Goal: Task Accomplishment & Management: Use online tool/utility

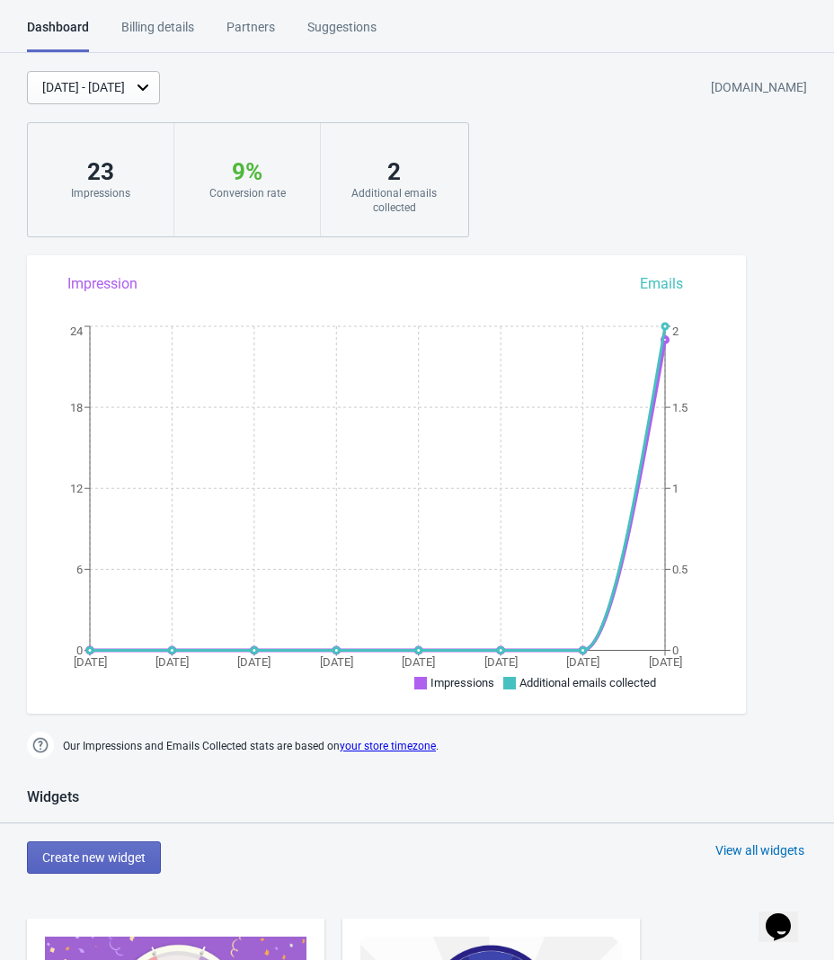
click at [578, 145] on div "[DATE] - [DATE] [DOMAIN_NAME] 23 Impressions 9 % Your Tada Widget has a convers…" at bounding box center [417, 154] width 834 height 166
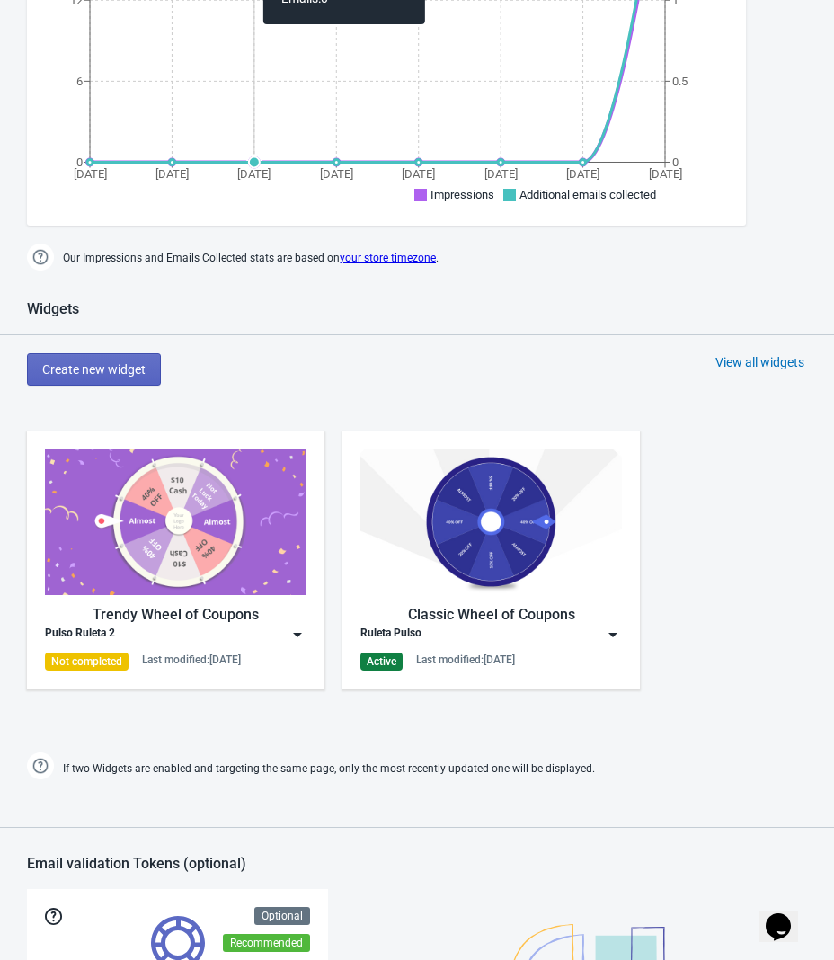
scroll to position [511, 0]
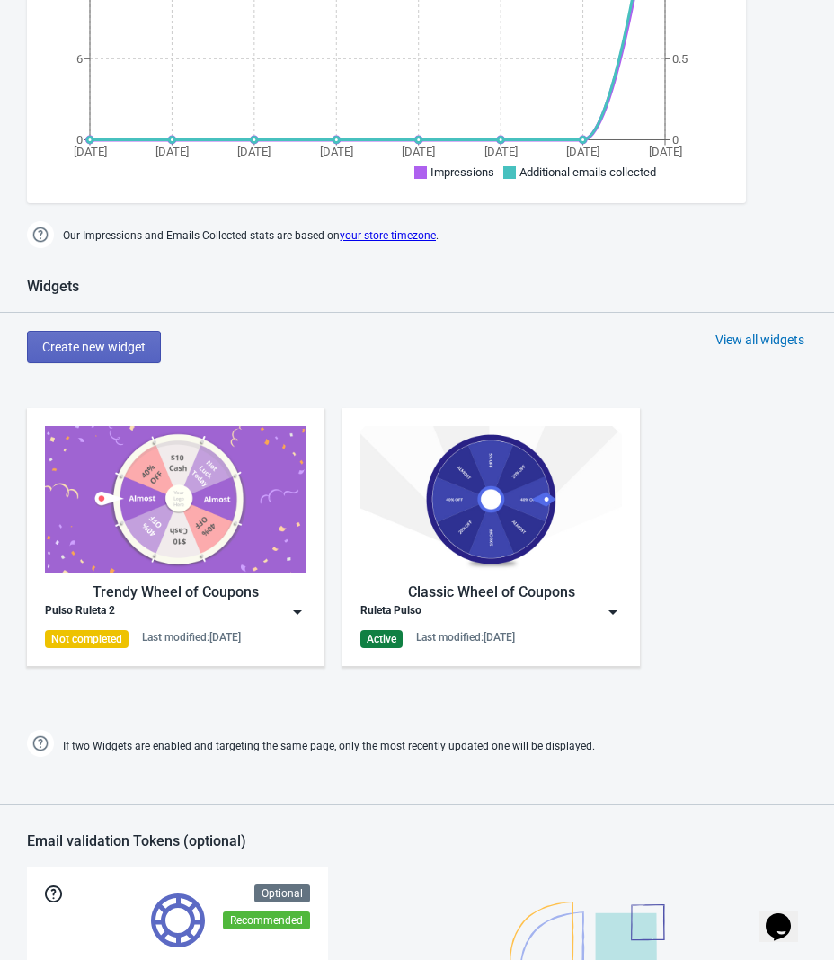
click at [591, 621] on div "Classic Wheel of Coupons Ruleta Pulso Active Last modified: [DATE]" at bounding box center [492, 537] width 262 height 222
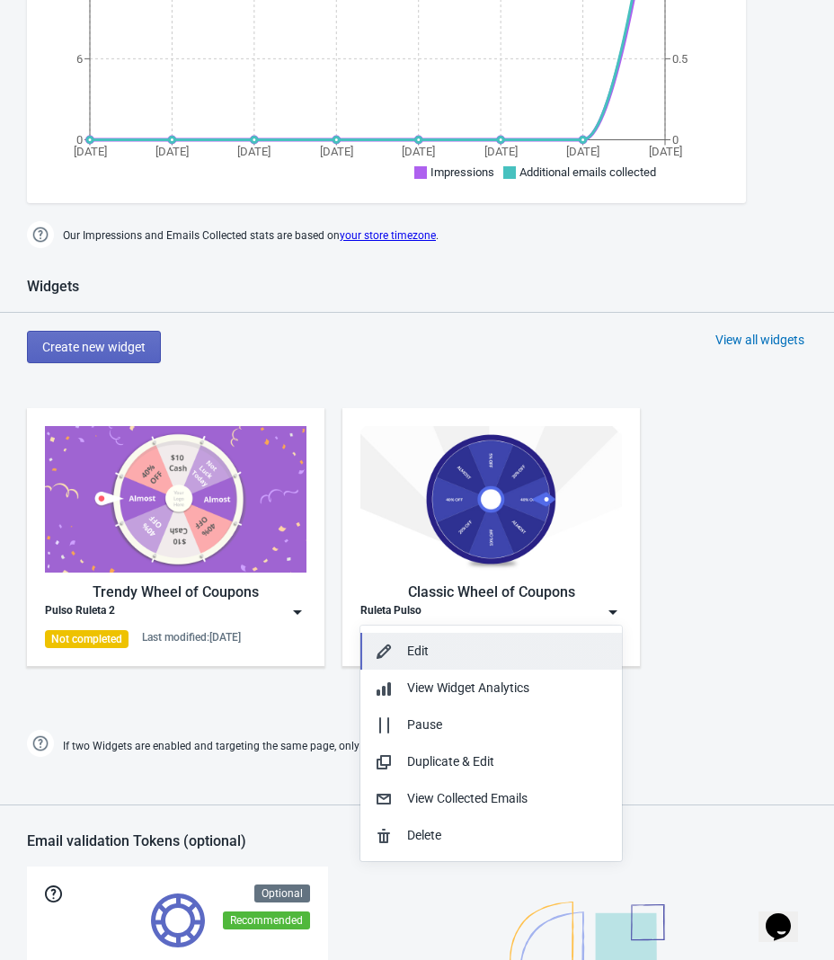
click at [497, 664] on button "Edit" at bounding box center [492, 651] width 262 height 37
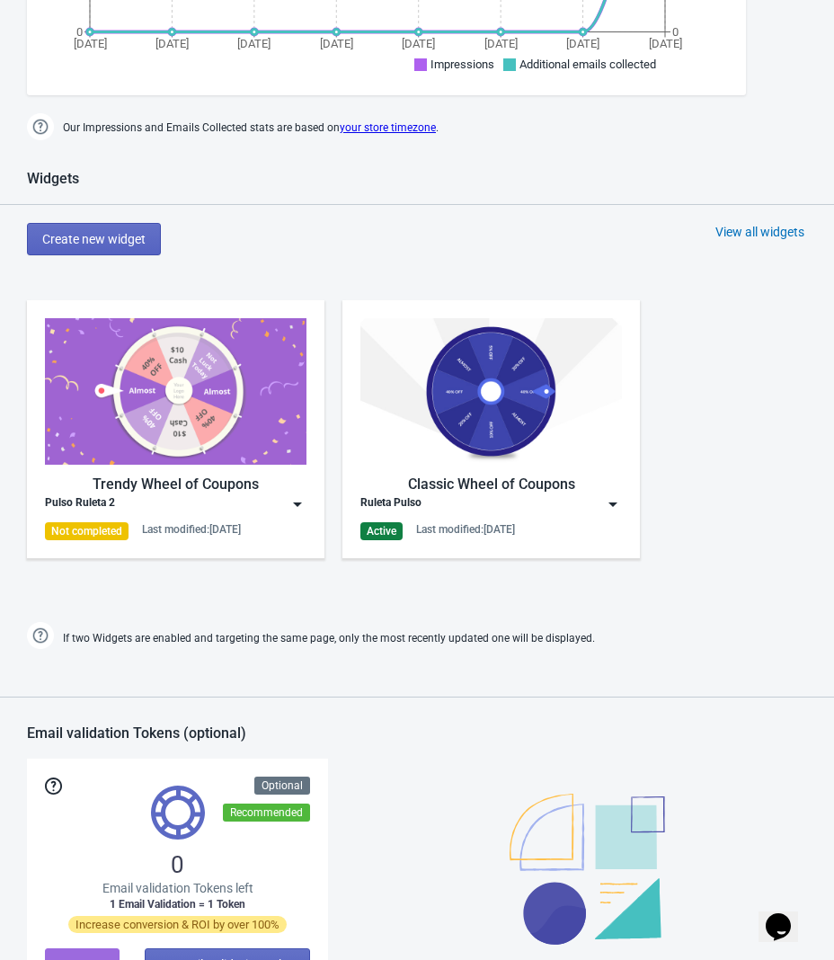
scroll to position [620, 0]
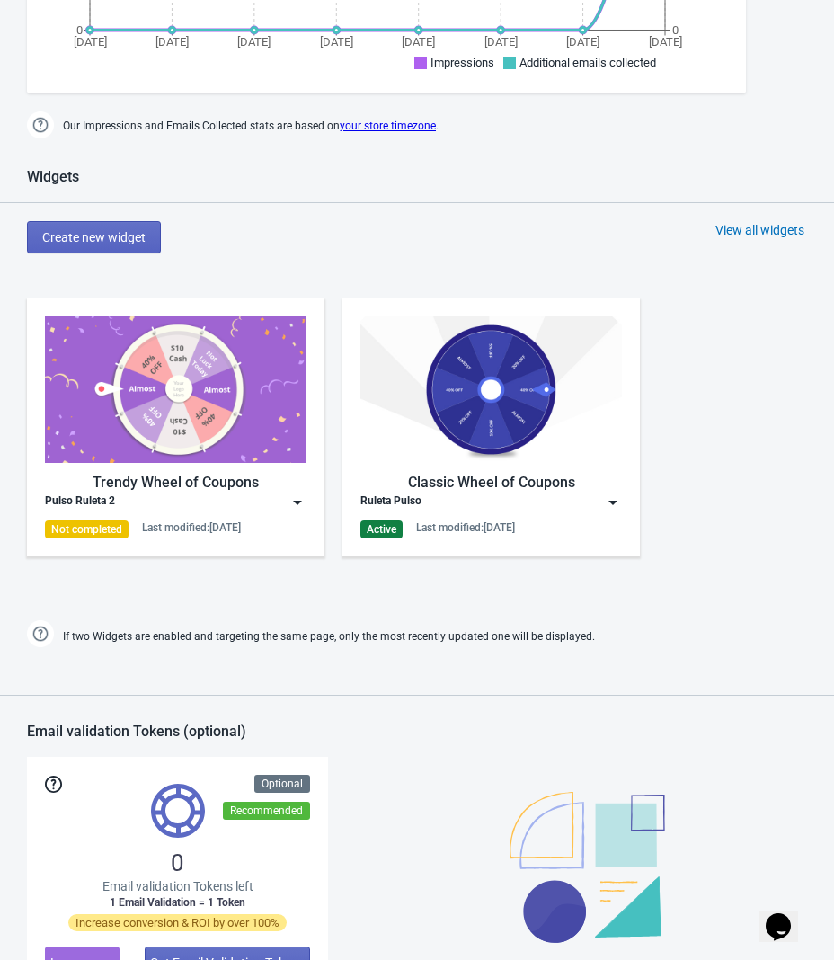
click at [536, 486] on div "Classic Wheel of Coupons" at bounding box center [492, 483] width 262 height 22
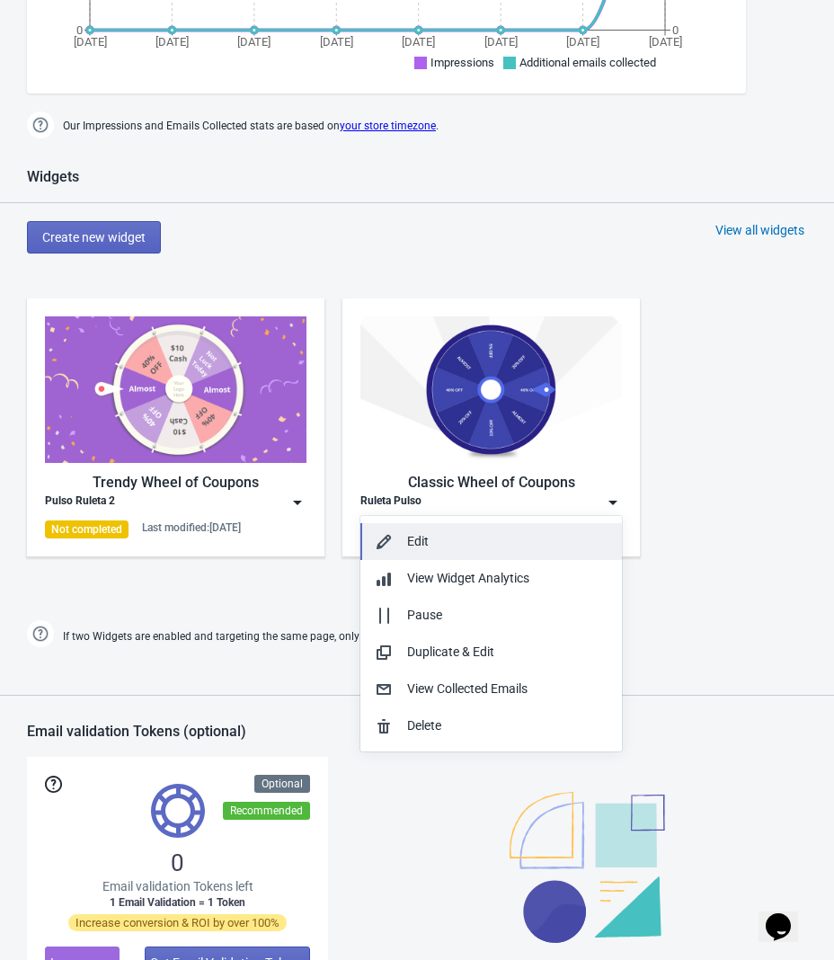
click at [529, 539] on div "Edit" at bounding box center [507, 541] width 200 height 19
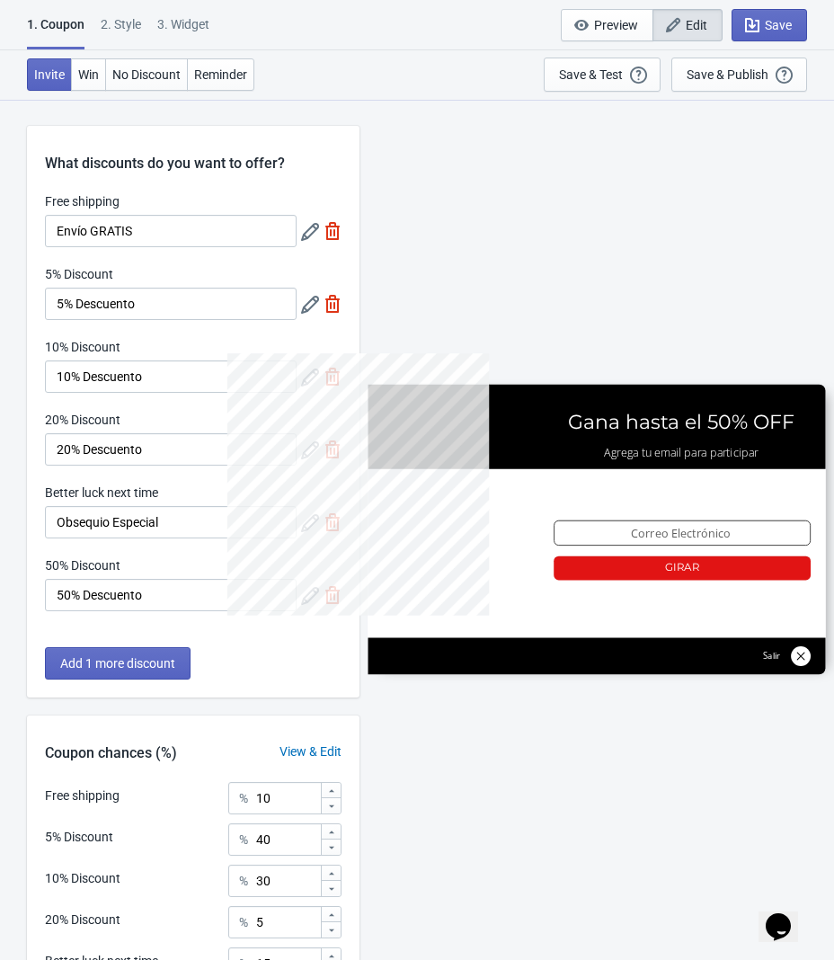
click at [136, 30] on div "2 . Style" at bounding box center [121, 30] width 40 height 31
select select "left"
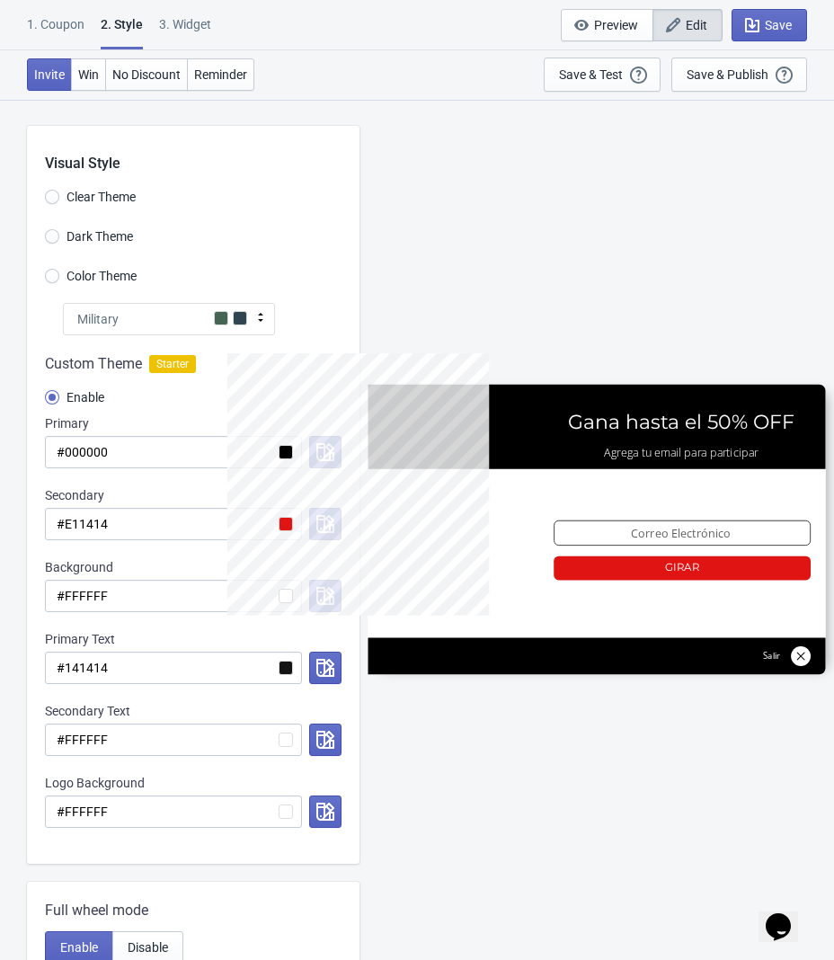
click at [203, 23] on div "3. Widget" at bounding box center [185, 30] width 52 height 31
select select "once"
select select "1"
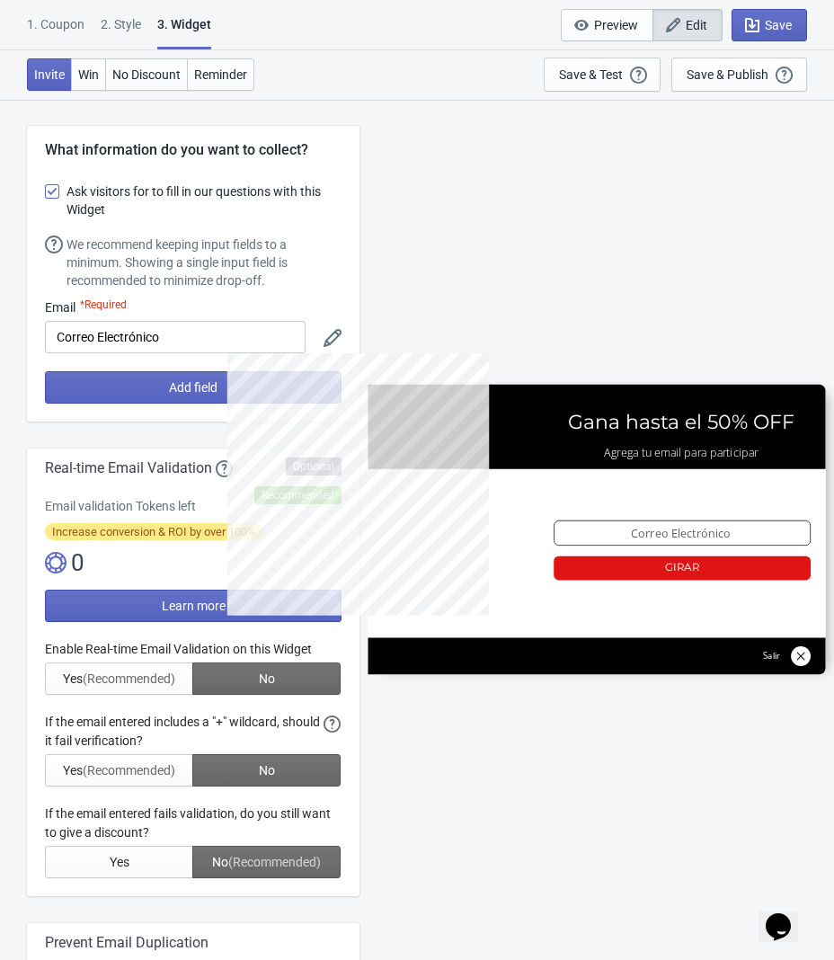
click at [139, 18] on div "2 . Style" at bounding box center [121, 30] width 40 height 31
select select "left"
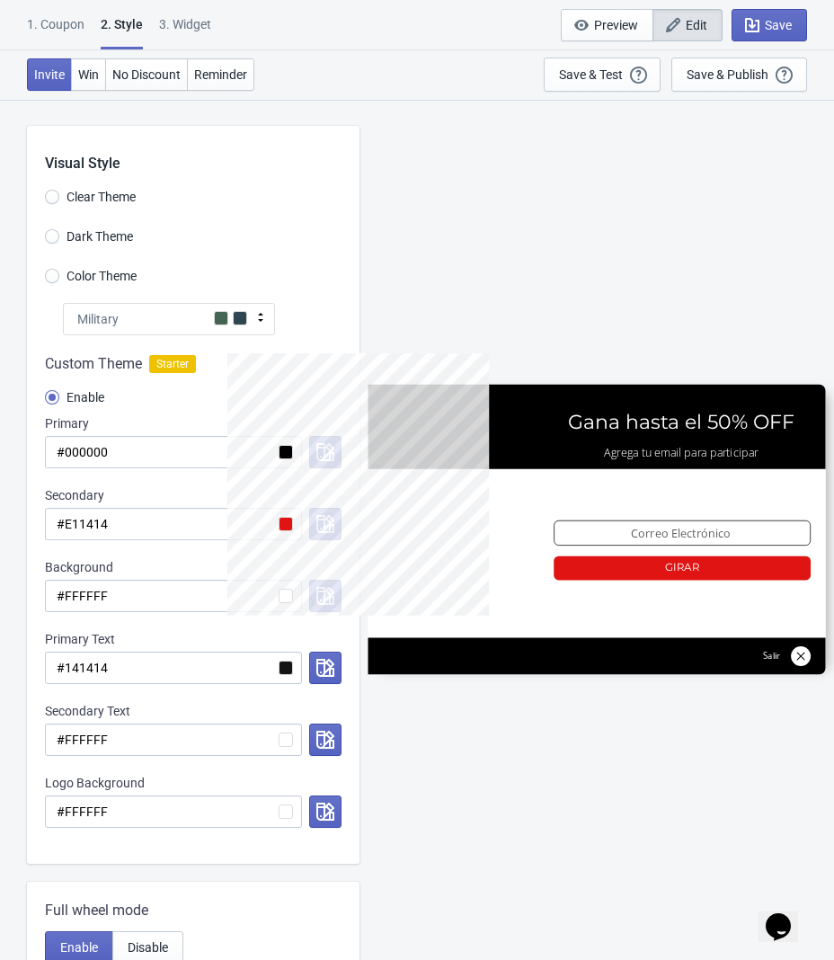
click at [51, 18] on div "1. Coupon" at bounding box center [56, 30] width 58 height 31
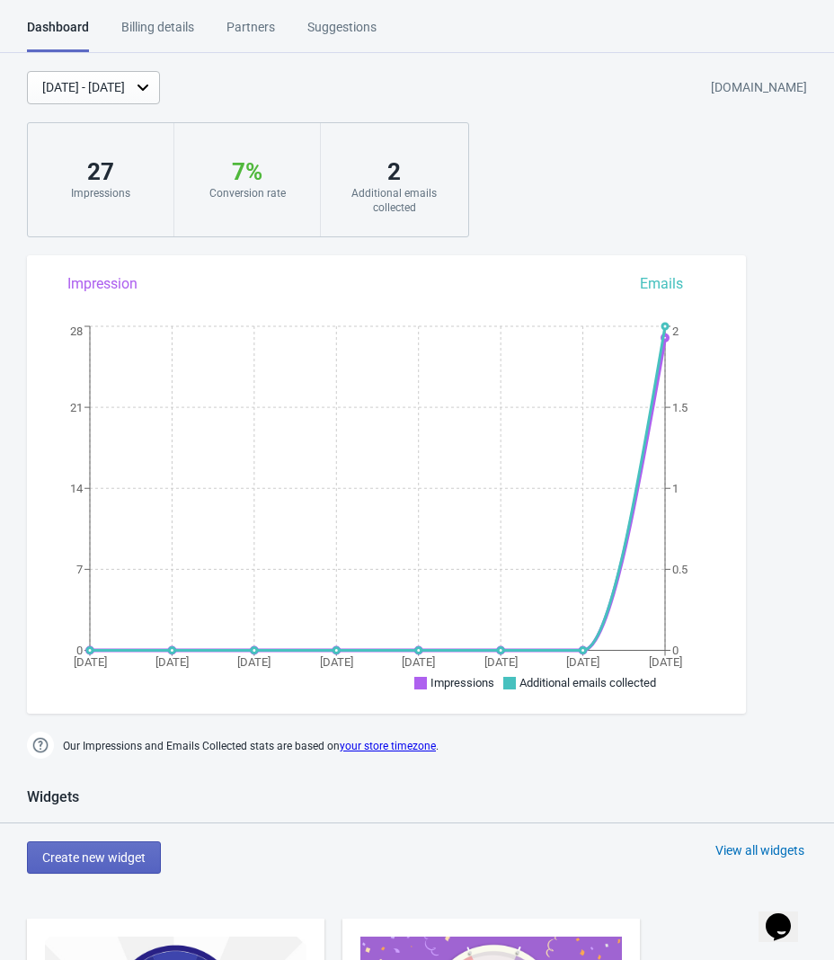
scroll to position [13, 0]
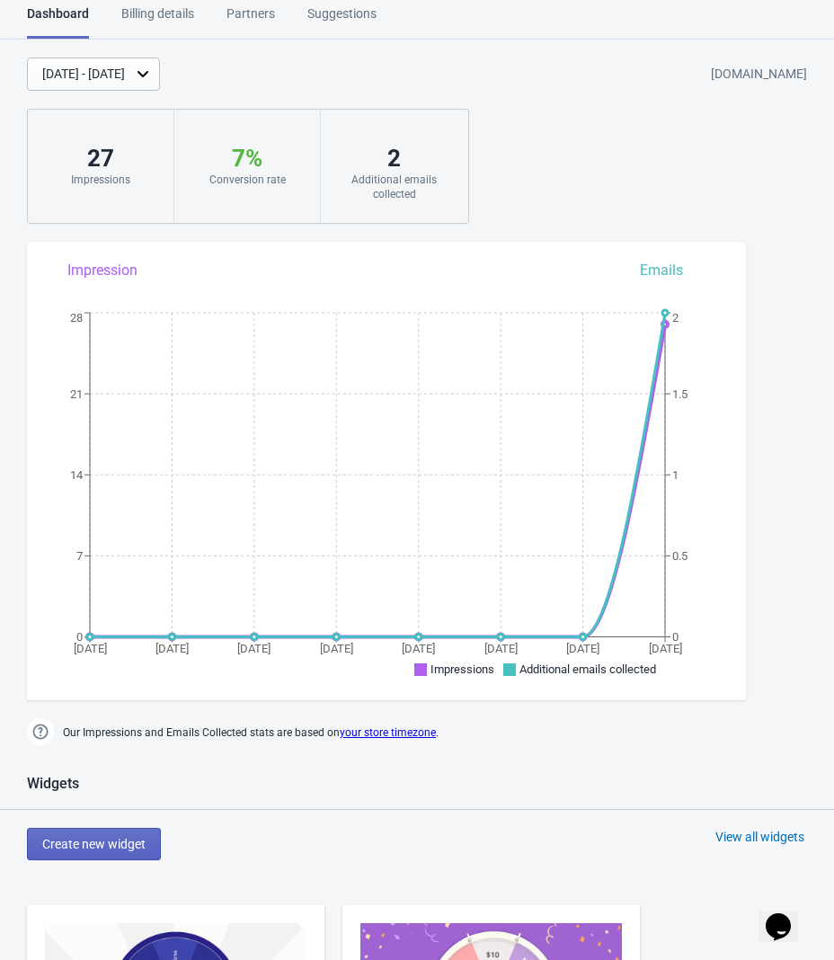
click at [182, 18] on div "Billing details" at bounding box center [157, 19] width 73 height 31
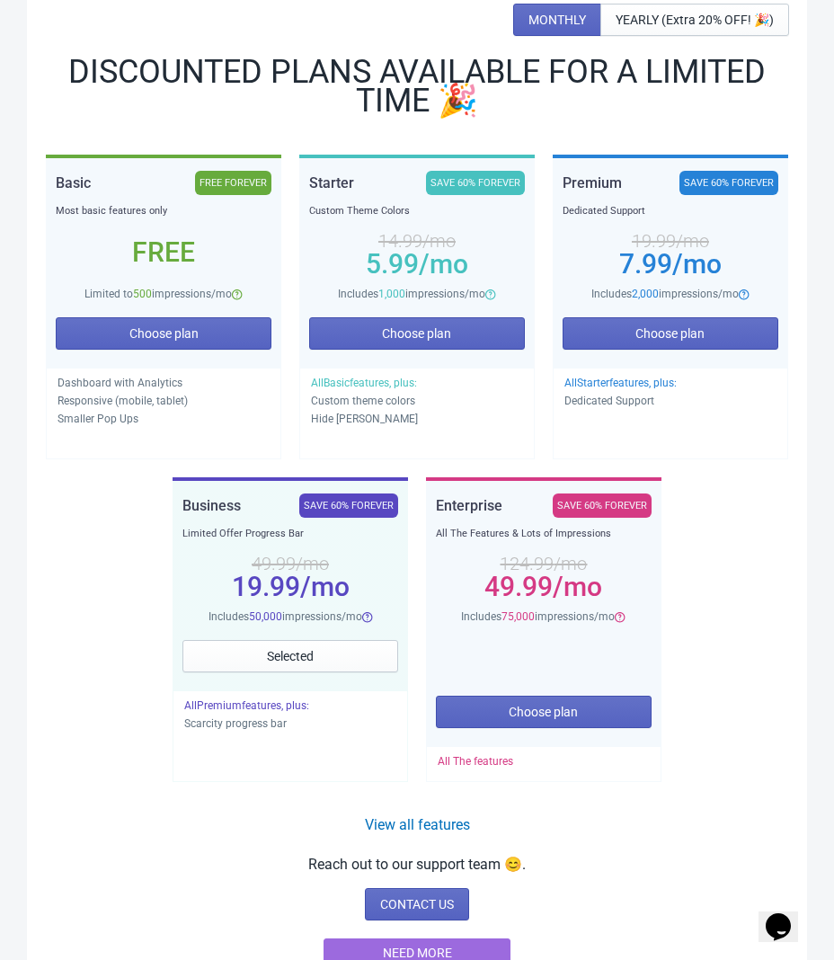
scroll to position [486, 0]
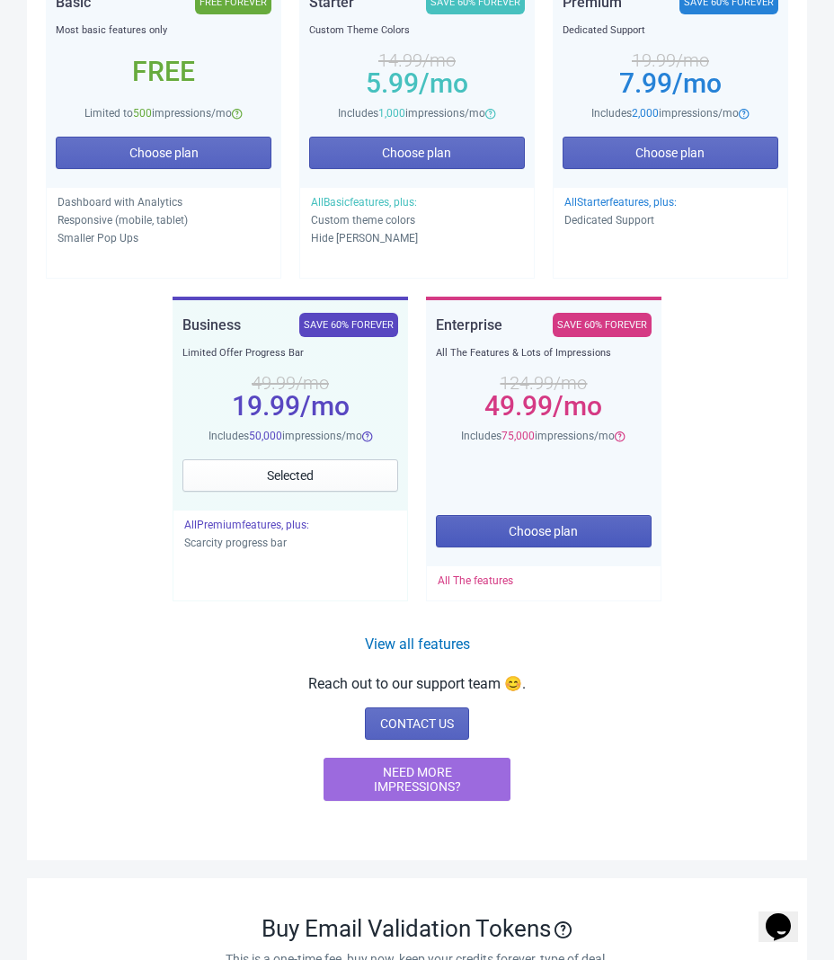
click at [563, 535] on span "Choose plan" at bounding box center [543, 531] width 69 height 14
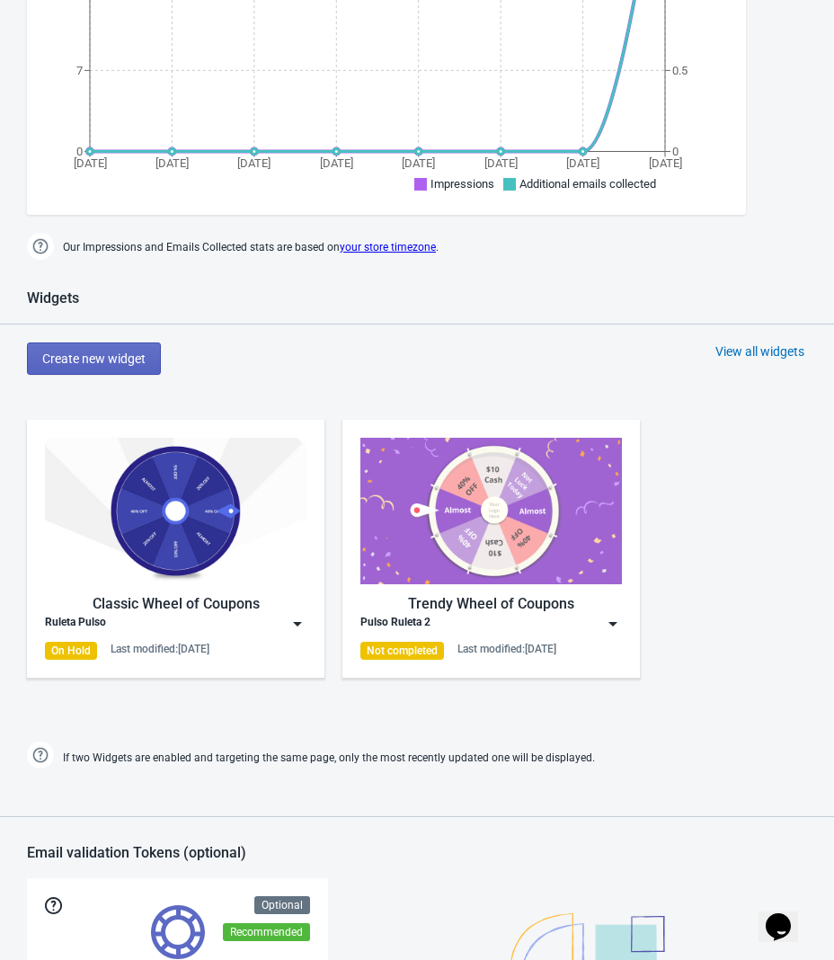
scroll to position [502, 0]
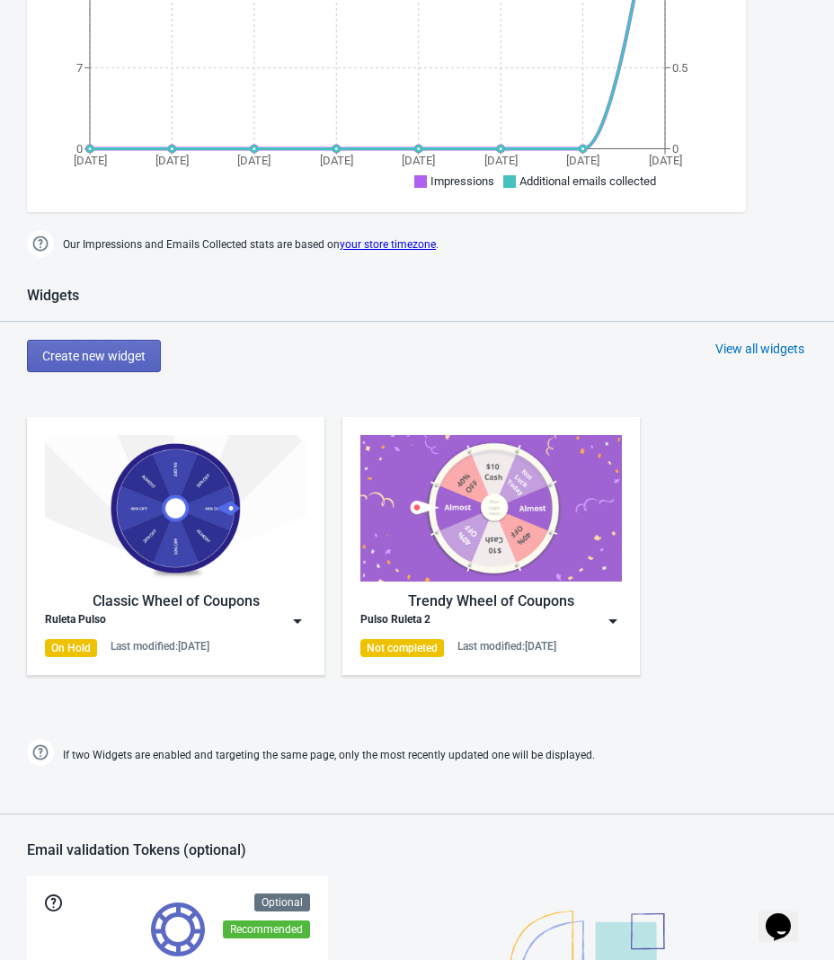
click at [568, 621] on div "Pulso Ruleta 2" at bounding box center [492, 621] width 262 height 18
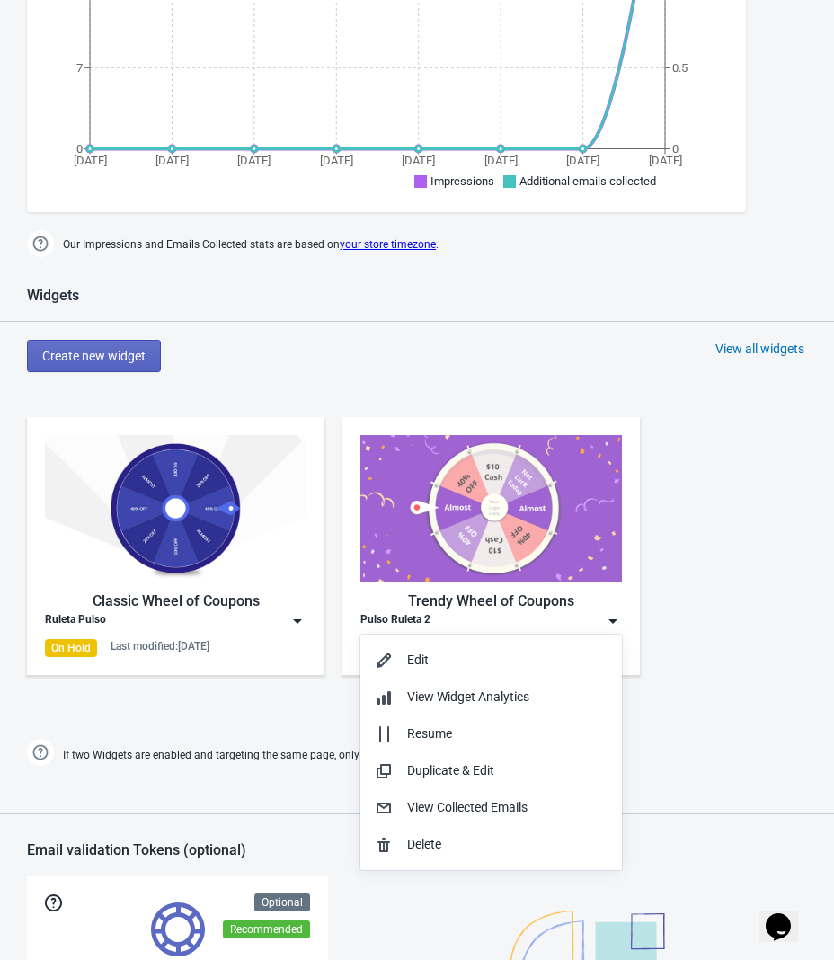
click at [227, 585] on div "Classic Wheel of Coupons Ruleta Pulso On Hold Last modified: [DATE]" at bounding box center [176, 546] width 262 height 222
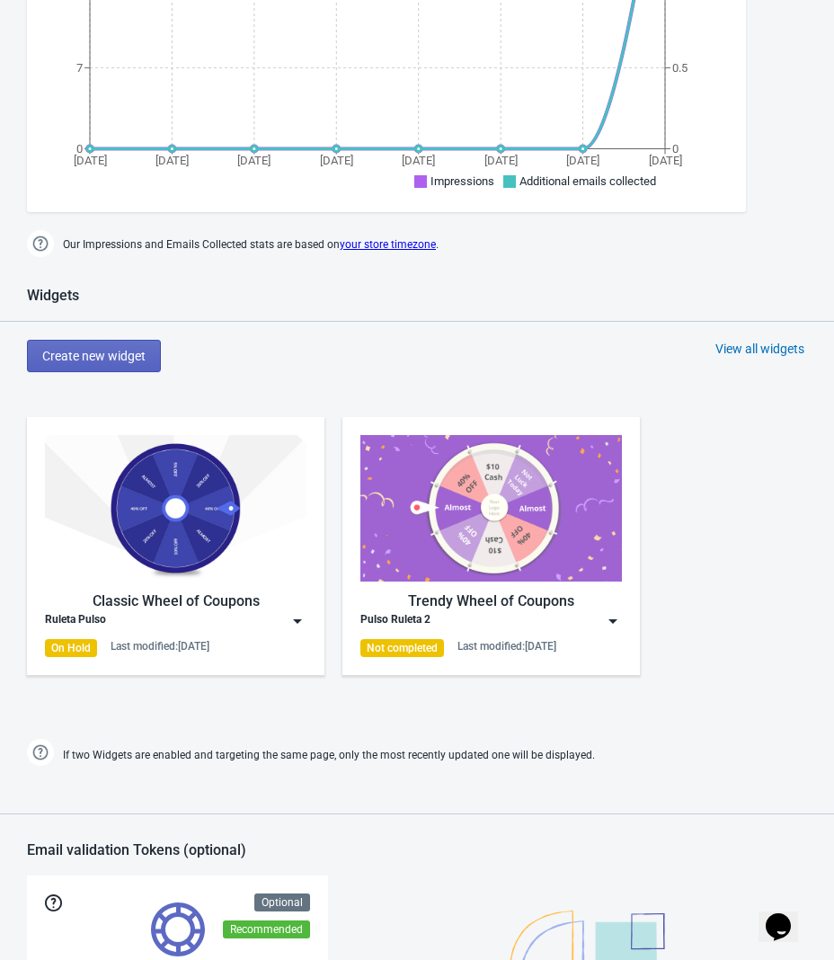
click at [298, 605] on div "Classic Wheel of Coupons" at bounding box center [176, 602] width 262 height 22
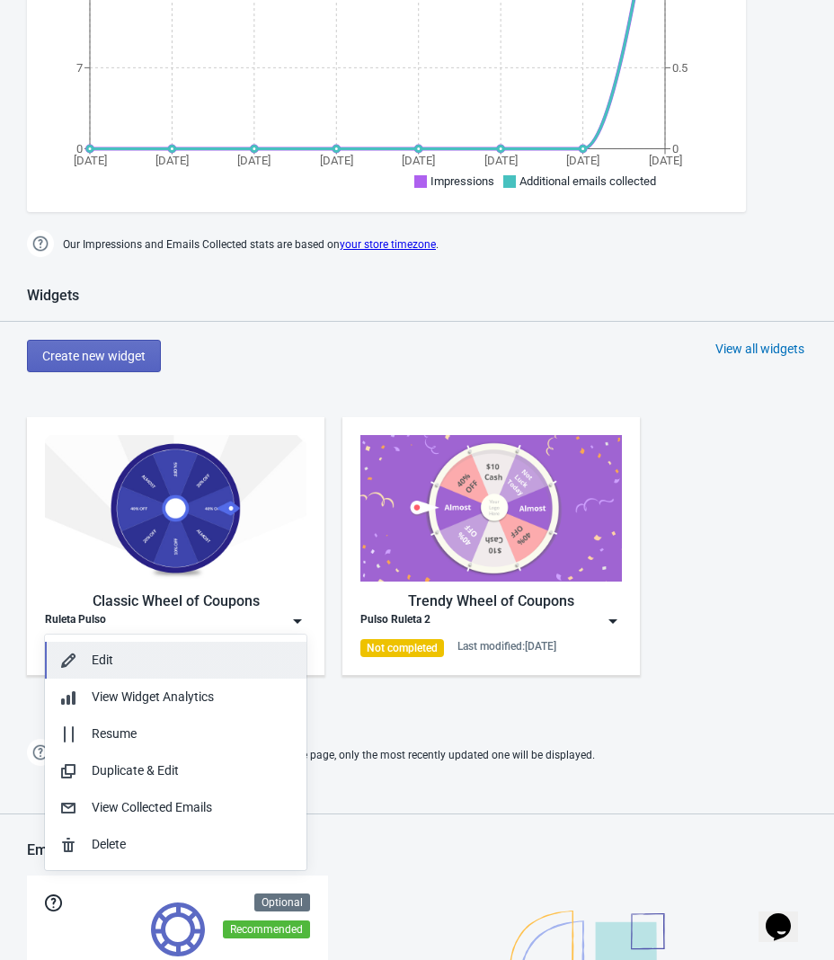
click at [203, 670] on button "Edit" at bounding box center [176, 660] width 262 height 37
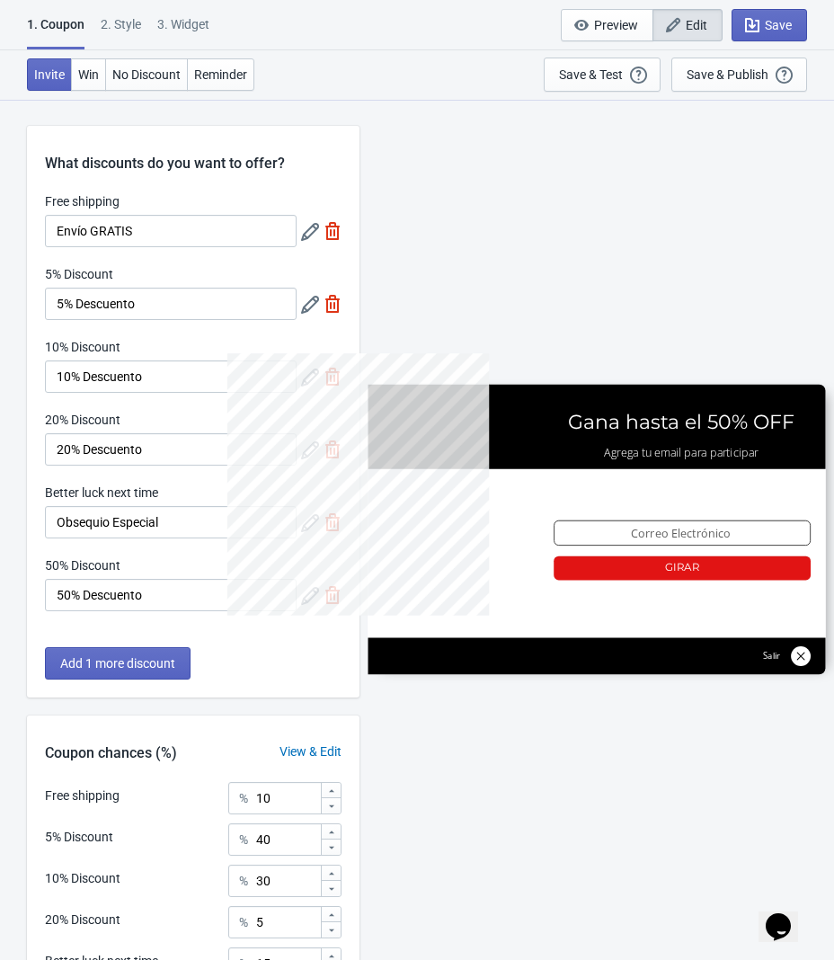
scroll to position [227, 0]
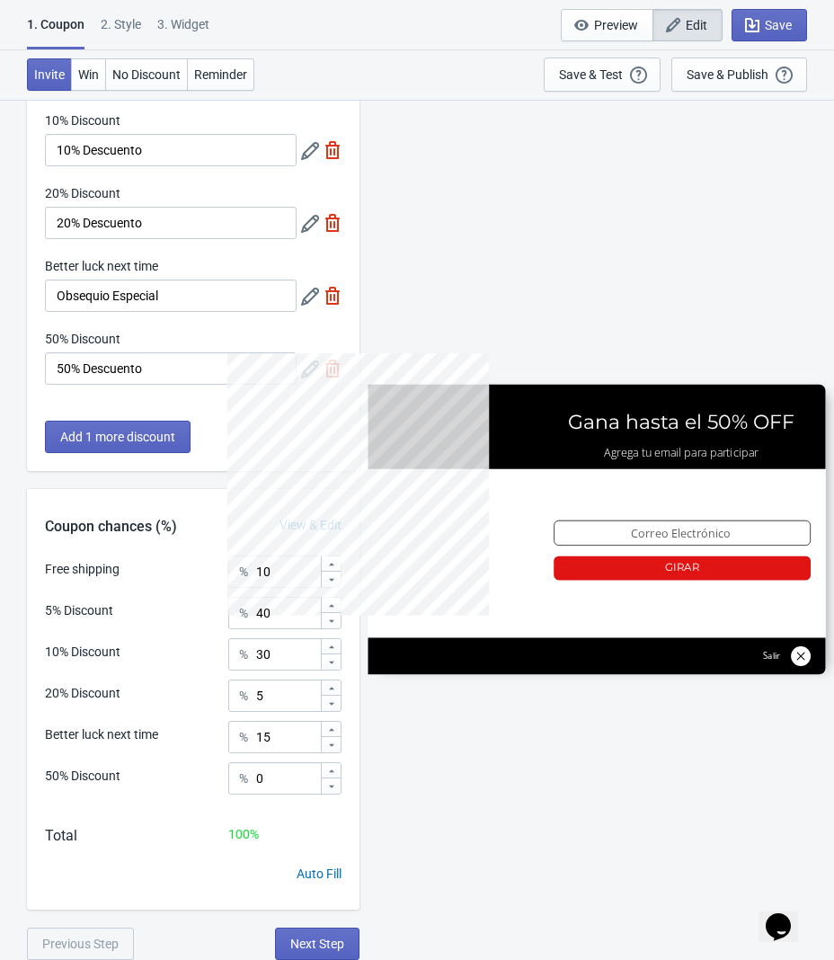
click at [112, 28] on div "2 . Style" at bounding box center [121, 30] width 40 height 31
select select "left"
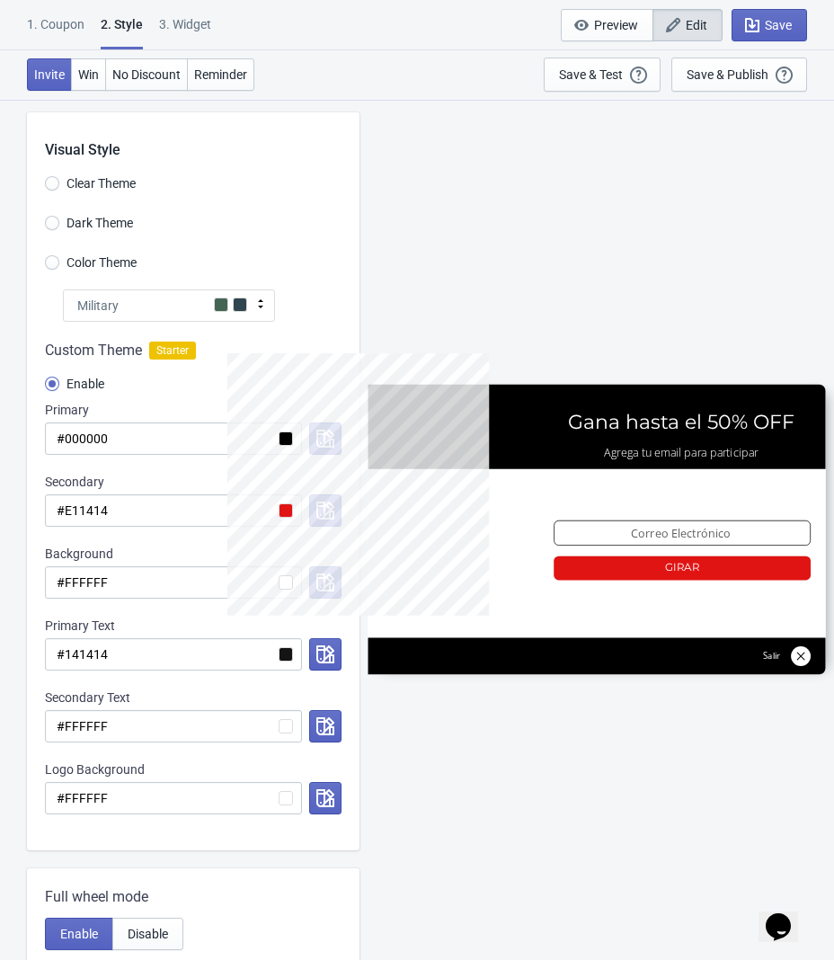
scroll to position [0, 0]
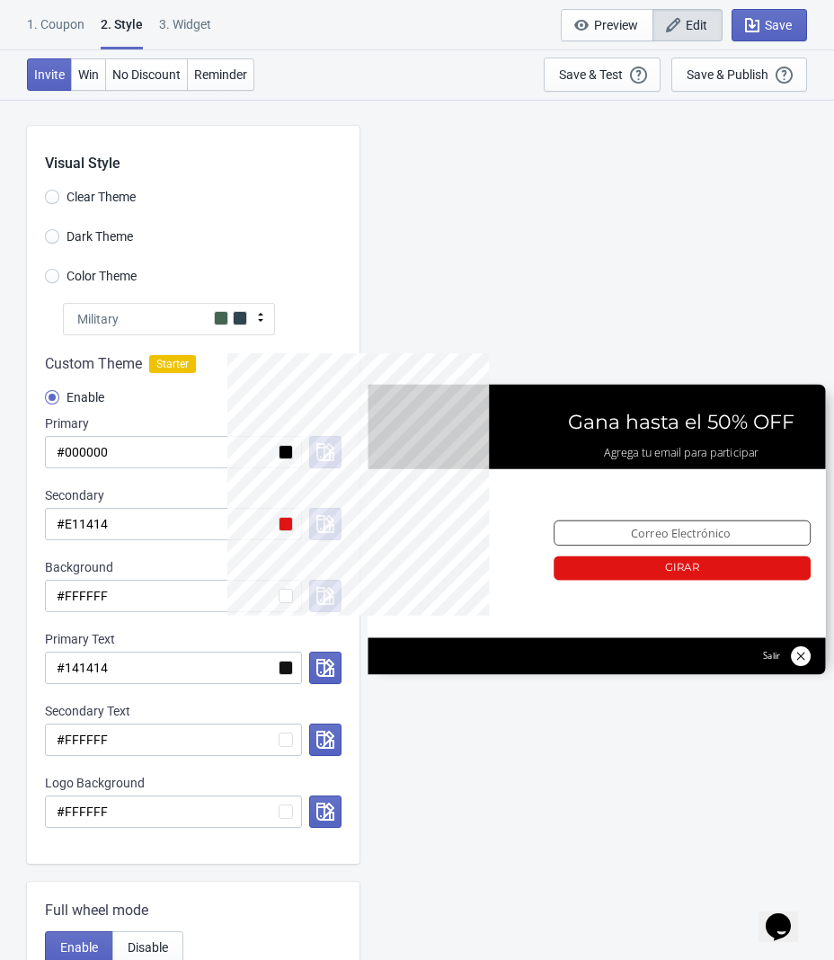
click at [68, 34] on div "1. Coupon" at bounding box center [56, 30] width 58 height 31
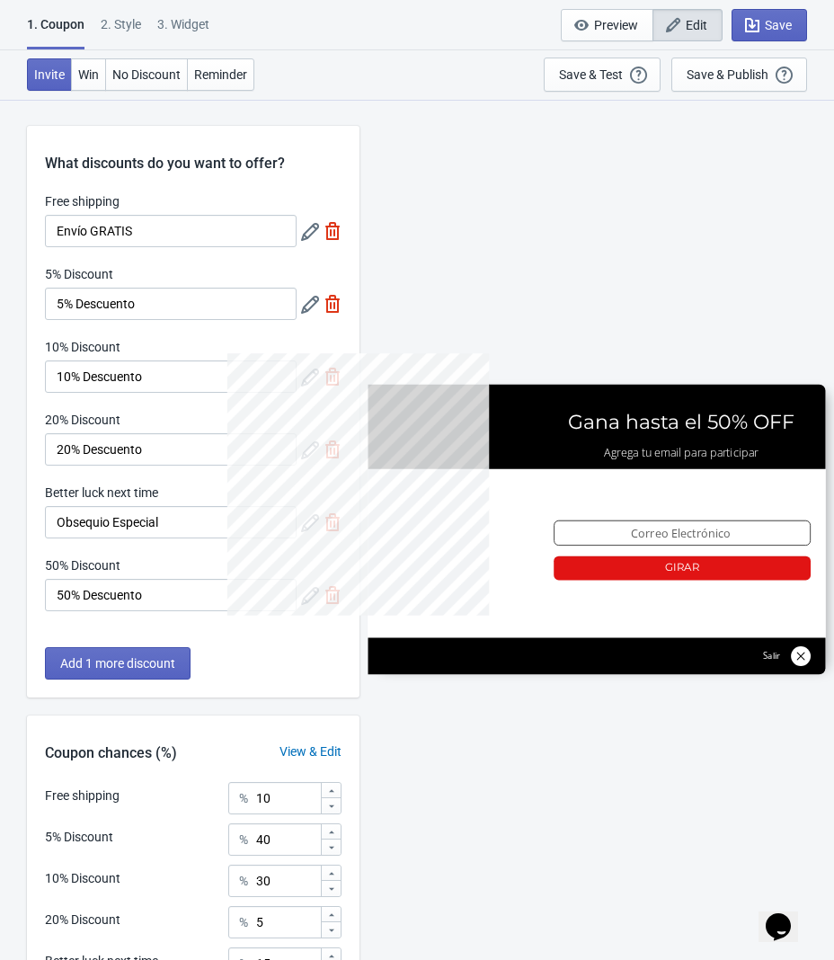
click at [477, 750] on div "SASDERWERT3H Gana hasta el 50% OFF Agrega tu email para participar email-input …" at bounding box center [597, 529] width 457 height 860
click at [117, 23] on div "2 . Style" at bounding box center [121, 30] width 40 height 31
select select "left"
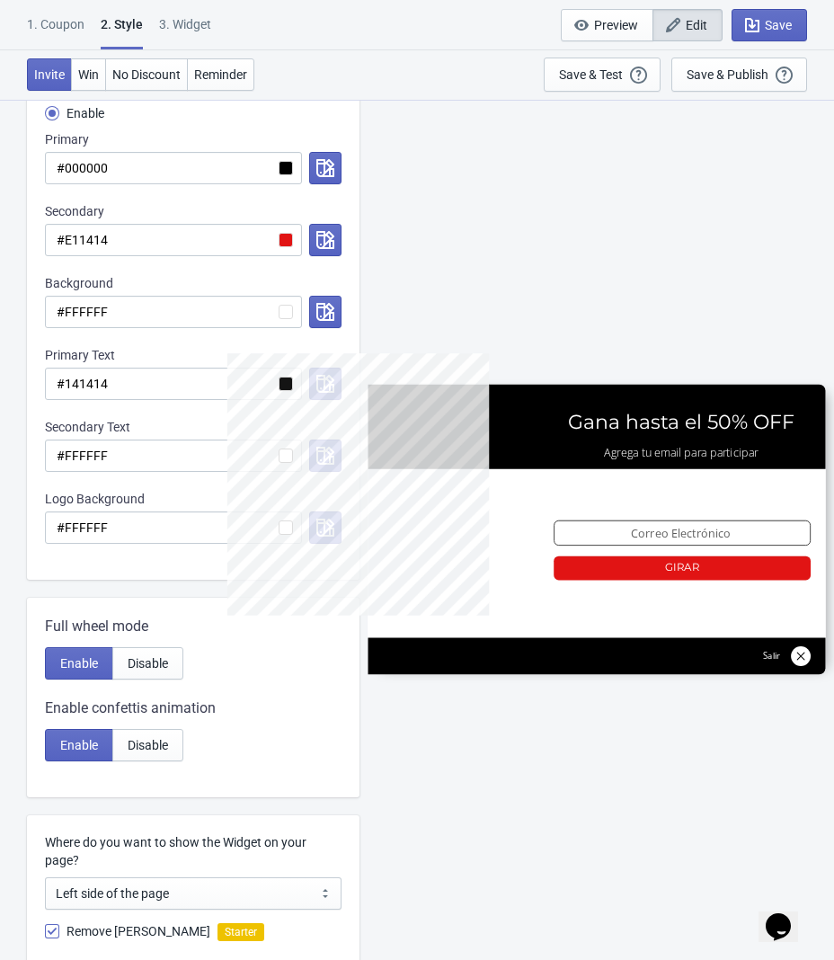
scroll to position [641, 0]
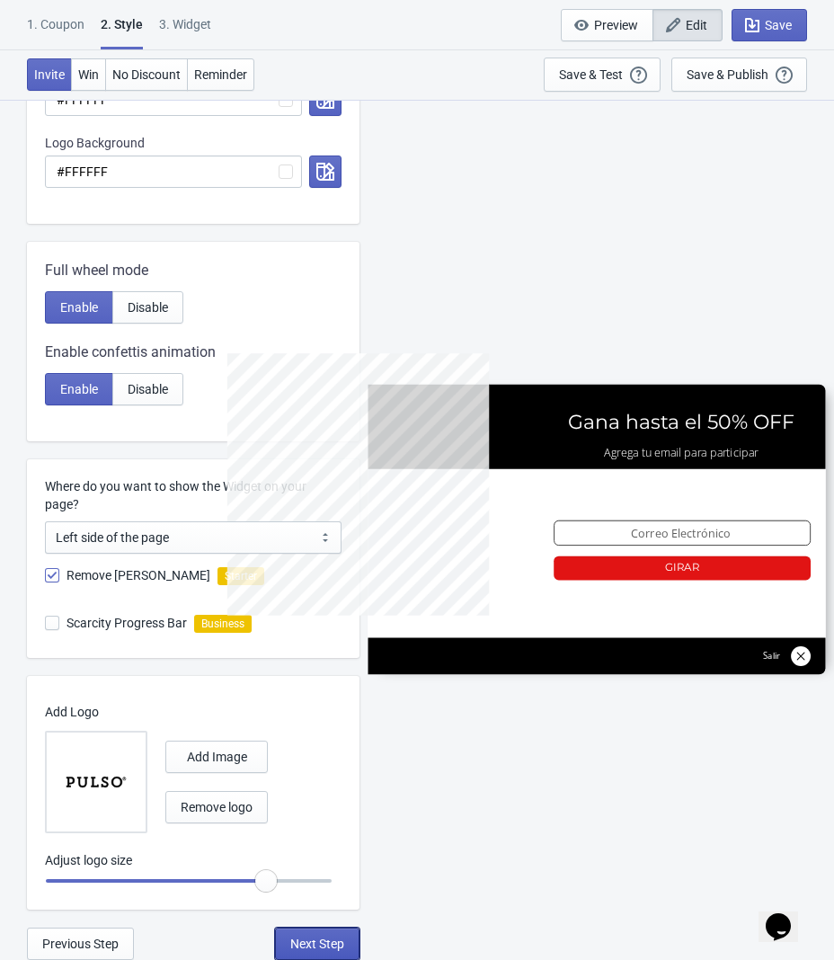
click at [307, 942] on span "Next Step" at bounding box center [317, 944] width 54 height 14
select select "once"
select select "1"
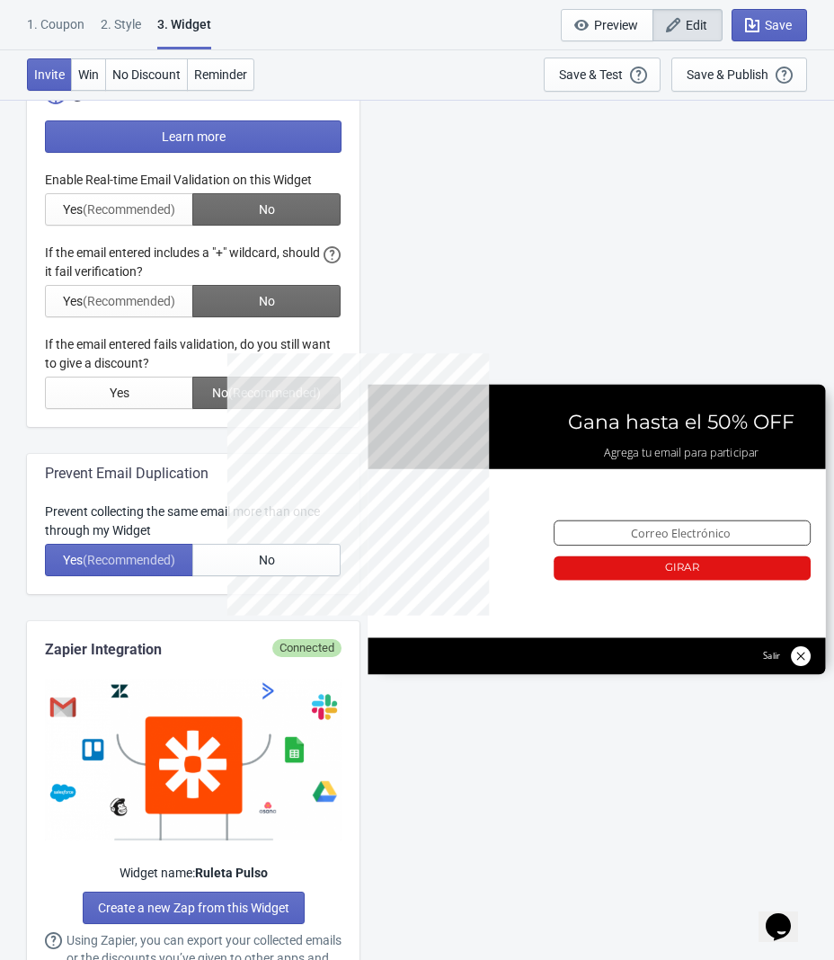
scroll to position [0, 0]
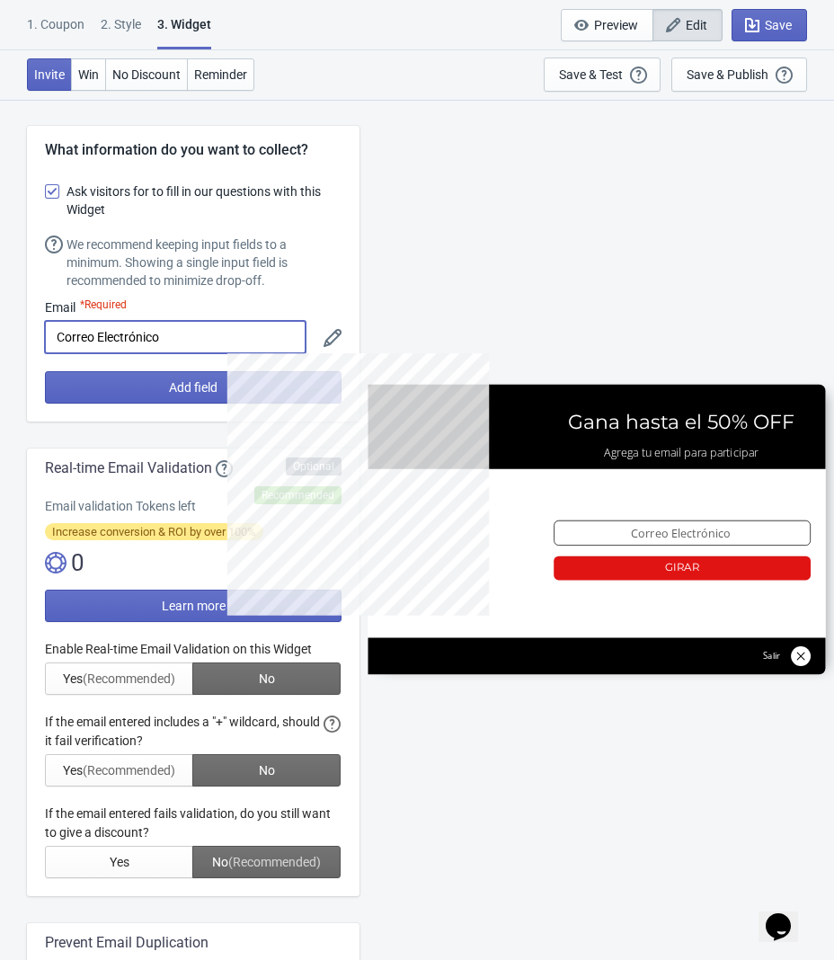
drag, startPoint x: 194, startPoint y: 344, endPoint x: -65, endPoint y: 351, distance: 259.0
click at [0, 351] on html "1. Coupon 2 . Style 3. Widget 1. Coupon 2 . Style 3. Widget Save and Exit Previ…" at bounding box center [417, 480] width 834 height 960
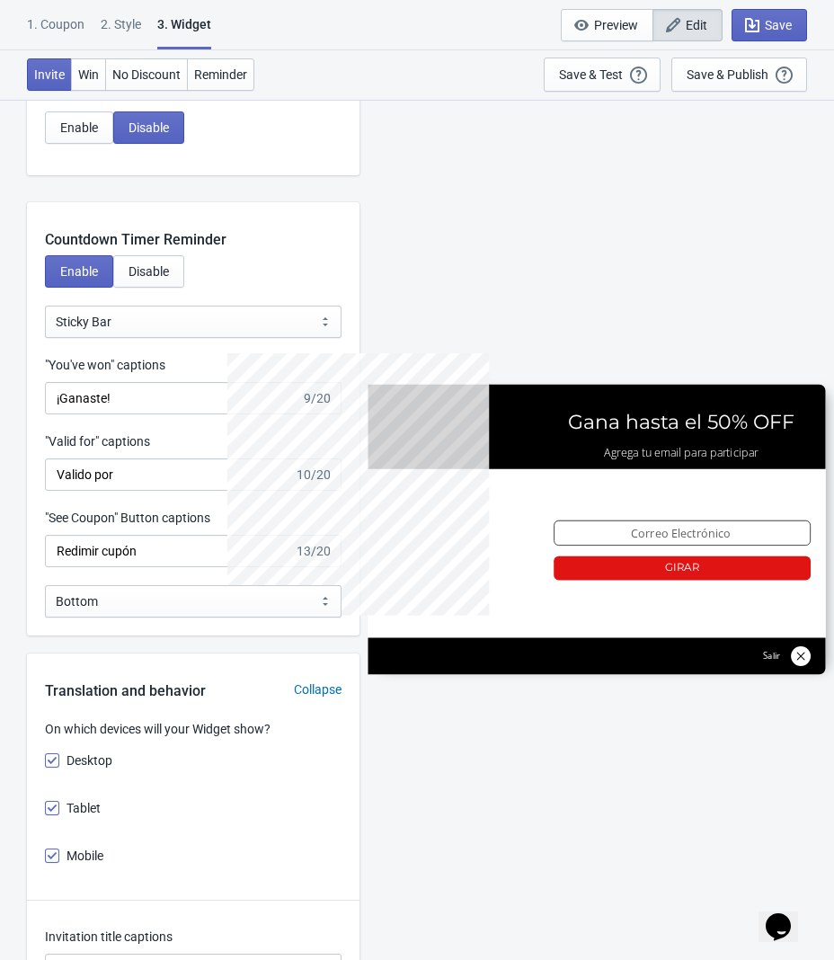
scroll to position [1790, 0]
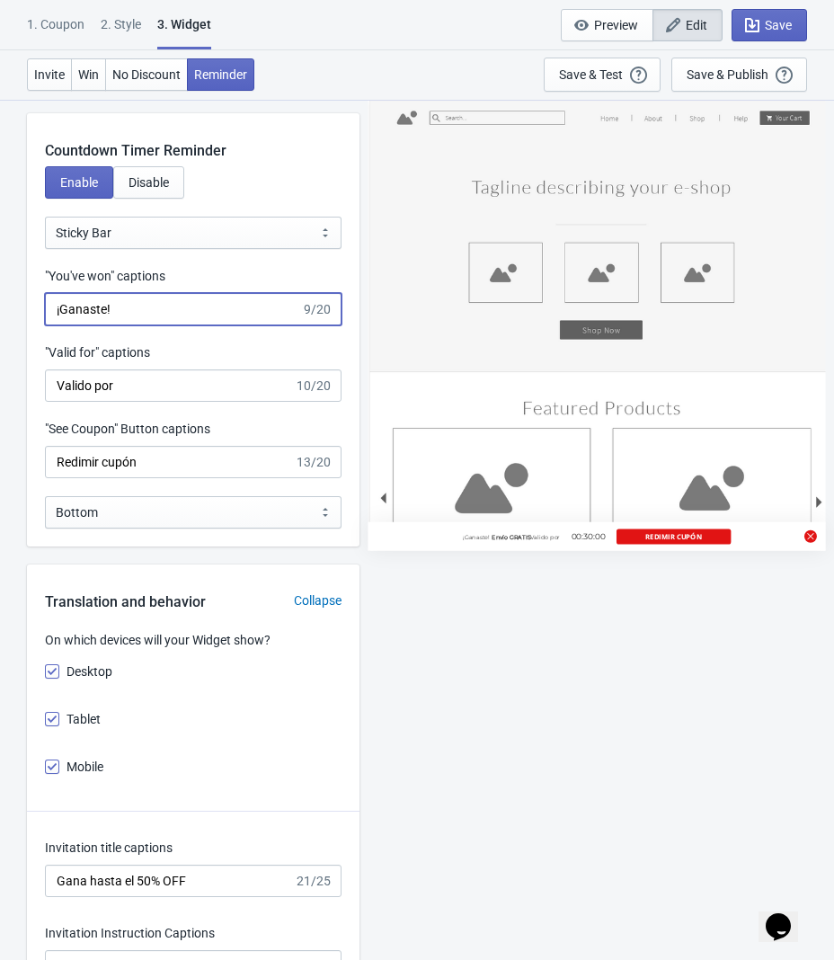
drag, startPoint x: 149, startPoint y: 301, endPoint x: -22, endPoint y: 311, distance: 171.1
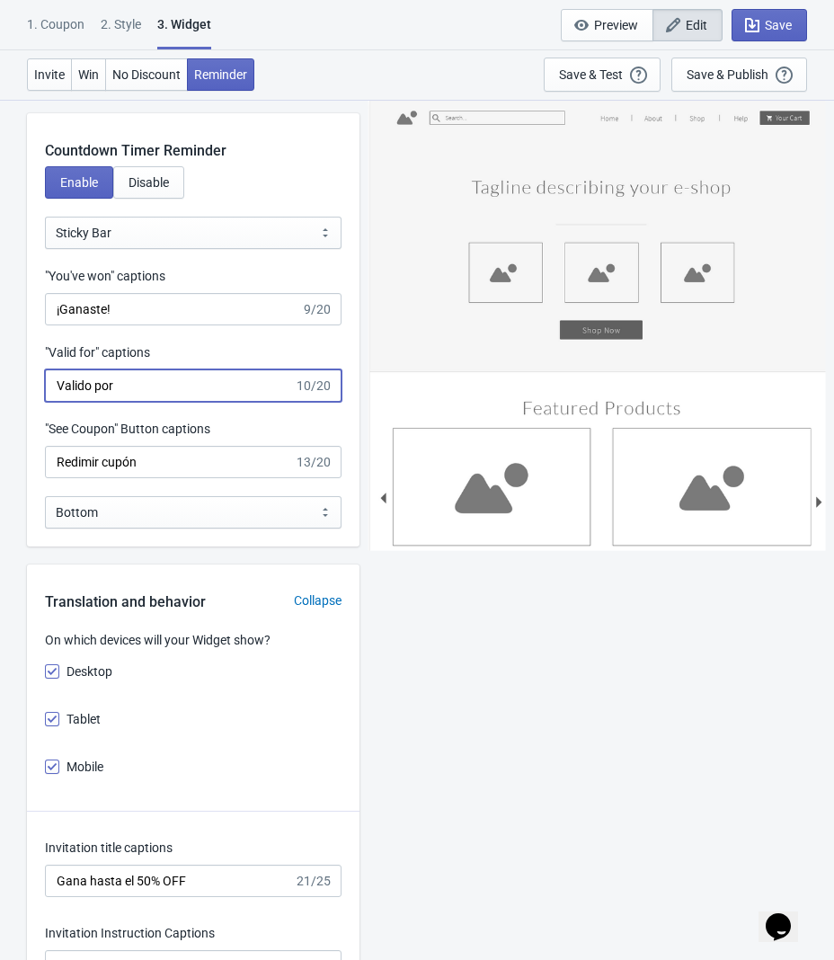
drag, startPoint x: 154, startPoint y: 378, endPoint x: -2, endPoint y: 378, distance: 155.5
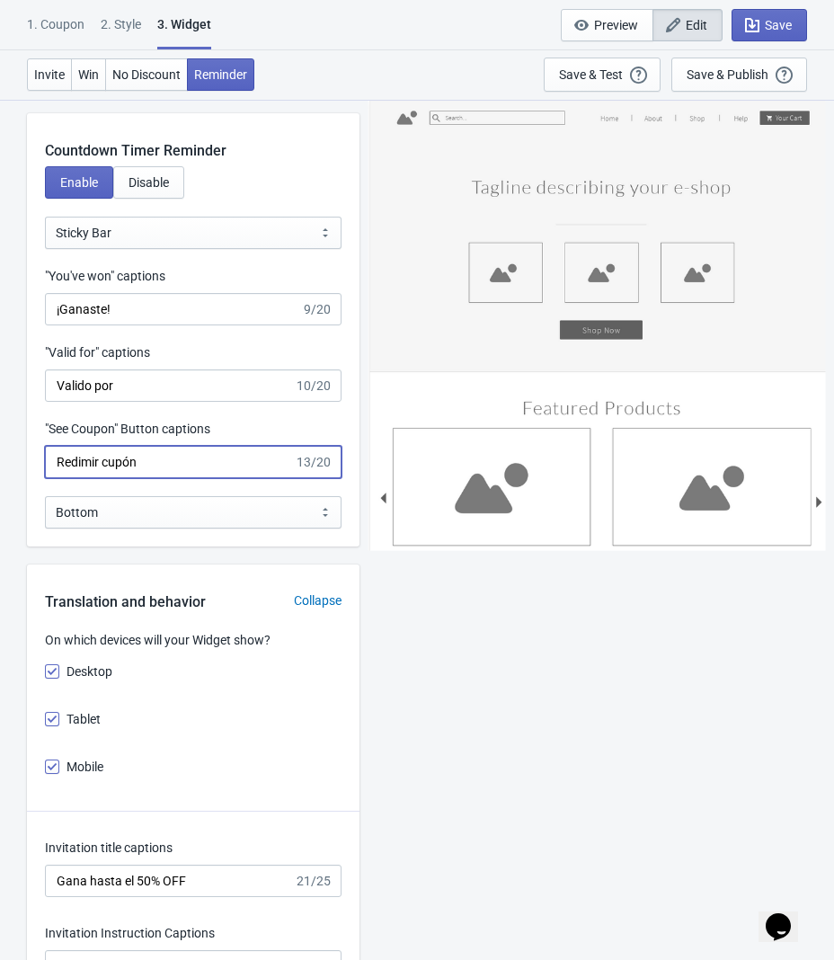
drag, startPoint x: 156, startPoint y: 461, endPoint x: 20, endPoint y: 460, distance: 135.8
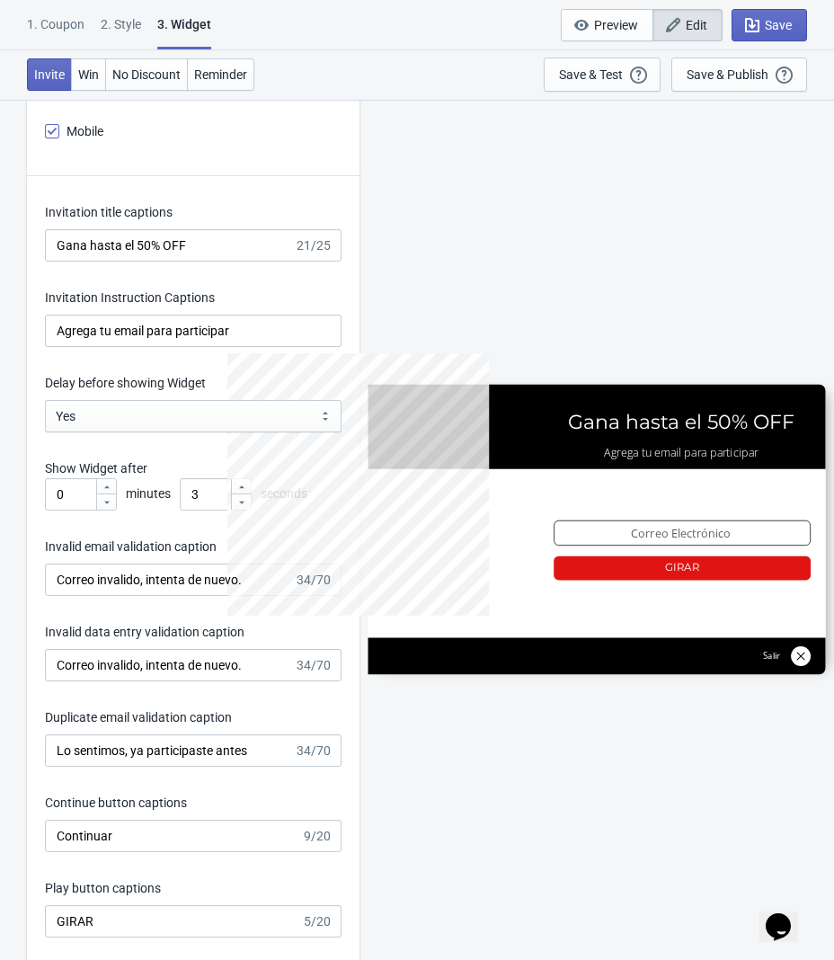
scroll to position [2437, 0]
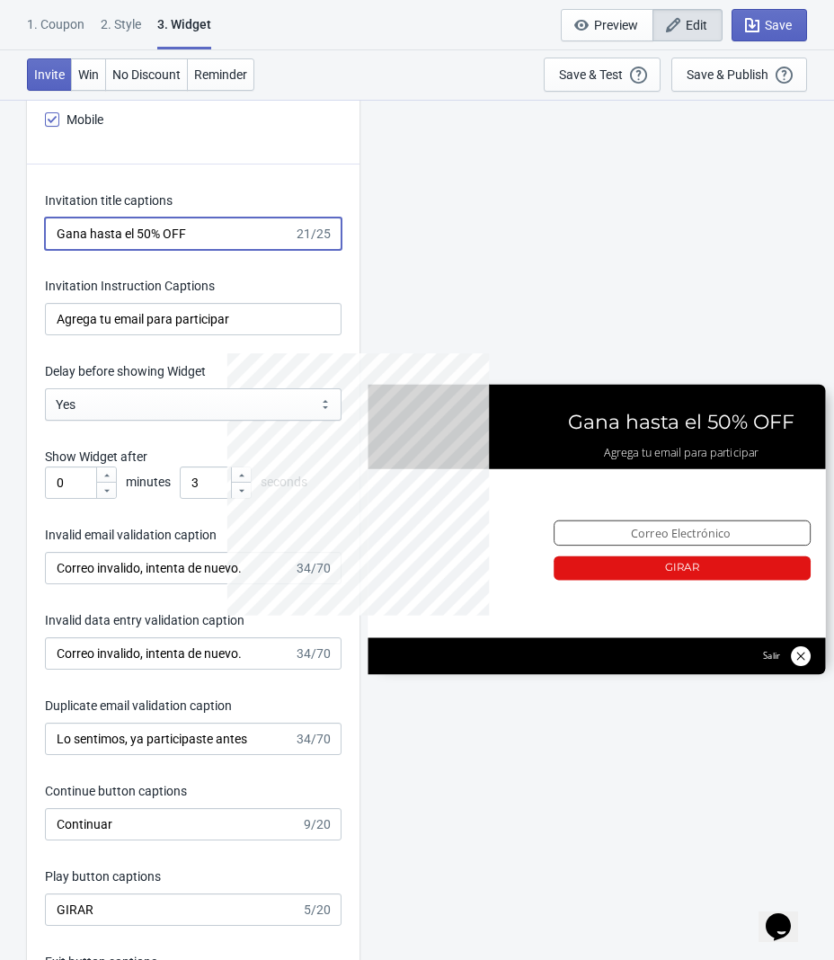
drag, startPoint x: 212, startPoint y: 232, endPoint x: -3, endPoint y: 249, distance: 215.6
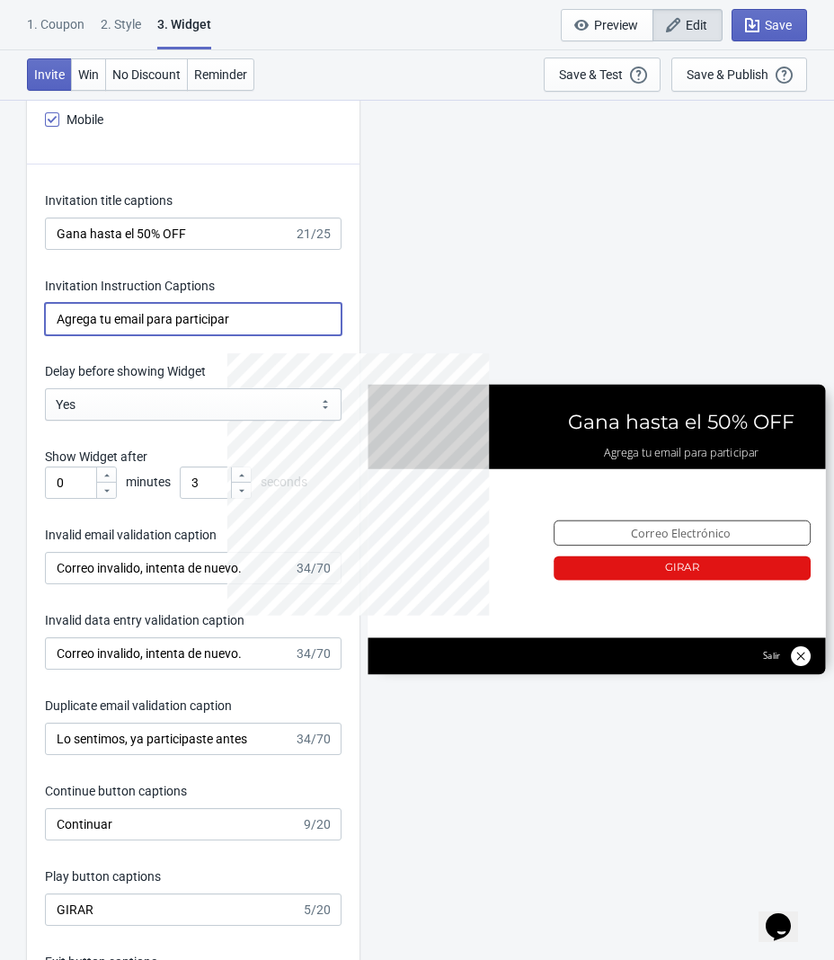
drag, startPoint x: 249, startPoint y: 317, endPoint x: 45, endPoint y: 319, distance: 204.1
click at [45, 319] on input "Agrega tu email para participar" at bounding box center [193, 319] width 297 height 32
click at [145, 445] on div "Invitation title captions Gana hasta el 50% OFF 21/25 Invitation Instruction Ca…" at bounding box center [193, 634] width 333 height 938
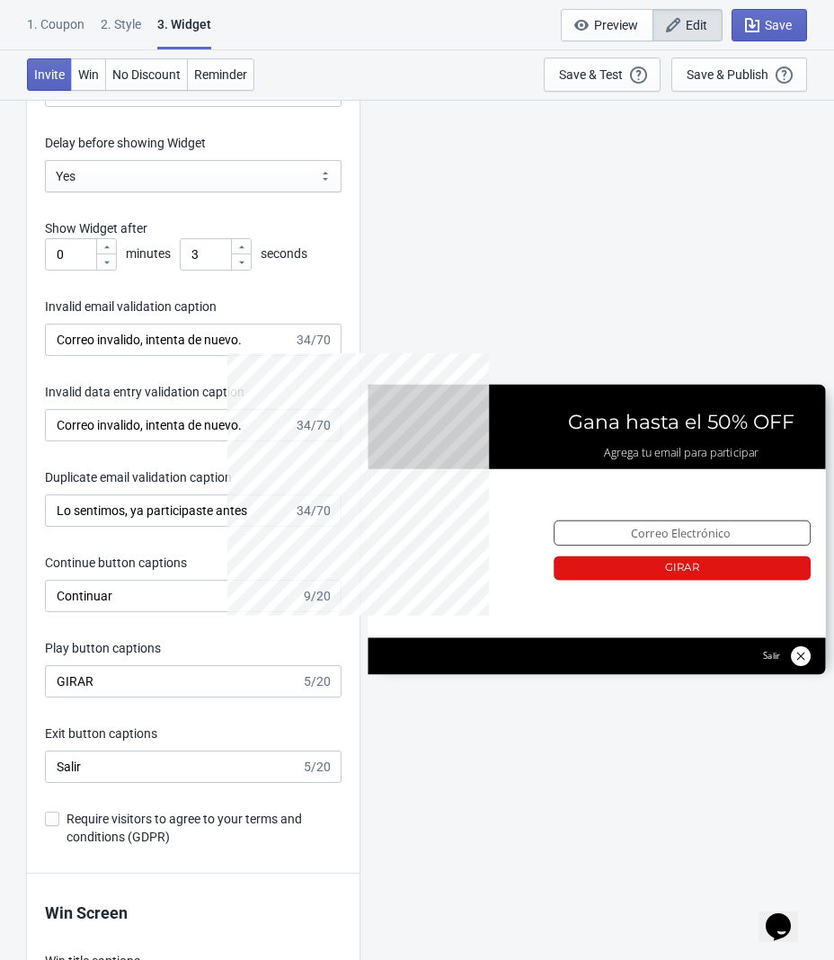
scroll to position [2667, 0]
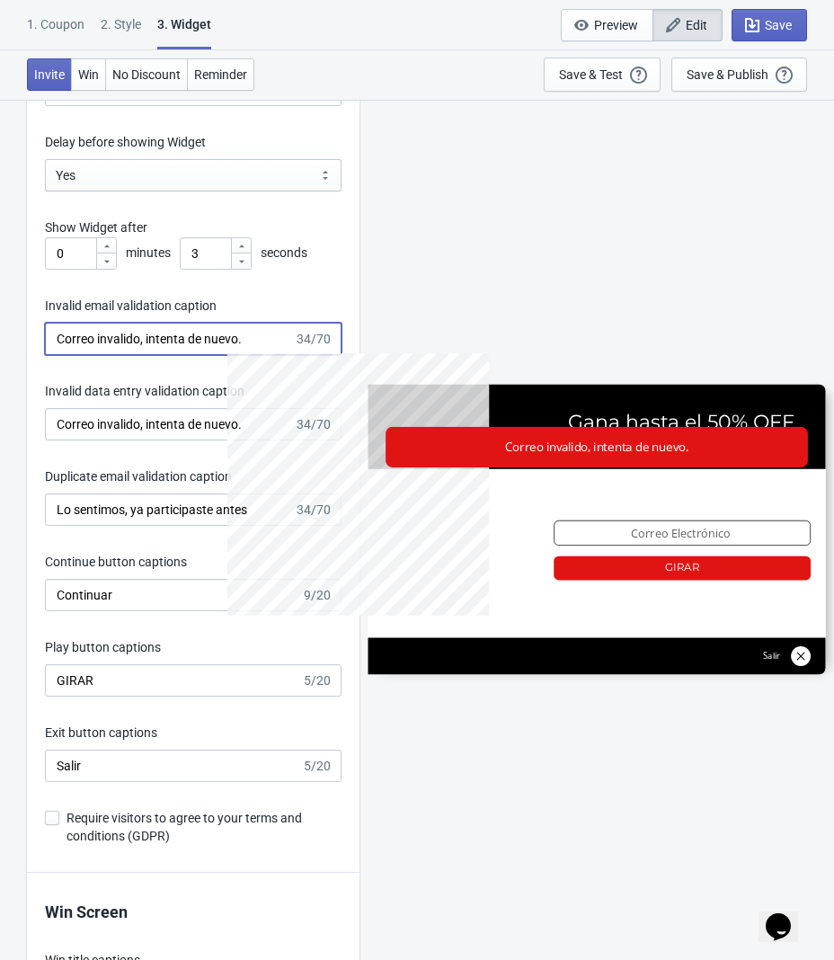
drag, startPoint x: 253, startPoint y: 343, endPoint x: 27, endPoint y: 337, distance: 225.7
click at [27, 337] on div "Invitation title captions Gana hasta el 50% OFF 21/25 Invitation Instruction Ca…" at bounding box center [193, 404] width 333 height 938
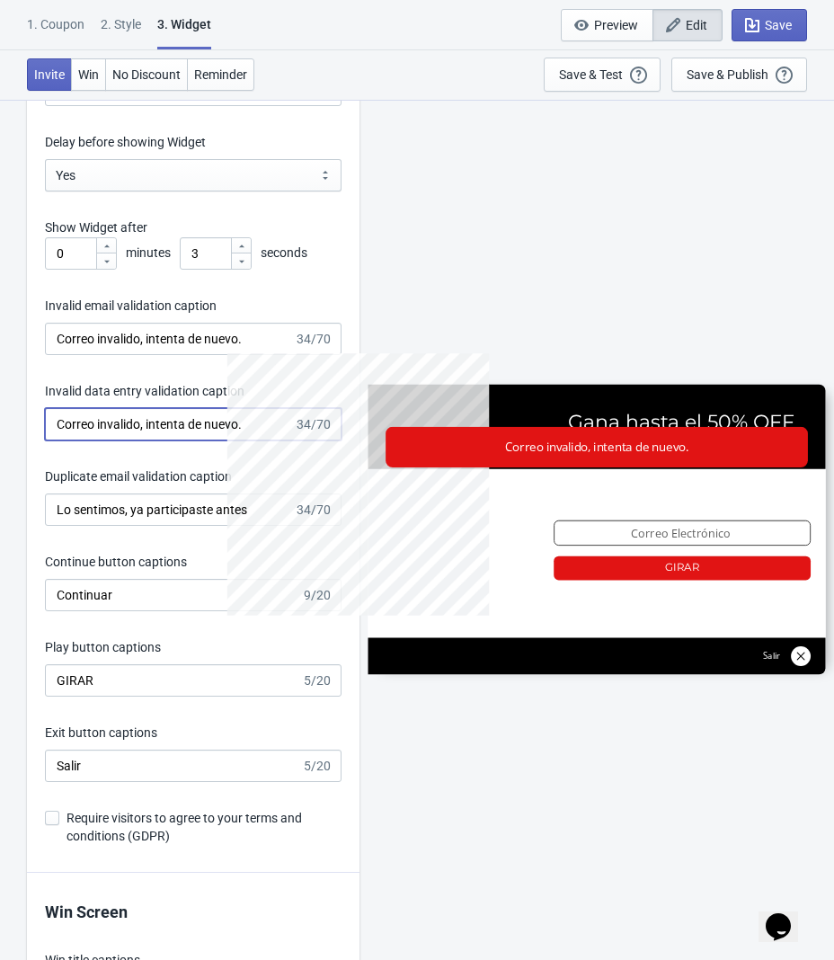
drag, startPoint x: 265, startPoint y: 425, endPoint x: 32, endPoint y: 427, distance: 232.9
click at [32, 427] on div "Invitation title captions Gana hasta el 50% OFF 21/25 Invitation Instruction Ca…" at bounding box center [193, 404] width 333 height 938
drag, startPoint x: 254, startPoint y: 517, endPoint x: 31, endPoint y: 524, distance: 222.2
click at [31, 524] on div "Invitation title captions Gana hasta el 50% OFF 21/25 Invitation Instruction Ca…" at bounding box center [193, 404] width 333 height 938
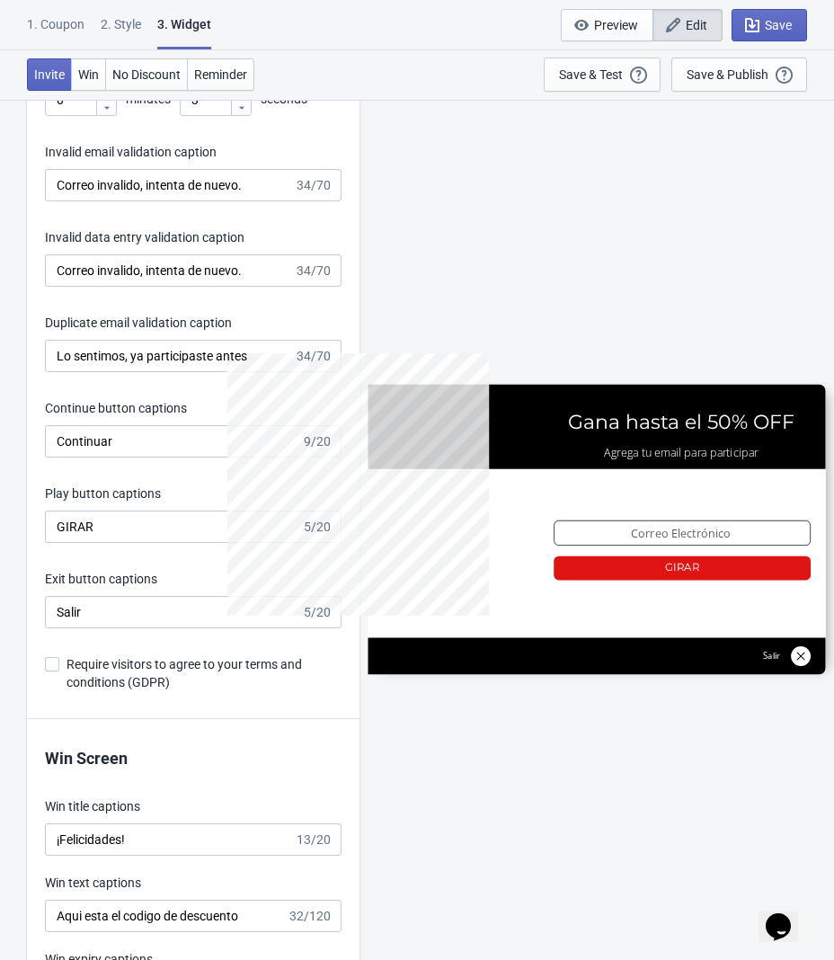
scroll to position [2823, 0]
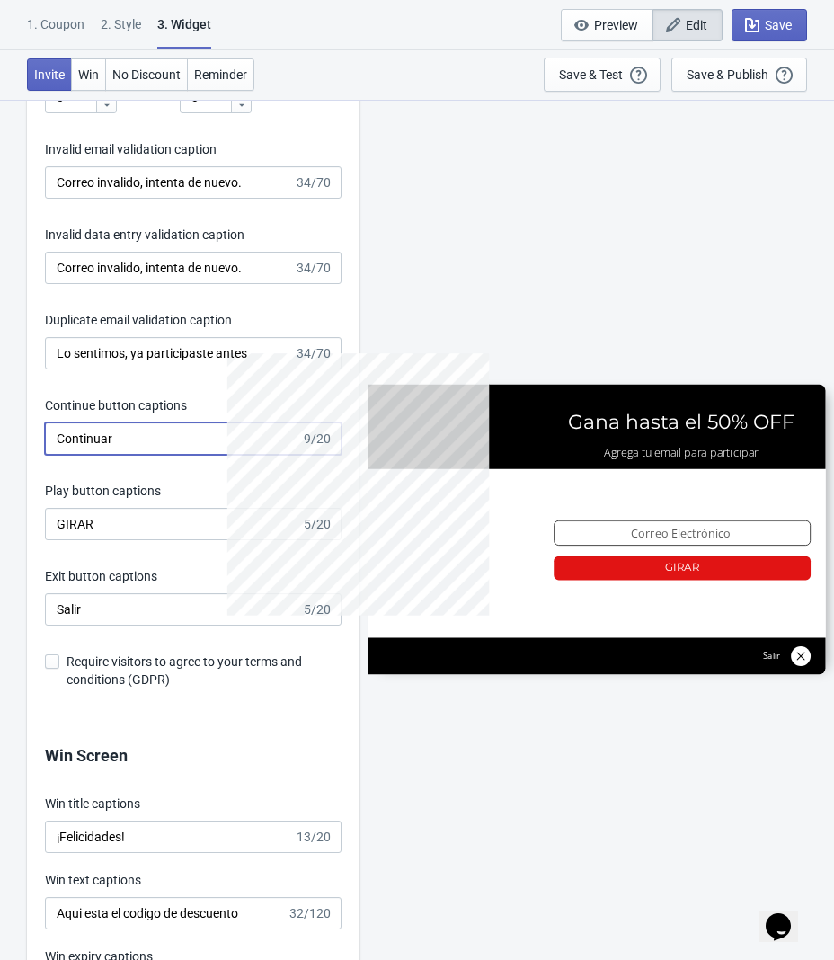
drag, startPoint x: 146, startPoint y: 434, endPoint x: 18, endPoint y: 423, distance: 128.1
click at [18, 423] on div "What information do you want to collect? Ask visitors for to fill in our questi…" at bounding box center [417, 39] width 834 height 5527
drag, startPoint x: 117, startPoint y: 533, endPoint x: -20, endPoint y: 529, distance: 136.7
drag, startPoint x: 141, startPoint y: 608, endPoint x: -44, endPoint y: 619, distance: 185.5
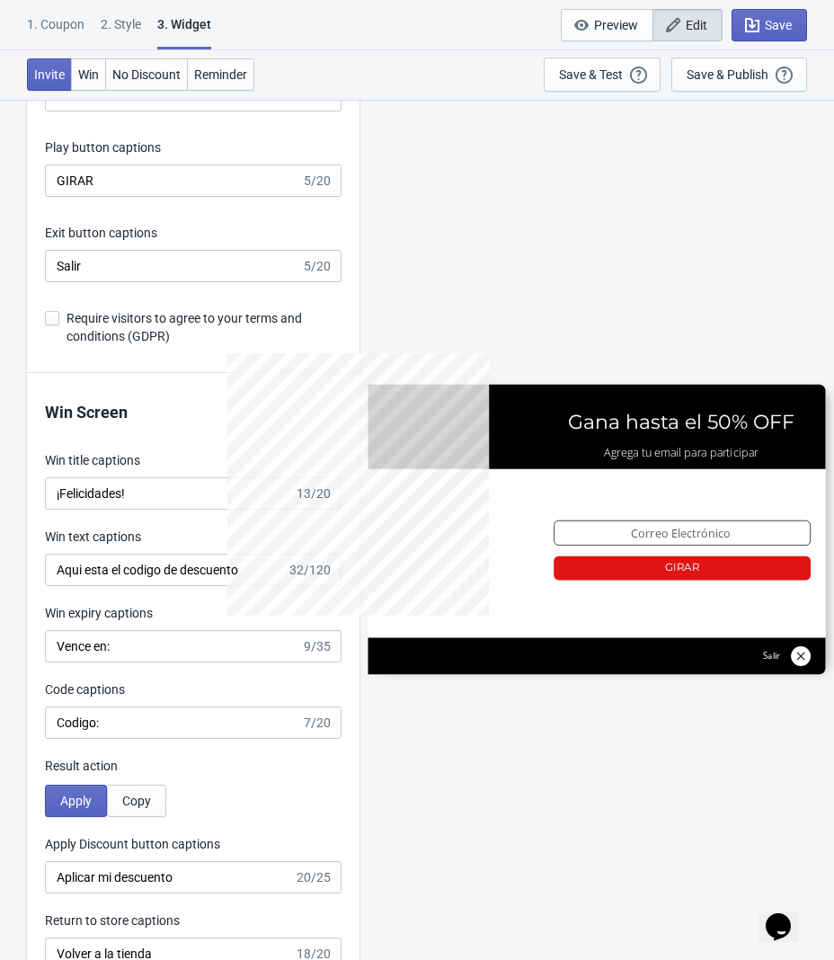
scroll to position [3184, 0]
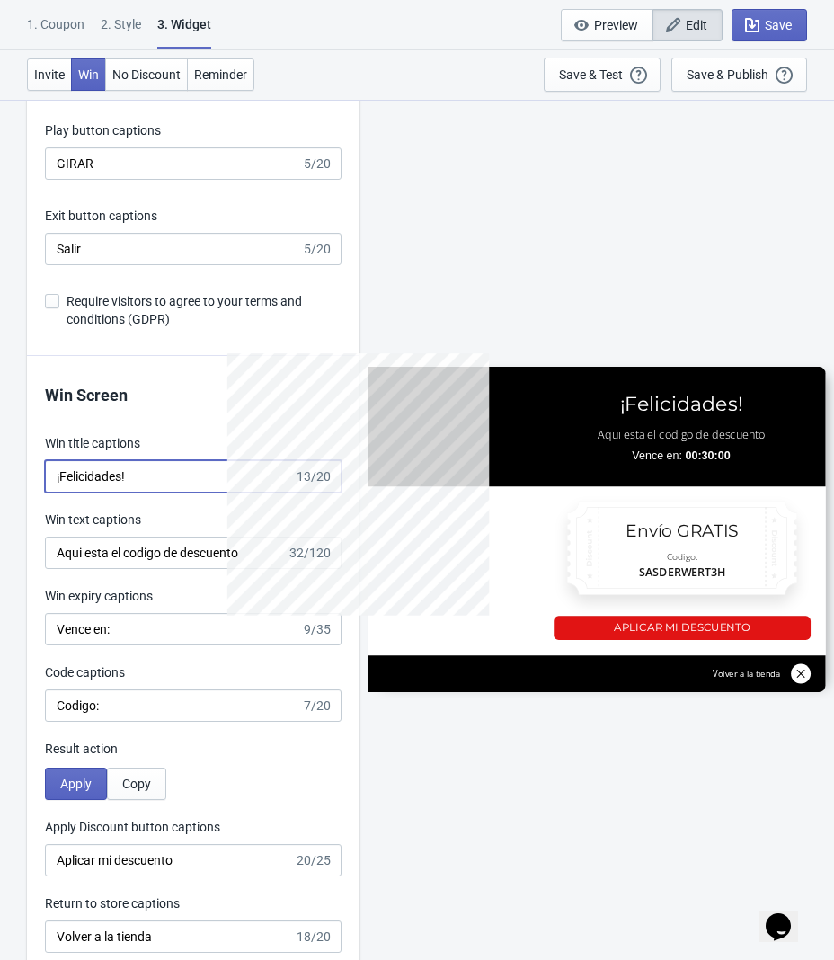
drag, startPoint x: 165, startPoint y: 477, endPoint x: -135, endPoint y: 478, distance: 299.4
drag, startPoint x: 253, startPoint y: 561, endPoint x: -4, endPoint y: 563, distance: 256.2
drag, startPoint x: 119, startPoint y: 646, endPoint x: 51, endPoint y: 639, distance: 67.8
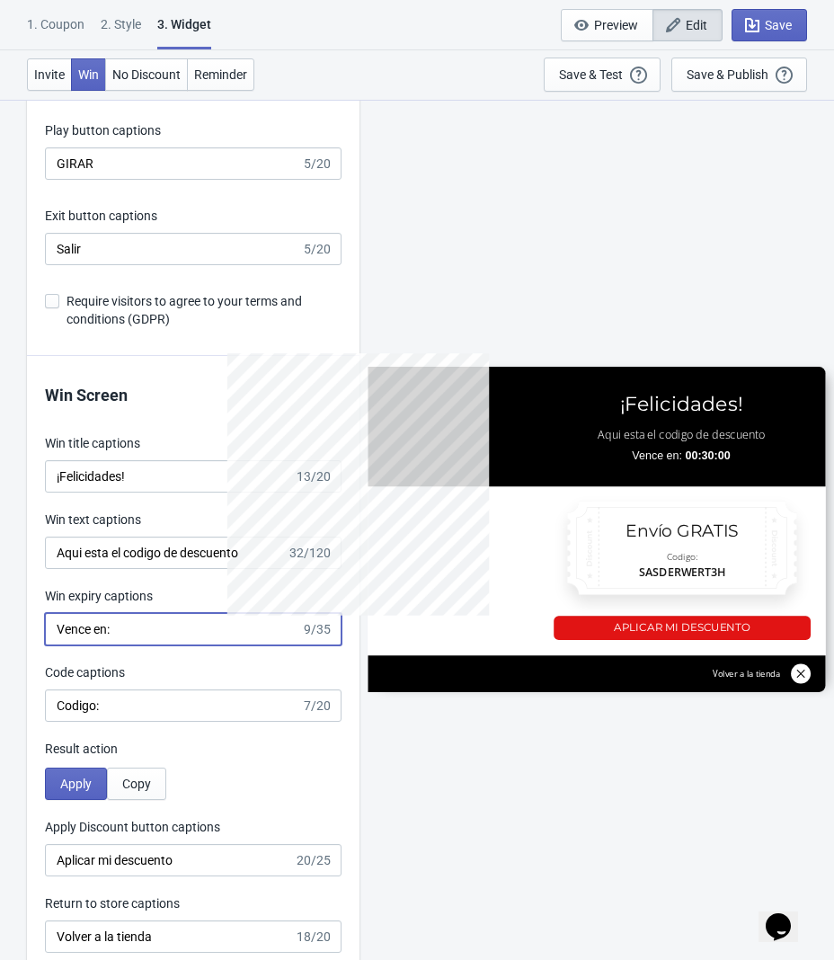
click at [51, 639] on input "Vence en:" at bounding box center [173, 629] width 256 height 32
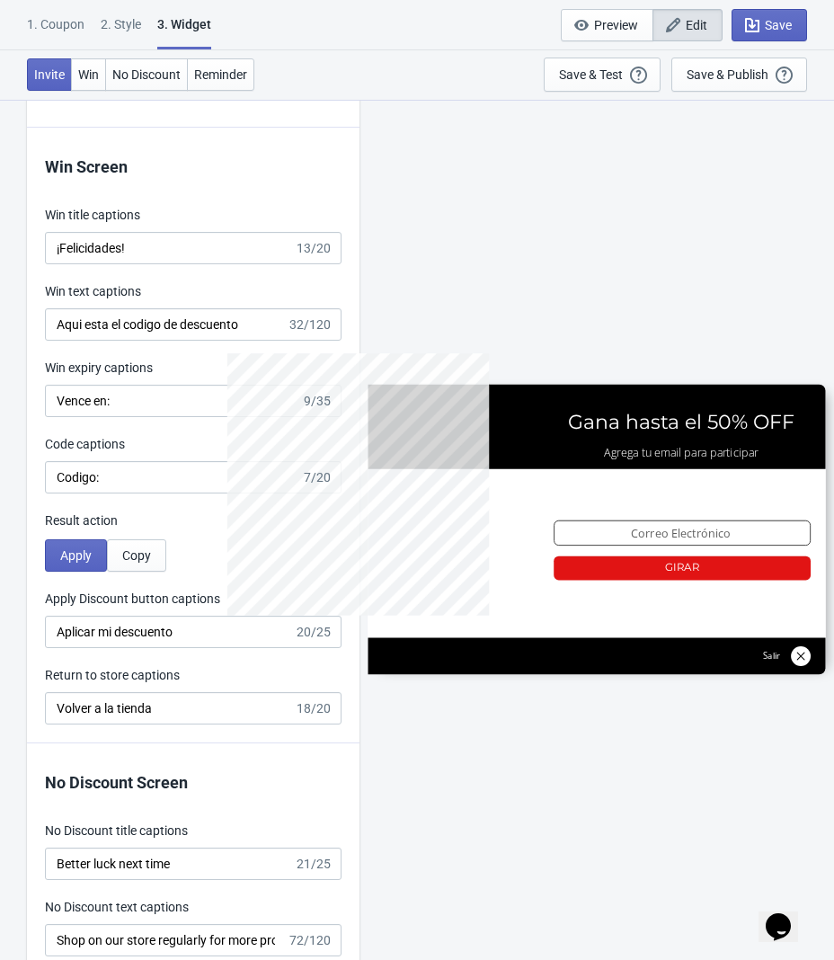
scroll to position [3413, 0]
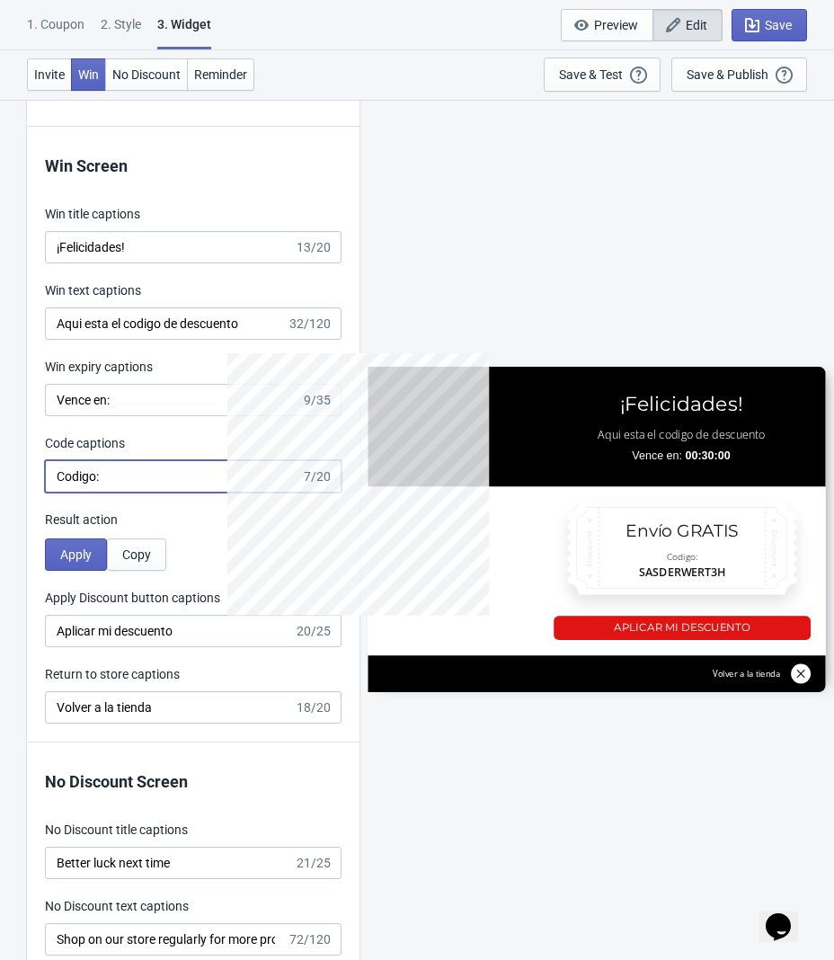
drag, startPoint x: 130, startPoint y: 481, endPoint x: -3, endPoint y: 495, distance: 133.8
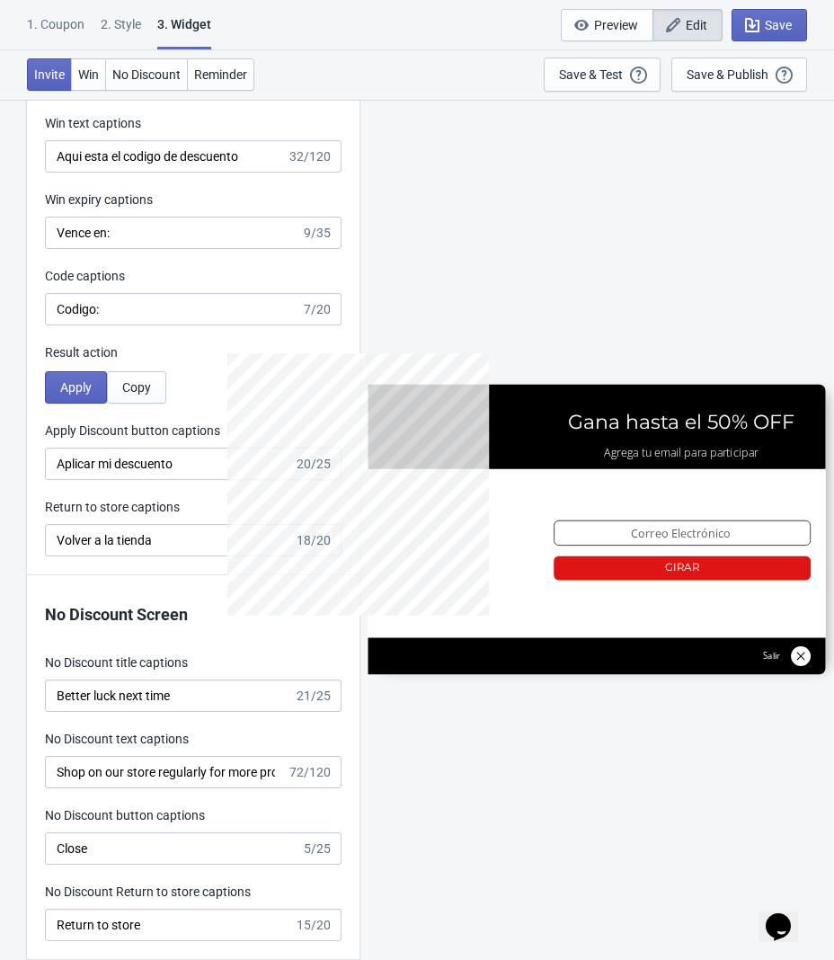
scroll to position [3583, 0]
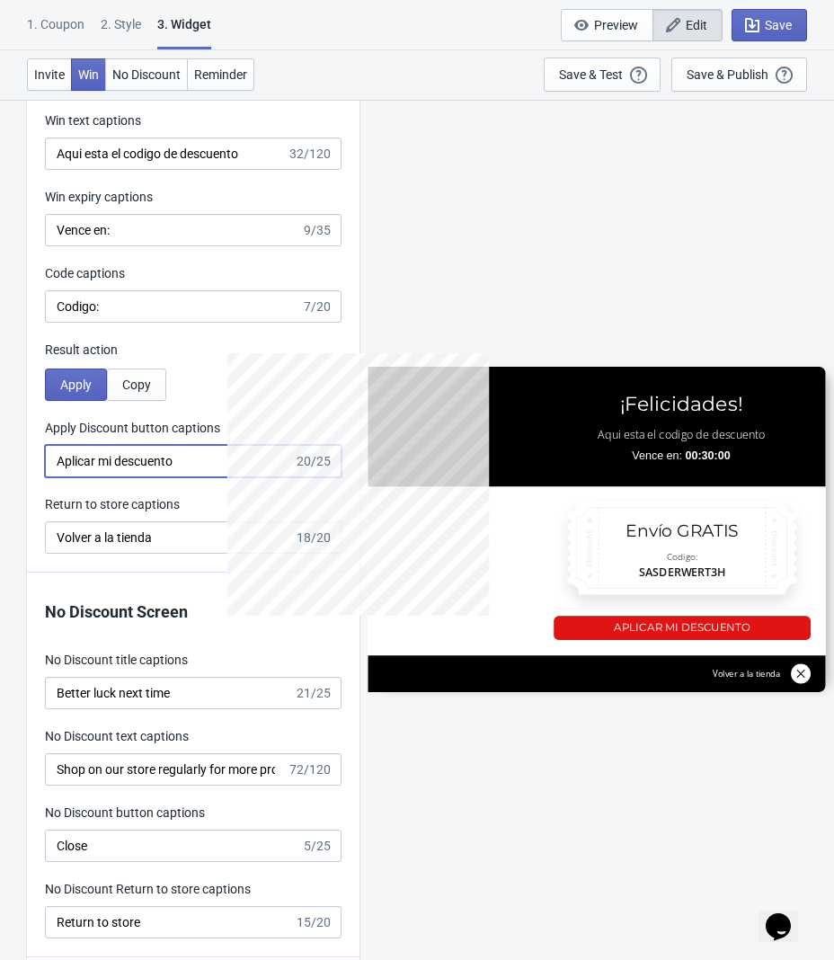
drag, startPoint x: 200, startPoint y: 467, endPoint x: 22, endPoint y: 464, distance: 178.0
drag, startPoint x: 172, startPoint y: 547, endPoint x: 12, endPoint y: 546, distance: 160.0
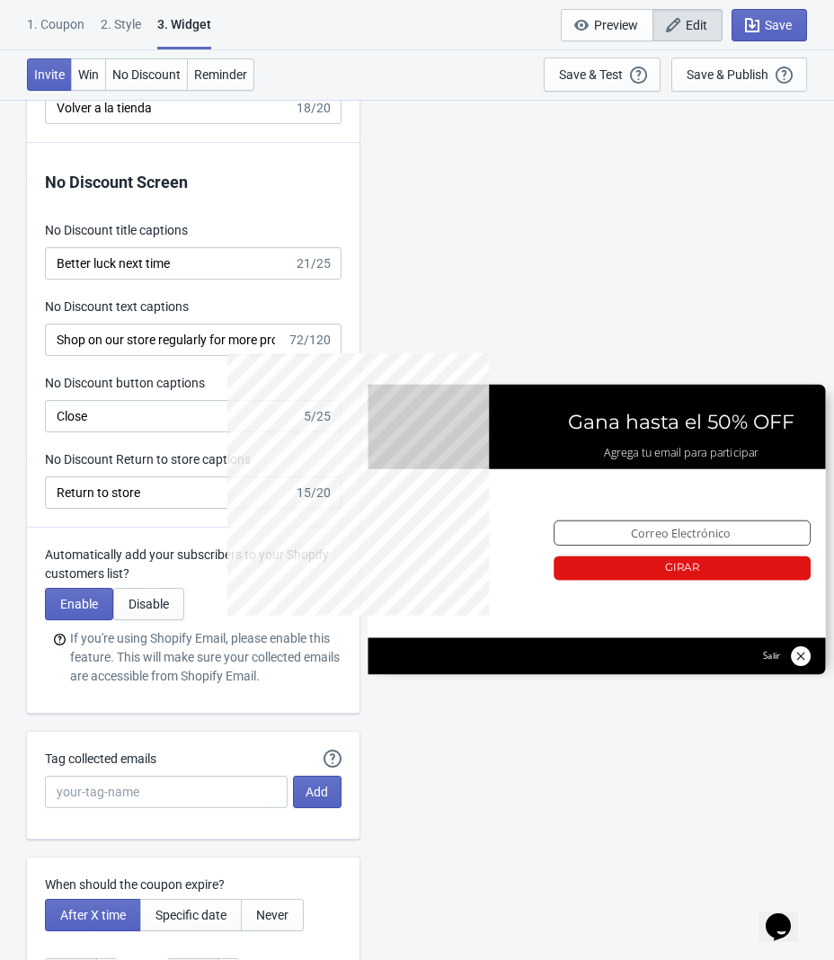
scroll to position [4014, 0]
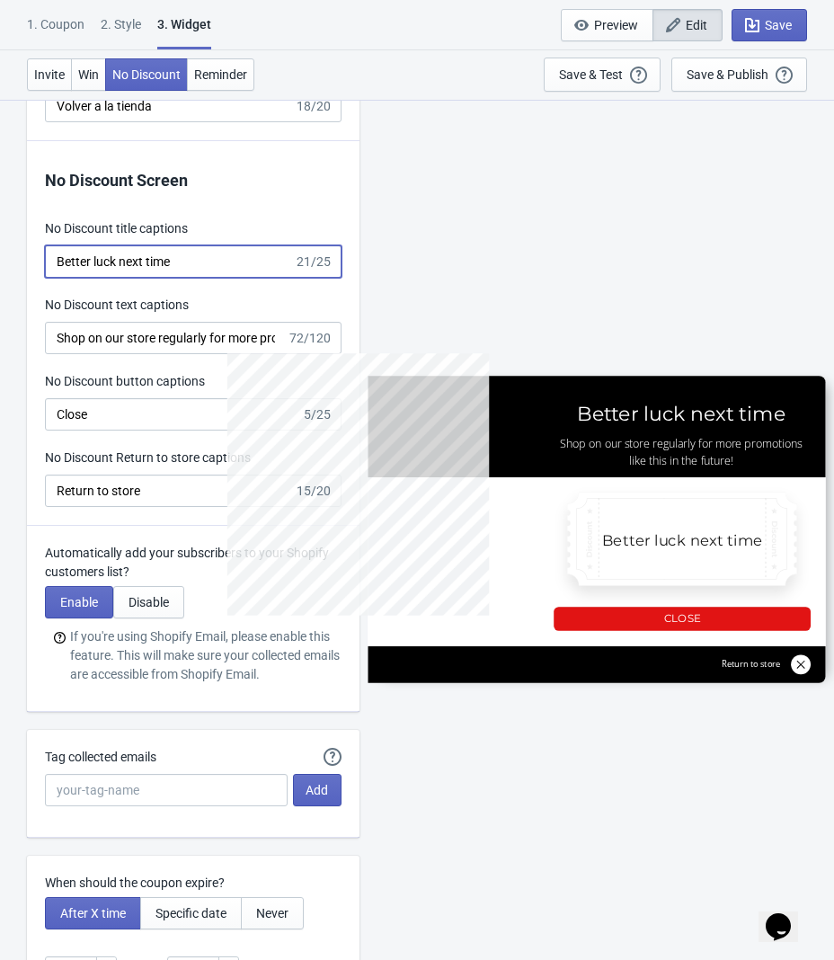
type input "no_code"
drag, startPoint x: 199, startPoint y: 264, endPoint x: 22, endPoint y: 281, distance: 177.0
type input "Obsequi Gratis"
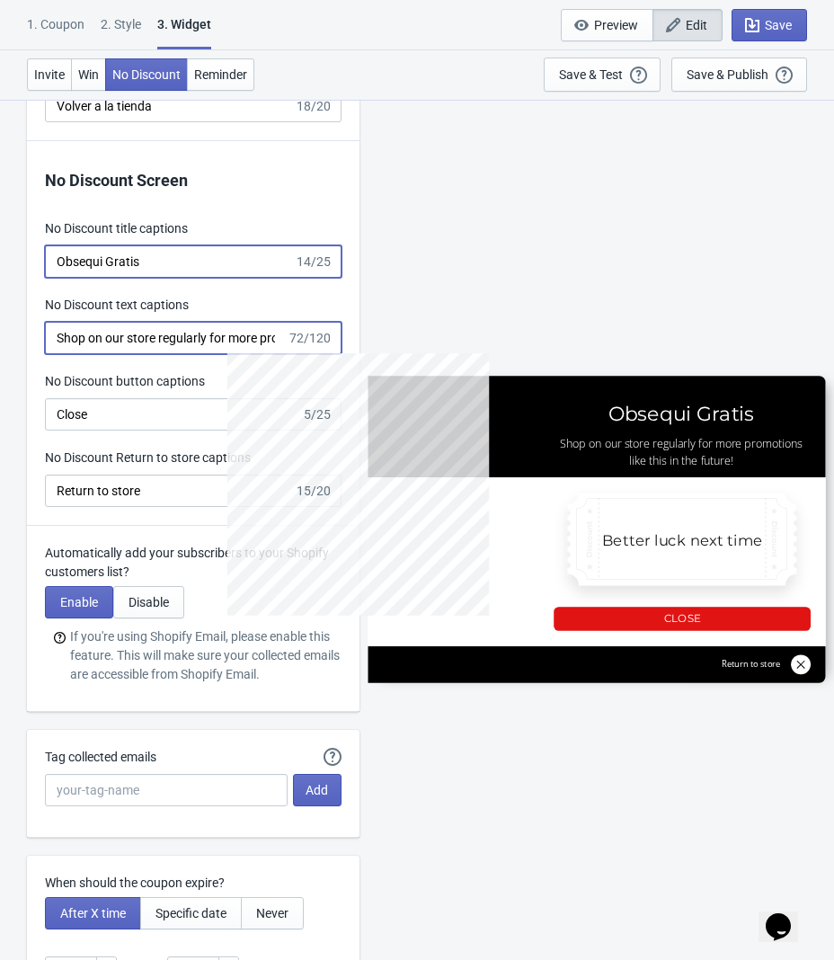
type input "no_code"
click at [78, 354] on input "Shop on our store regularly for more promotions like this in the future!" at bounding box center [166, 338] width 242 height 32
drag, startPoint x: 58, startPoint y: 347, endPoint x: 522, endPoint y: 335, distance: 464.1
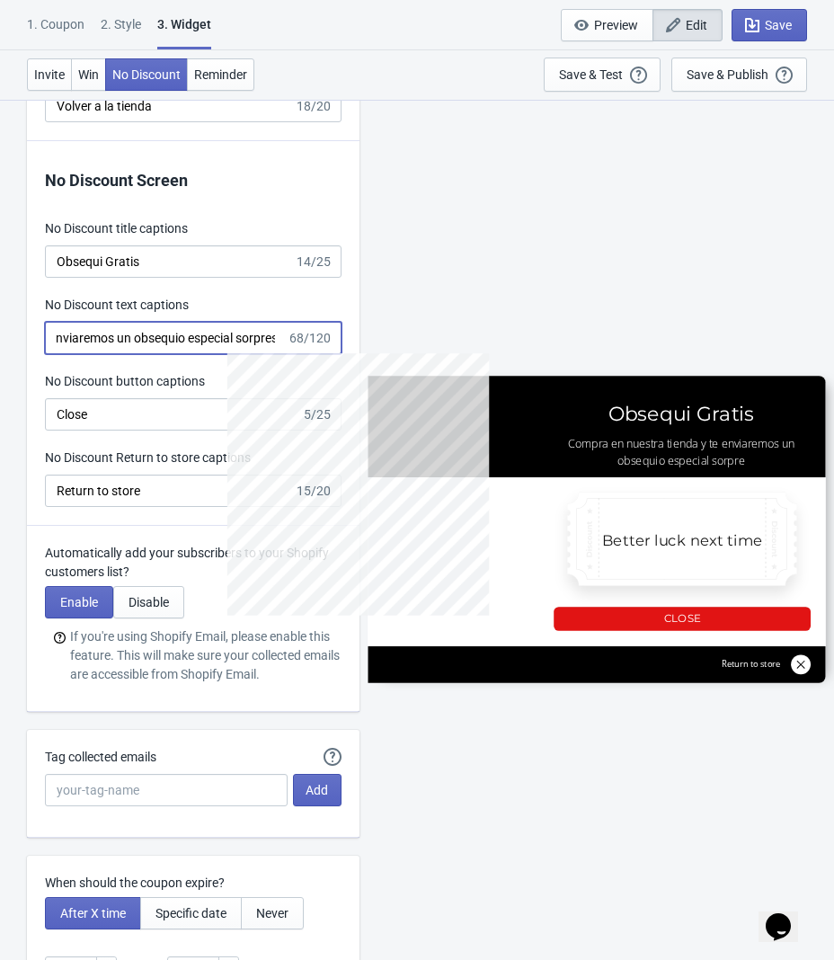
scroll to position [0, 191]
type input "Compra en nuestra tienda y te enviaremos un obsequio especial sorpresa"
type input "no_code"
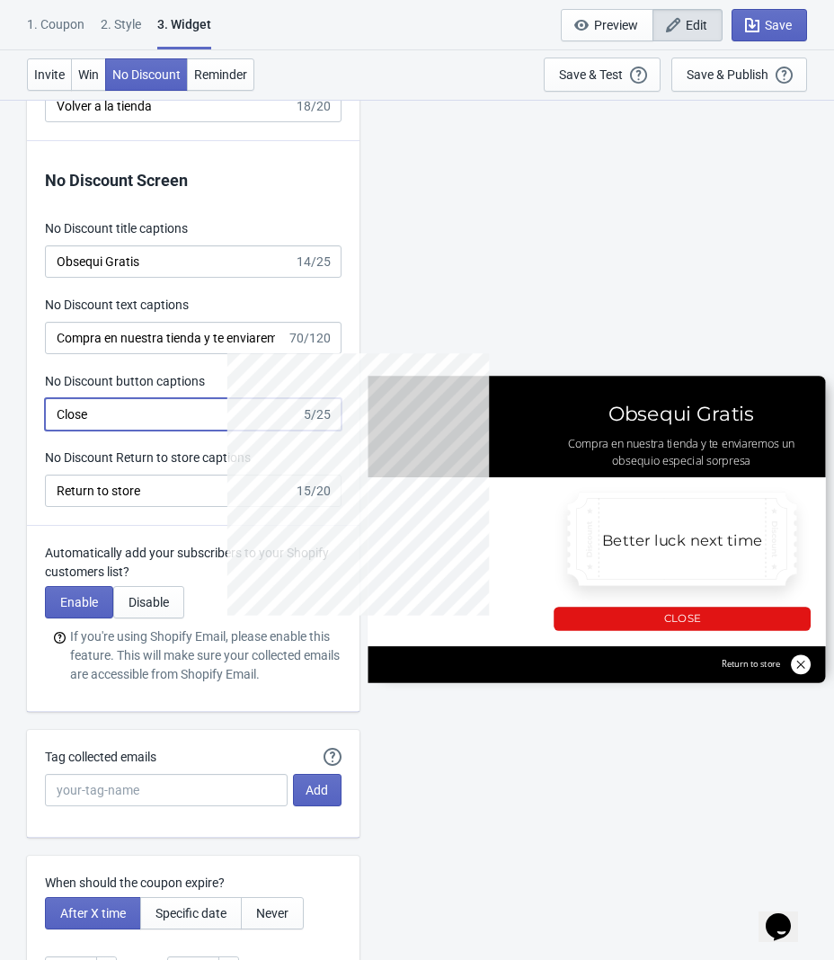
click at [114, 431] on input "Close" at bounding box center [173, 414] width 256 height 32
type input "C"
type input "Cerrar"
type input "no_code"
click at [153, 494] on input "Return to store" at bounding box center [169, 491] width 249 height 32
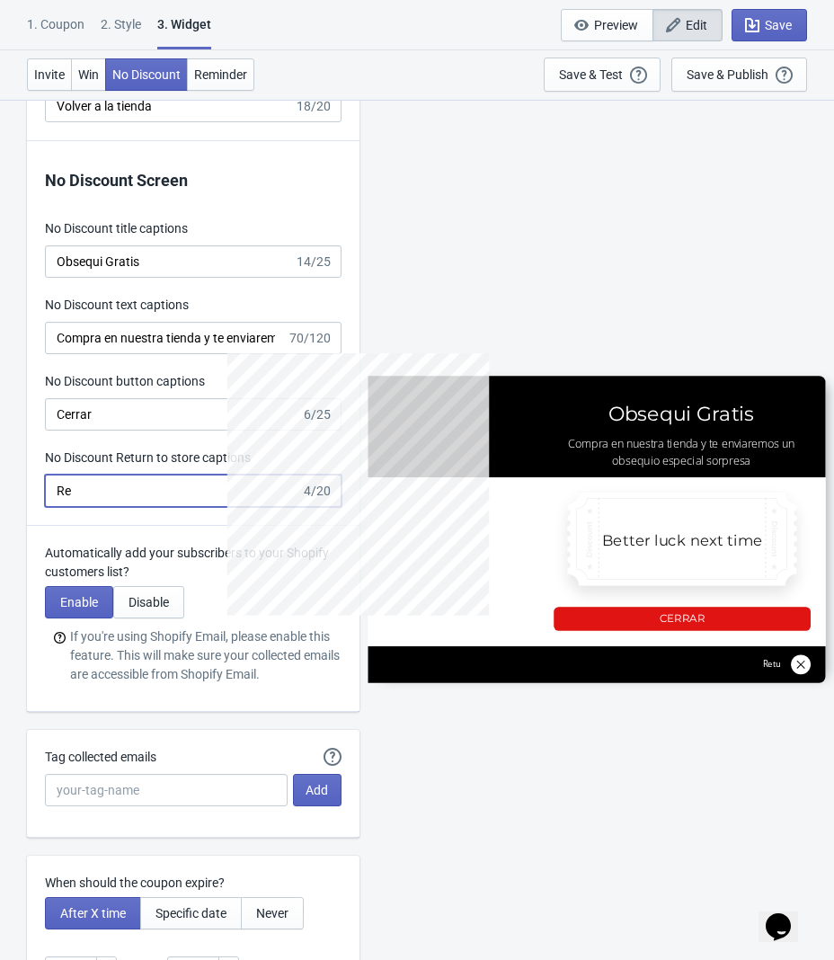
type input "R"
type input "Volver a la tienda"
type input "SASDERWERT3H"
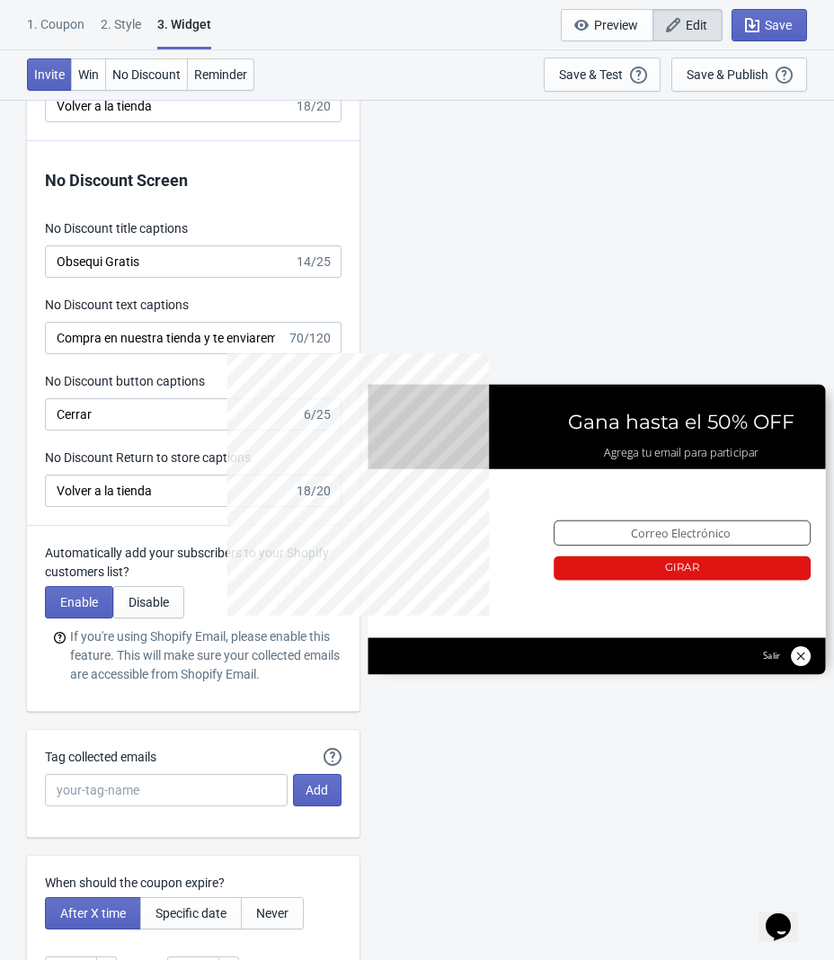
click at [164, 554] on p "Automatically add your subscribers to your Shopify customers list?" at bounding box center [193, 563] width 297 height 38
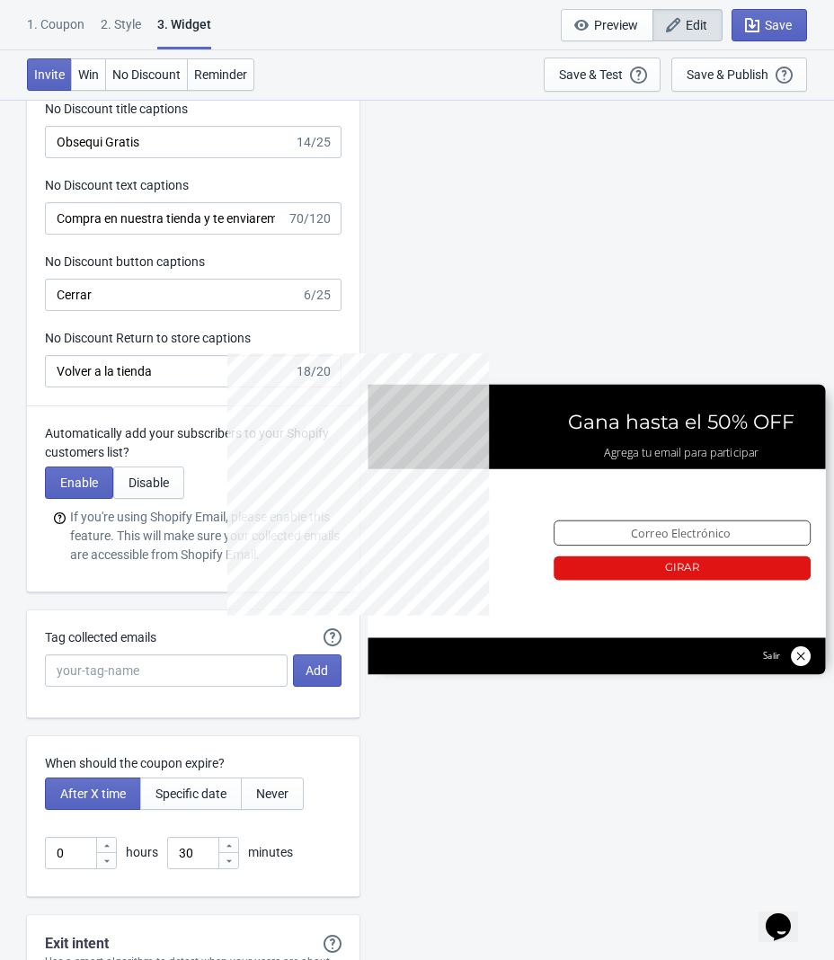
scroll to position [4136, 0]
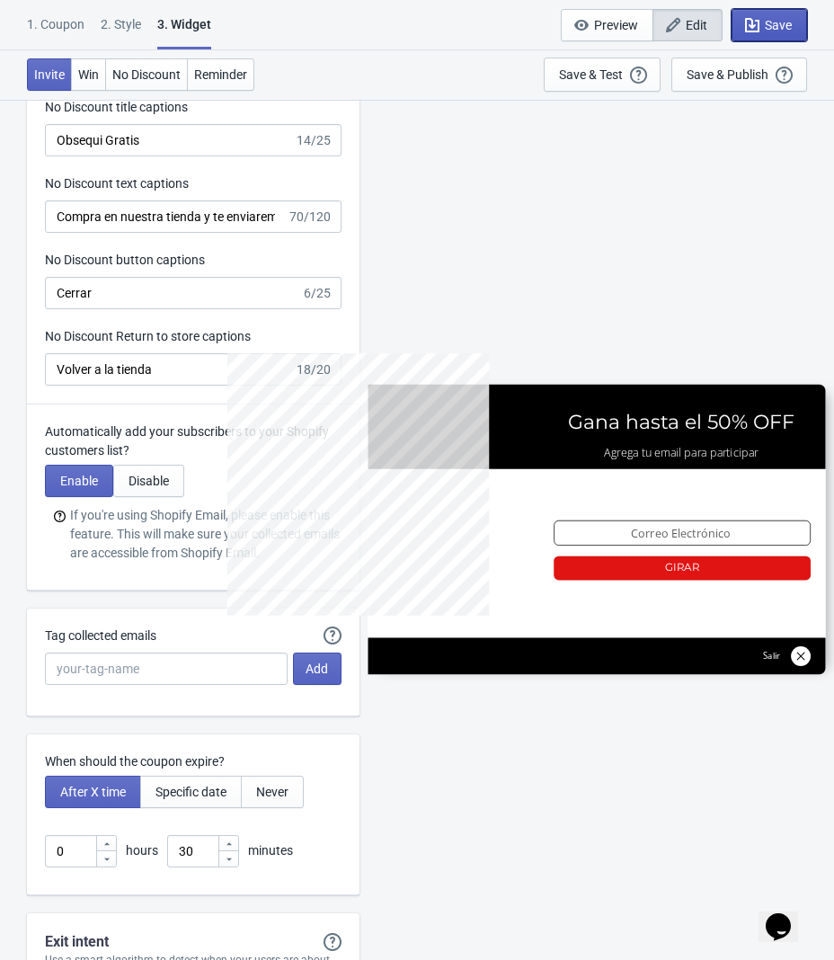
click at [780, 36] on button "Save" at bounding box center [770, 25] width 76 height 32
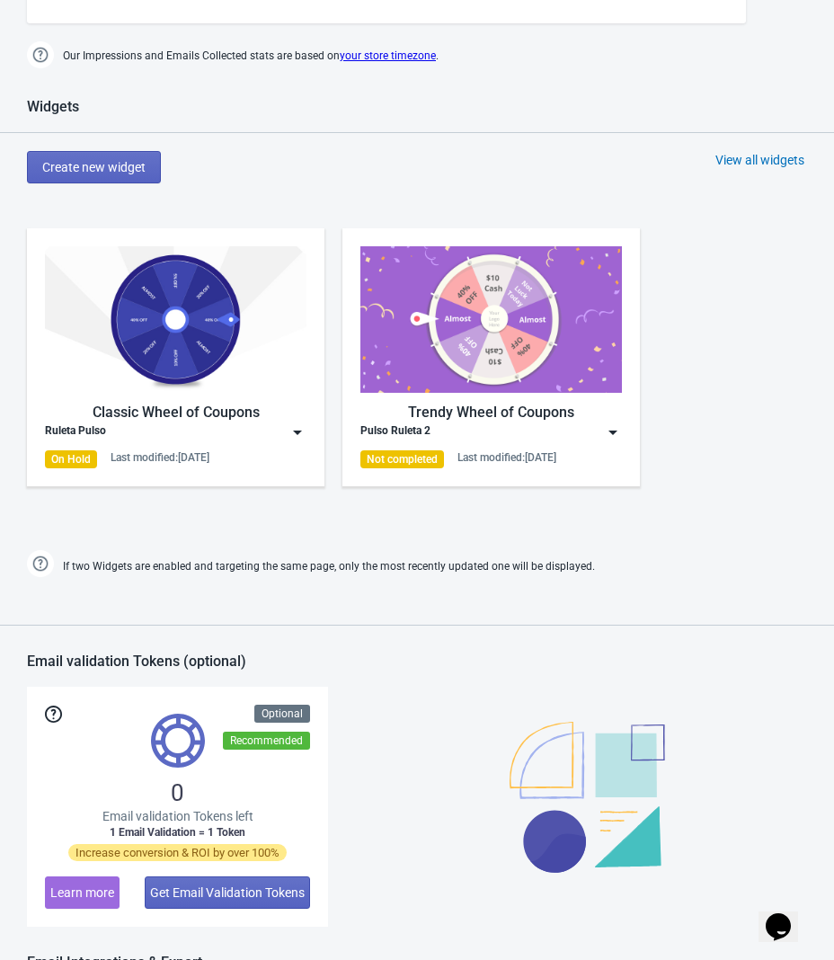
scroll to position [673, 0]
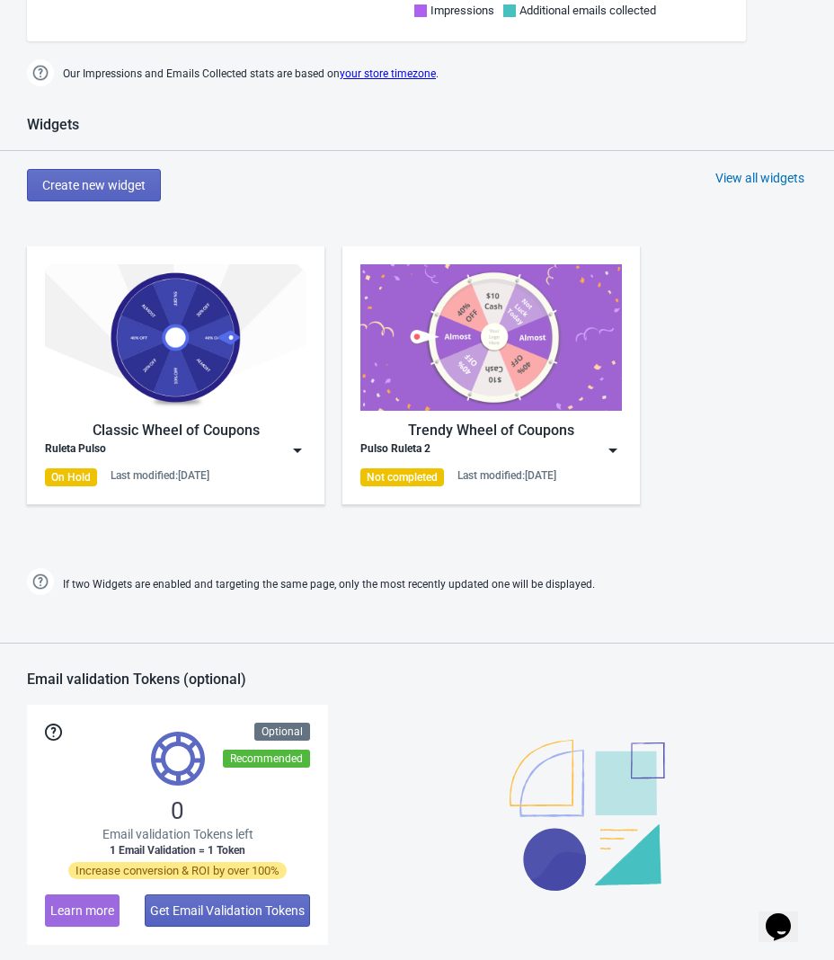
click at [223, 452] on div "Ruleta Pulso" at bounding box center [176, 450] width 262 height 18
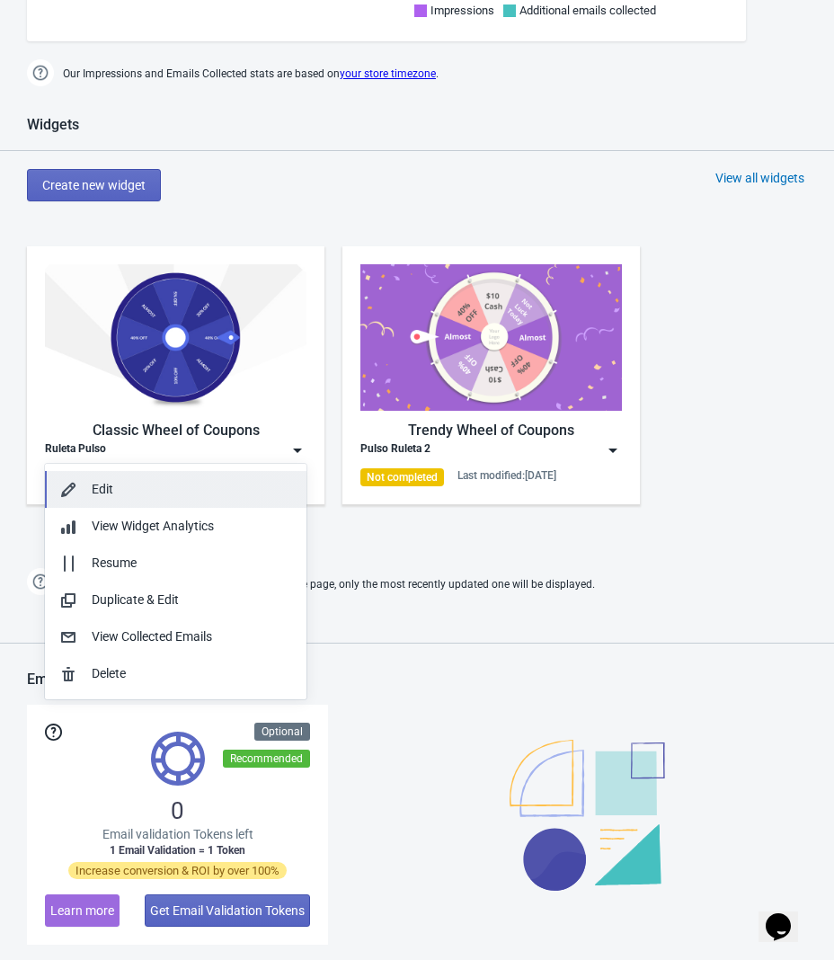
click at [160, 497] on div "Edit" at bounding box center [192, 489] width 200 height 19
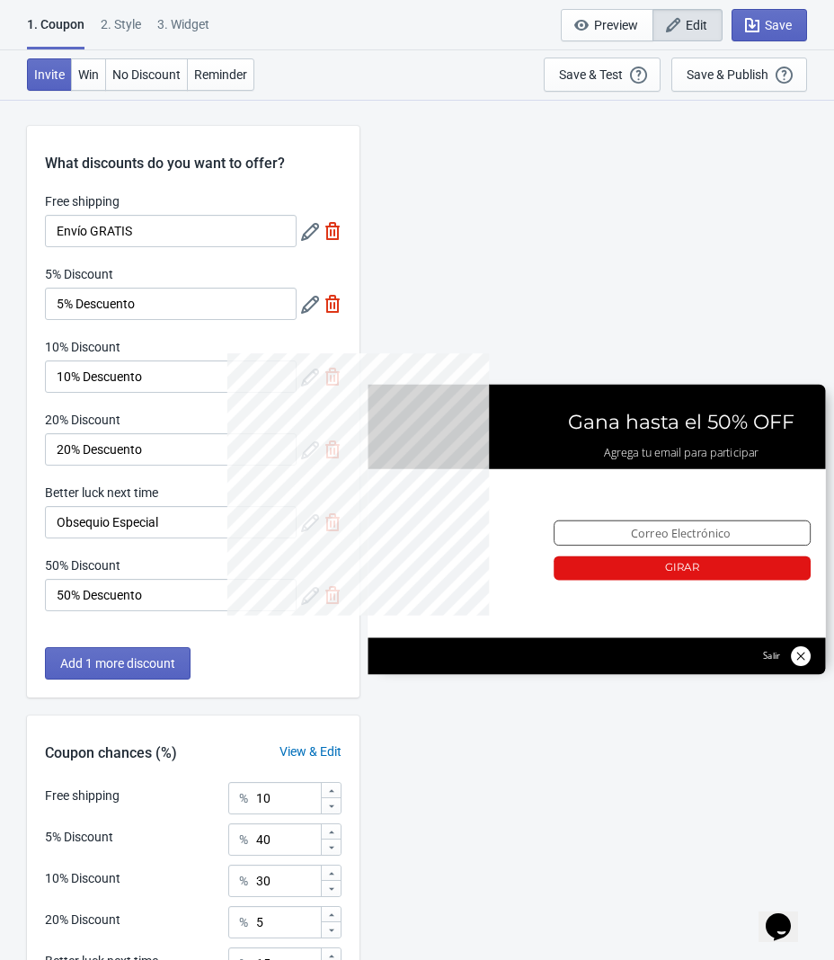
scroll to position [227, 0]
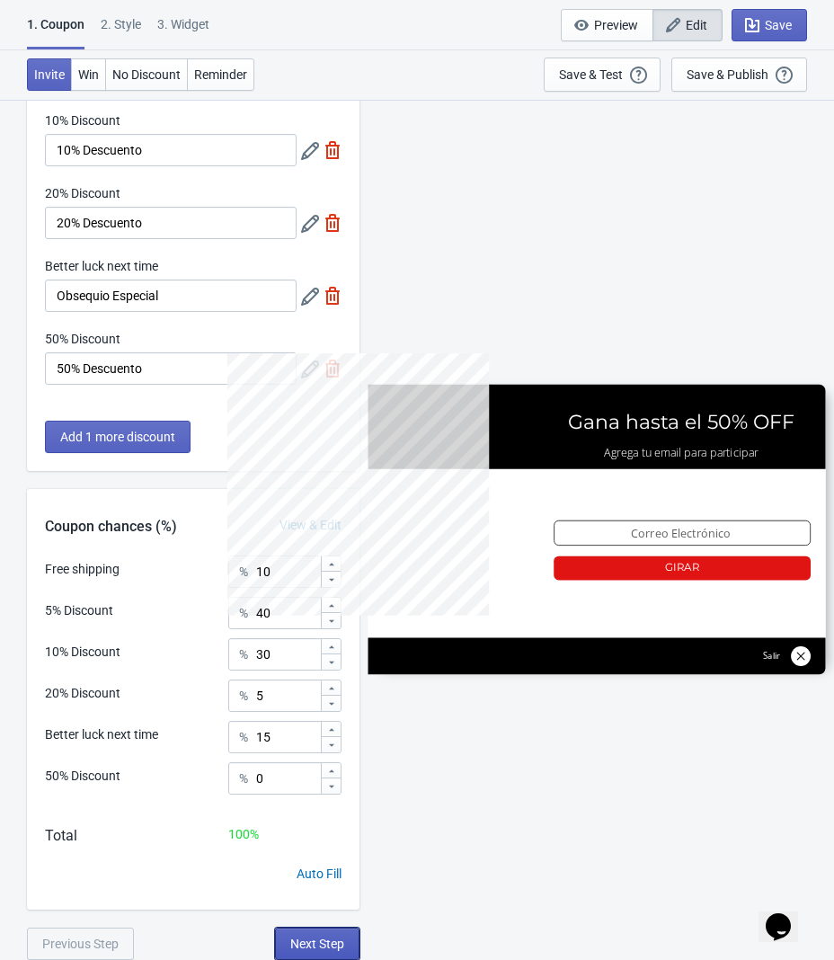
click at [320, 940] on span "Next Step" at bounding box center [317, 944] width 54 height 14
select select "left"
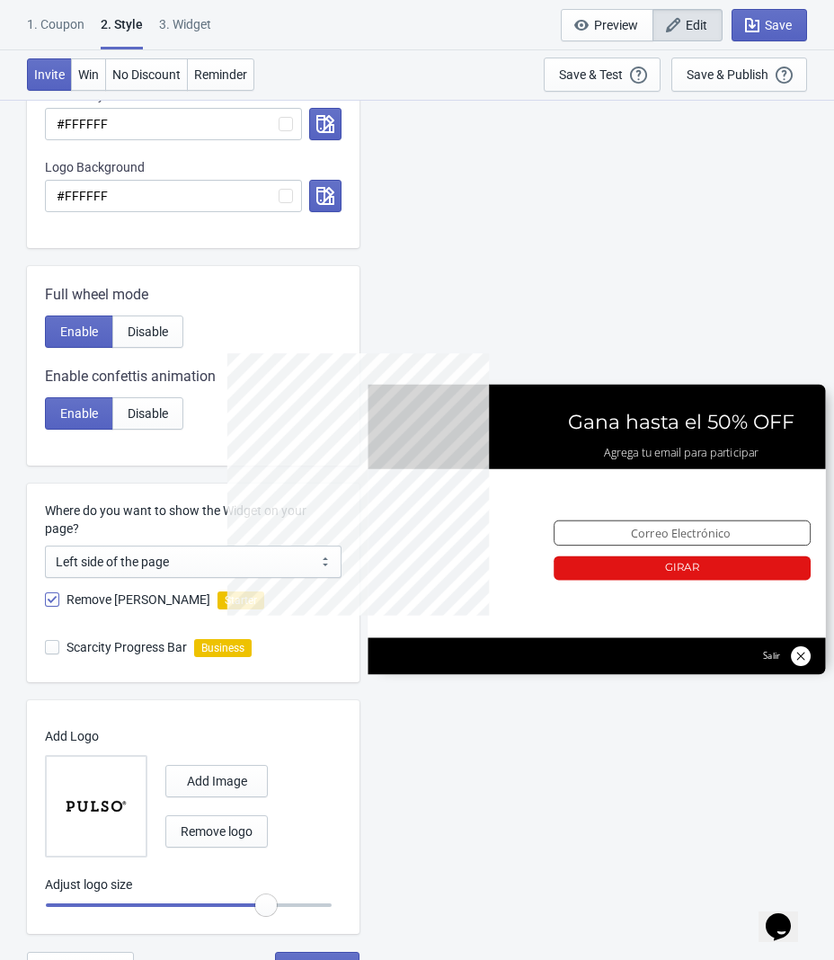
scroll to position [641, 0]
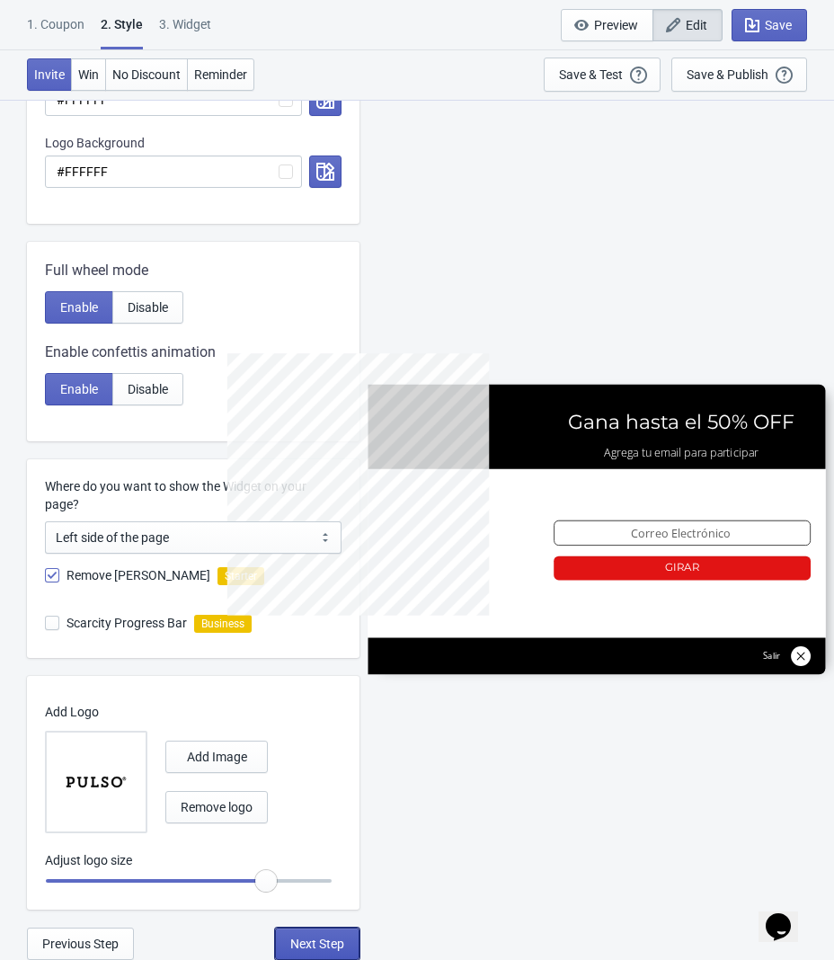
click at [328, 949] on span "Next Step" at bounding box center [317, 944] width 54 height 14
select select "once"
select select "1"
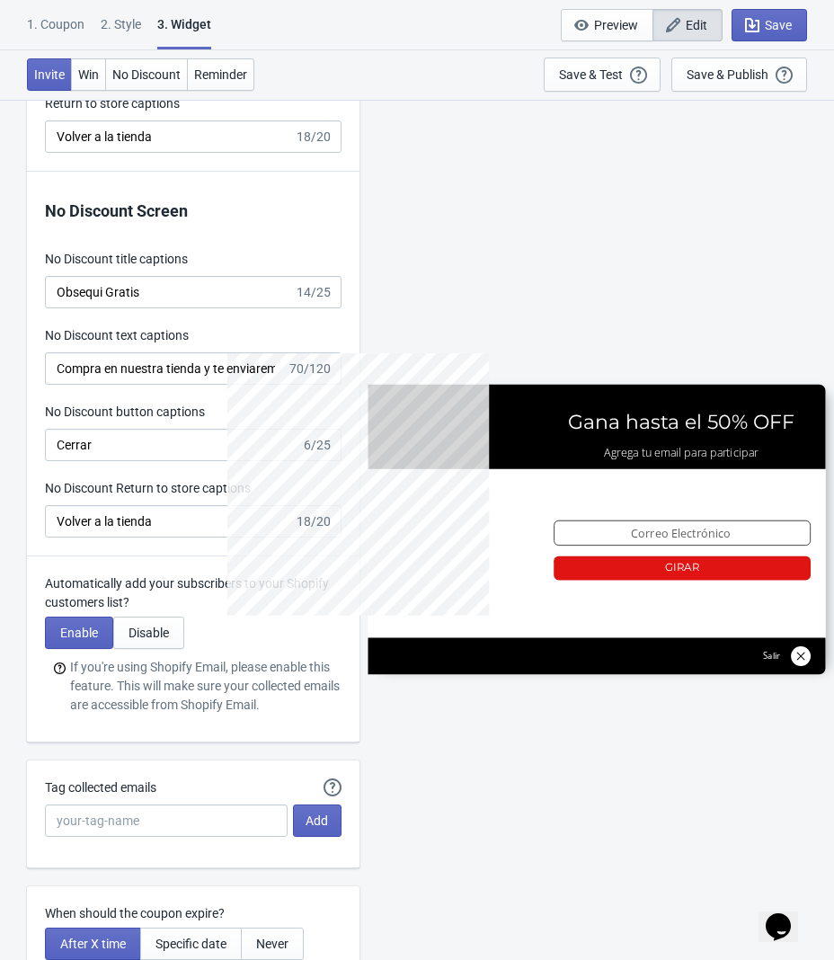
scroll to position [3987, 0]
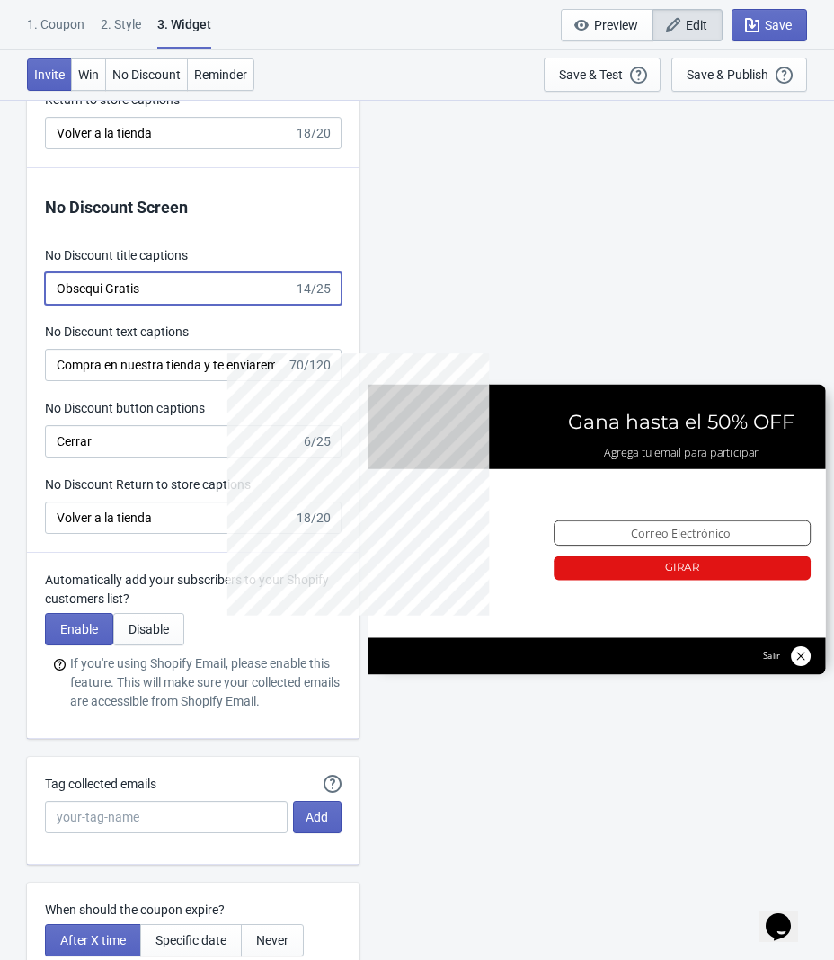
type input "no_code"
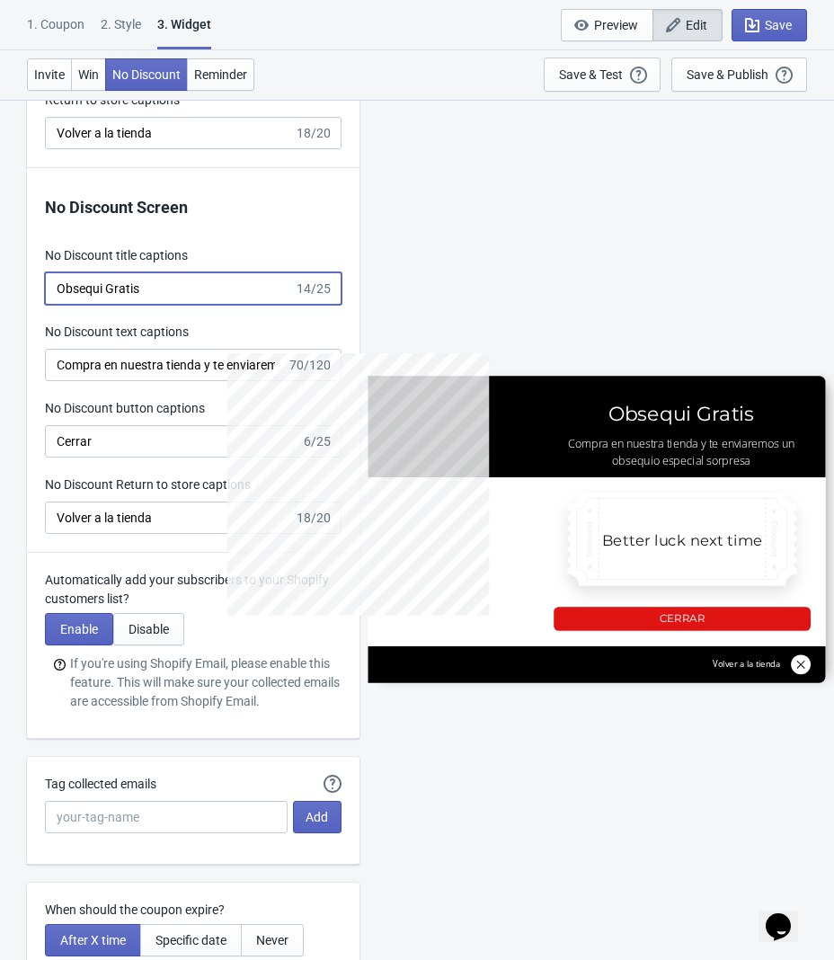
click at [114, 305] on input "Obsequi Gratis" at bounding box center [169, 288] width 249 height 32
type input "Obsequio Gratis"
type input "SASDERWERT3H"
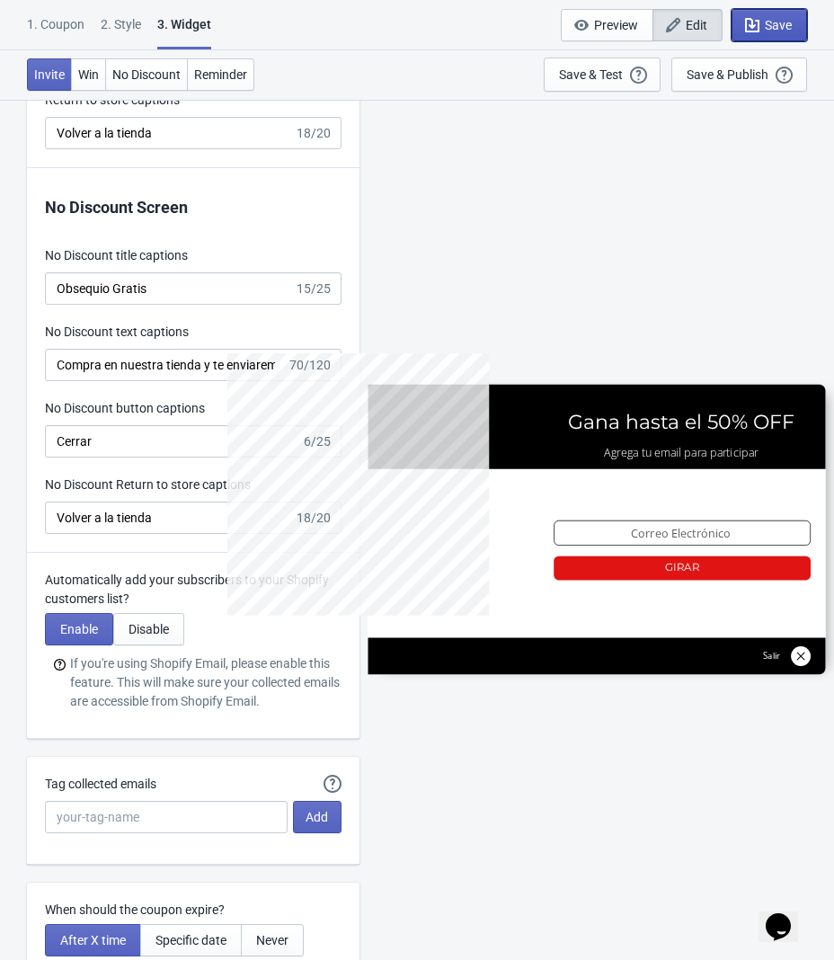
click at [769, 23] on span "Save" at bounding box center [778, 25] width 27 height 14
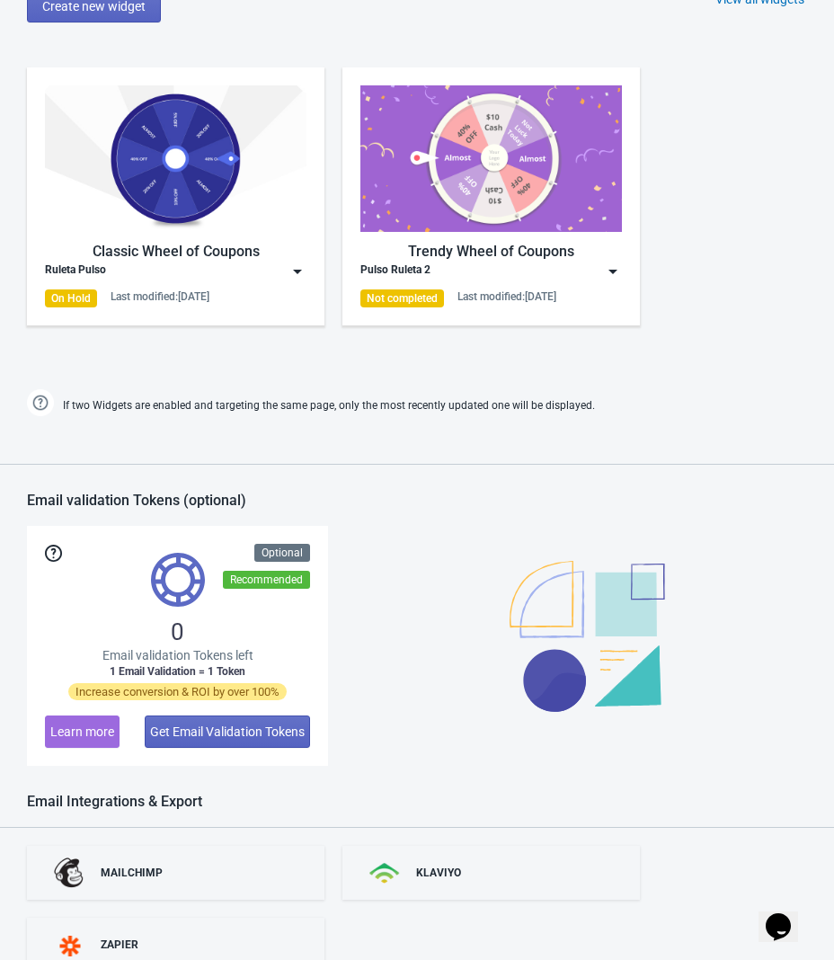
scroll to position [847, 0]
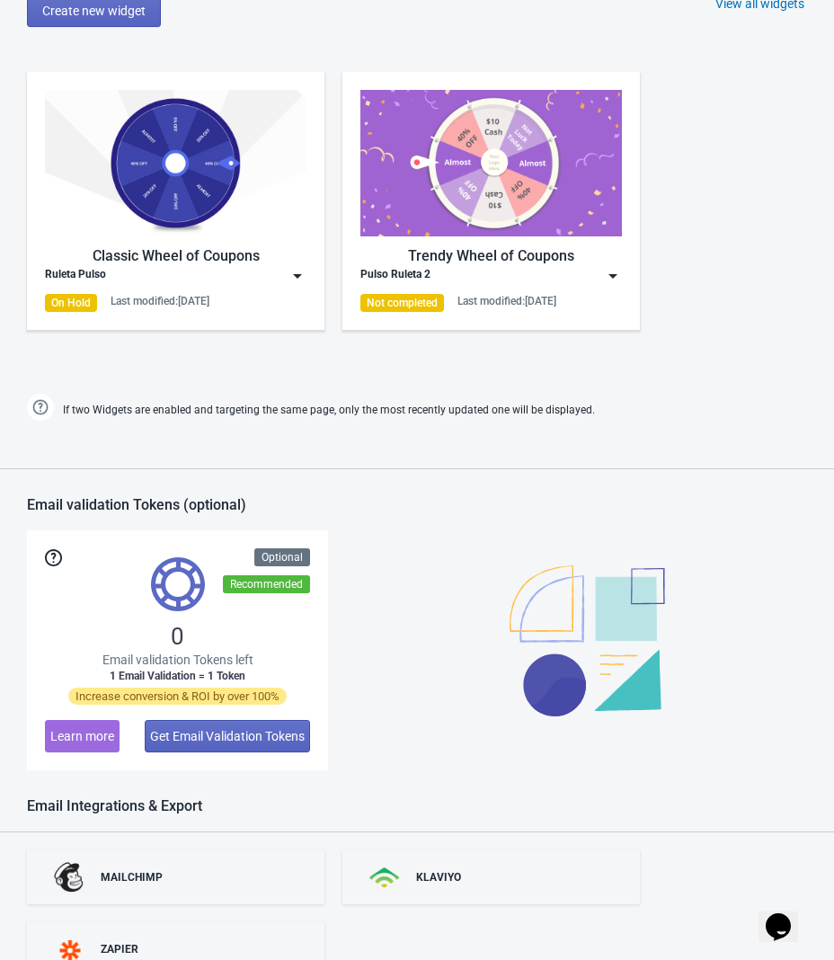
click at [252, 256] on div "Classic Wheel of Coupons" at bounding box center [176, 256] width 262 height 22
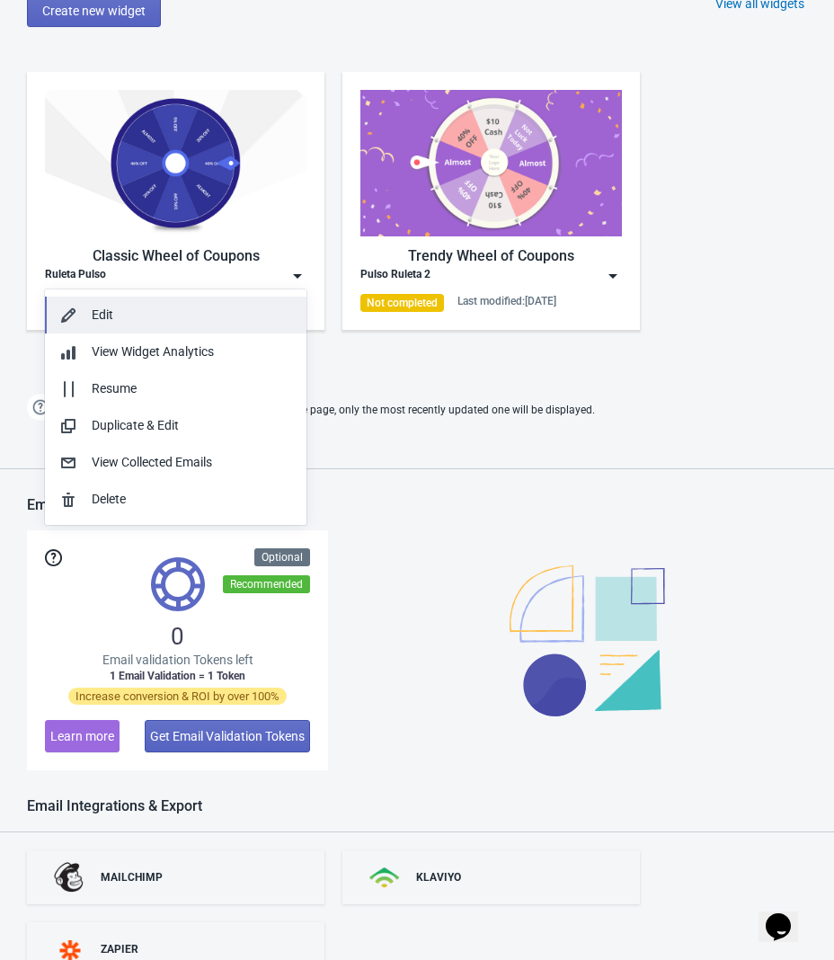
click at [162, 316] on div "Edit" at bounding box center [192, 315] width 200 height 19
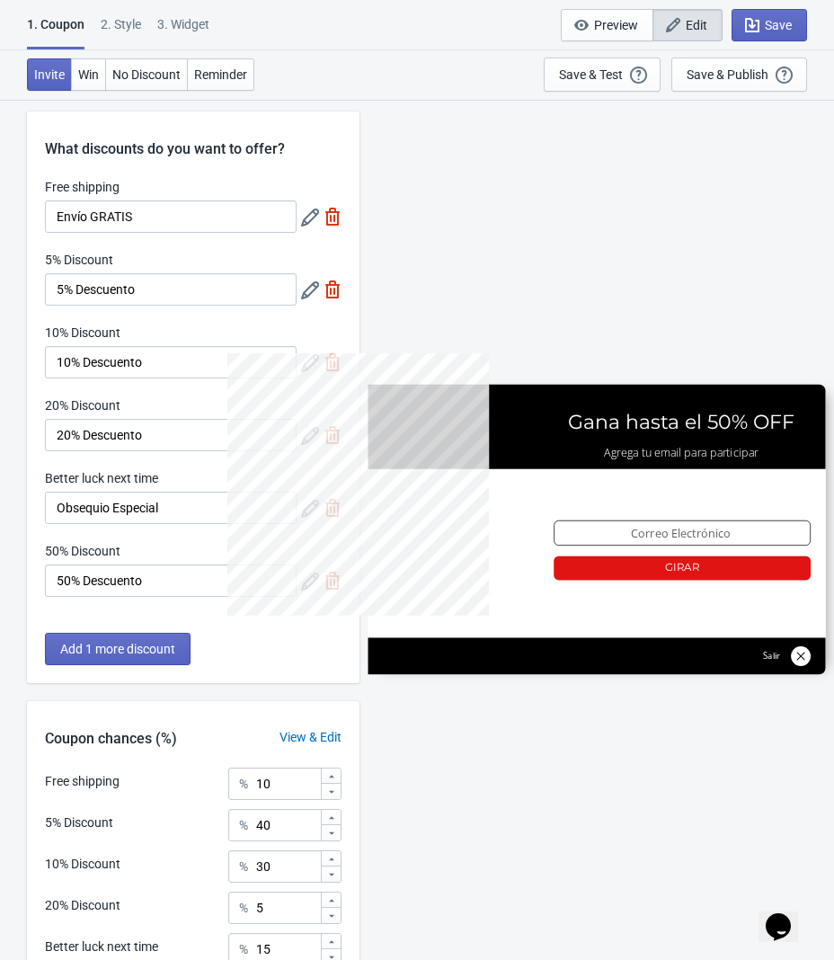
scroll to position [227, 0]
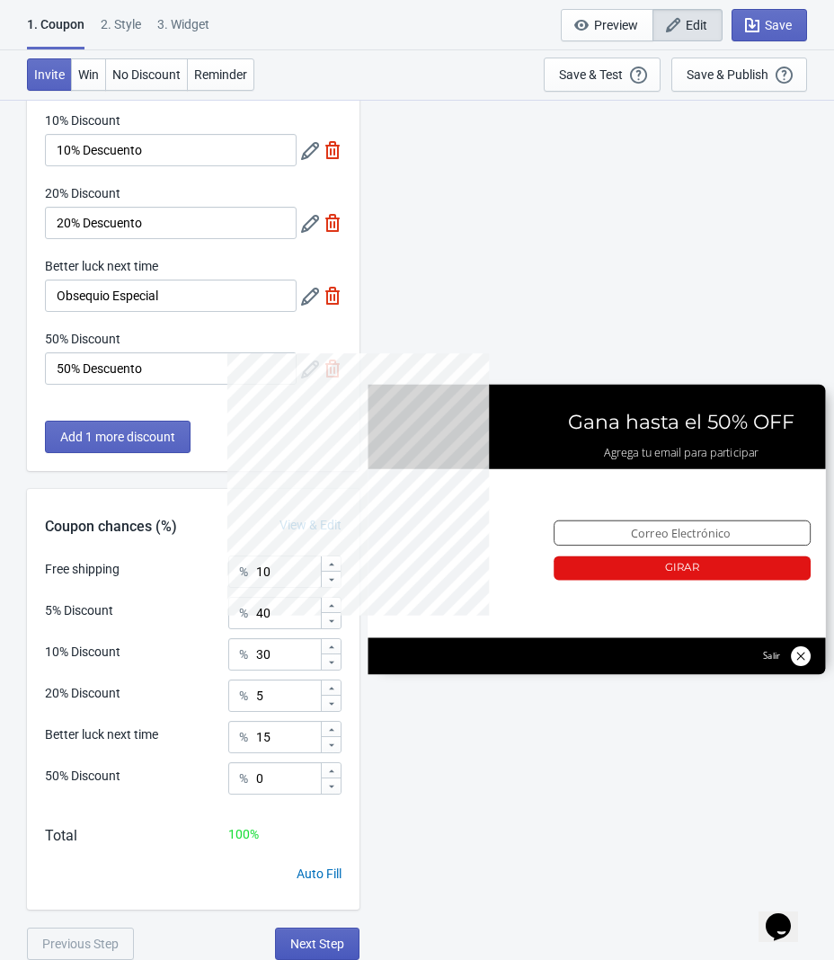
click at [334, 938] on span "Next Step" at bounding box center [317, 944] width 54 height 14
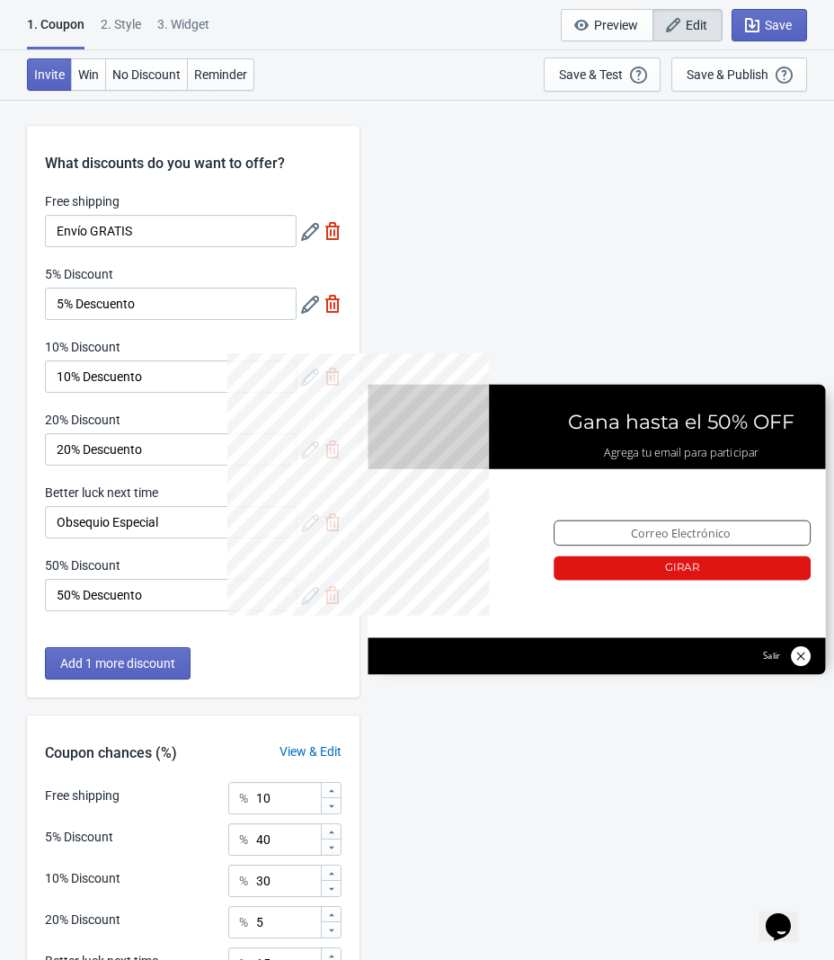
select select "left"
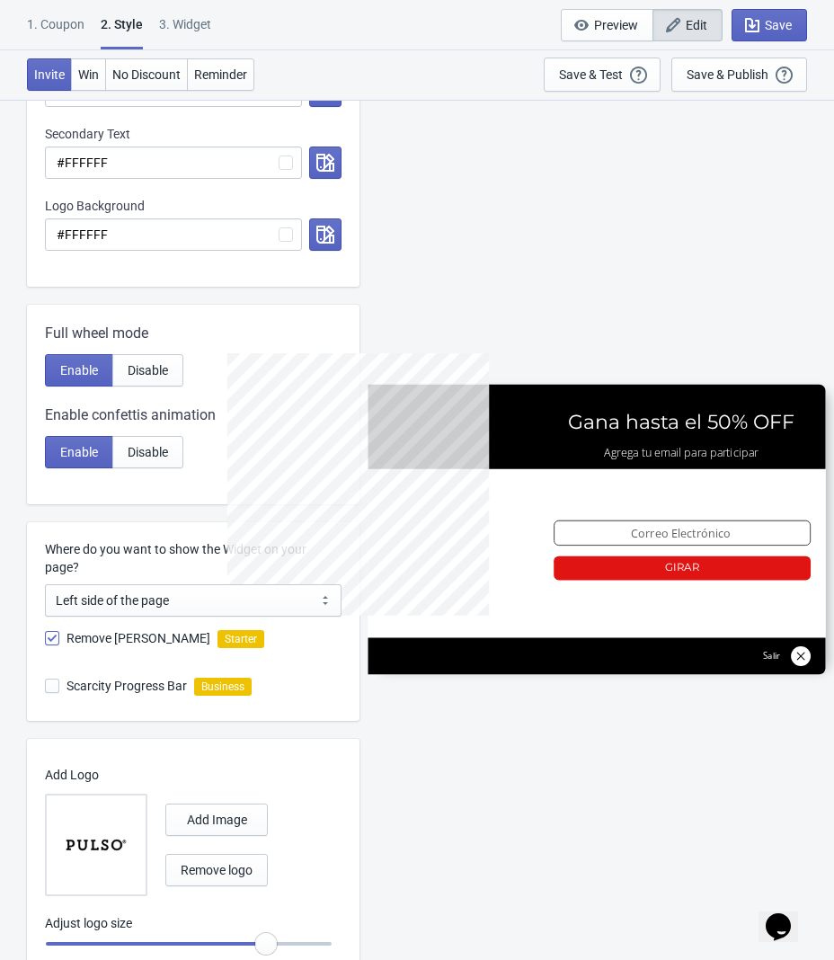
scroll to position [641, 0]
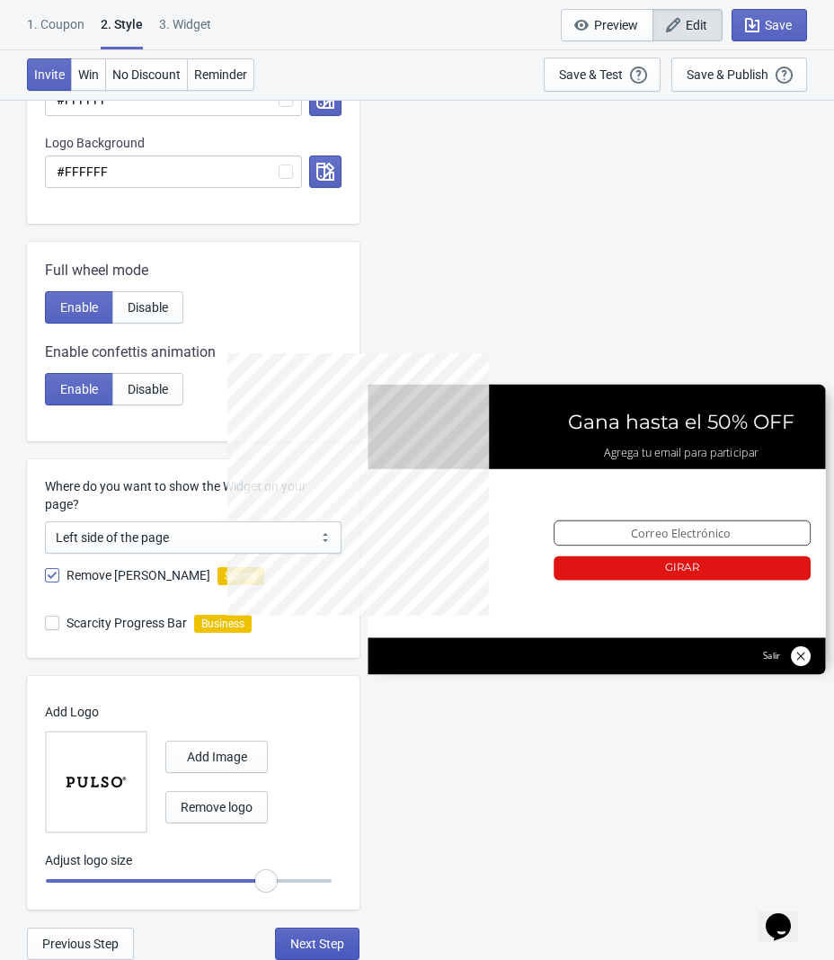
click at [311, 940] on span "Next Step" at bounding box center [317, 944] width 54 height 14
select select "once"
select select "1"
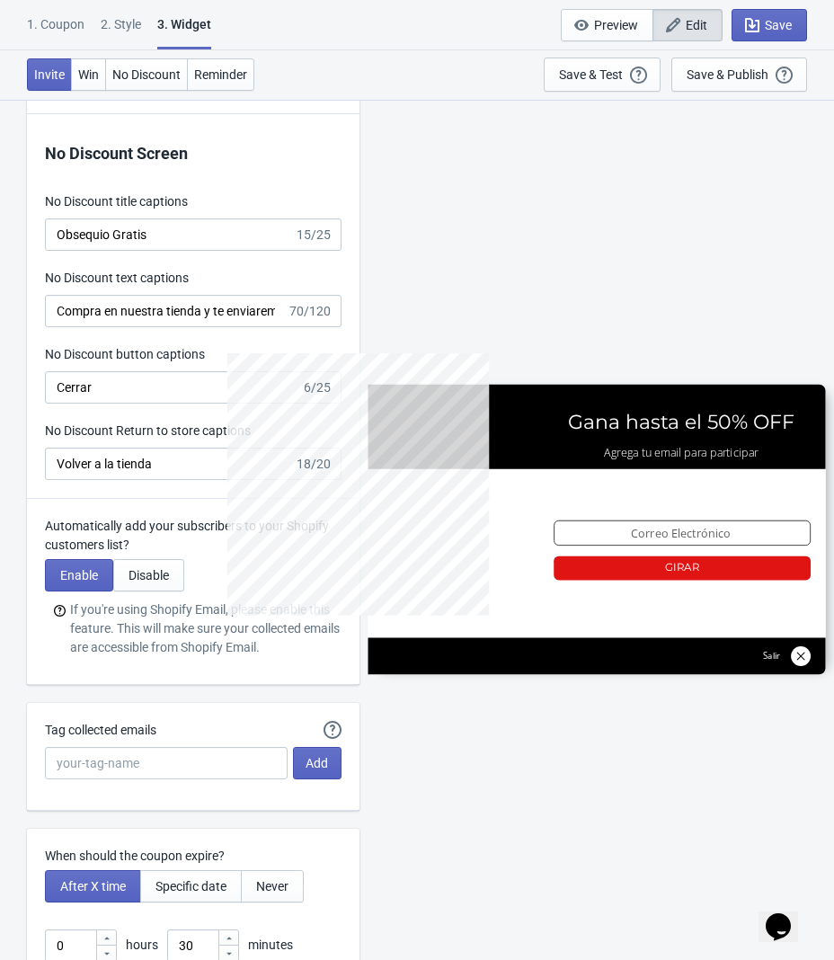
scroll to position [4042, 0]
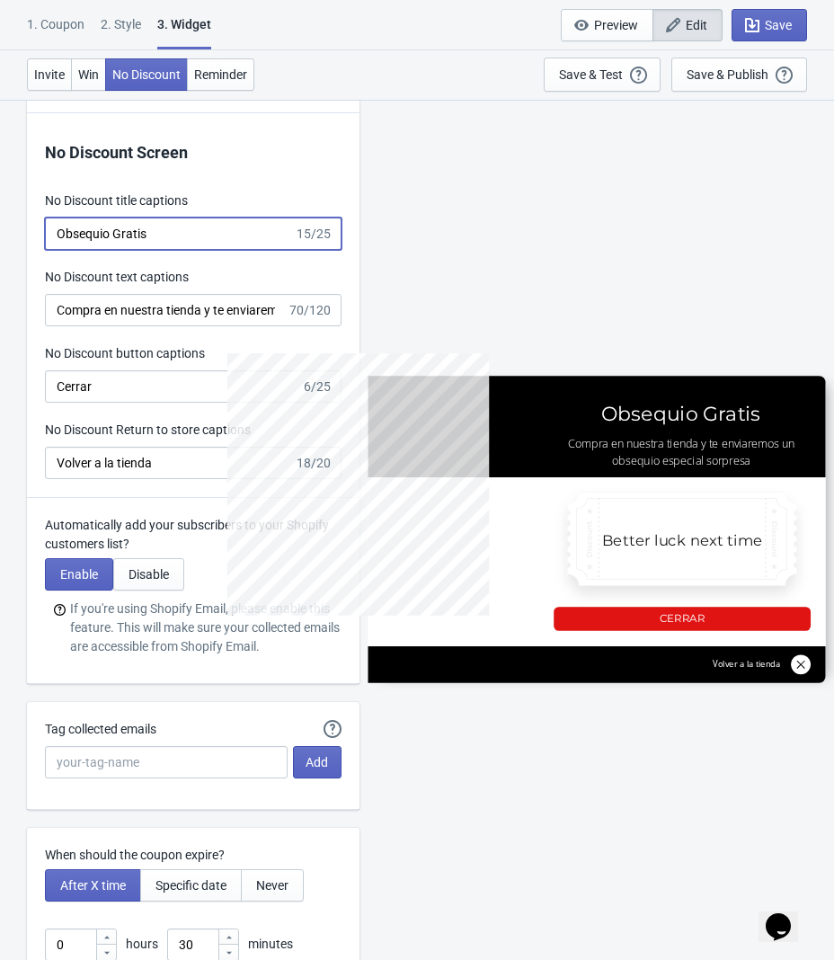
drag, startPoint x: 162, startPoint y: 245, endPoint x: 34, endPoint y: 250, distance: 127.8
click at [34, 249] on div "No Discount Screen No Discount title captions Obsequio Gratis 15/25 No Discount…" at bounding box center [193, 305] width 333 height 385
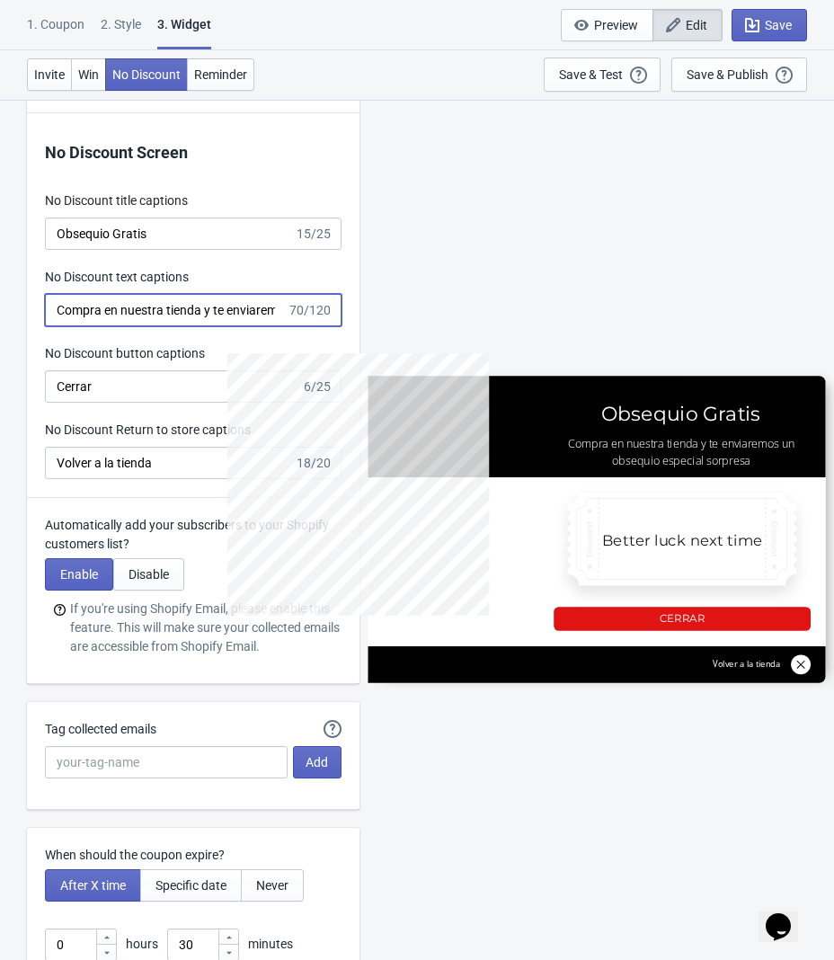
scroll to position [0, 191]
drag, startPoint x: 57, startPoint y: 320, endPoint x: 428, endPoint y: 308, distance: 371.5
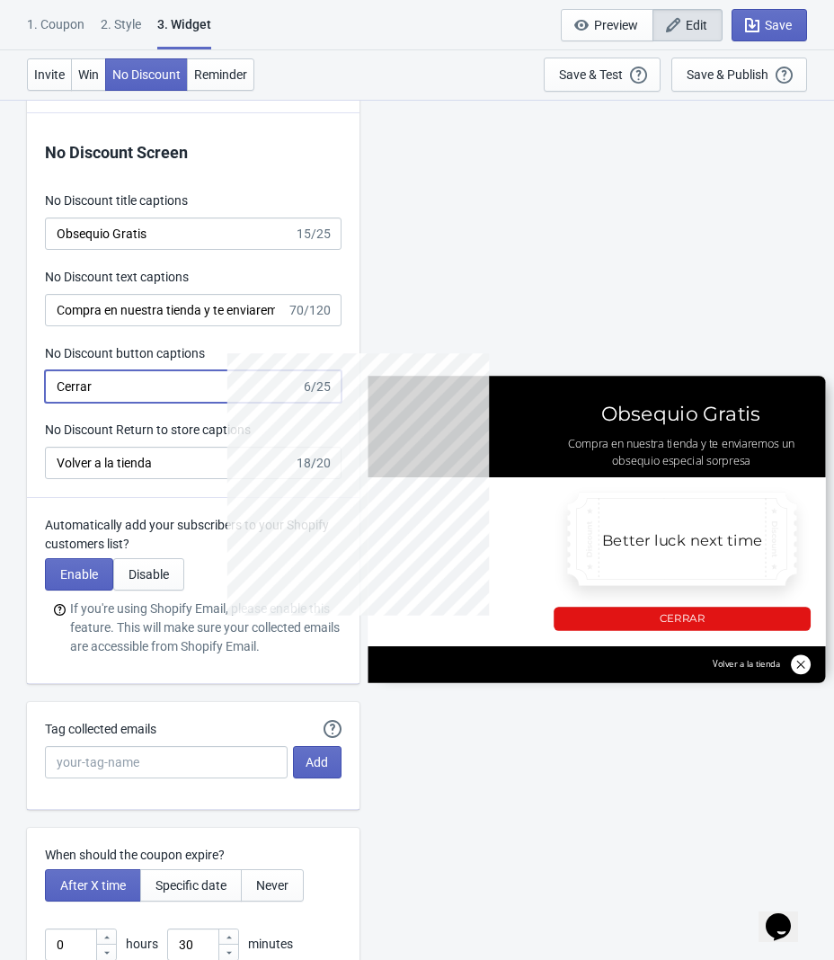
drag, startPoint x: 129, startPoint y: 387, endPoint x: 46, endPoint y: 394, distance: 83.0
click at [46, 393] on input "Cerrar" at bounding box center [173, 386] width 256 height 32
drag, startPoint x: 177, startPoint y: 473, endPoint x: 57, endPoint y: 464, distance: 120.8
click at [57, 464] on input "Volver a la tienda" at bounding box center [169, 463] width 249 height 32
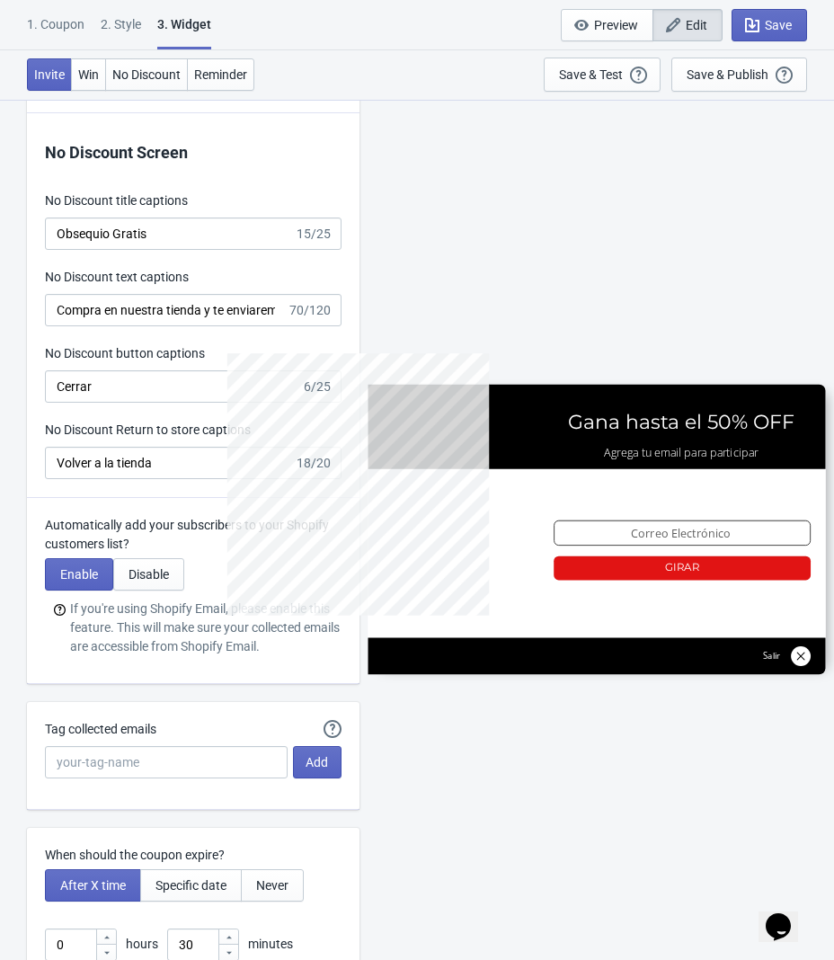
type input "SASDERWERT3H"
click at [439, 281] on div "SASDERWERT3H Gana hasta el 50% OFF Agrega tu email para participar email-input …" at bounding box center [597, 529] width 457 height 860
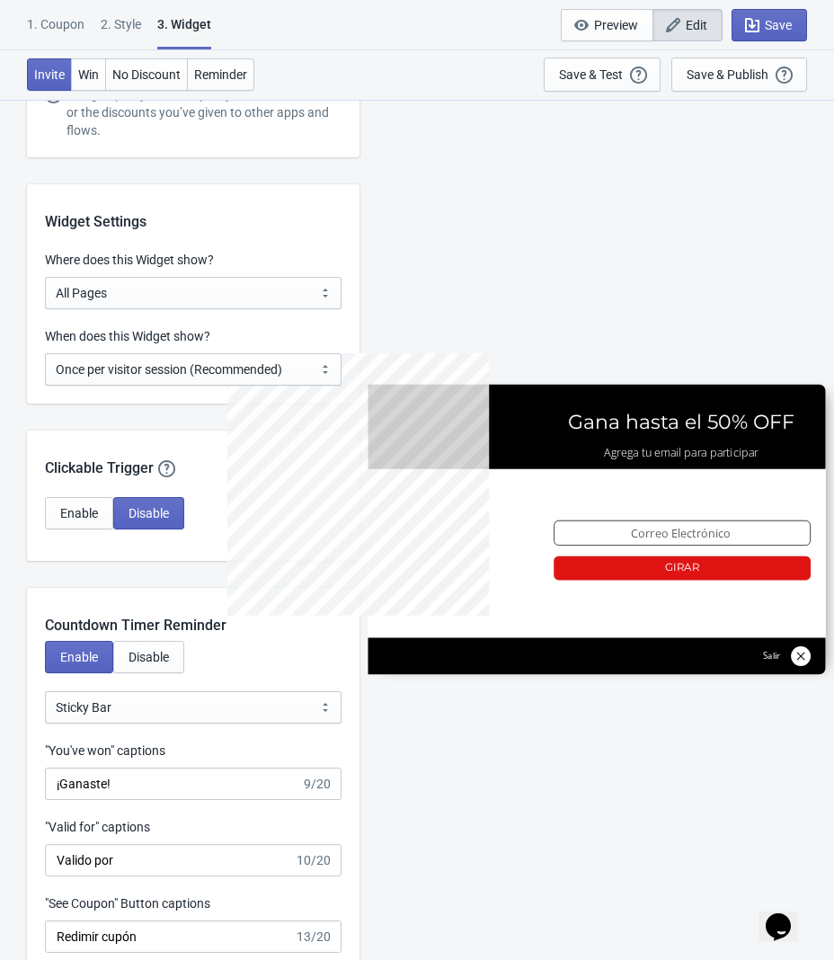
scroll to position [1317, 0]
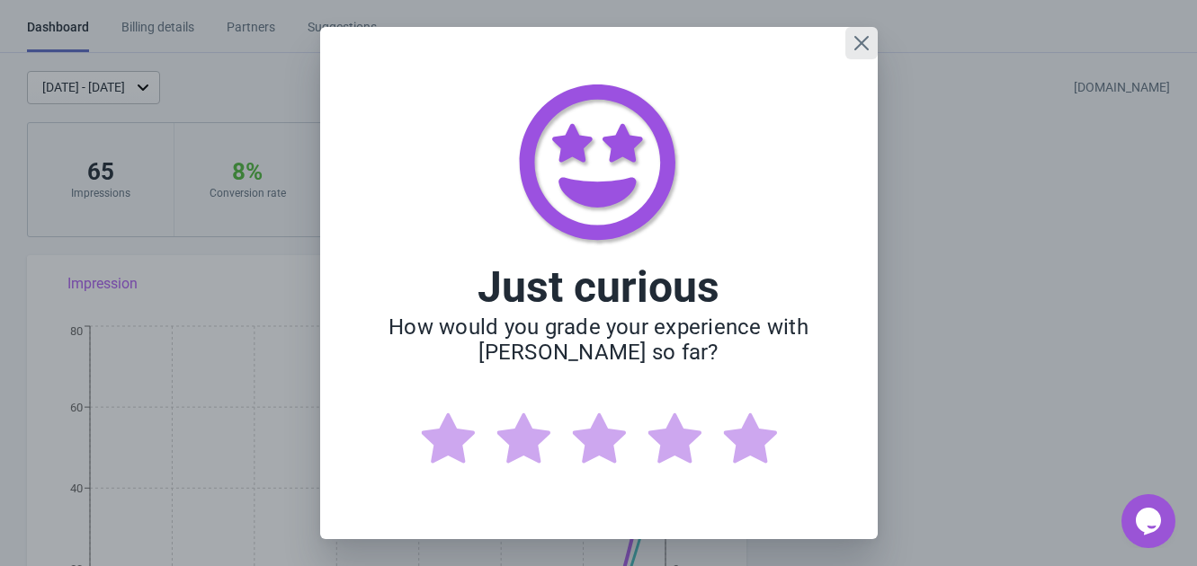
click at [859, 38] on icon "Close" at bounding box center [861, 43] width 18 height 18
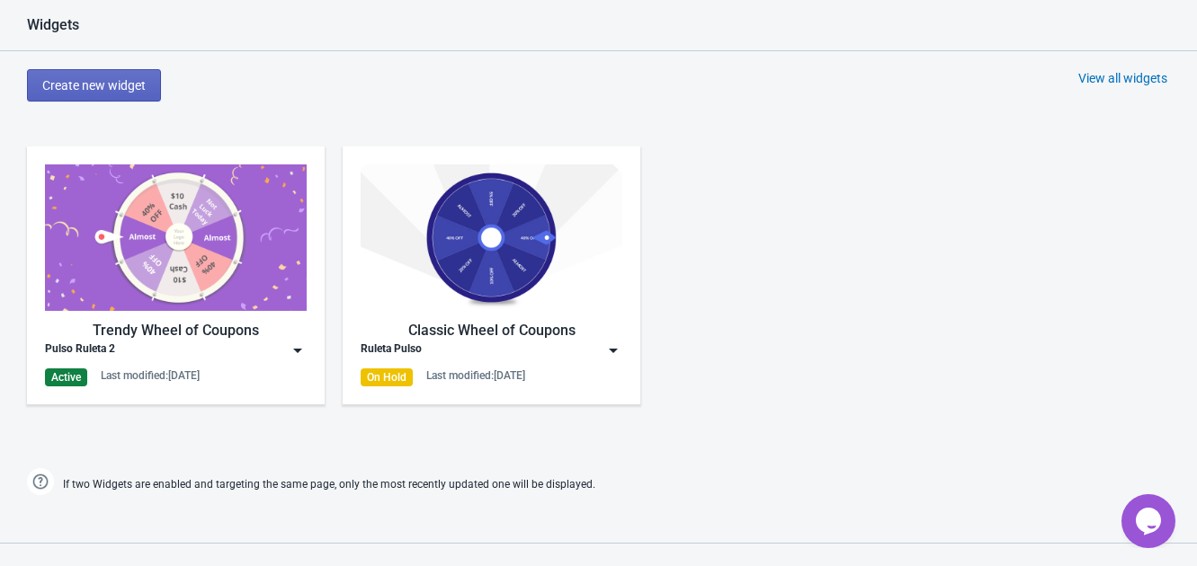
scroll to position [774, 0]
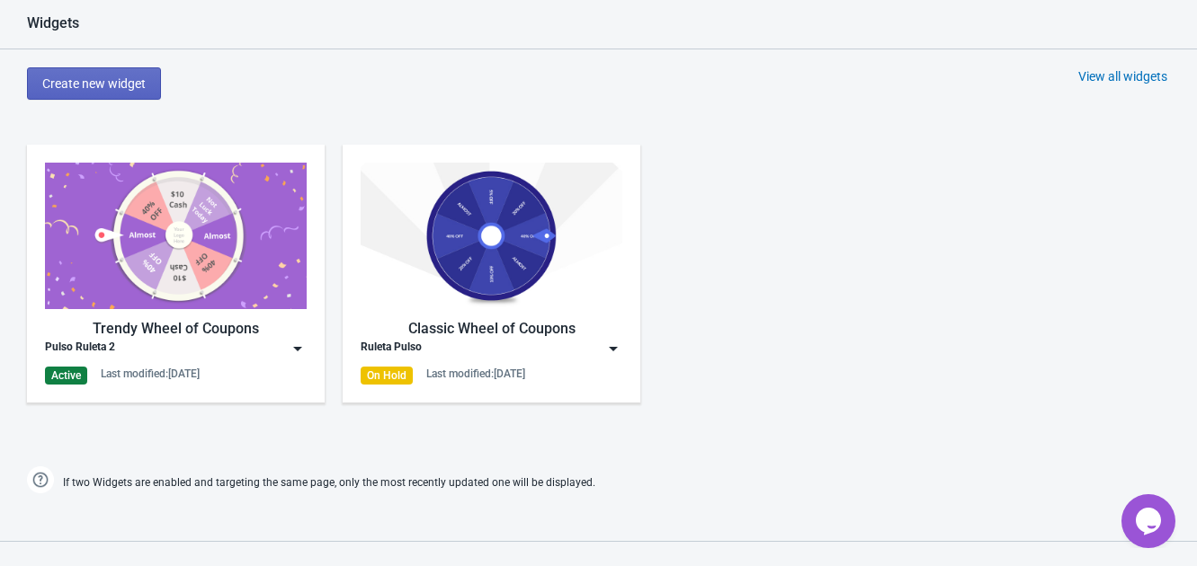
click at [300, 343] on img at bounding box center [298, 349] width 18 height 18
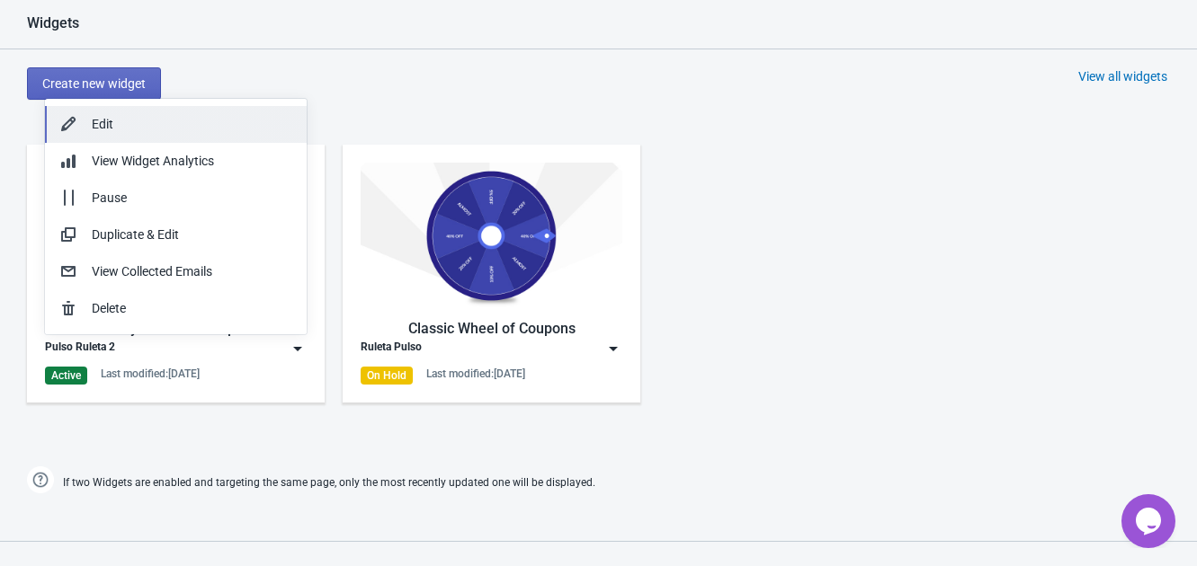
click at [167, 120] on div "Edit" at bounding box center [192, 124] width 200 height 19
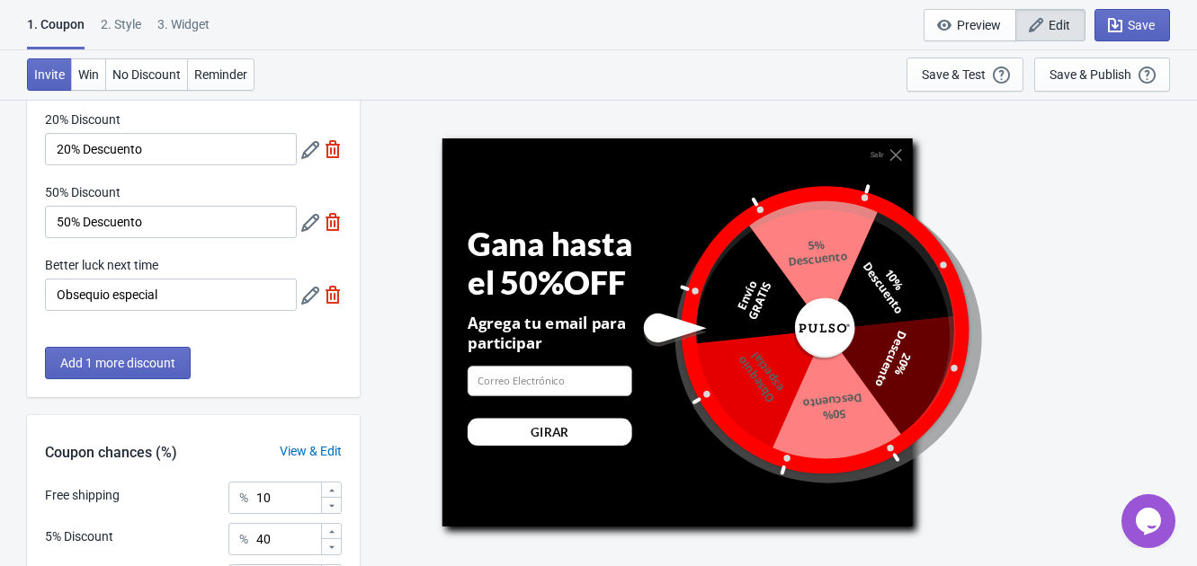
scroll to position [620, 0]
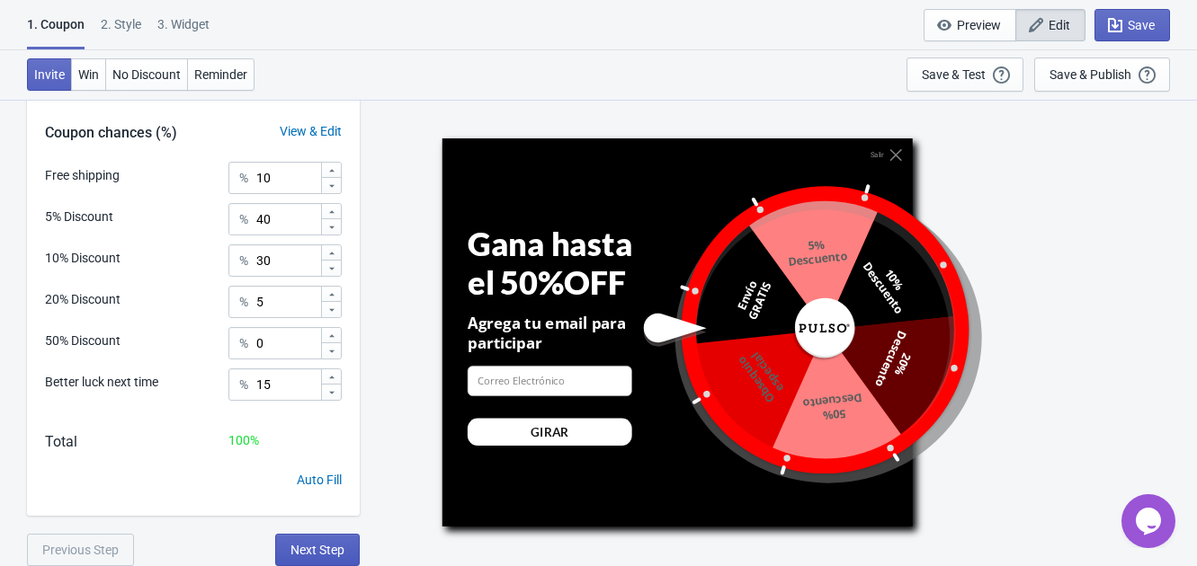
click at [317, 548] on span "Next Step" at bounding box center [317, 550] width 54 height 14
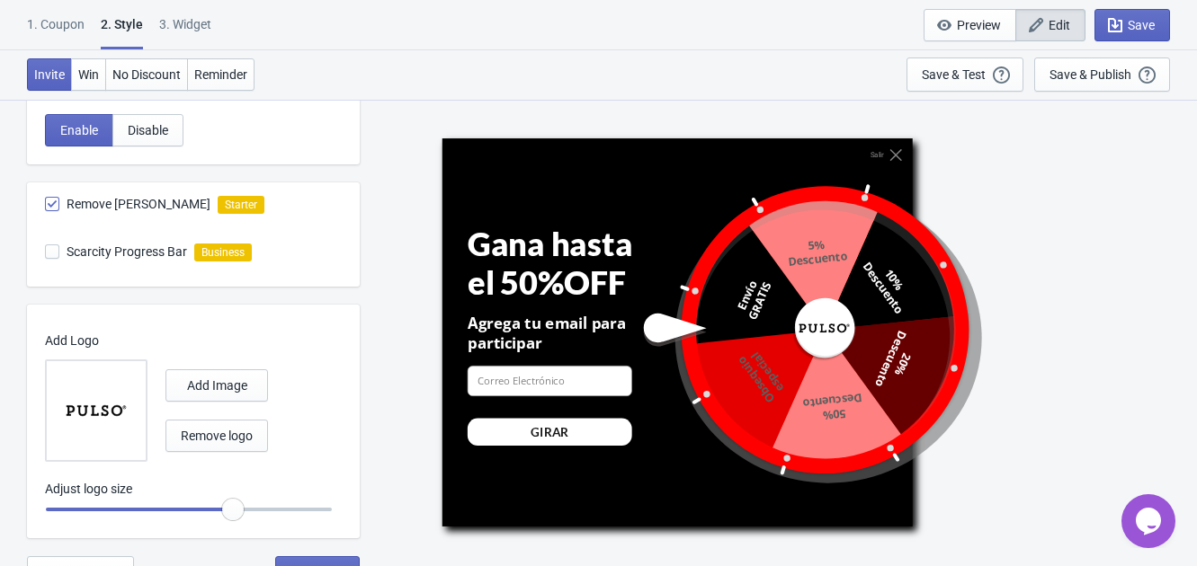
scroll to position [1025, 0]
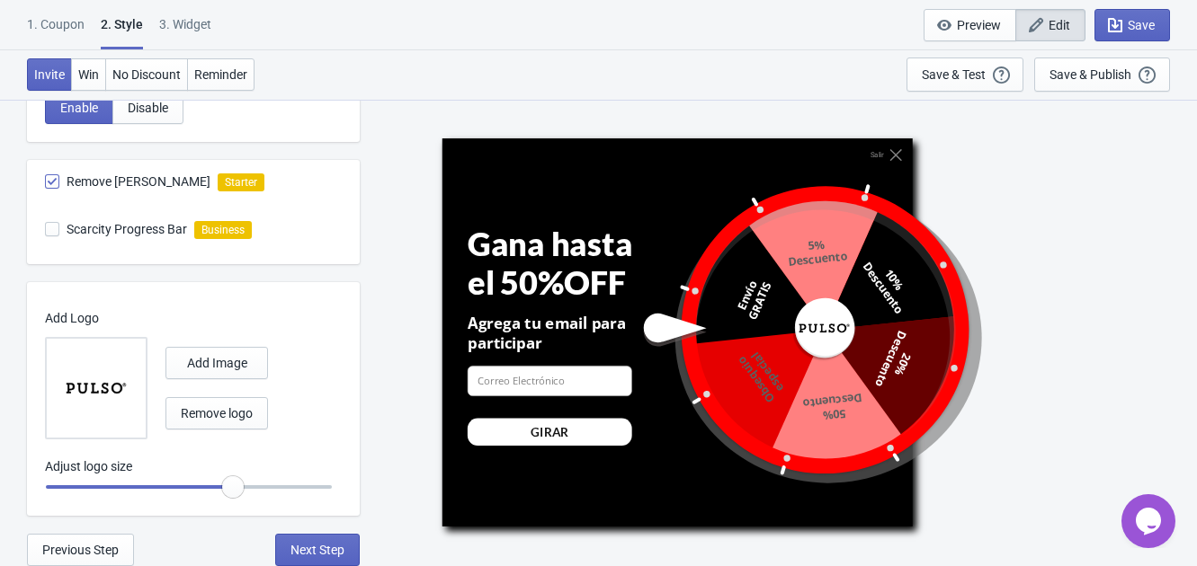
radio input "true"
type input "0.85"
radio input "true"
drag, startPoint x: 229, startPoint y: 486, endPoint x: 211, endPoint y: 486, distance: 18.0
type input "0.8"
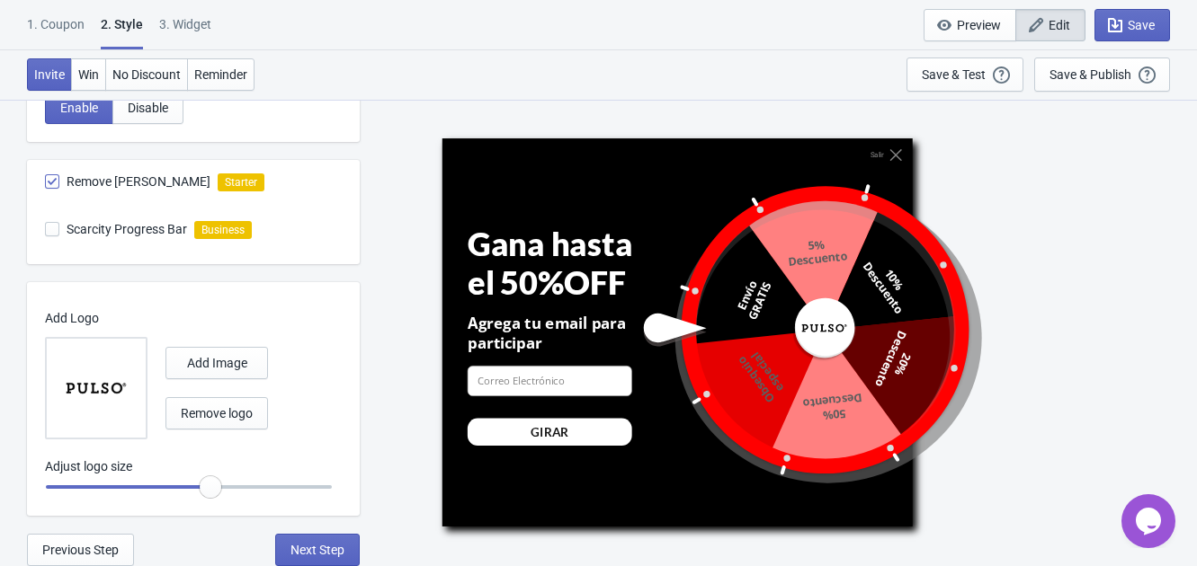
click at [211, 486] on input "range" at bounding box center [189, 487] width 288 height 32
click at [332, 553] on span "Next Step" at bounding box center [317, 550] width 54 height 14
select select "once"
select select "1"
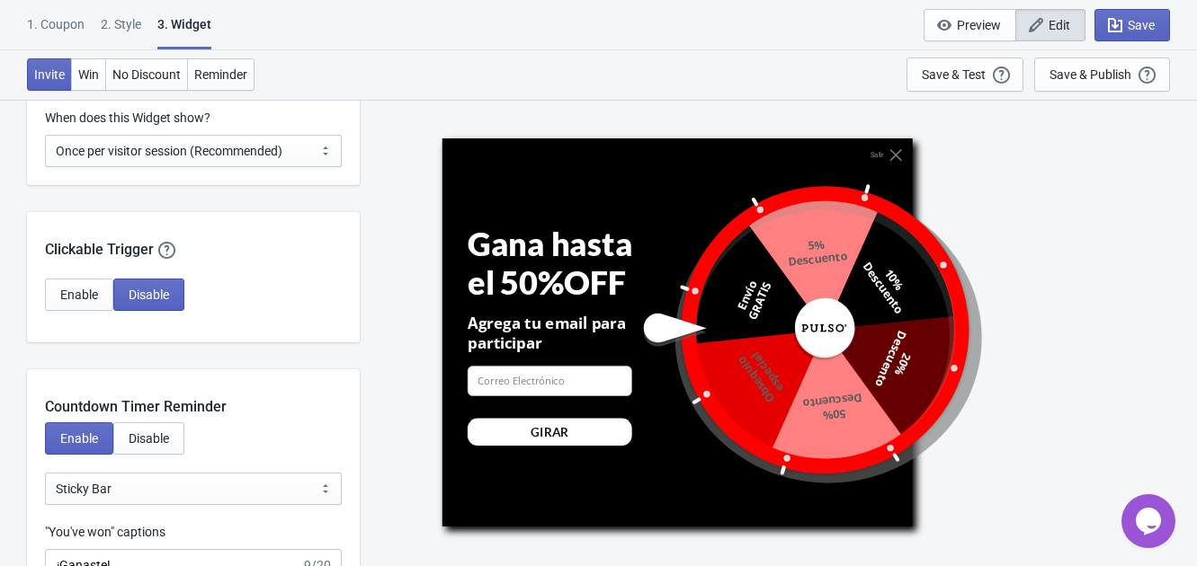
scroll to position [1535, 0]
click at [70, 287] on span "Enable" at bounding box center [79, 294] width 38 height 14
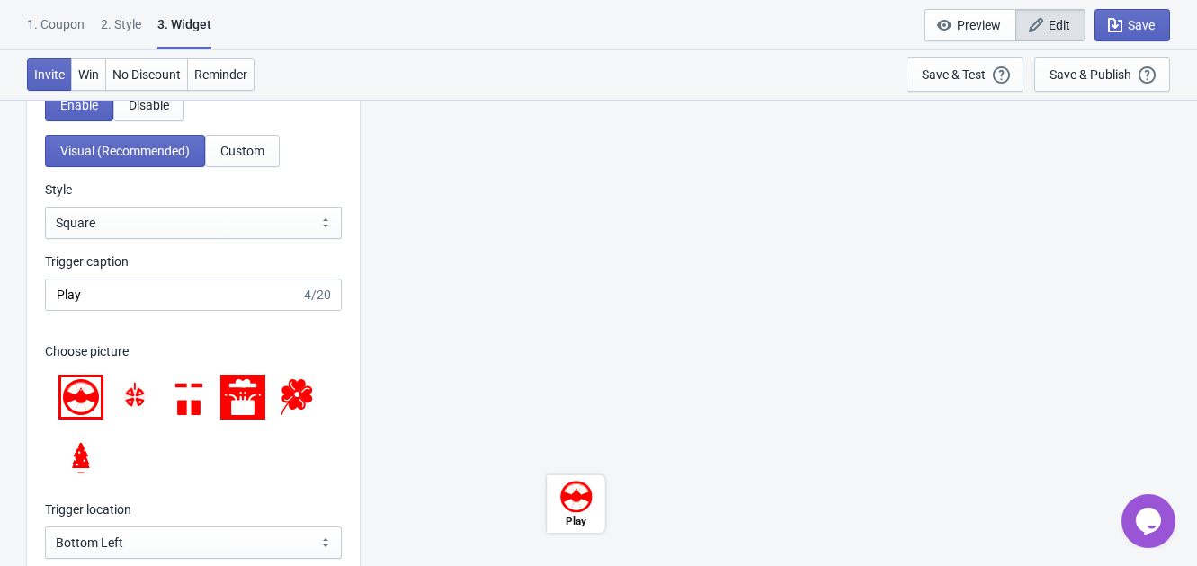
scroll to position [1728, 0]
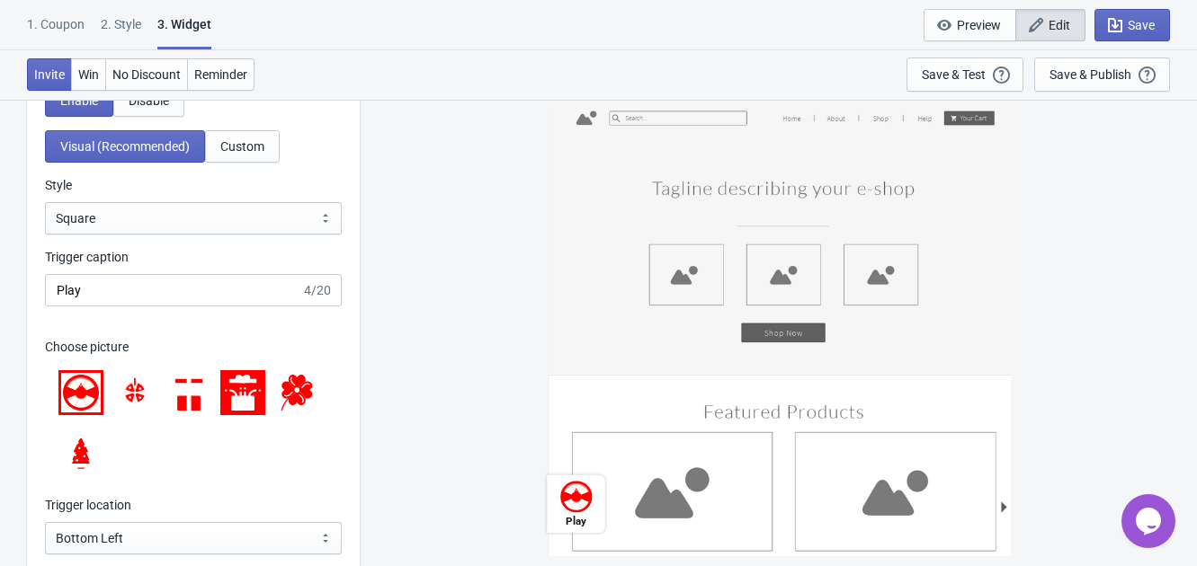
click at [147, 404] on icon at bounding box center [135, 393] width 36 height 36
click at [192, 393] on icon at bounding box center [189, 393] width 36 height 36
click at [256, 389] on icon at bounding box center [243, 393] width 36 height 36
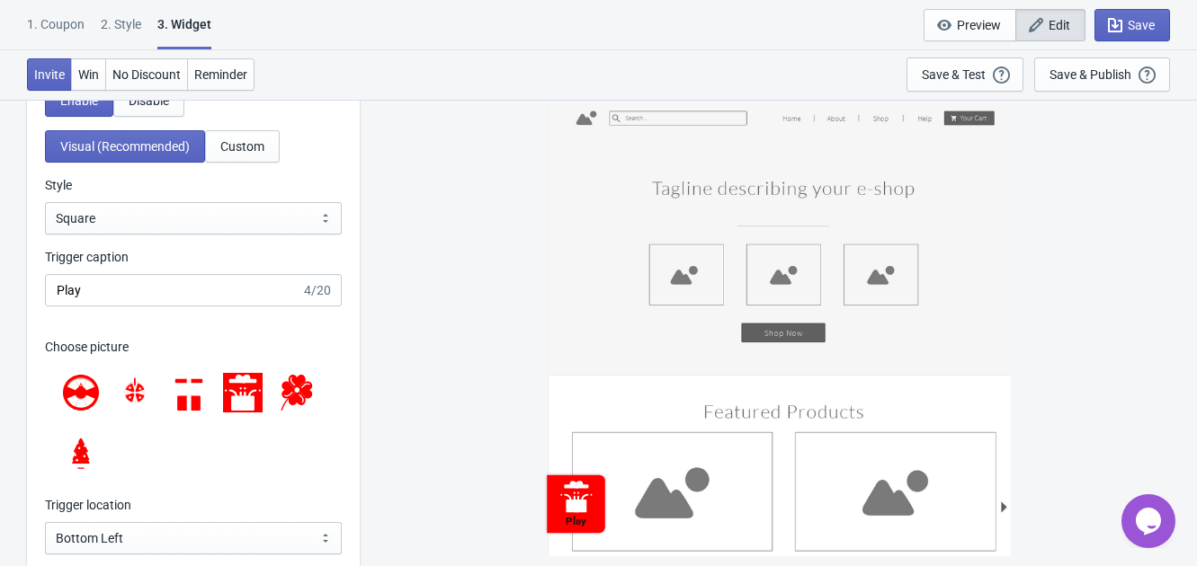
click at [202, 388] on icon at bounding box center [189, 393] width 36 height 36
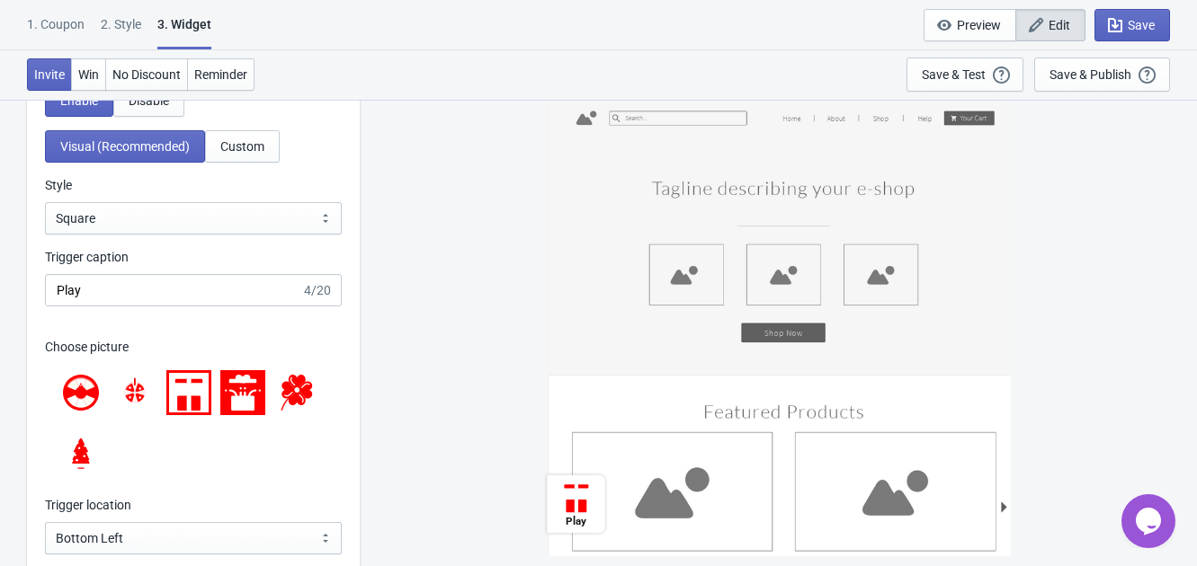
click at [304, 394] on icon at bounding box center [305, 390] width 14 height 17
click at [190, 387] on icon at bounding box center [189, 393] width 36 height 36
click at [242, 392] on icon at bounding box center [243, 393] width 36 height 36
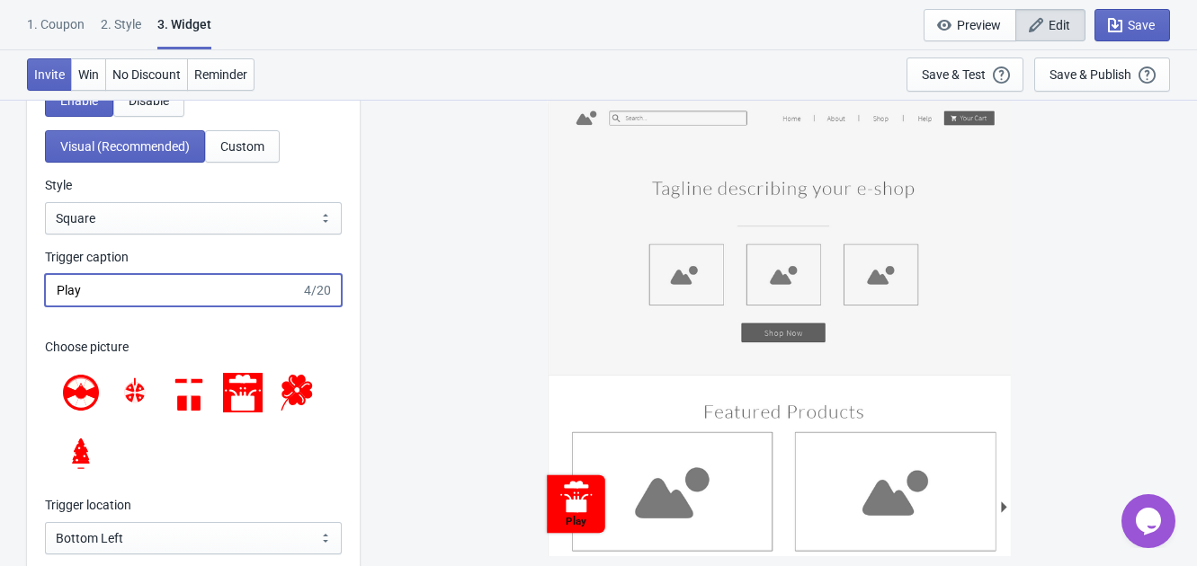
drag, startPoint x: 129, startPoint y: 298, endPoint x: 12, endPoint y: 264, distance: 121.8
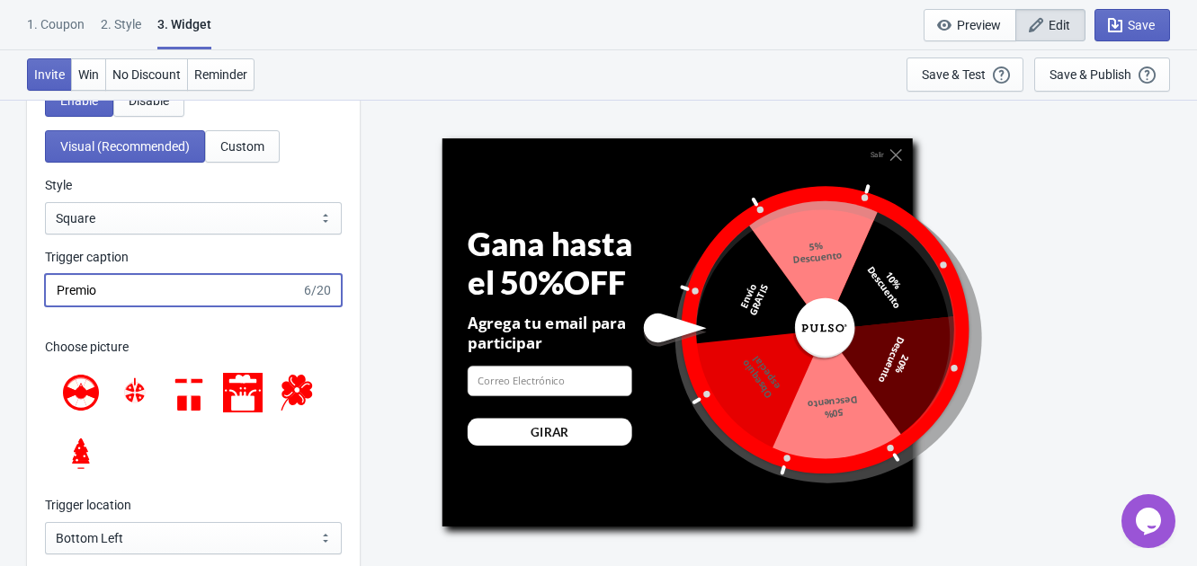
click at [254, 399] on icon at bounding box center [249, 403] width 12 height 15
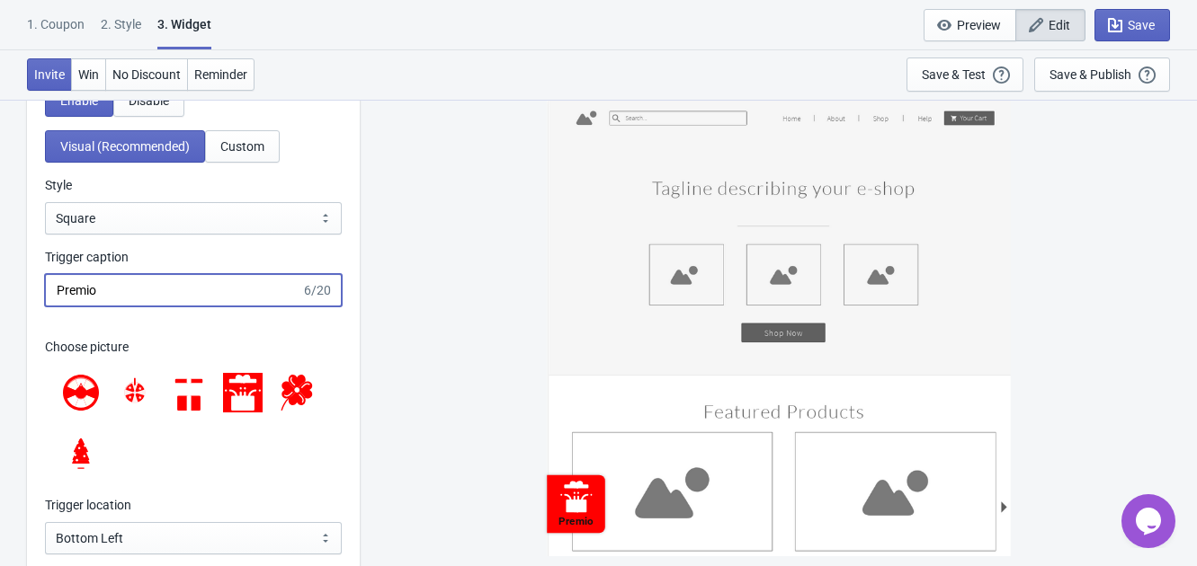
click at [128, 279] on input "Premio" at bounding box center [173, 290] width 256 height 32
type input "Premio AQUÍ"
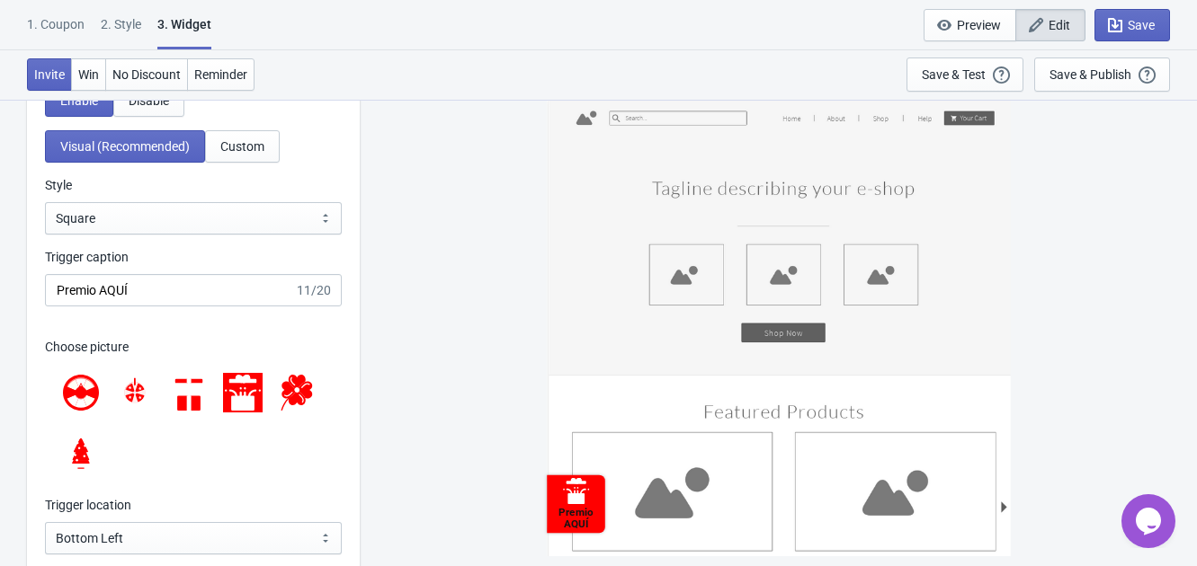
click at [185, 326] on div "Choose picture" at bounding box center [193, 408] width 297 height 176
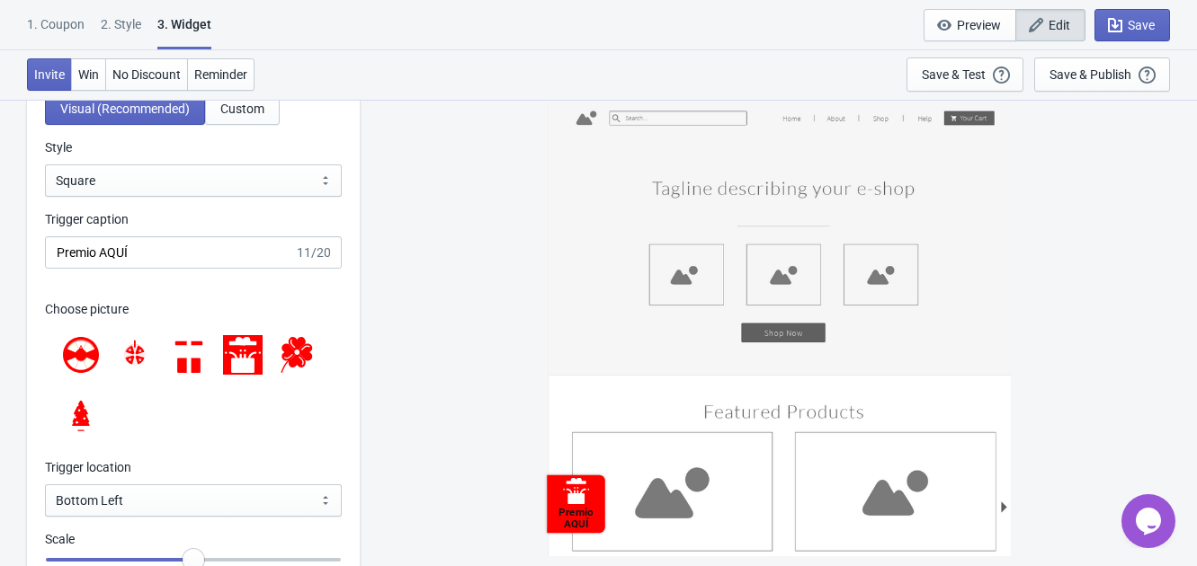
scroll to position [1766, 0]
click at [156, 189] on select "Square Circle Tab" at bounding box center [193, 181] width 297 height 32
click at [45, 165] on select "Square Circle Tab" at bounding box center [193, 181] width 297 height 32
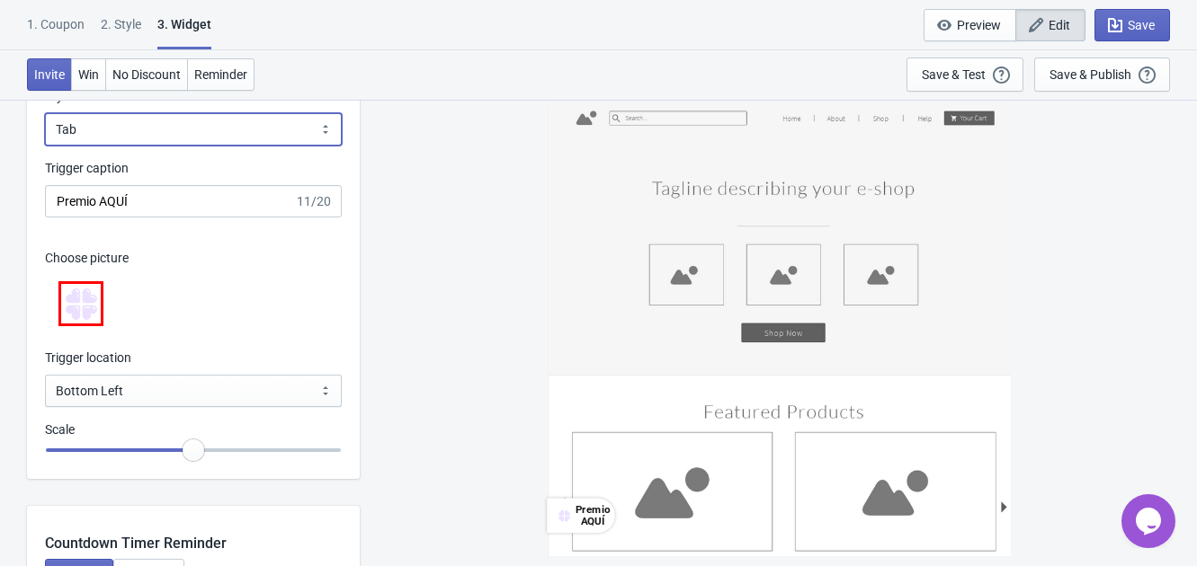
scroll to position [1818, 0]
click at [134, 130] on select "Square Circle Tab" at bounding box center [193, 128] width 297 height 32
click at [45, 112] on select "Square Circle Tab" at bounding box center [193, 128] width 297 height 32
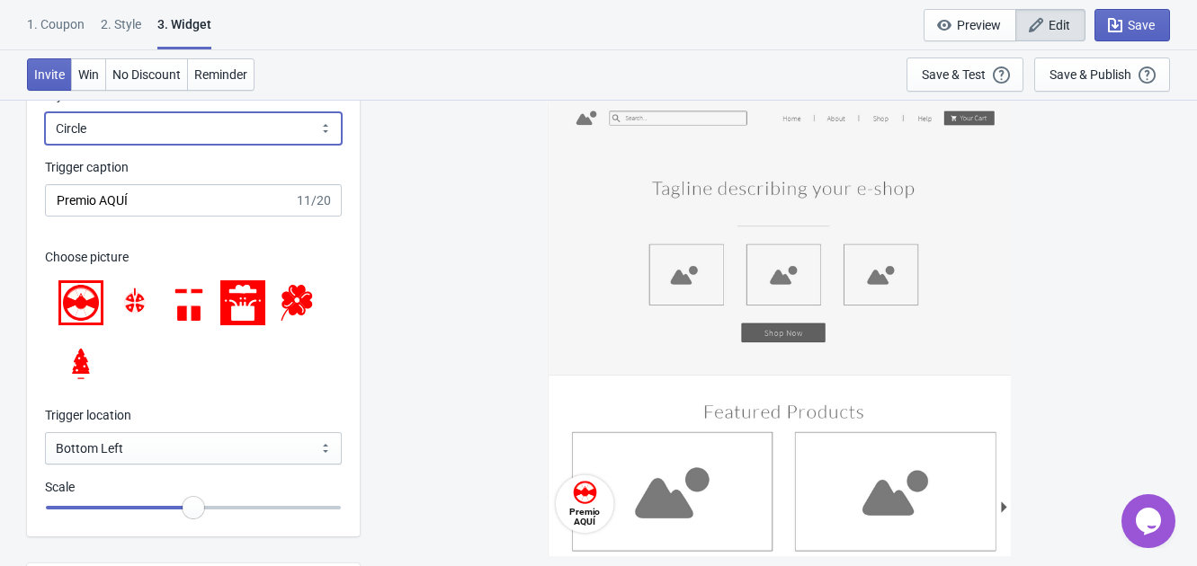
click at [148, 138] on select "Square Circle Tab" at bounding box center [193, 128] width 297 height 32
select select "square"
click at [45, 112] on select "Square Circle Tab" at bounding box center [193, 128] width 297 height 32
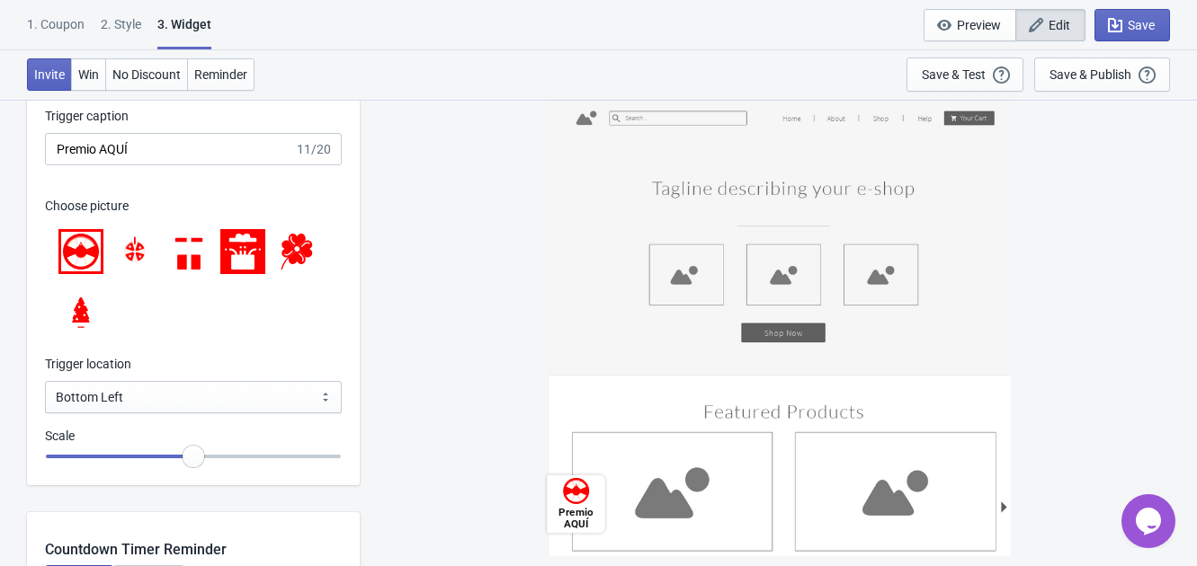
scroll to position [1870, 0]
click at [174, 314] on div at bounding box center [193, 280] width 297 height 130
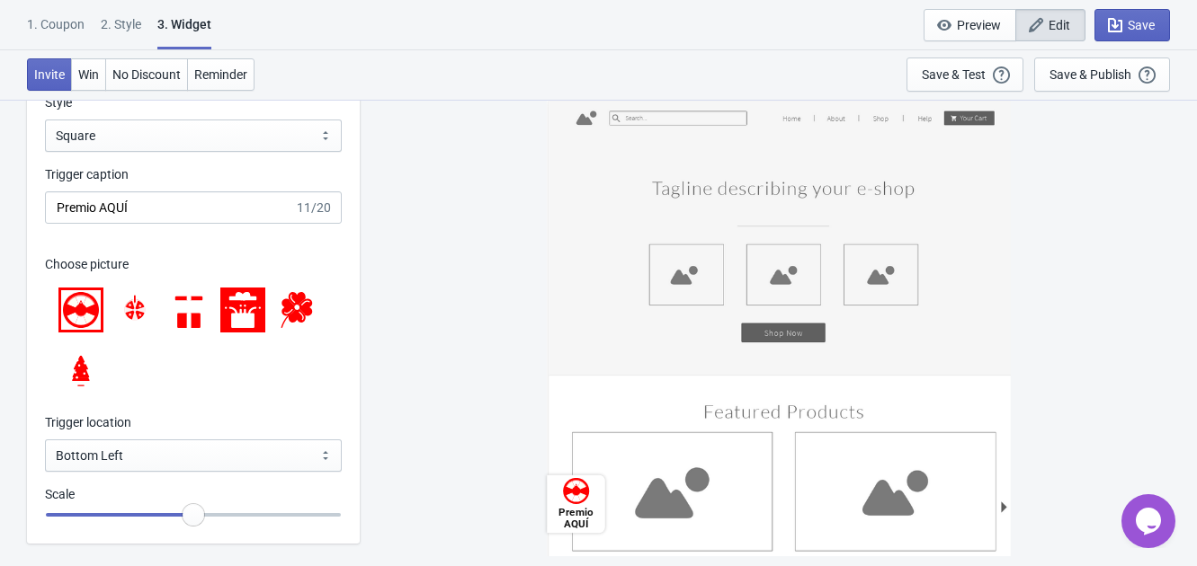
scroll to position [1804, 0]
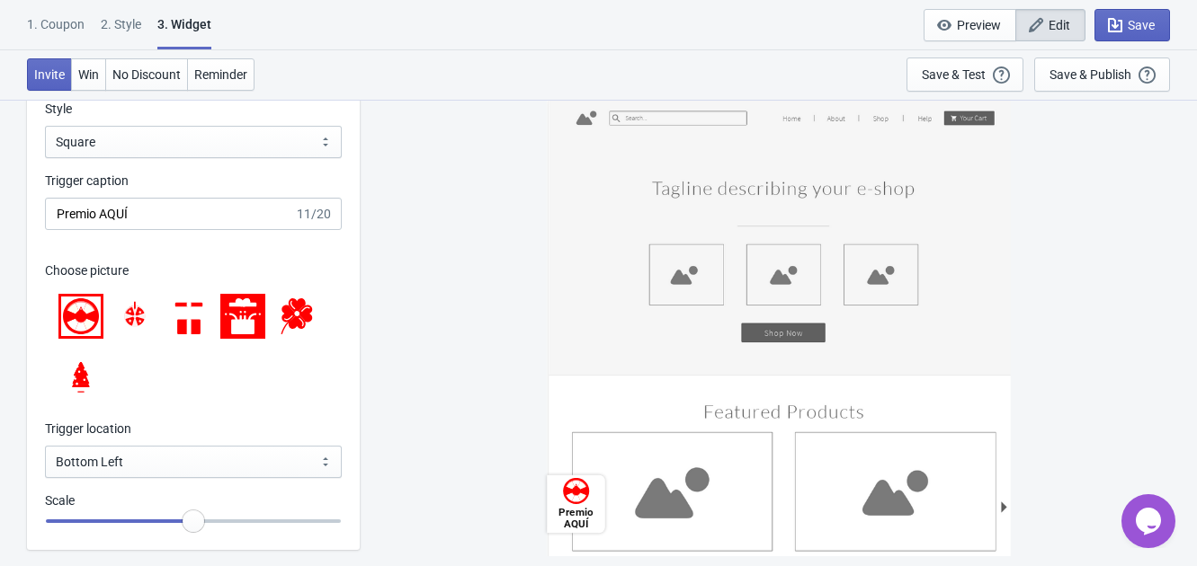
click at [229, 314] on icon at bounding box center [243, 316] width 36 height 36
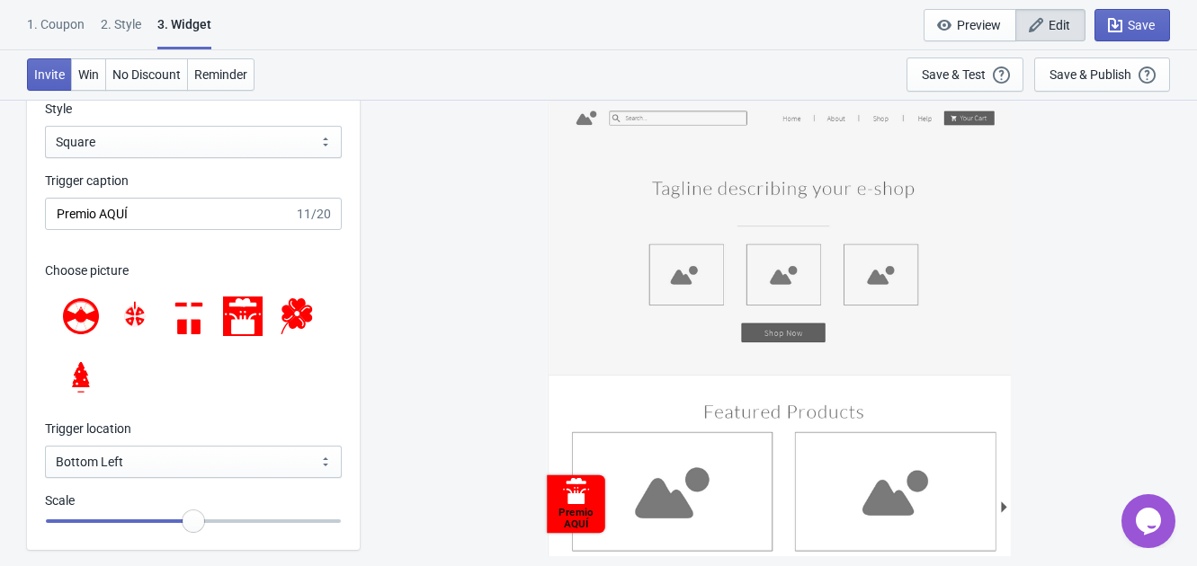
click at [189, 317] on icon at bounding box center [189, 316] width 36 height 36
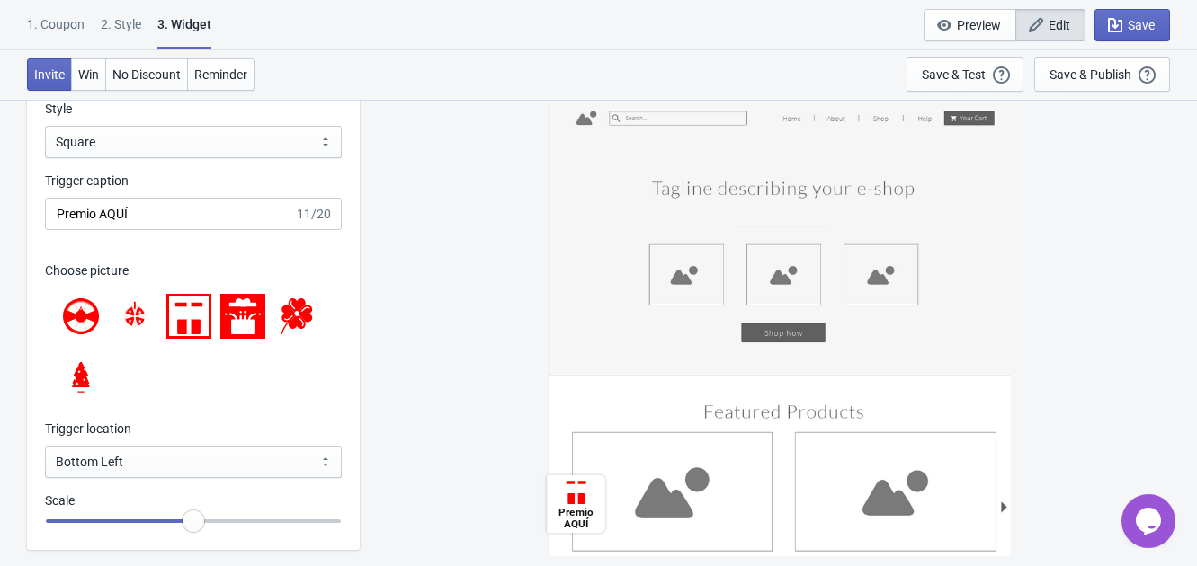
click at [140, 312] on icon at bounding box center [135, 316] width 13 height 13
click at [240, 317] on icon at bounding box center [240, 319] width 2 height 6
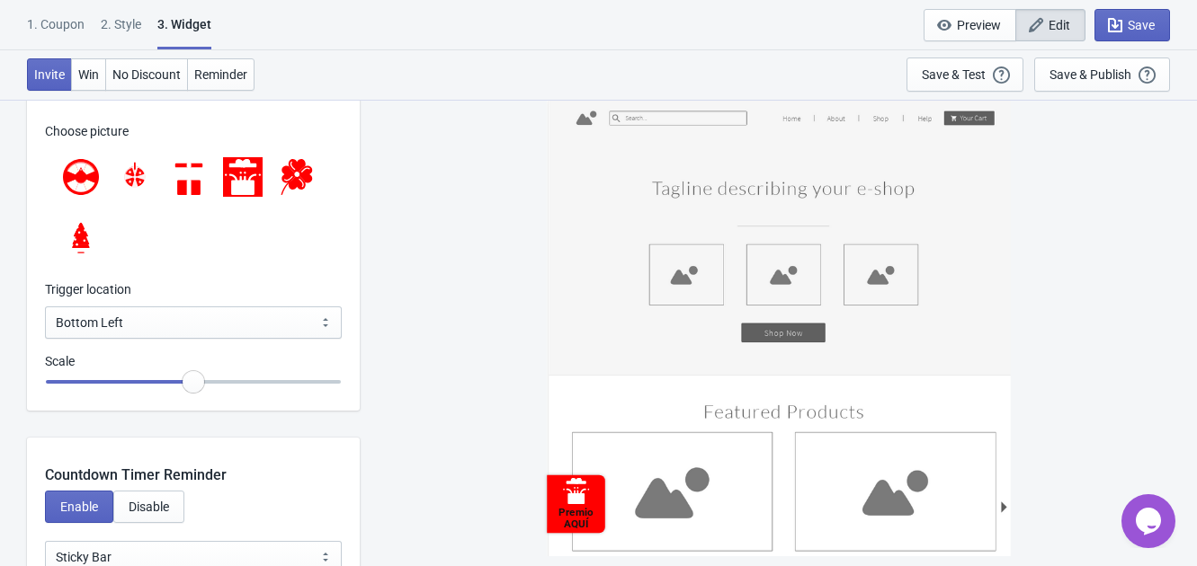
scroll to position [1946, 0]
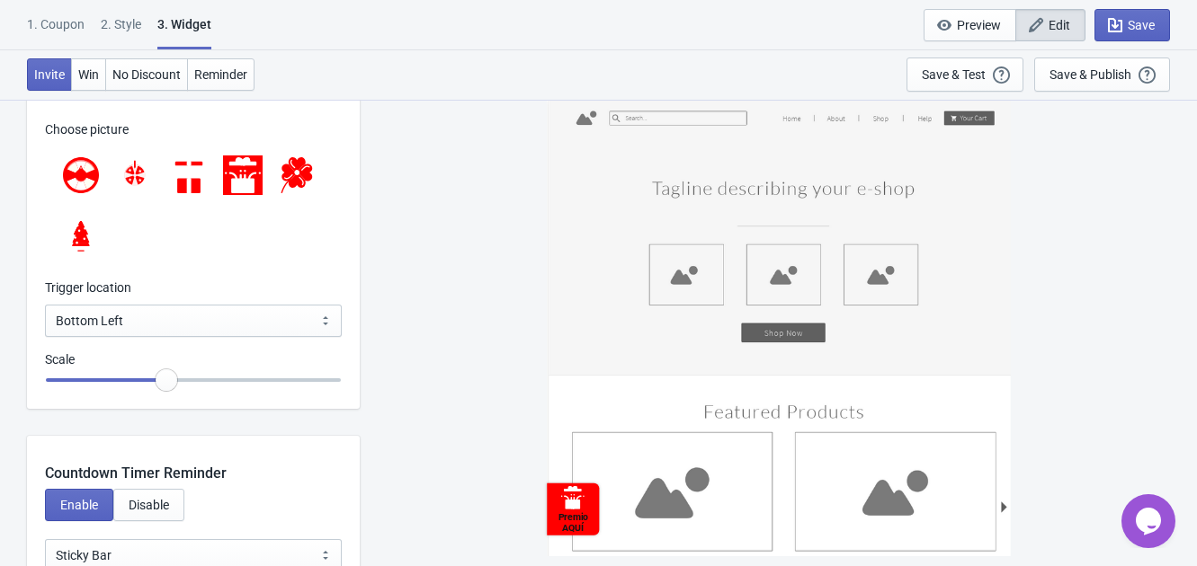
drag, startPoint x: 190, startPoint y: 386, endPoint x: 162, endPoint y: 381, distance: 28.2
type input "0.9"
click at [162, 381] on input "range" at bounding box center [193, 380] width 297 height 32
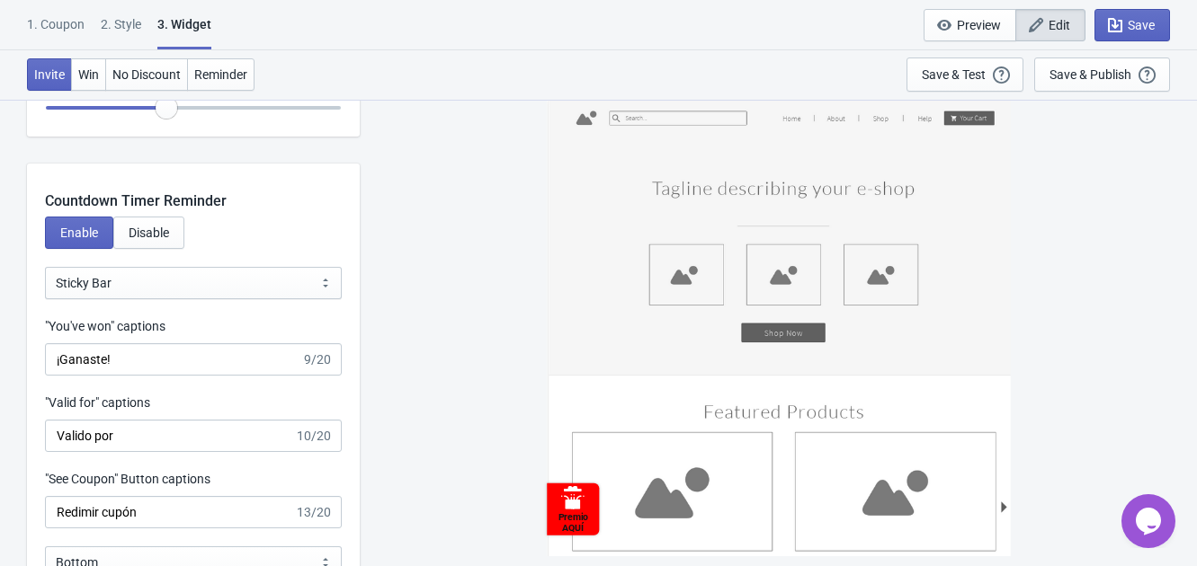
scroll to position [2223, 0]
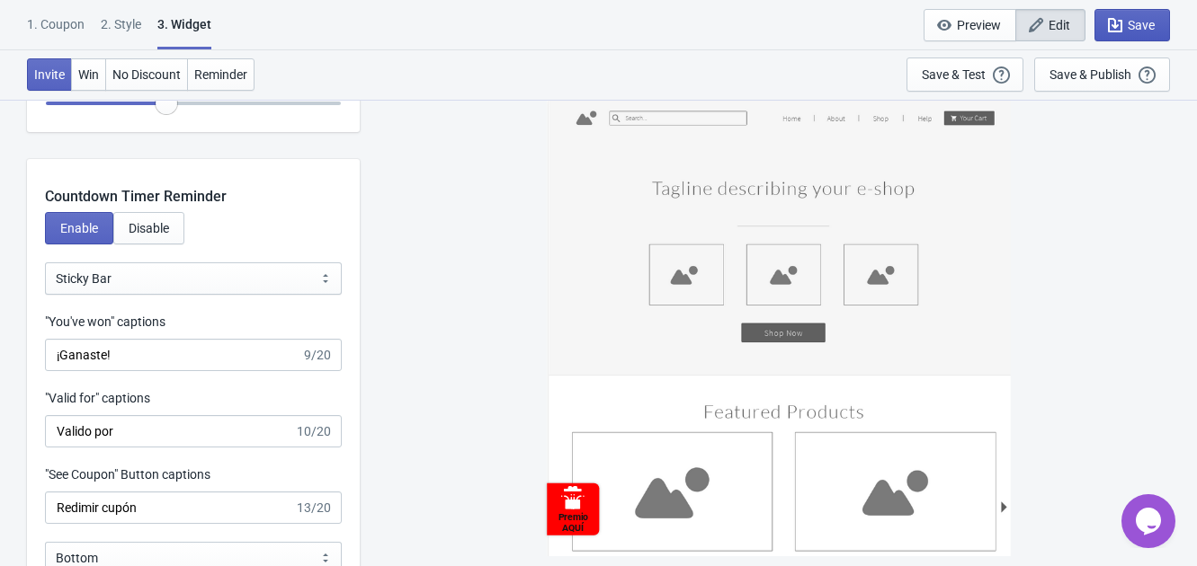
click at [1129, 22] on span "Save" at bounding box center [1140, 25] width 27 height 14
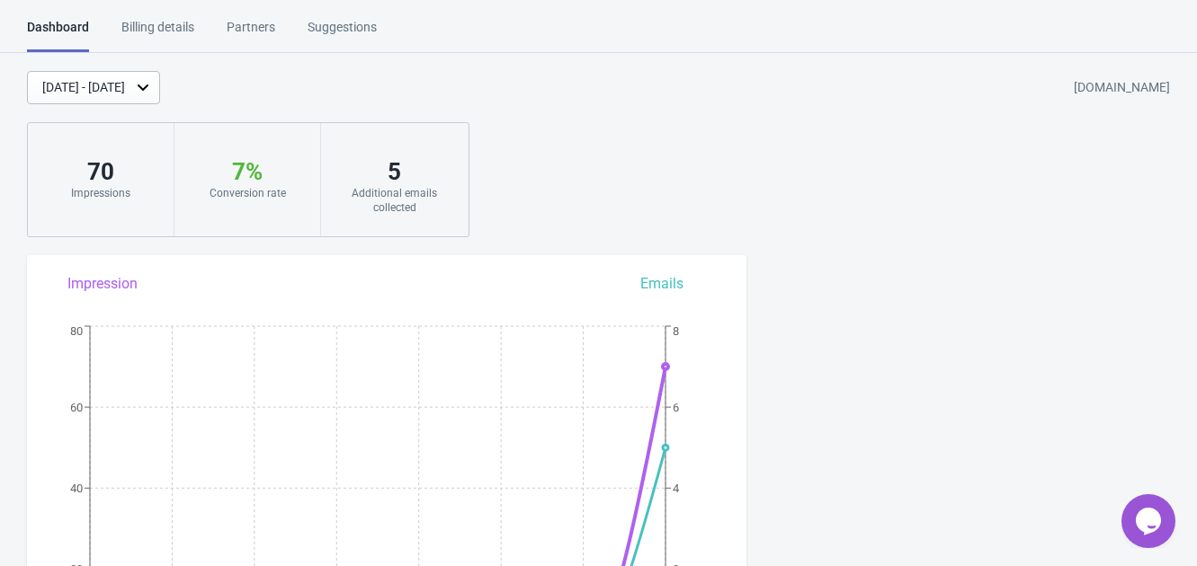
click at [362, 27] on div "Suggestions" at bounding box center [341, 33] width 69 height 31
click at [393, 183] on div "5" at bounding box center [394, 171] width 111 height 29
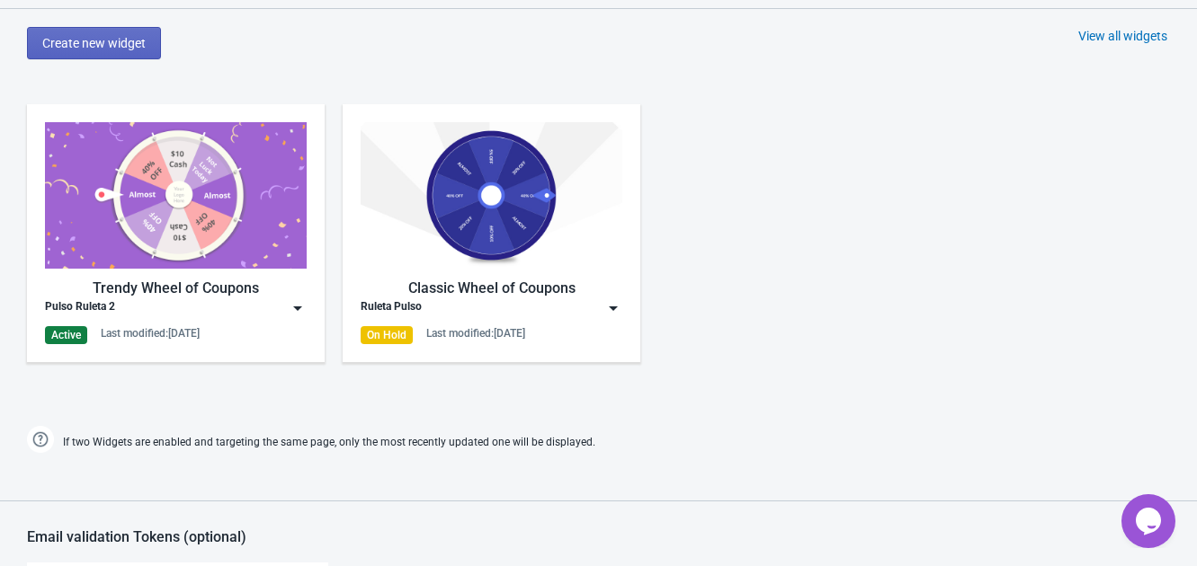
scroll to position [815, 0]
click at [292, 308] on img at bounding box center [298, 307] width 18 height 18
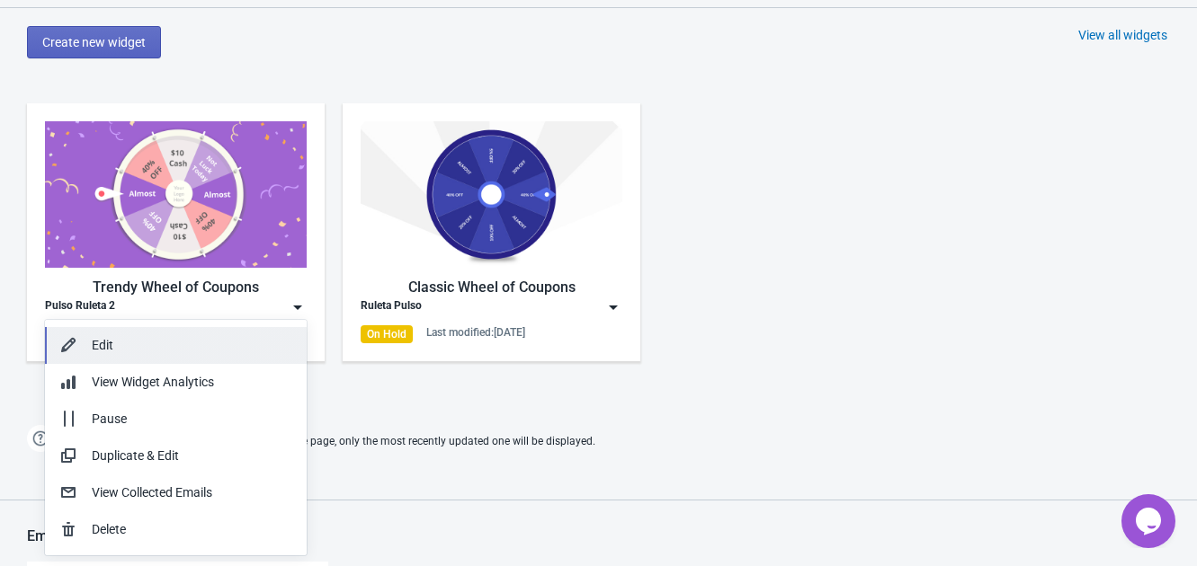
click at [243, 350] on div "Edit" at bounding box center [192, 345] width 200 height 19
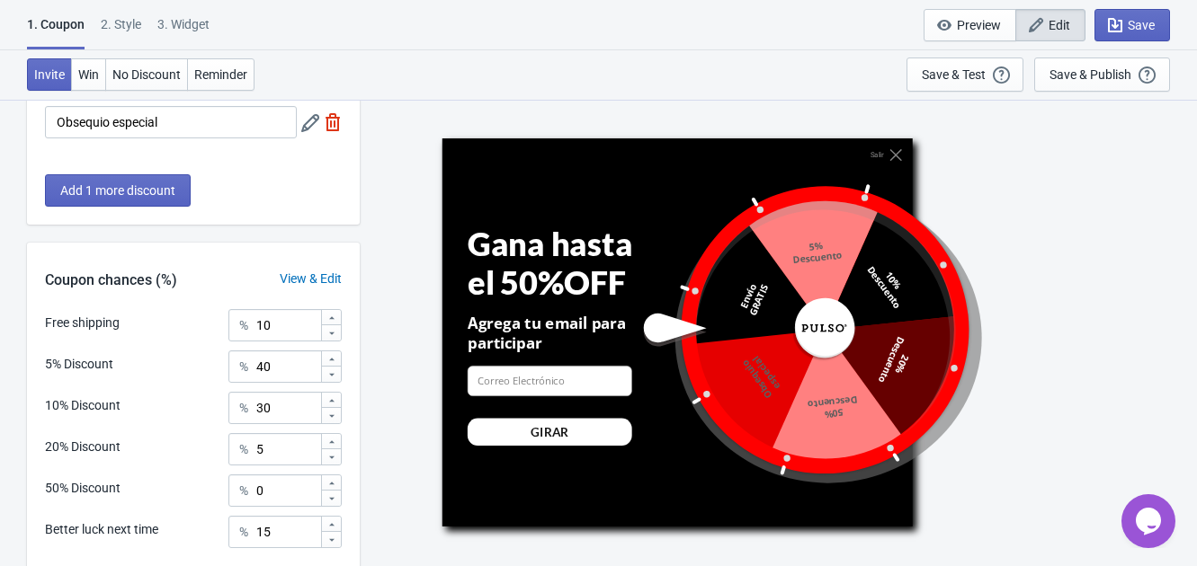
scroll to position [620, 0]
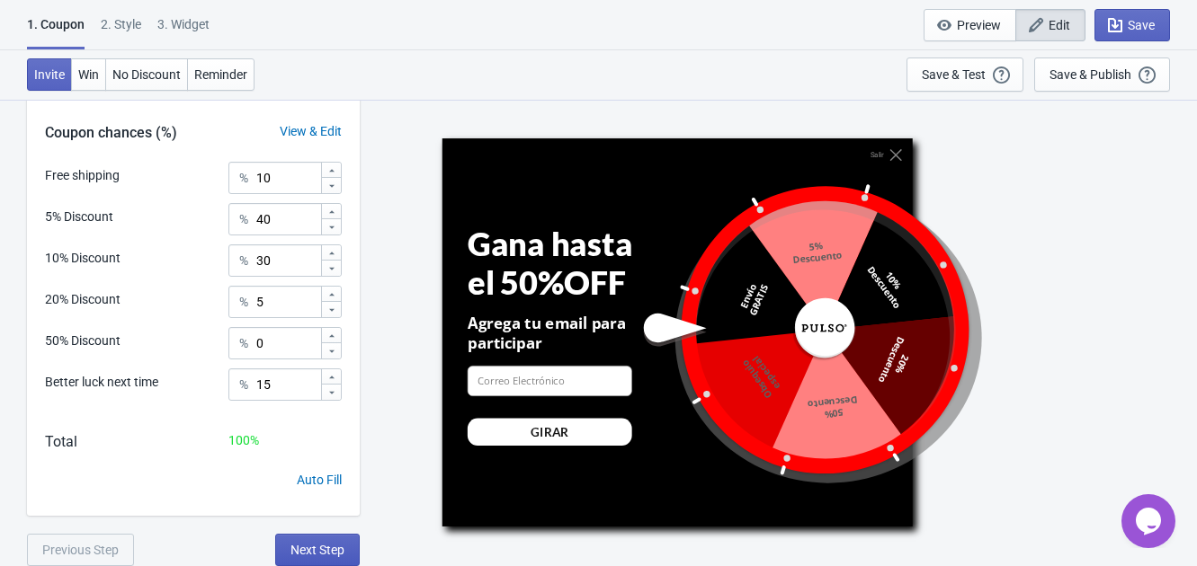
click at [310, 539] on button "Next Step" at bounding box center [317, 550] width 85 height 32
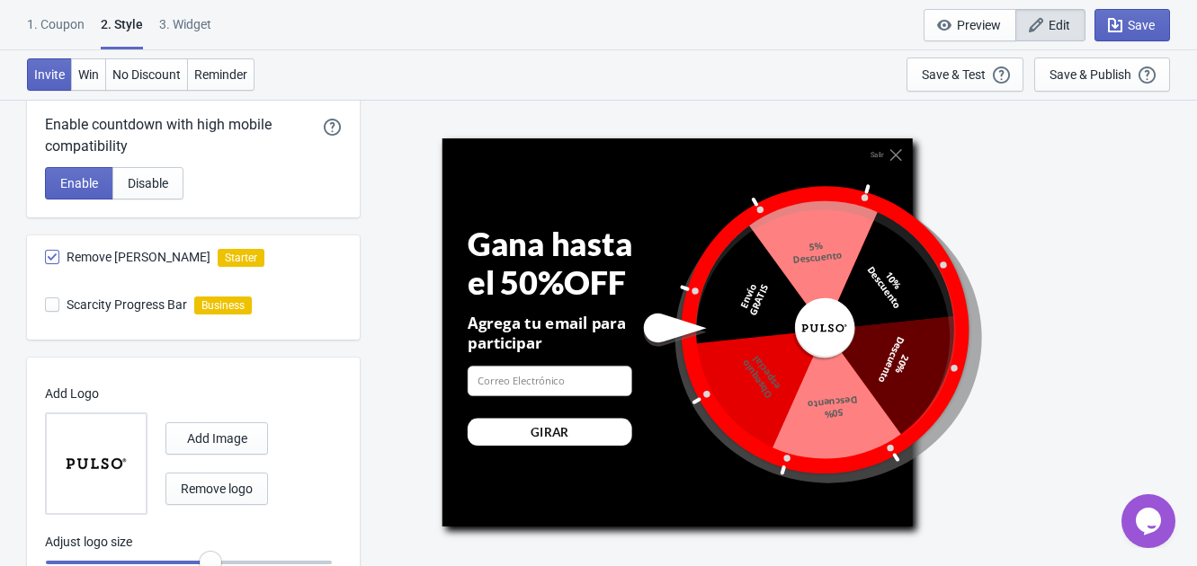
scroll to position [1025, 0]
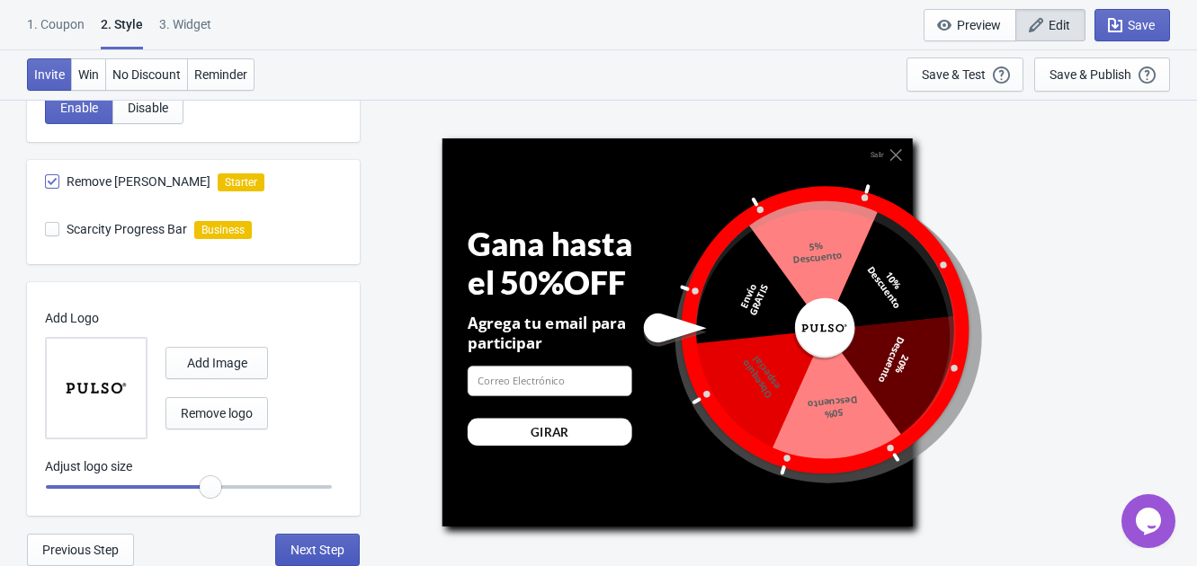
click at [309, 545] on span "Next Step" at bounding box center [317, 550] width 54 height 14
select select "once"
select select "1"
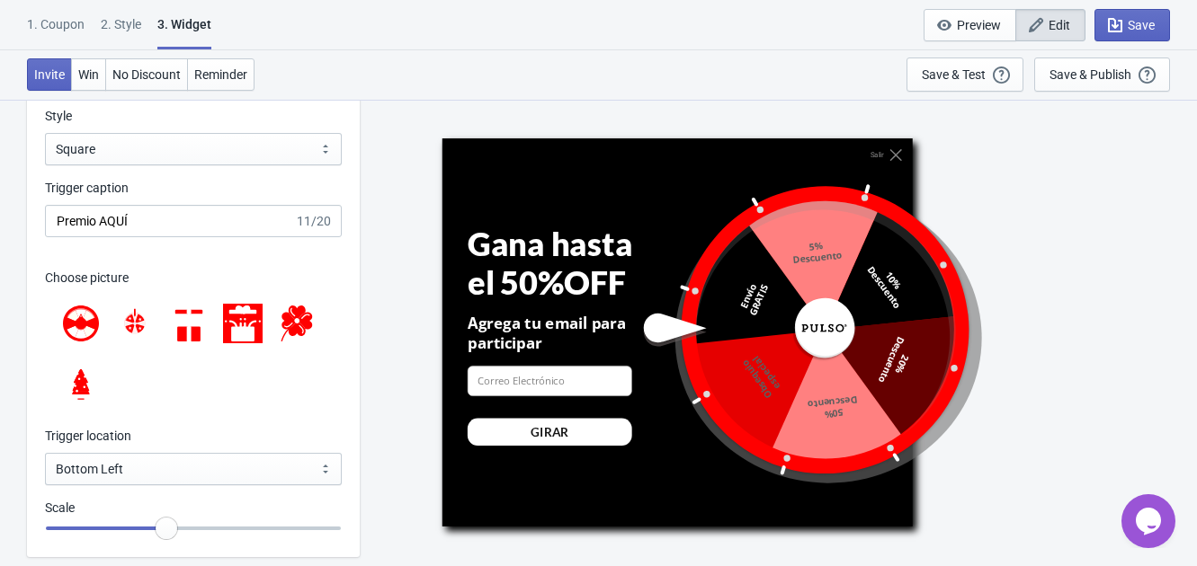
scroll to position [1827, 0]
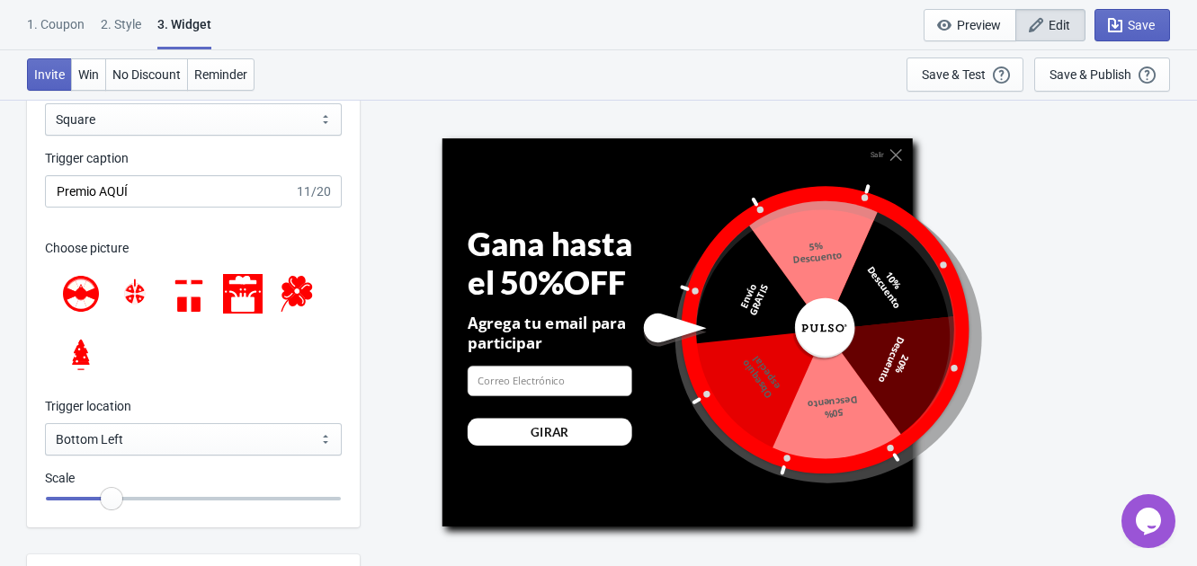
drag, startPoint x: 164, startPoint y: 496, endPoint x: 108, endPoint y: 498, distance: 55.8
type input "0.7"
click at [108, 498] on input "range" at bounding box center [193, 499] width 297 height 32
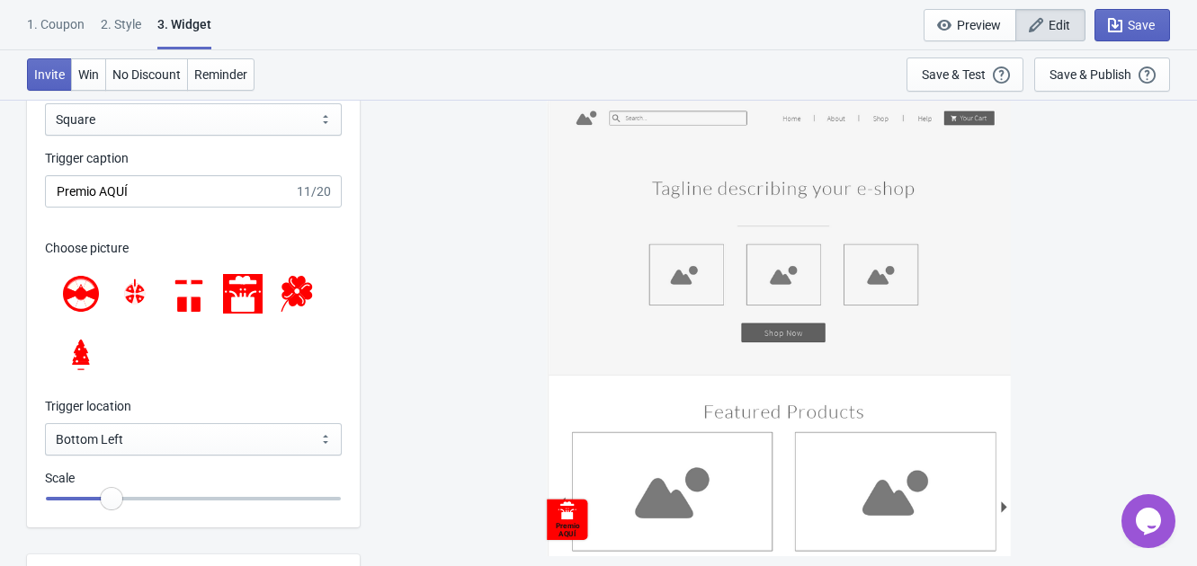
click at [185, 292] on icon at bounding box center [189, 294] width 36 height 36
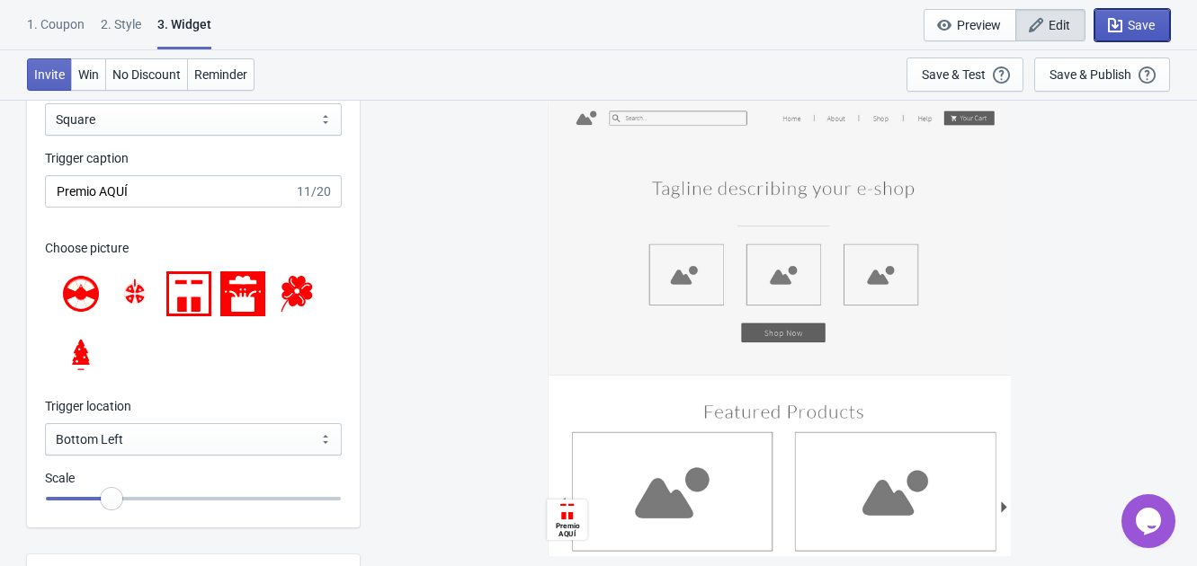
click at [1123, 13] on button "Save" at bounding box center [1132, 25] width 76 height 32
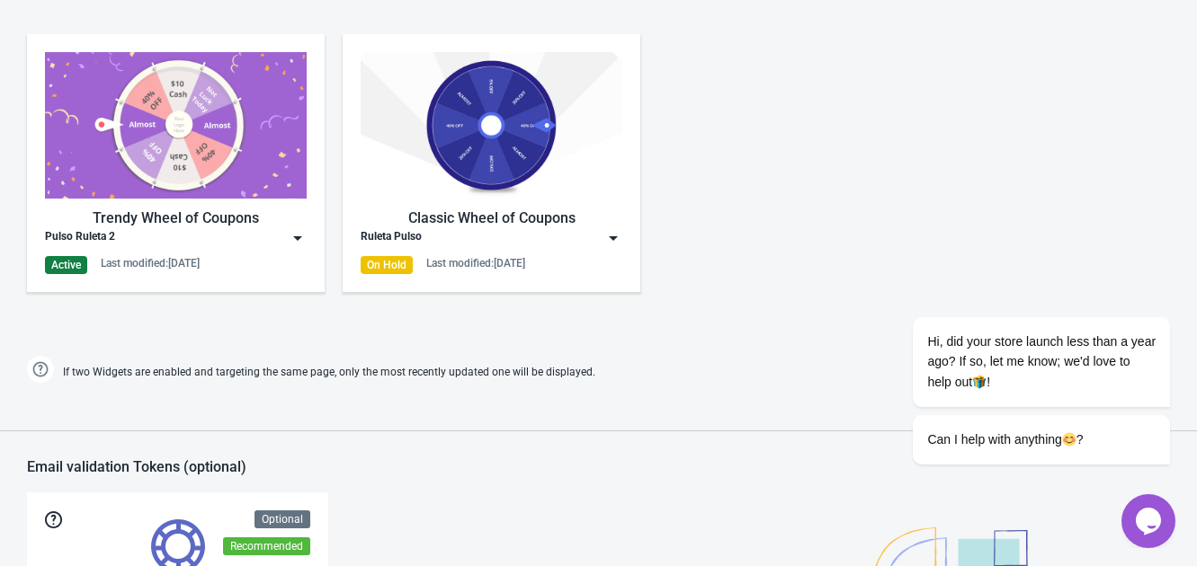
scroll to position [889, 0]
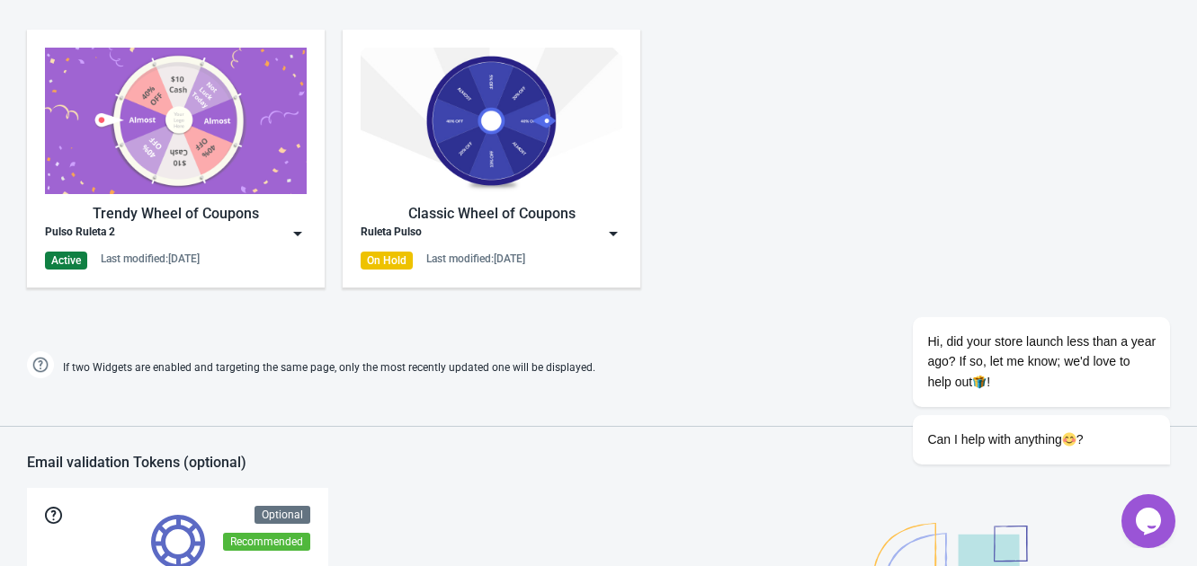
click at [303, 236] on img at bounding box center [298, 234] width 18 height 18
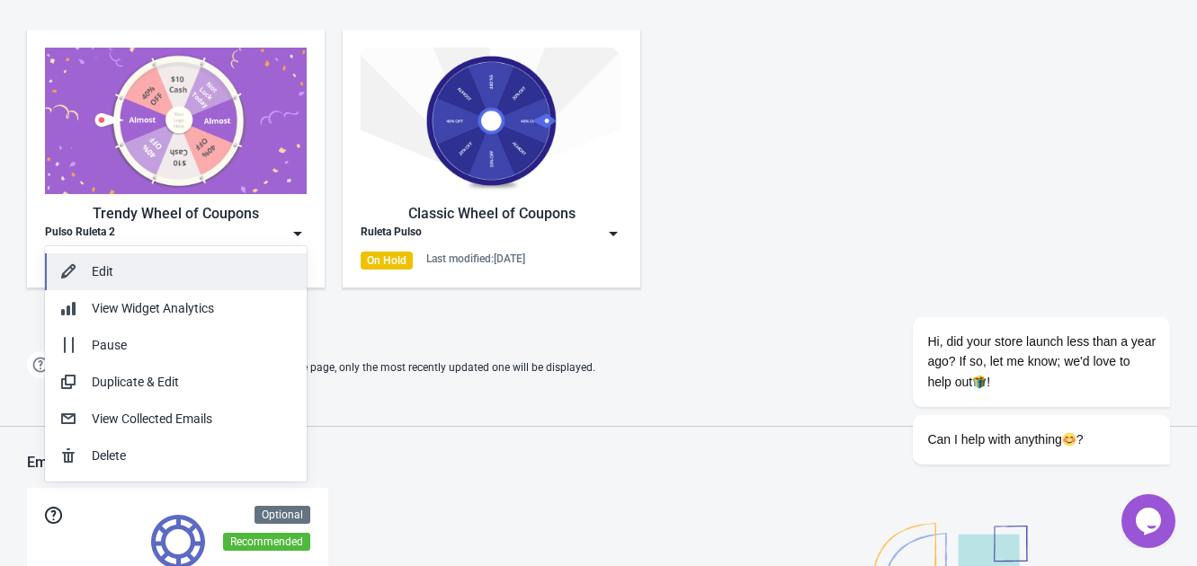
click at [207, 271] on div "Edit" at bounding box center [192, 272] width 200 height 19
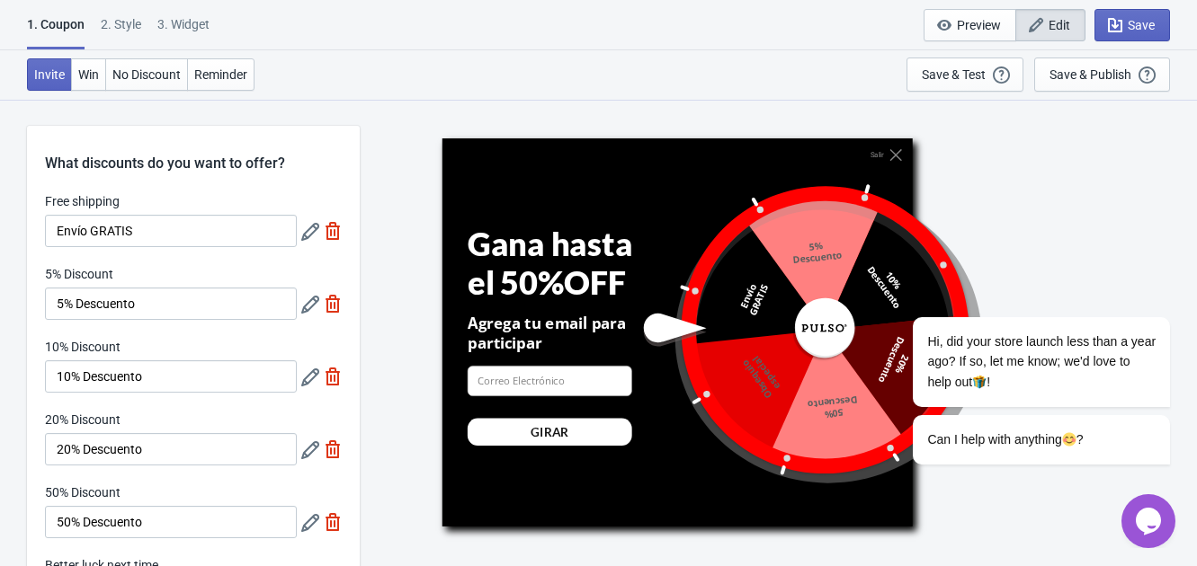
click at [182, 21] on div "3. Widget" at bounding box center [183, 30] width 52 height 31
select select "once"
select select "1"
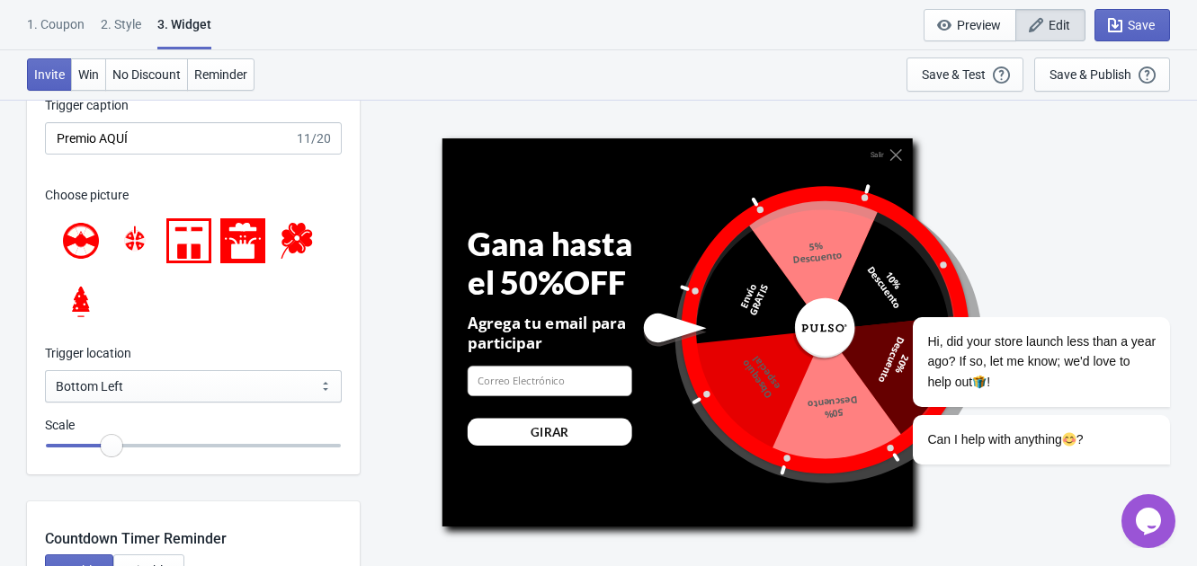
scroll to position [1883, 0]
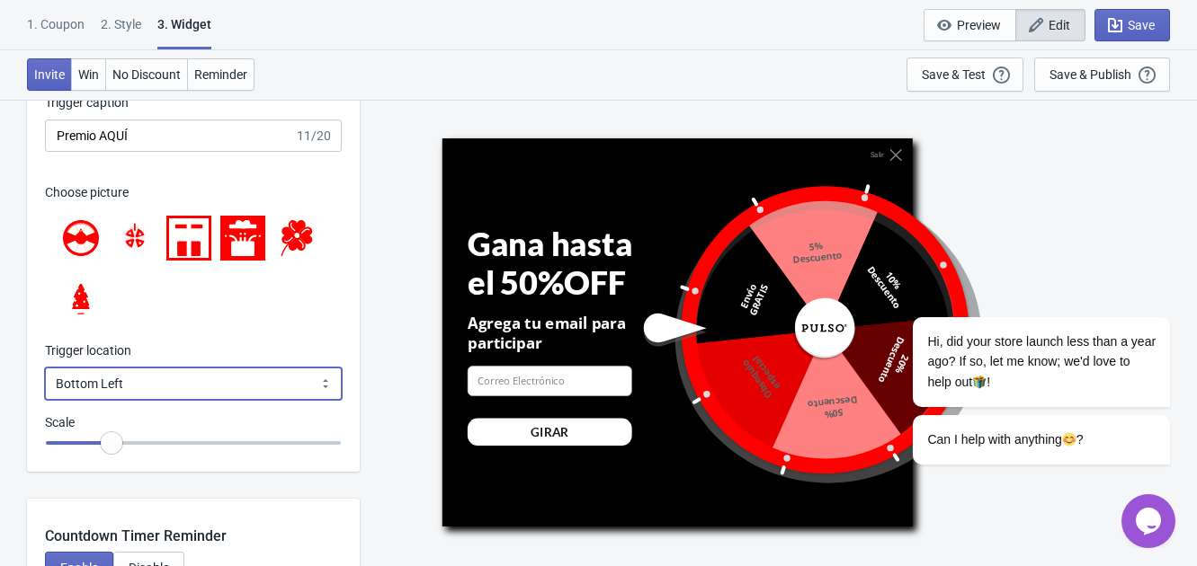
click at [175, 391] on select "Bottom Left Bottom Right Middle Left Middle Right Top Left Top Right" at bounding box center [193, 384] width 297 height 32
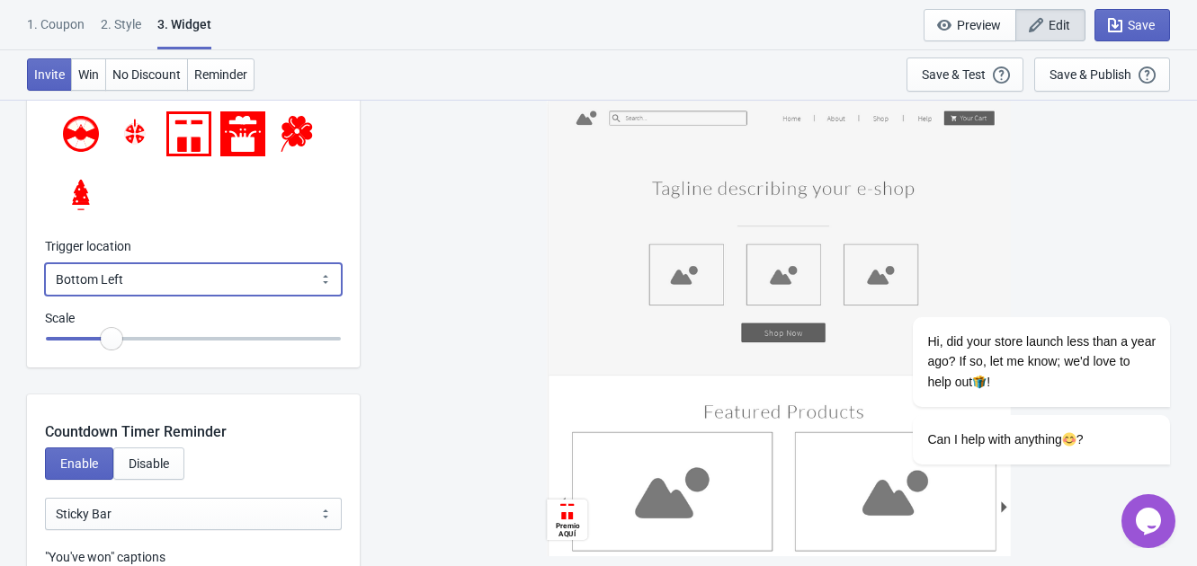
scroll to position [1988, 0]
click at [188, 281] on select "Bottom Left Bottom Right Middle Left Middle Right Top Left Top Right" at bounding box center [193, 279] width 297 height 32
select select "middle_left"
click at [45, 263] on select "Bottom Left Bottom Right Middle Left Middle Right Top Left Top Right" at bounding box center [193, 279] width 297 height 32
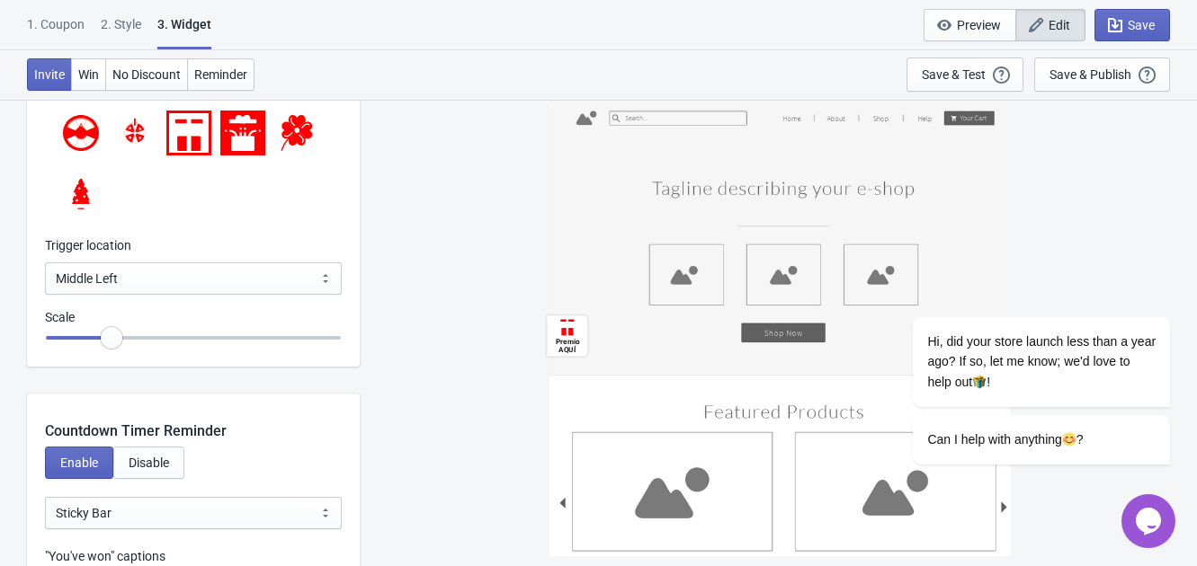
click at [307, 227] on div "Choose picture" at bounding box center [193, 148] width 297 height 176
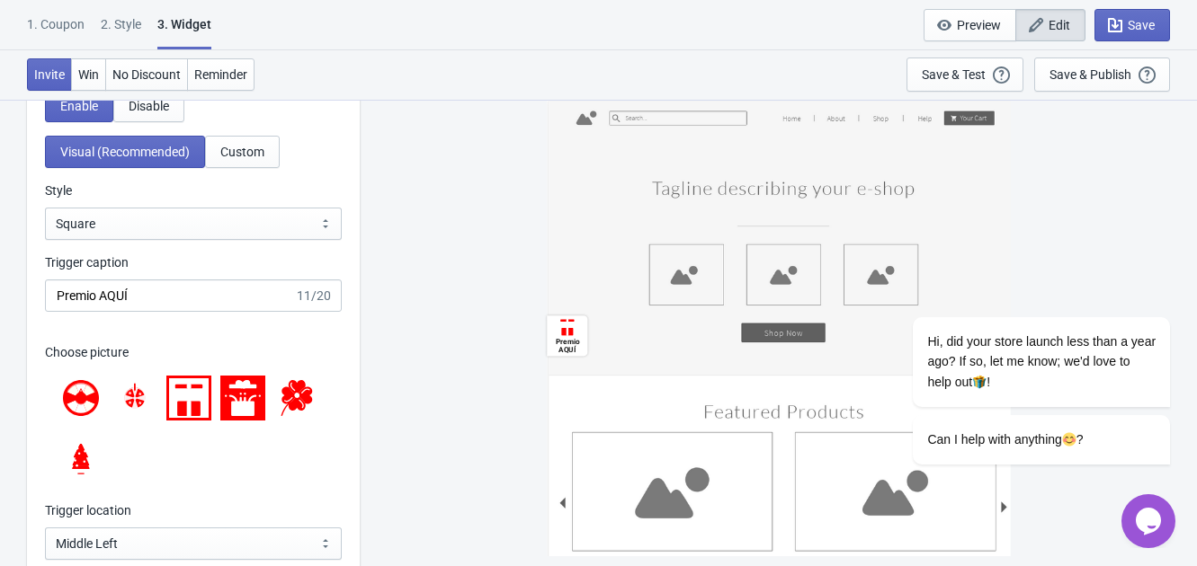
scroll to position [1661, 0]
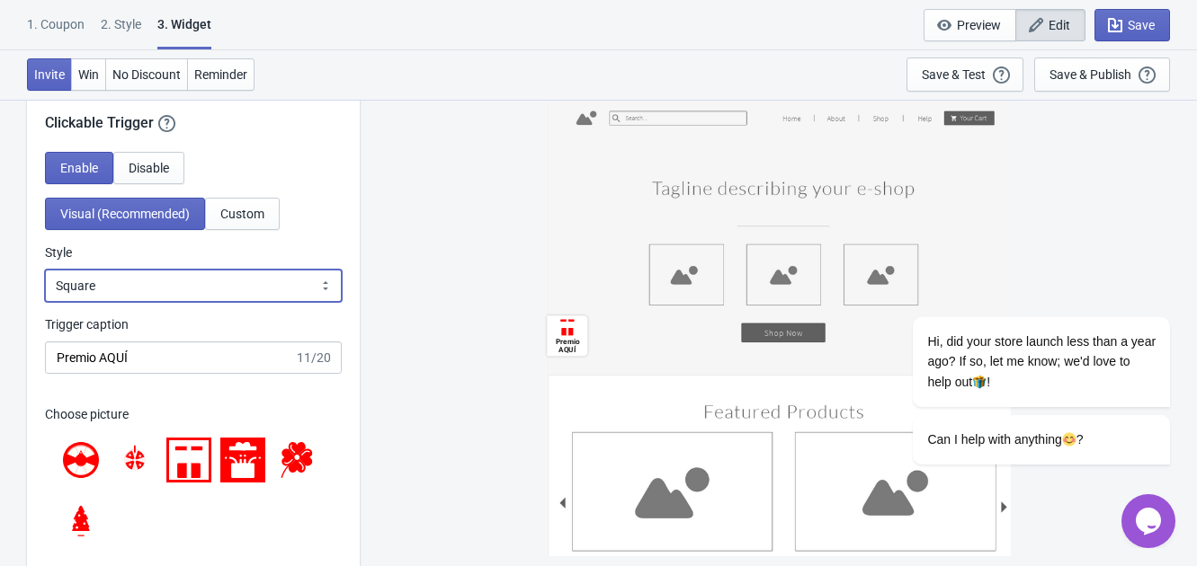
click at [266, 281] on select "Square Circle Tab" at bounding box center [193, 286] width 297 height 32
click at [45, 270] on select "Square Circle Tab" at bounding box center [193, 286] width 297 height 32
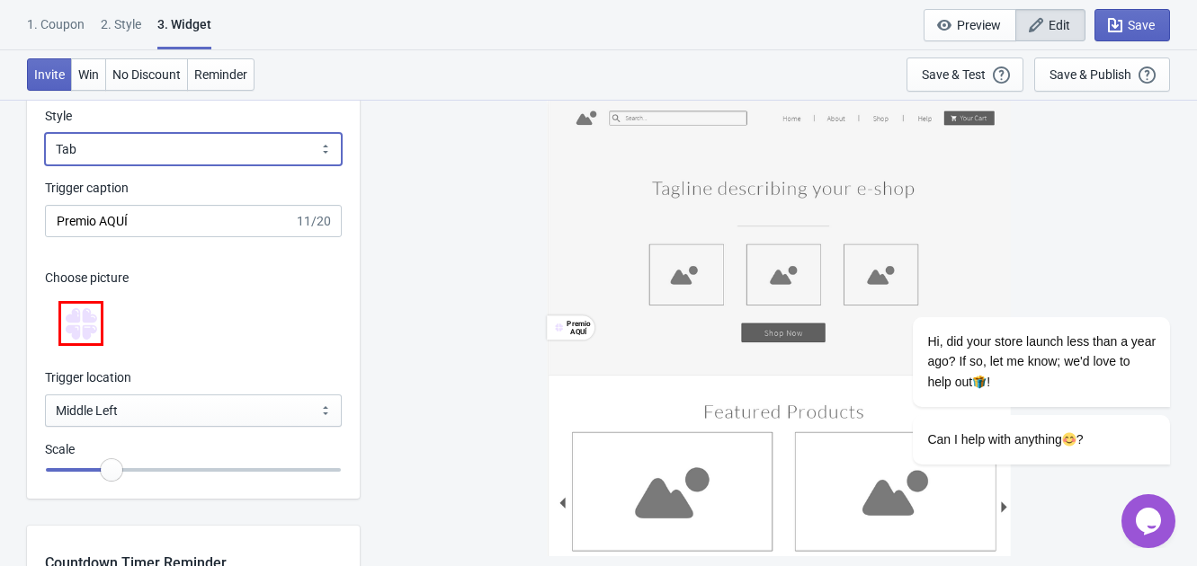
scroll to position [1802, 0]
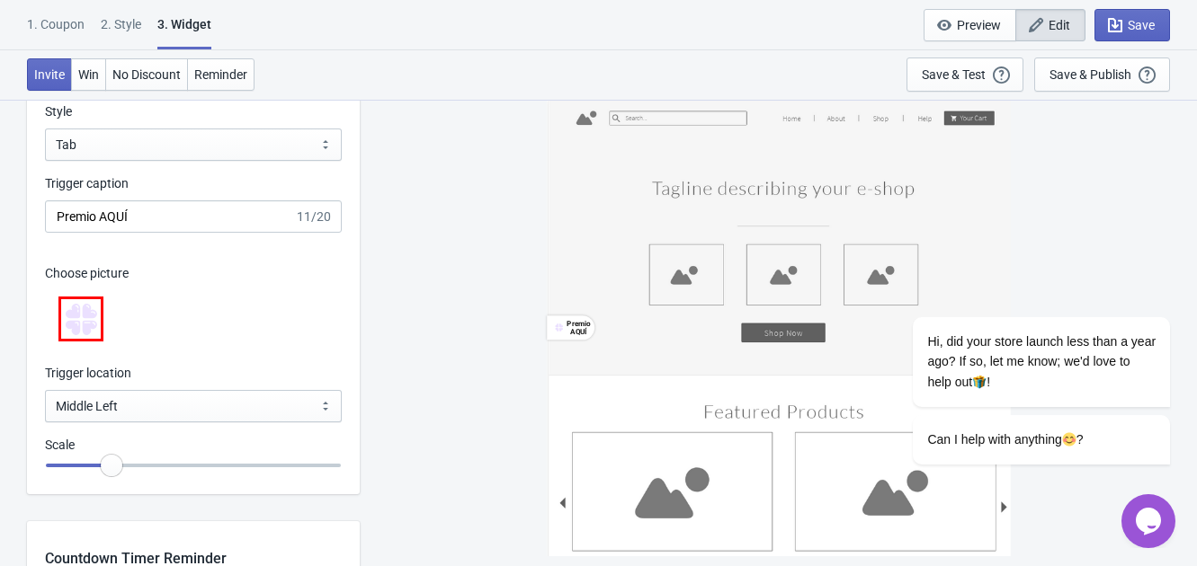
click at [87, 331] on icon at bounding box center [89, 327] width 14 height 14
click at [135, 140] on select "Square Circle Tab" at bounding box center [193, 145] width 297 height 32
click at [45, 129] on select "Square Circle Tab" at bounding box center [193, 145] width 297 height 32
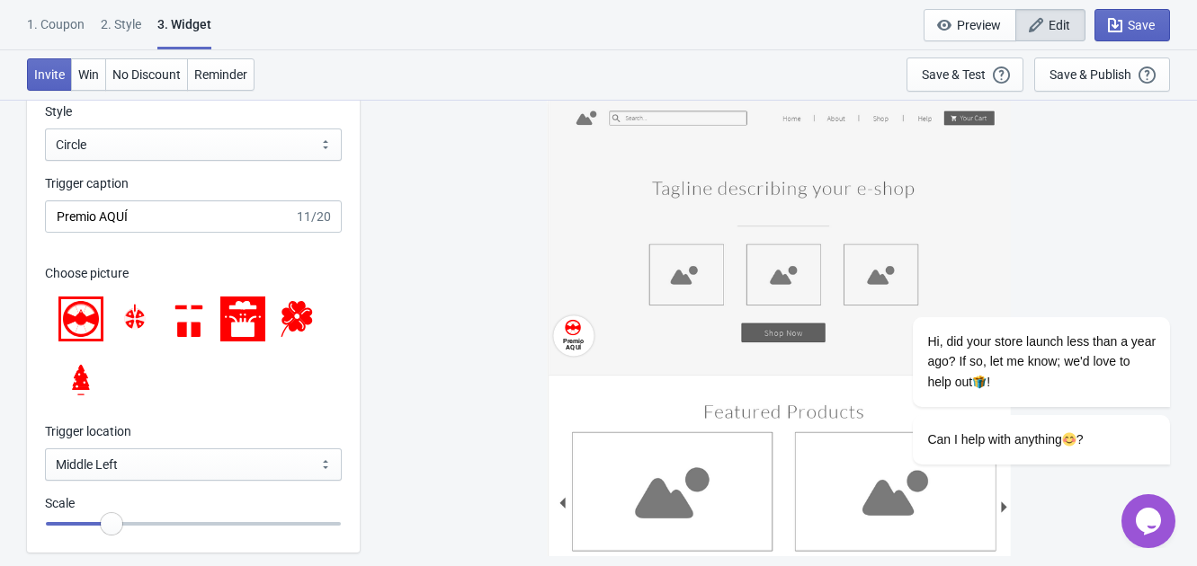
click at [148, 161] on div "Enable Disable Visual (Recommended) Custom Style Square Circle Tab Circle Trigg…" at bounding box center [193, 282] width 333 height 542
click at [147, 156] on select "Square Circle Tab" at bounding box center [193, 145] width 297 height 32
click at [45, 129] on select "Square Circle Tab" at bounding box center [193, 145] width 297 height 32
click at [80, 311] on icon at bounding box center [81, 311] width 4 height 4
click at [256, 316] on icon at bounding box center [252, 320] width 8 height 8
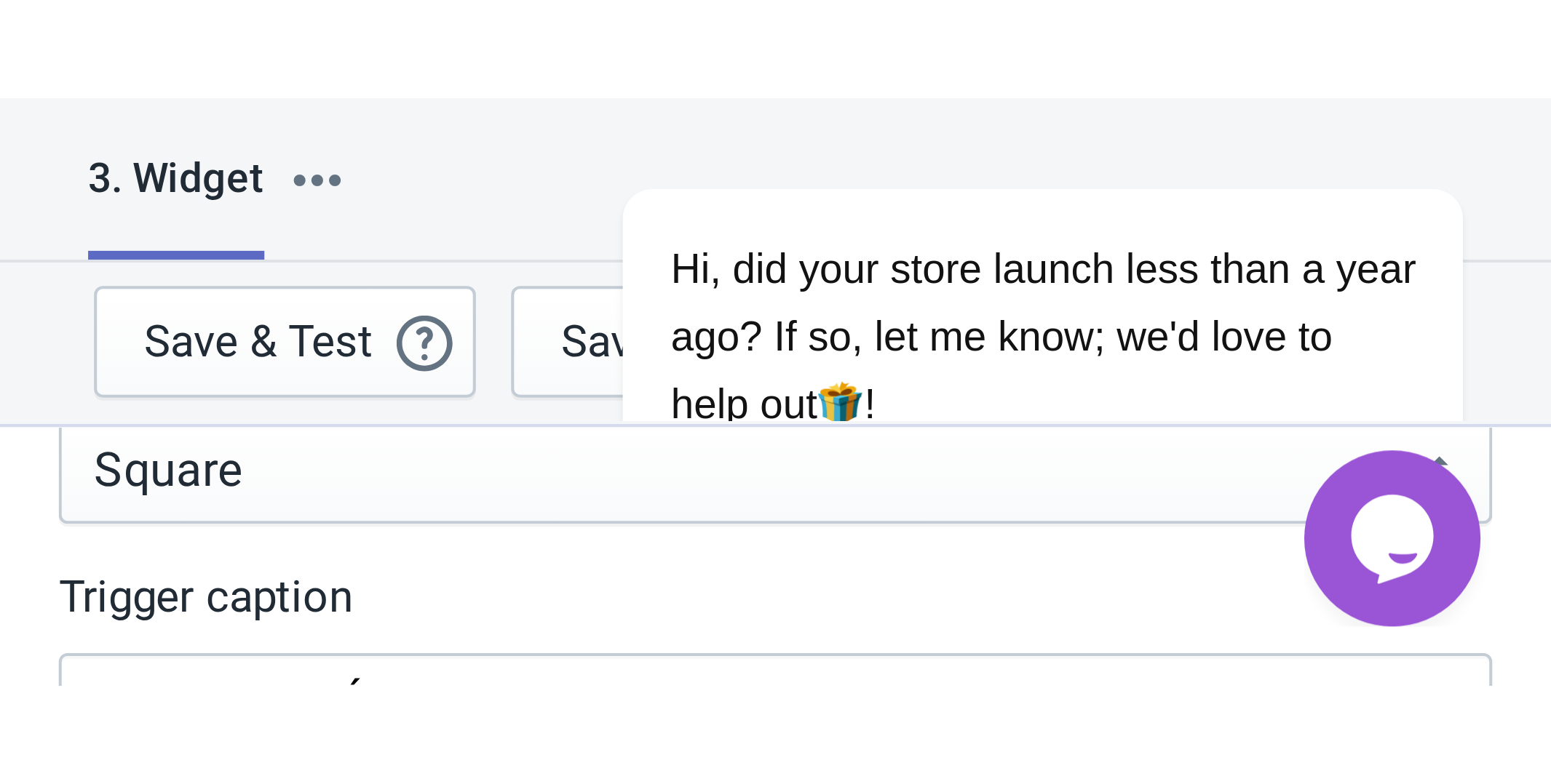
scroll to position [1457, 0]
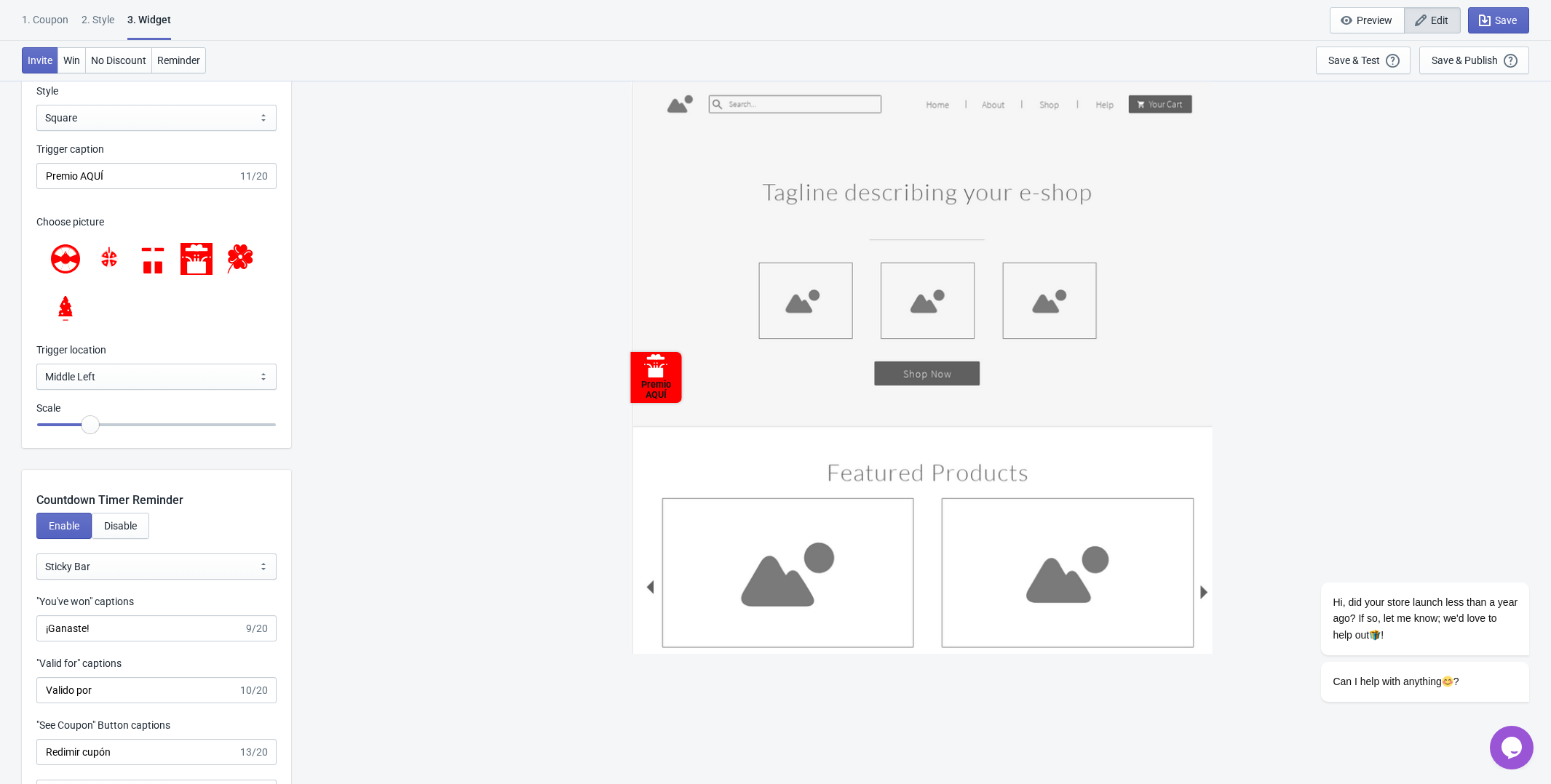
click at [164, 265] on icon at bounding box center [153, 259] width 29 height 29
click at [110, 264] on icon at bounding box center [109, 258] width 5 height 17
click at [68, 263] on icon at bounding box center [66, 256] width 25 height 19
click at [245, 269] on icon at bounding box center [240, 259] width 29 height 29
click at [187, 272] on icon at bounding box center [190, 261] width 11 height 25
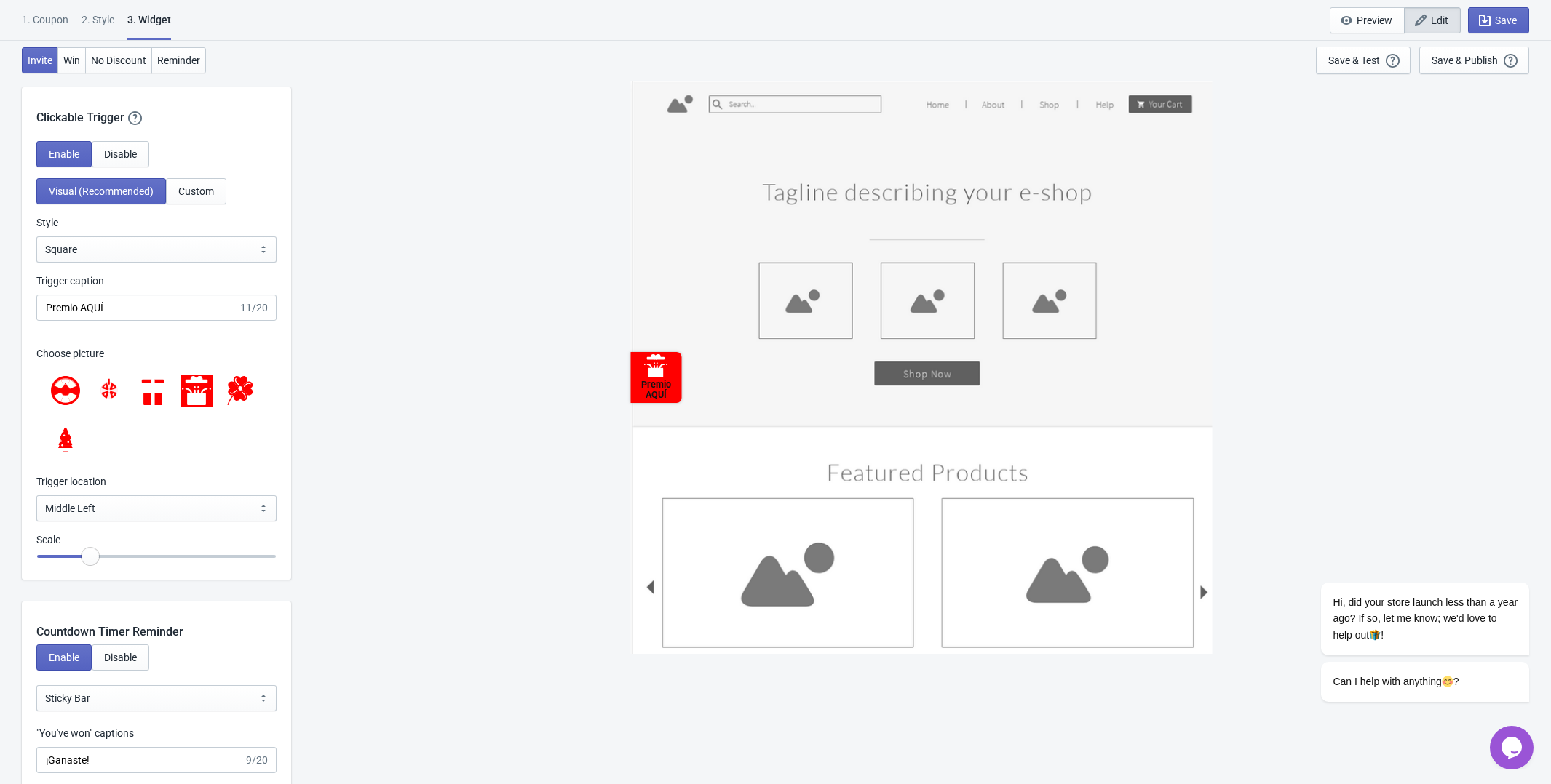
scroll to position [1324, 0]
click at [168, 257] on select "Square Circle Tab" at bounding box center [156, 250] width 240 height 26
click at [36, 237] on select "Square Circle Tab" at bounding box center [156, 250] width 240 height 26
click at [151, 256] on select "Square Circle Tab" at bounding box center [156, 250] width 240 height 26
select select "tab"
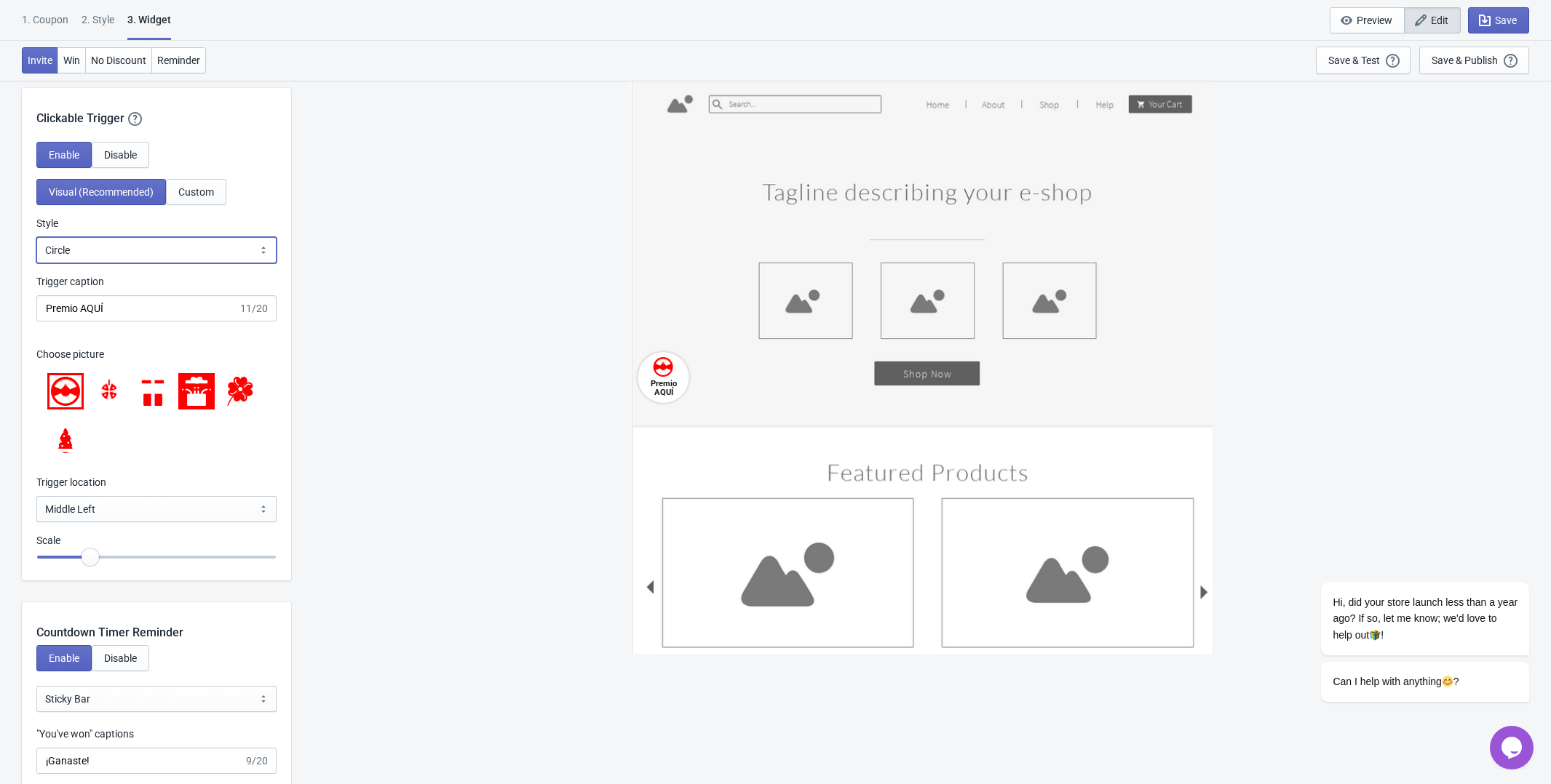
click at [36, 237] on select "Square Circle Tab" at bounding box center [156, 250] width 240 height 26
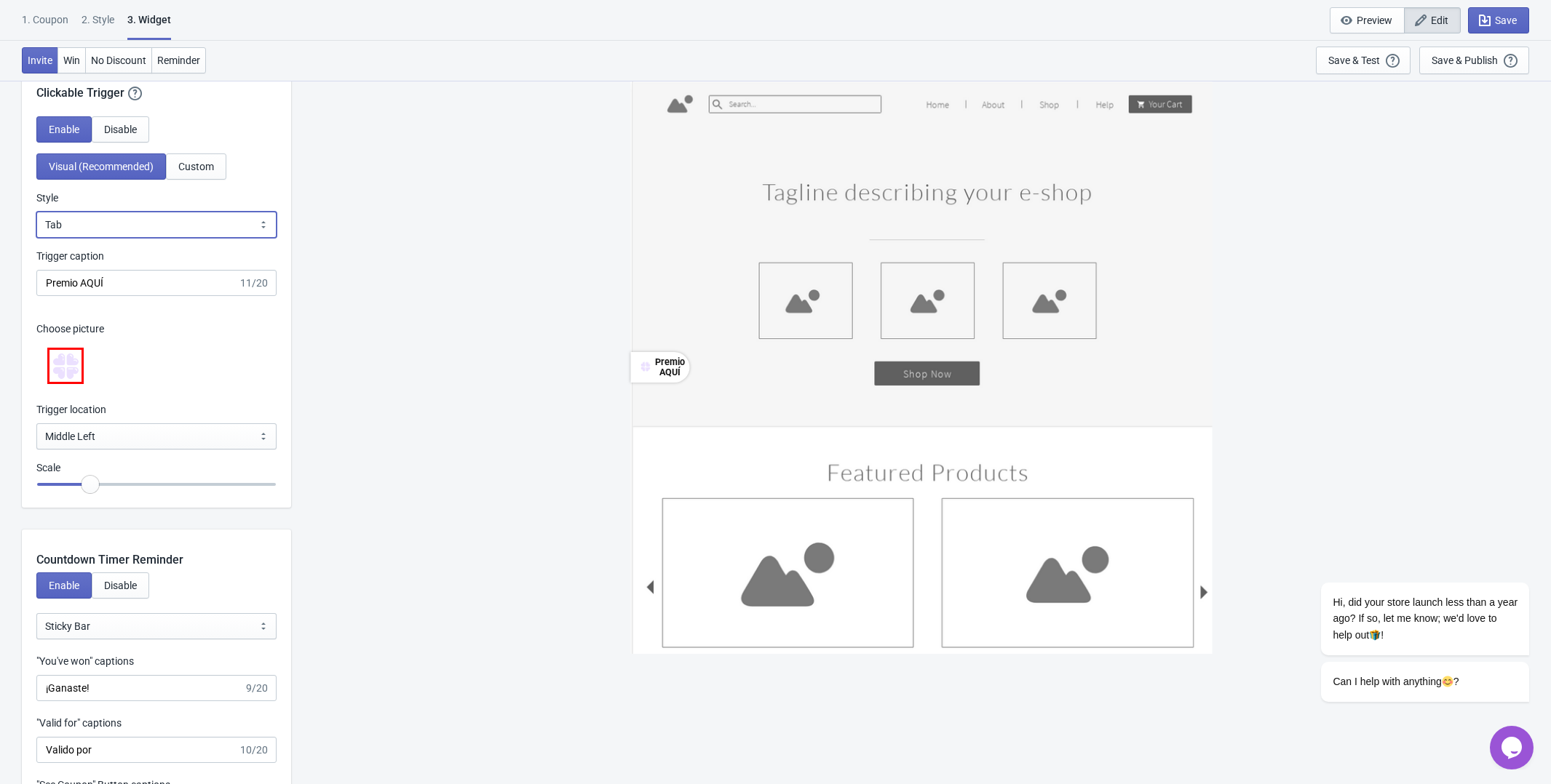
scroll to position [1355, 0]
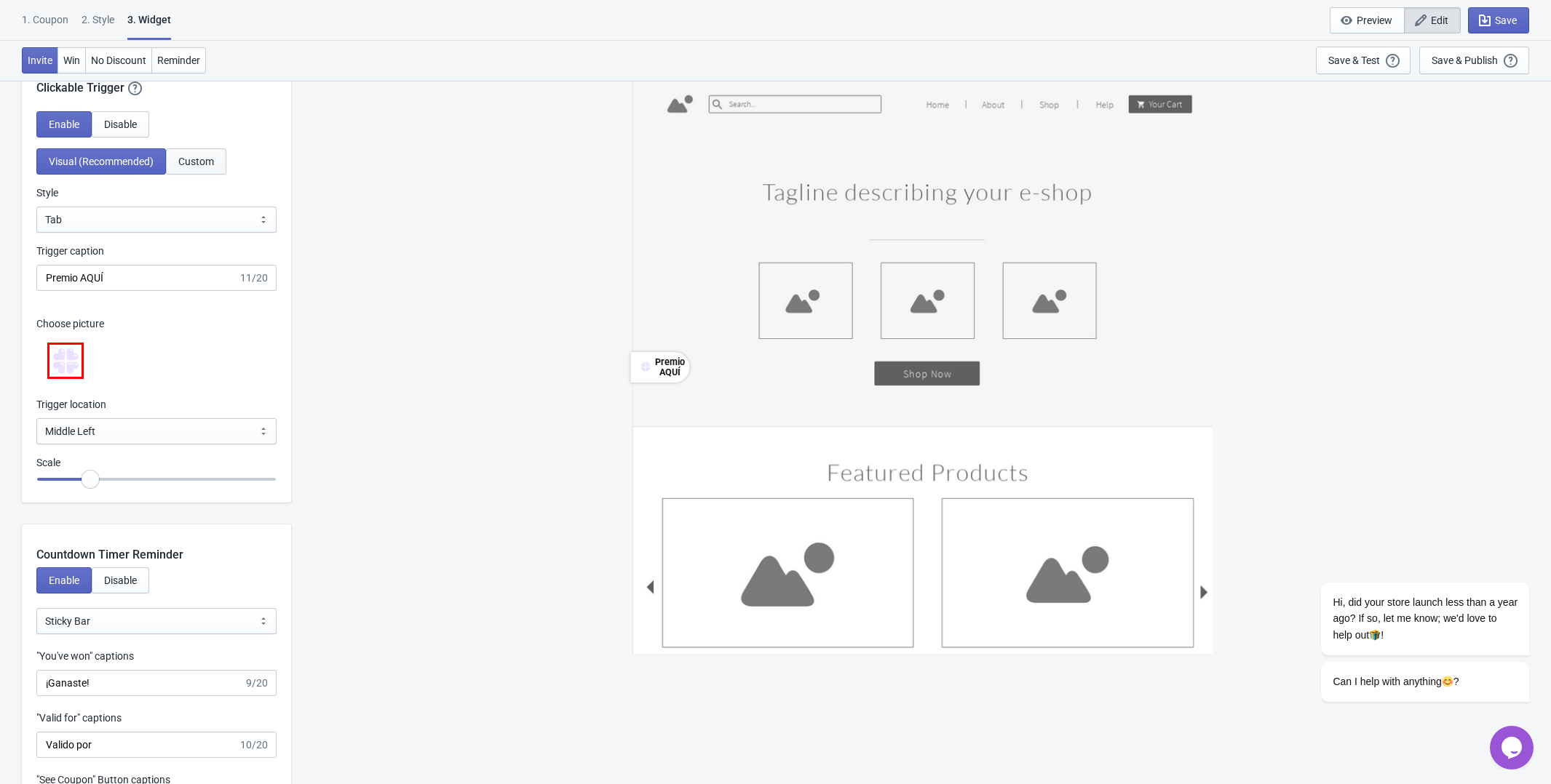
click at [194, 161] on span "Custom" at bounding box center [196, 161] width 36 height 11
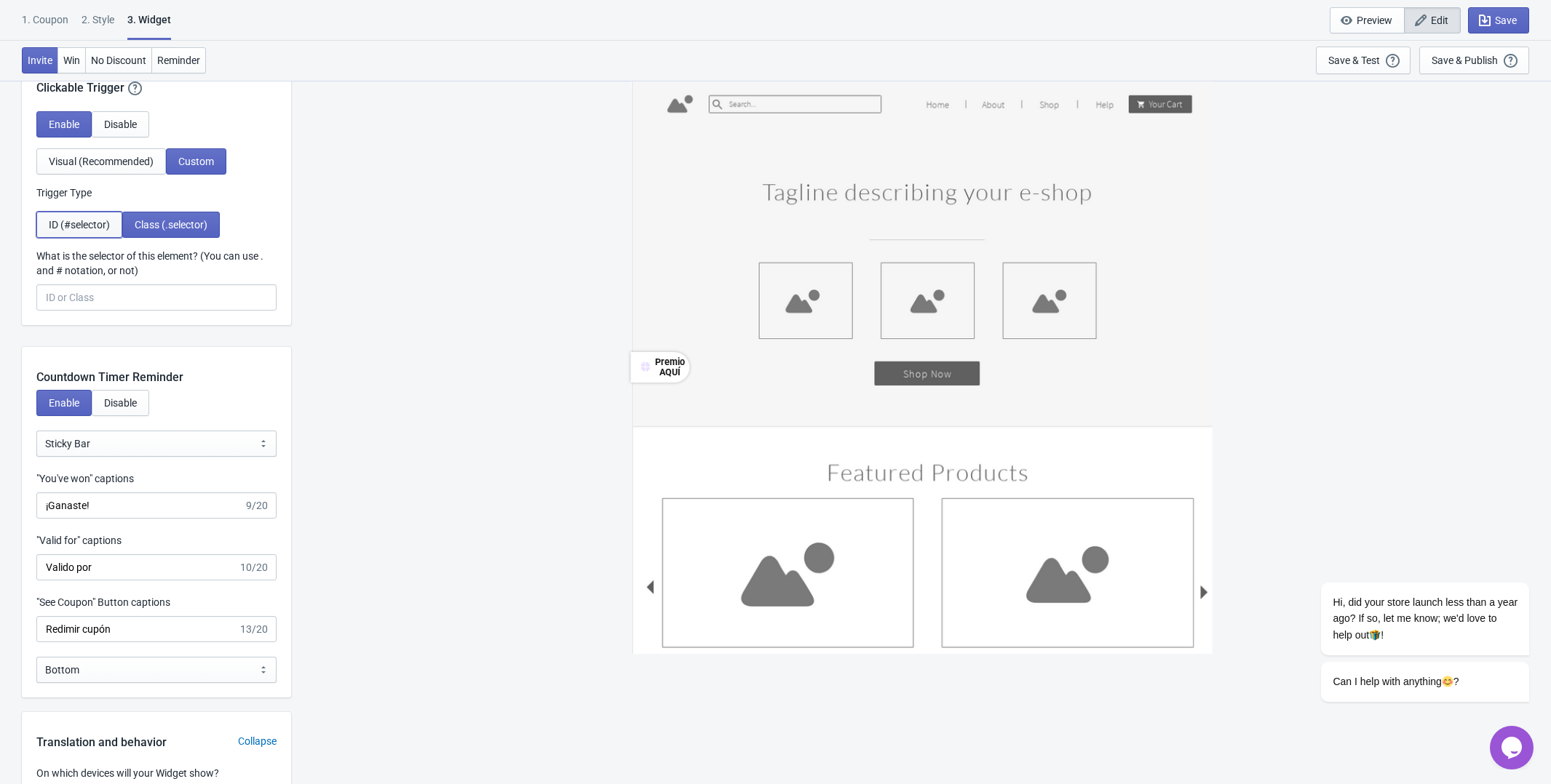
click at [83, 220] on span "ID (#selector)" at bounding box center [79, 225] width 62 height 11
click at [159, 219] on span "Class (.selector)" at bounding box center [171, 225] width 73 height 11
click at [104, 299] on input "What is the selector of this element? (You can use . and # notation, or not)" at bounding box center [156, 298] width 240 height 26
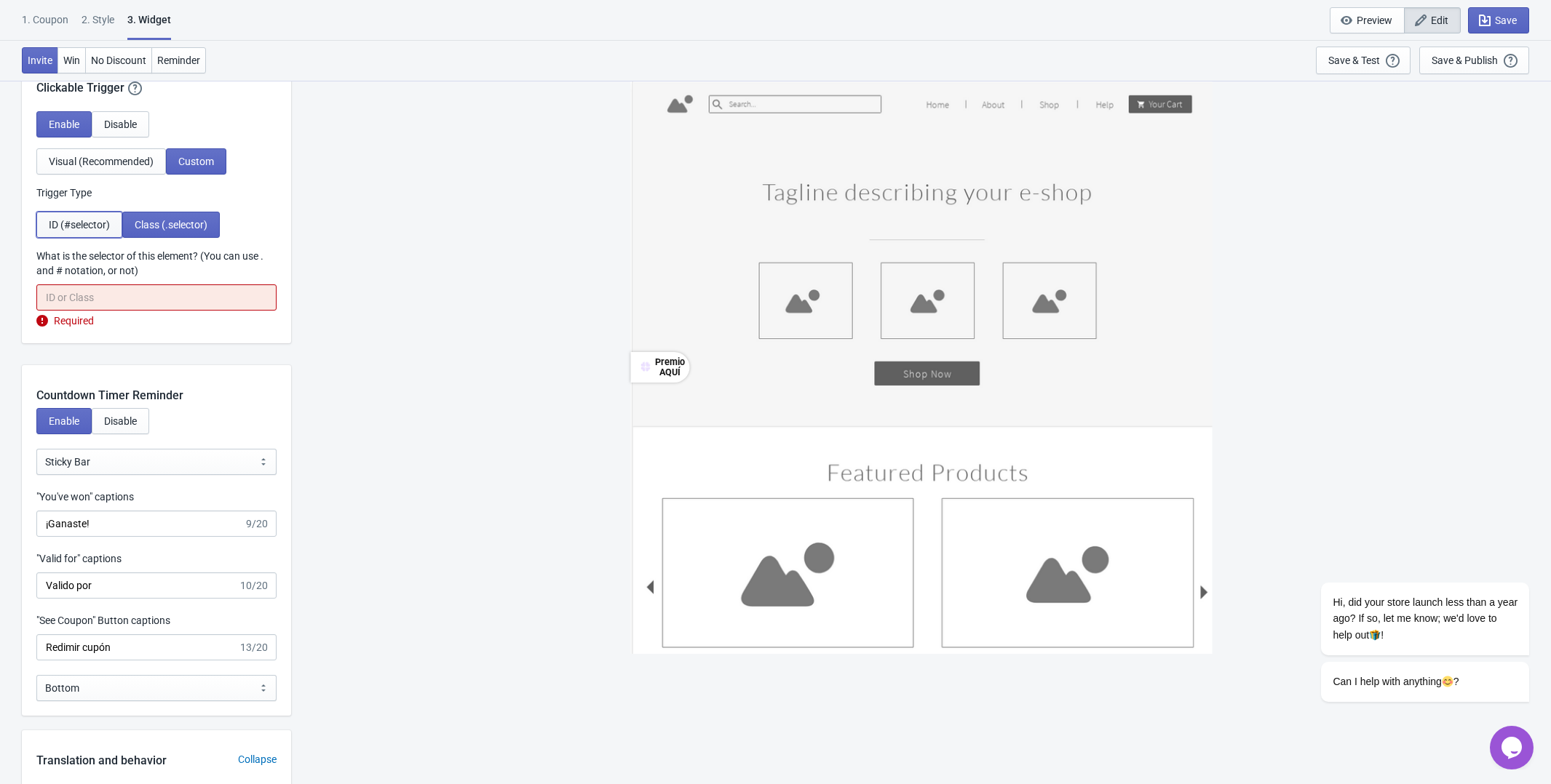
click at [104, 225] on span "ID (#selector)" at bounding box center [79, 225] width 62 height 11
click at [109, 169] on button "Visual (Recommended)" at bounding box center [101, 161] width 130 height 26
select select "tab"
select select "middle_left"
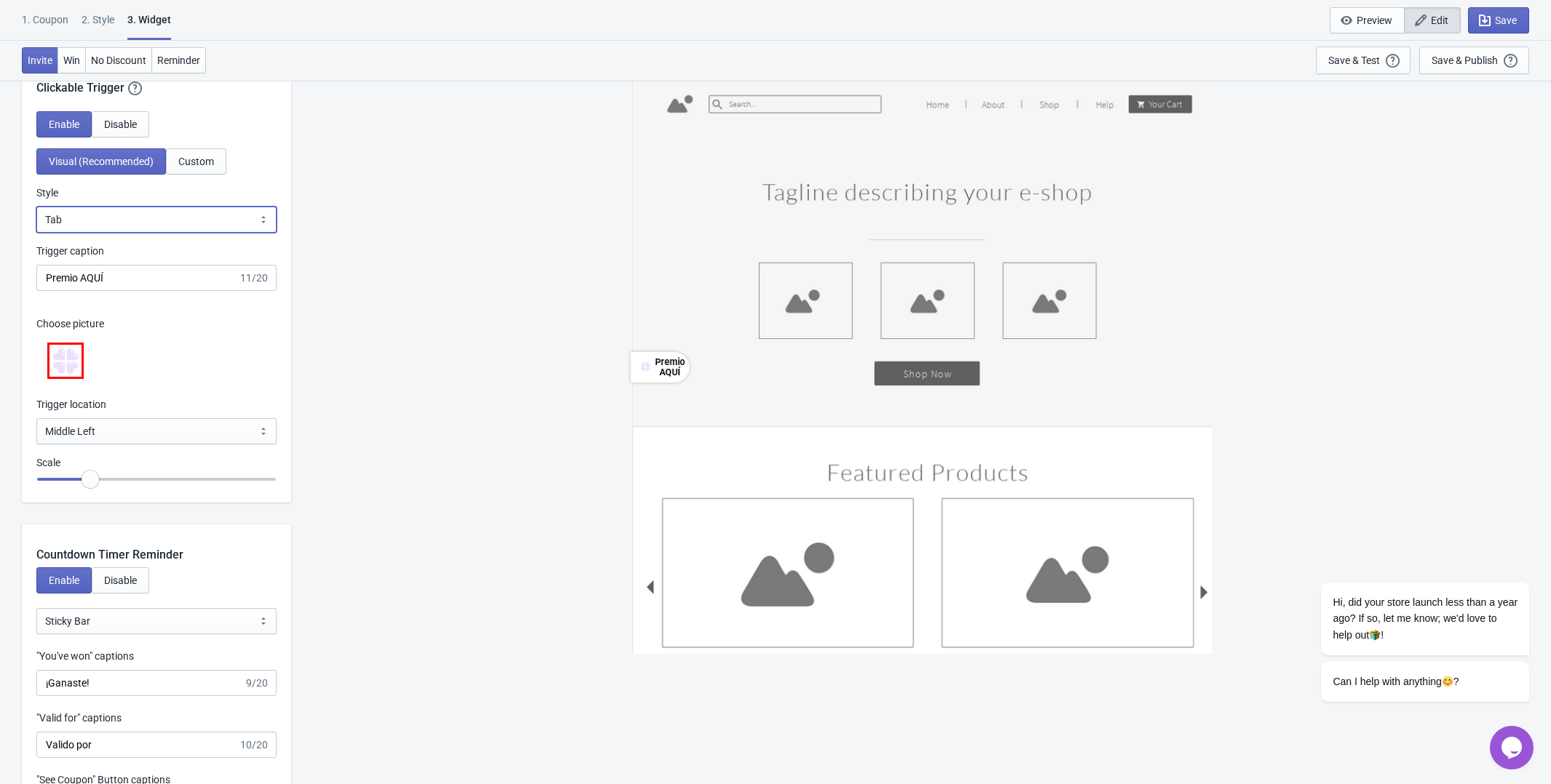
click at [143, 215] on select "Square Circle Tab" at bounding box center [156, 219] width 240 height 26
select select "square"
click at [36, 206] on select "Square Circle Tab" at bounding box center [156, 219] width 240 height 26
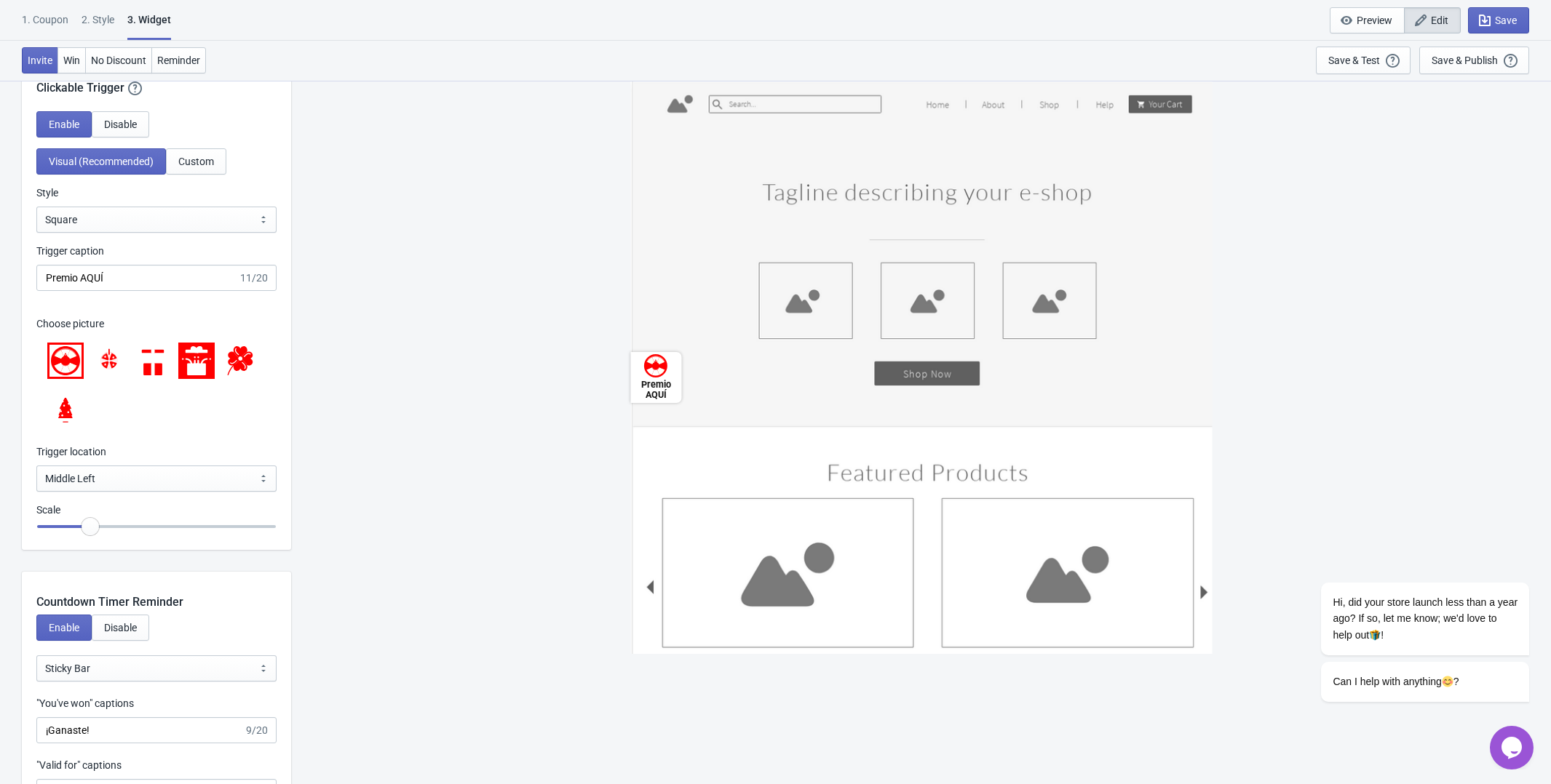
click at [162, 435] on div at bounding box center [156, 384] width 240 height 105
click at [198, 366] on icon at bounding box center [198, 369] width 2 height 12
click at [968, 20] on button "Save" at bounding box center [1498, 20] width 62 height 26
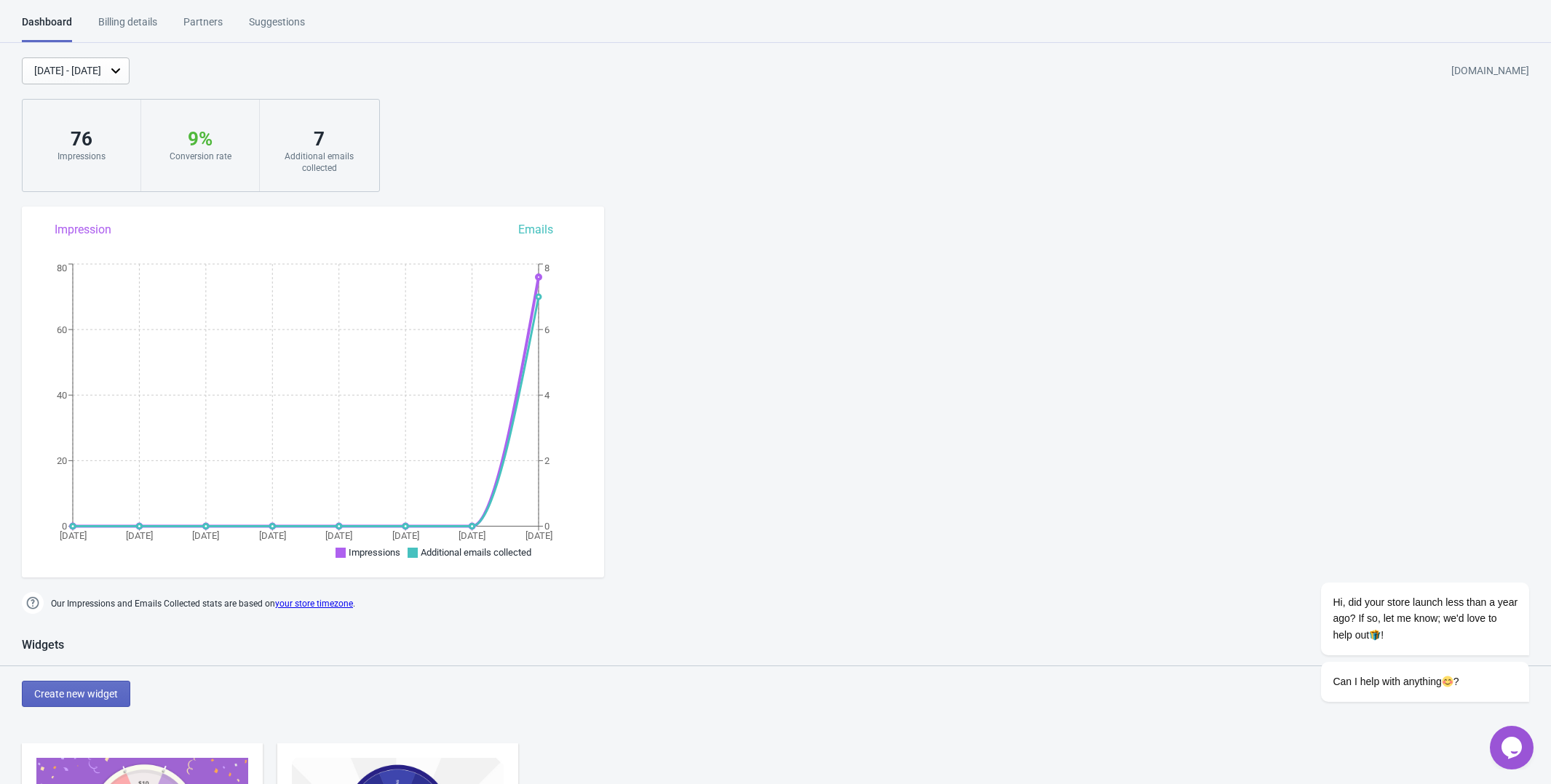
click at [132, 28] on div "Billing details" at bounding box center [127, 27] width 59 height 25
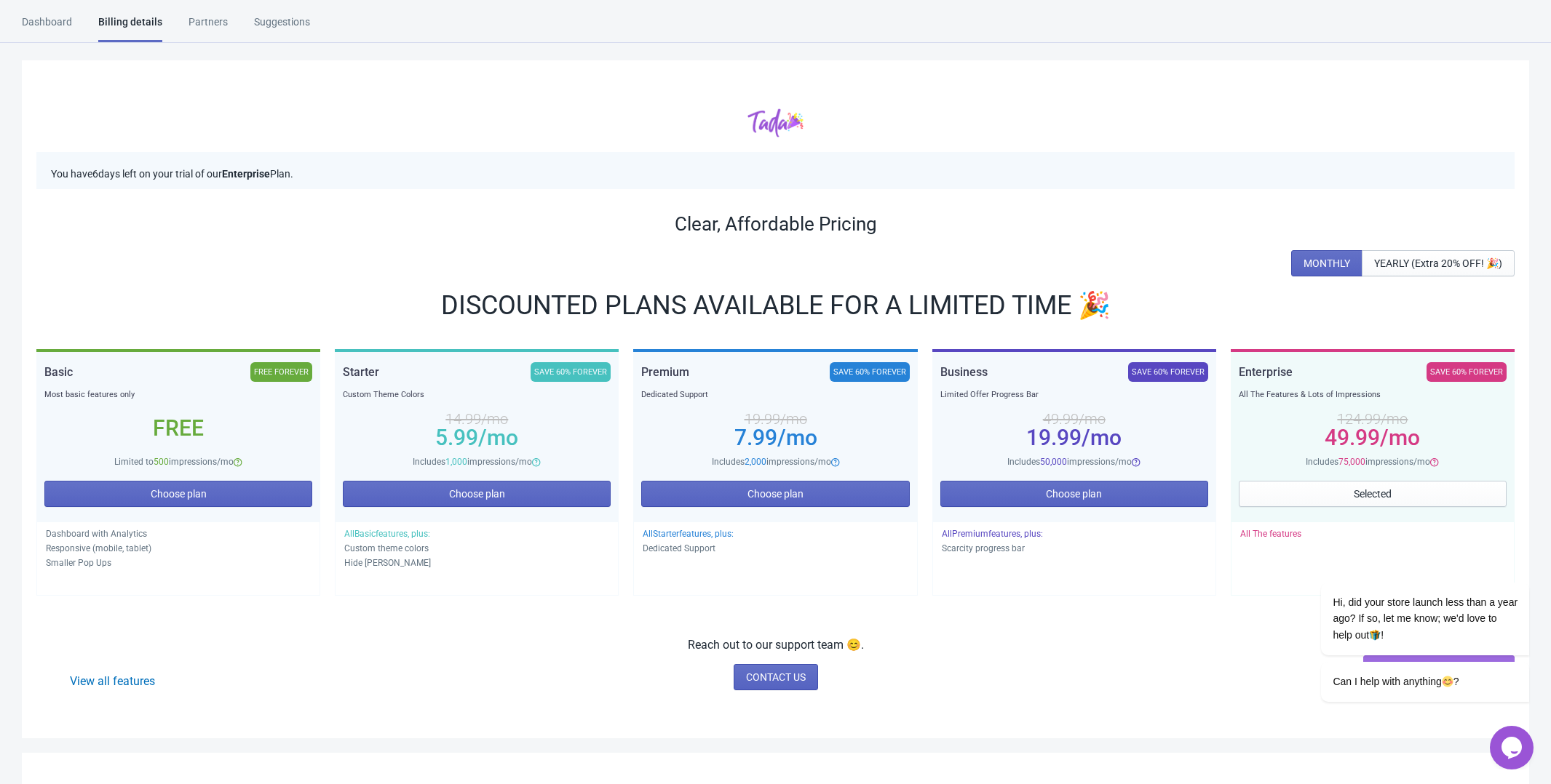
click at [202, 32] on div "Partners" at bounding box center [208, 27] width 40 height 25
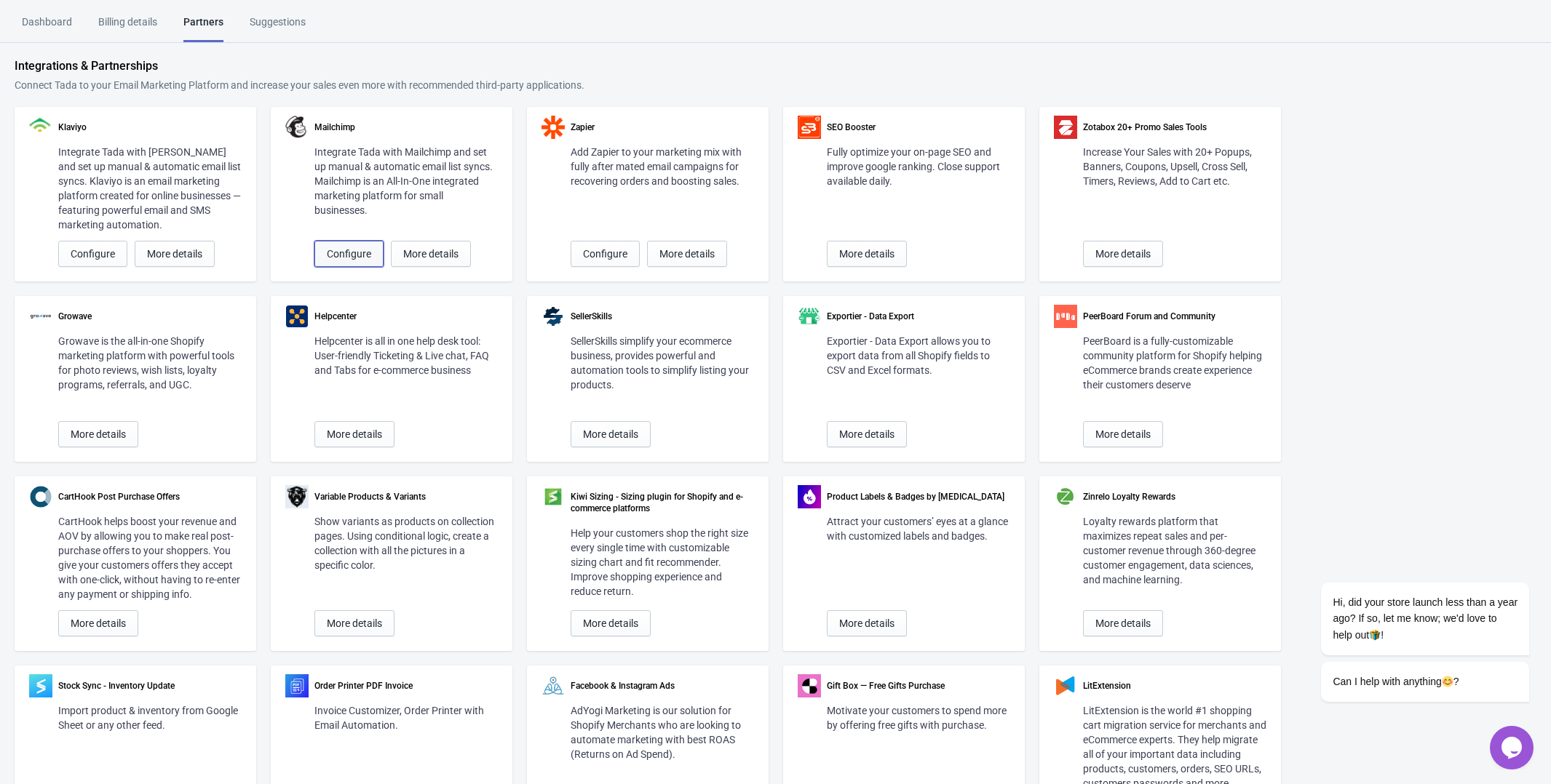
click at [355, 251] on span "Configure" at bounding box center [349, 254] width 45 height 11
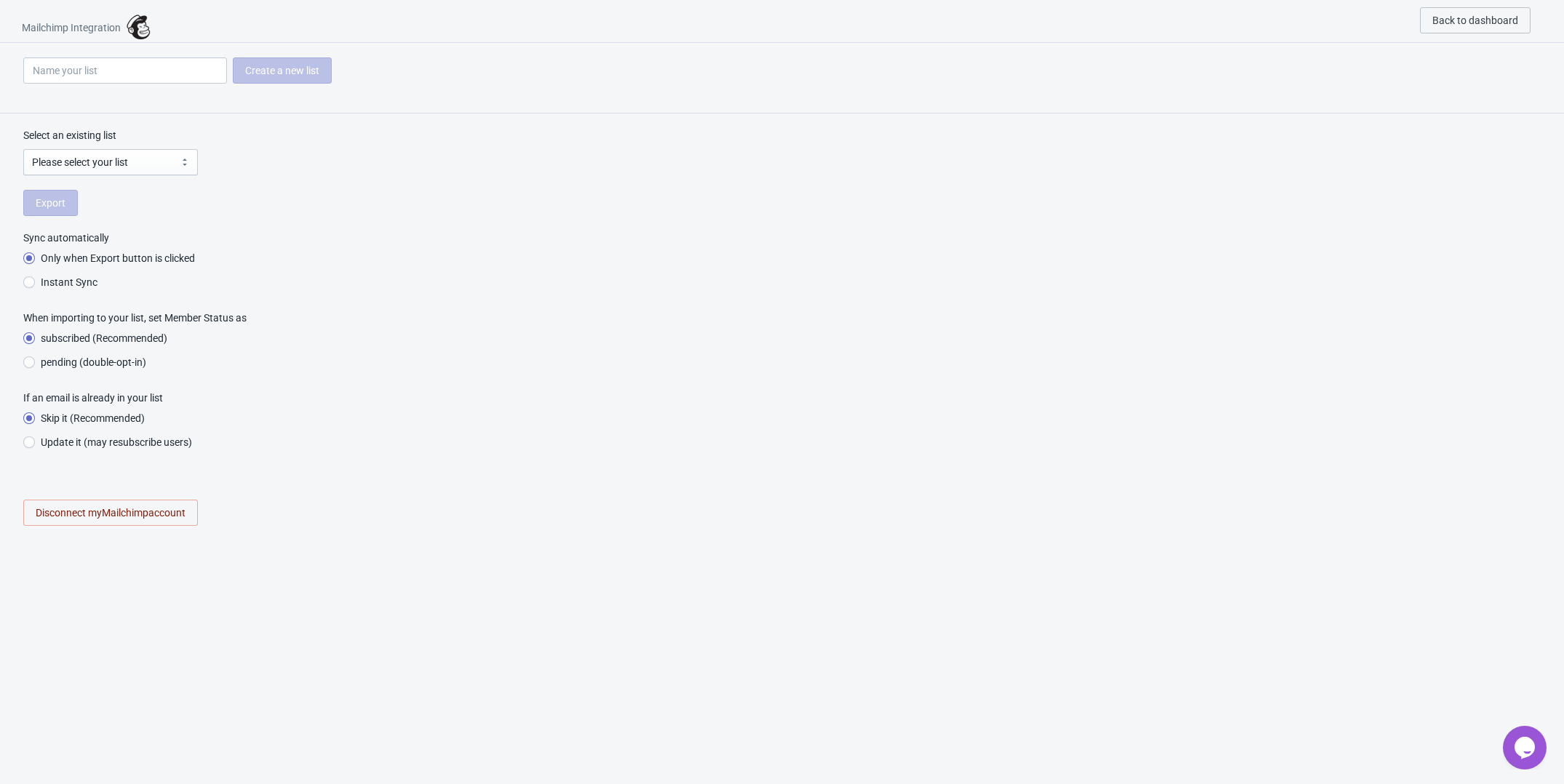
radio input "true"
click at [125, 64] on input at bounding box center [125, 70] width 204 height 26
type input "L"
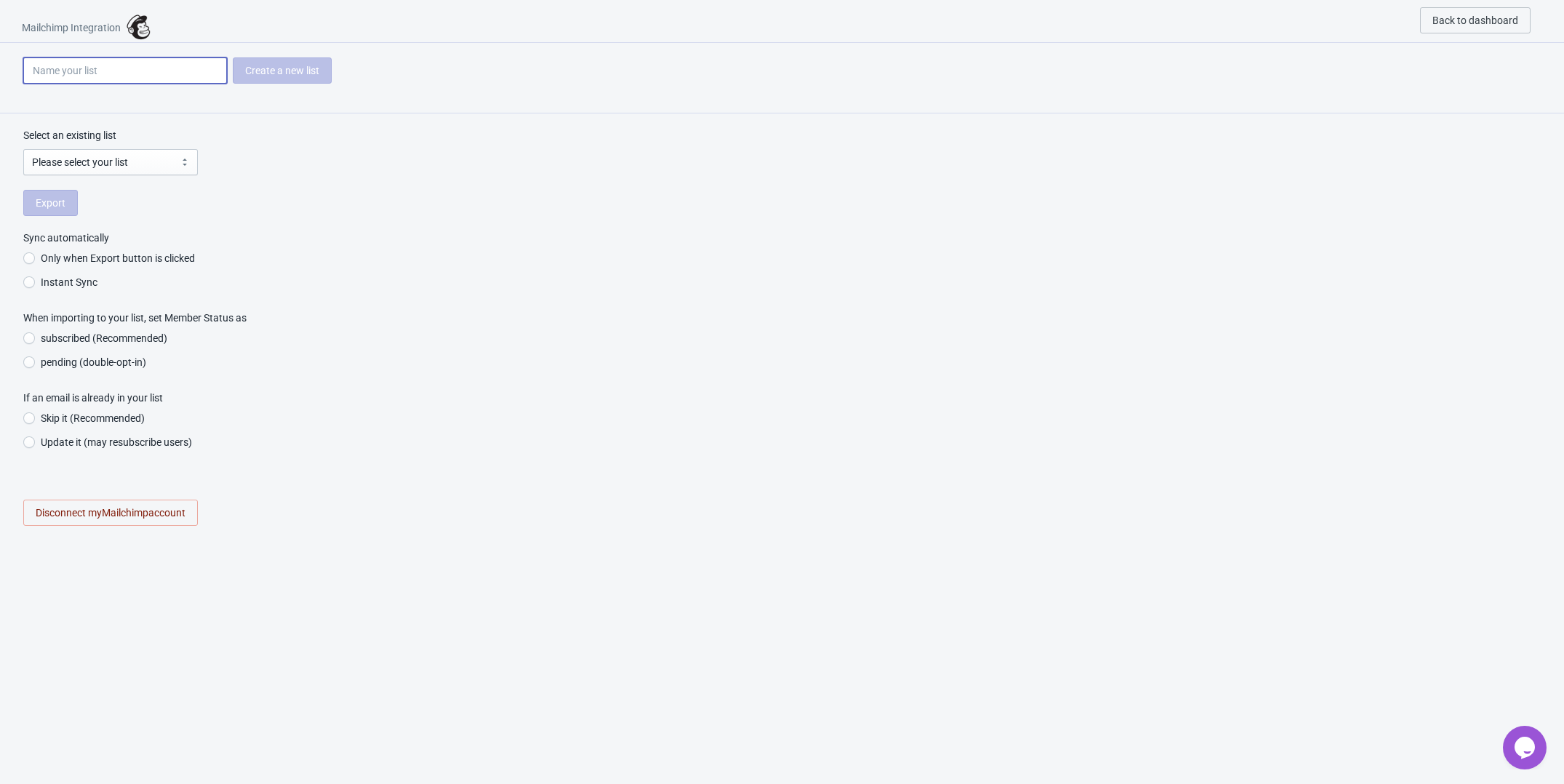
radio input "true"
type input "Li"
radio input "true"
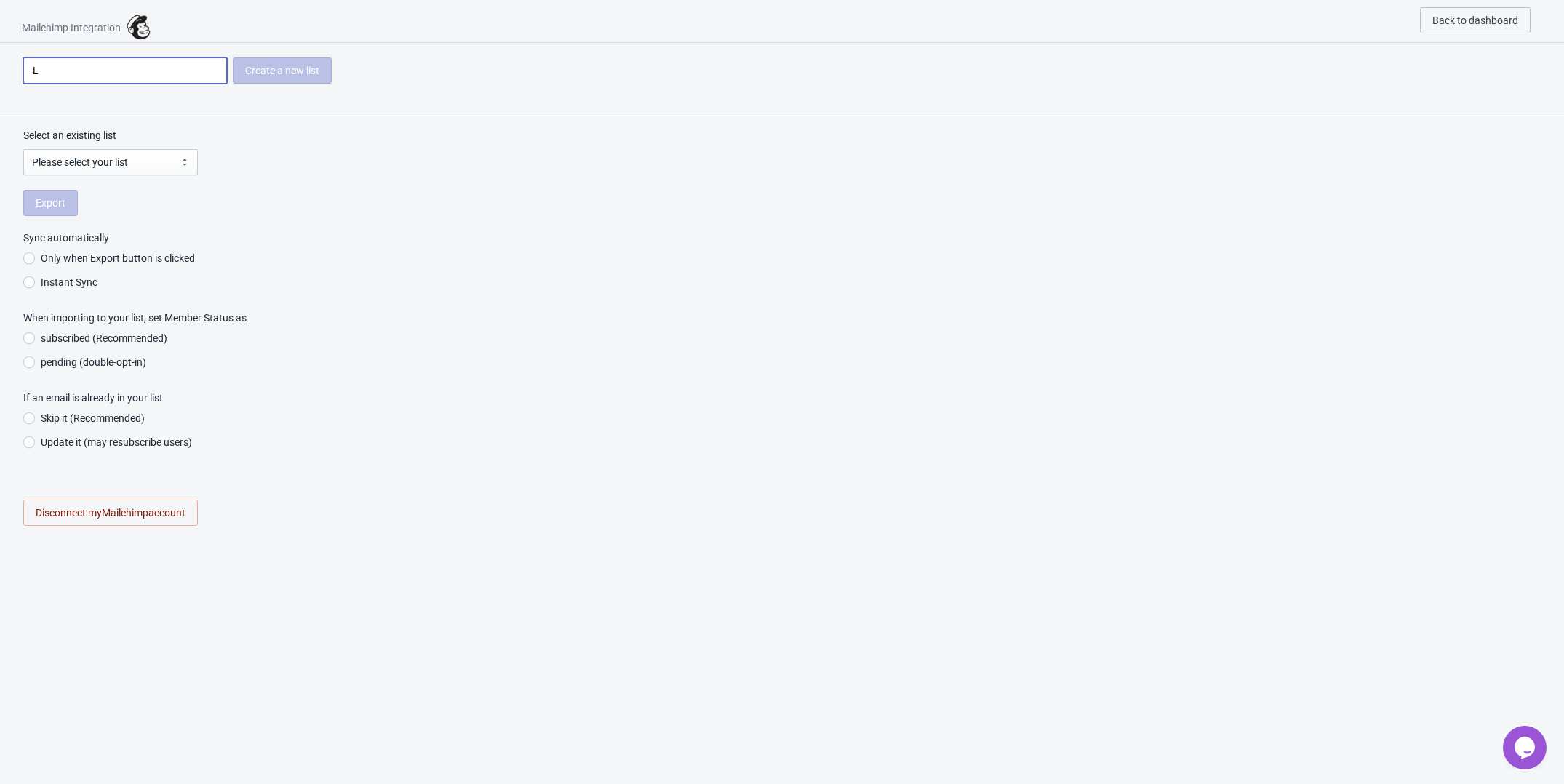
radio input "true"
type input "Lis"
radio input "true"
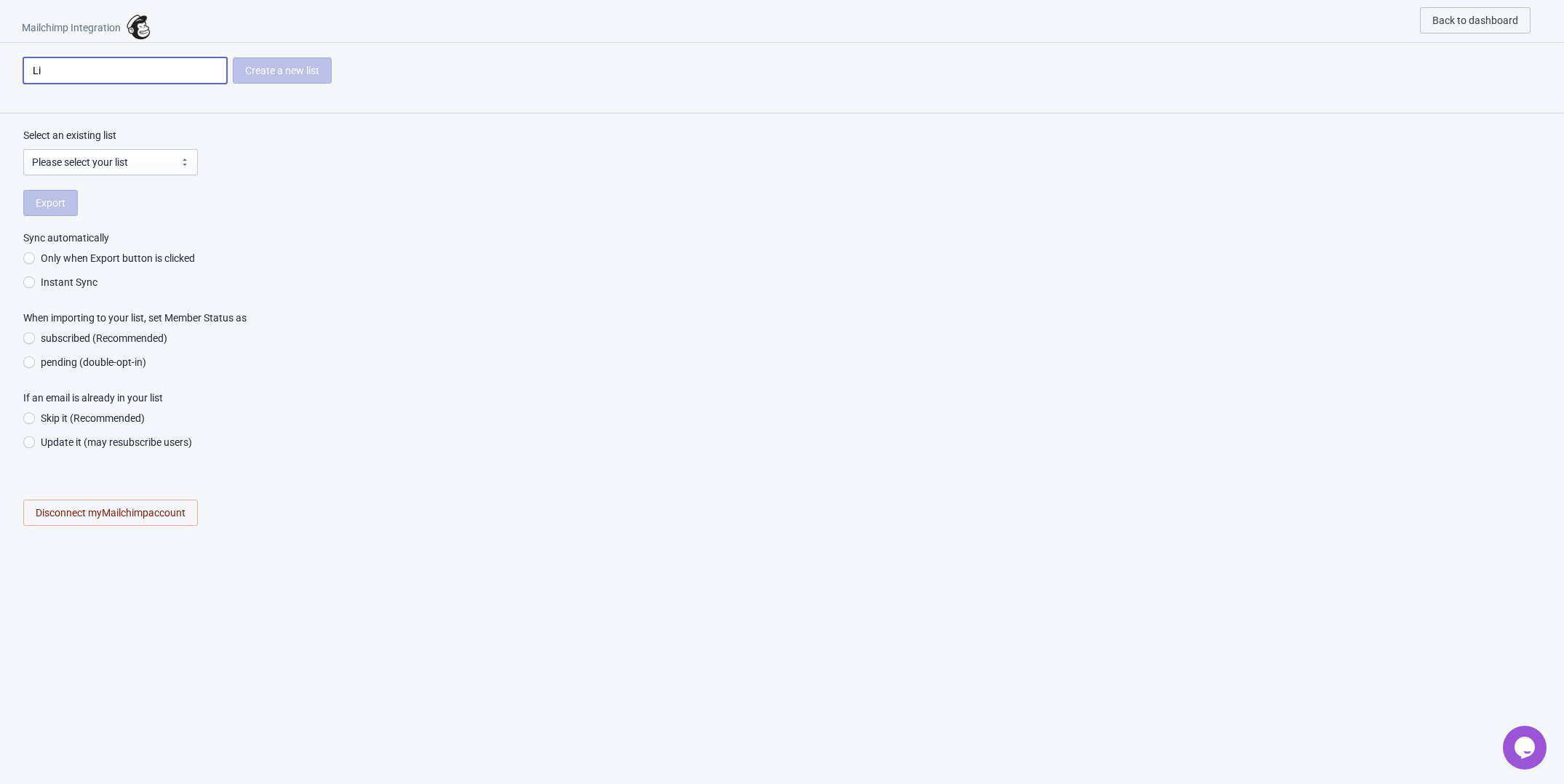
radio input "true"
type input "Lisr"
radio input "true"
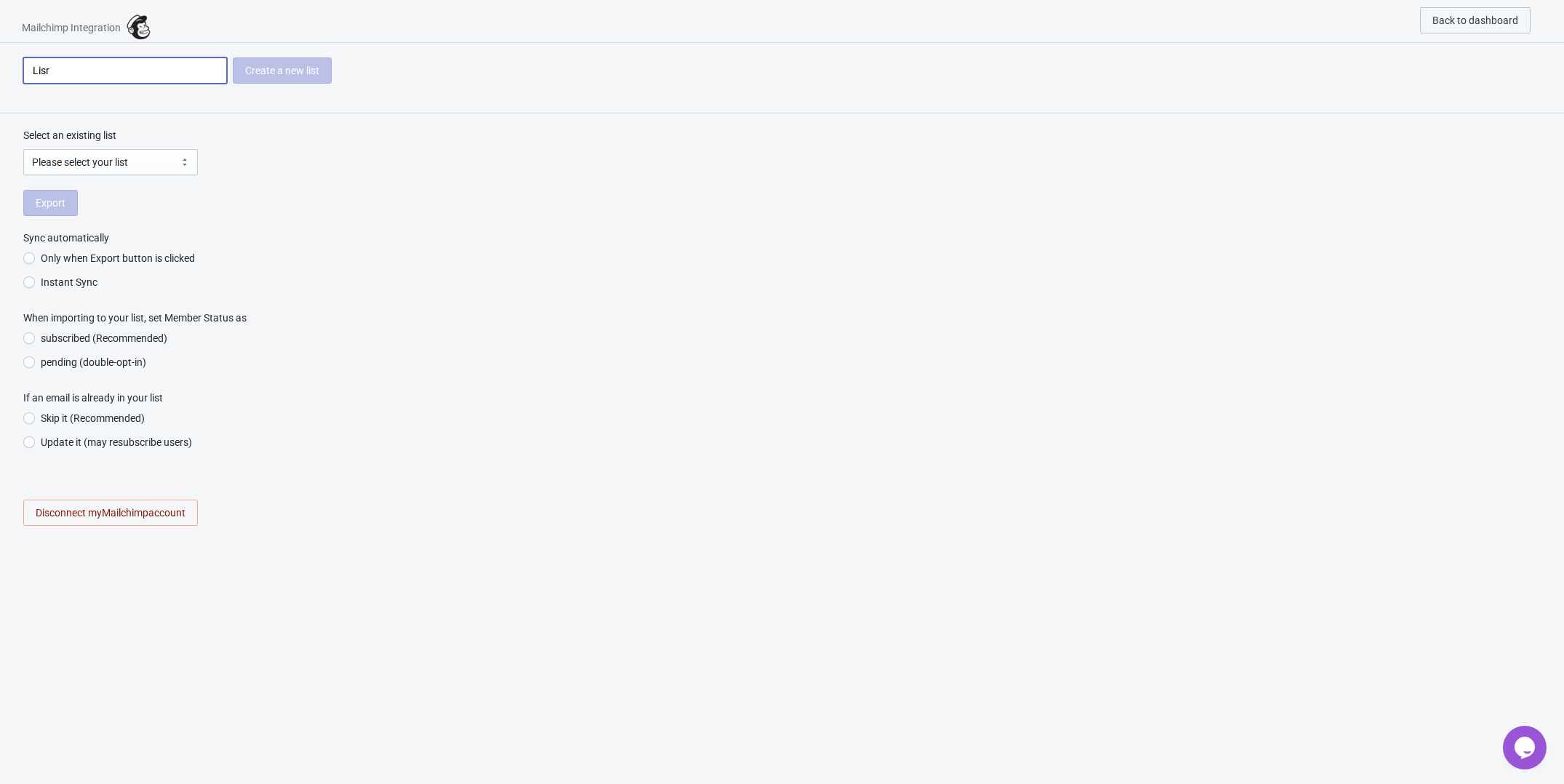
type input "Lisra"
radio input "true"
type input "Lisra"
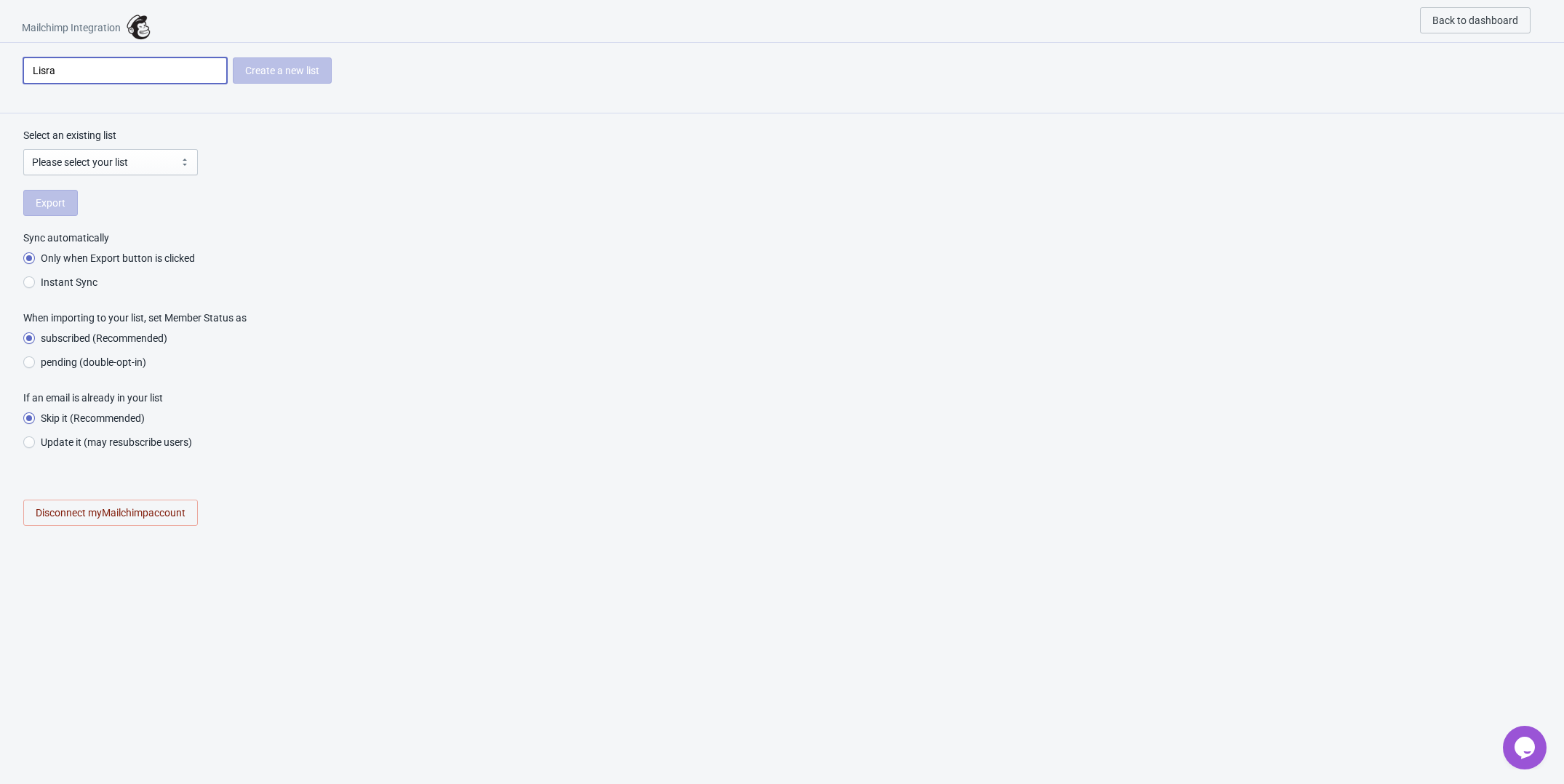
radio input "true"
type input "Lisra R"
radio input "true"
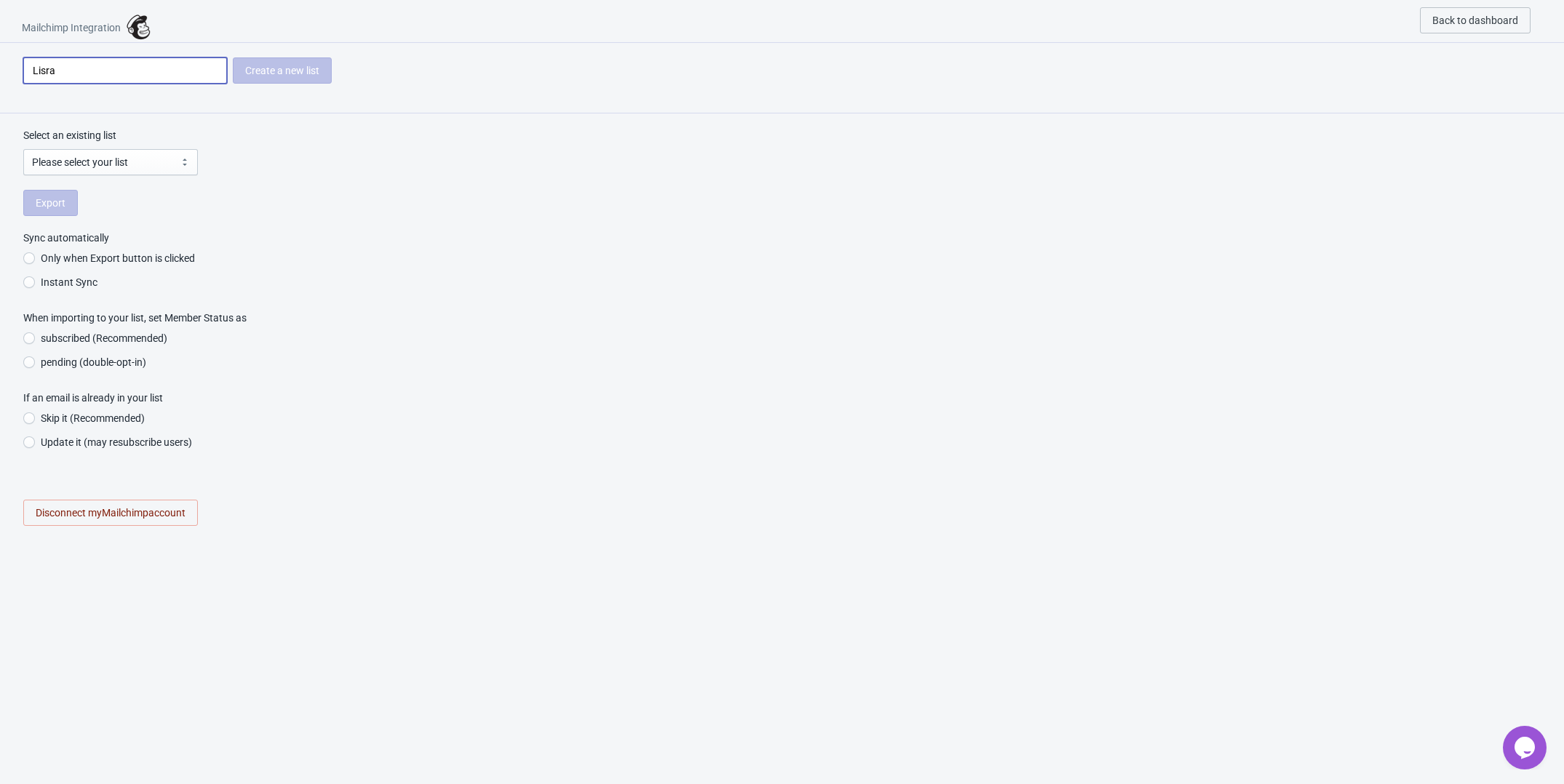
radio input "true"
type input "Lisra"
radio input "true"
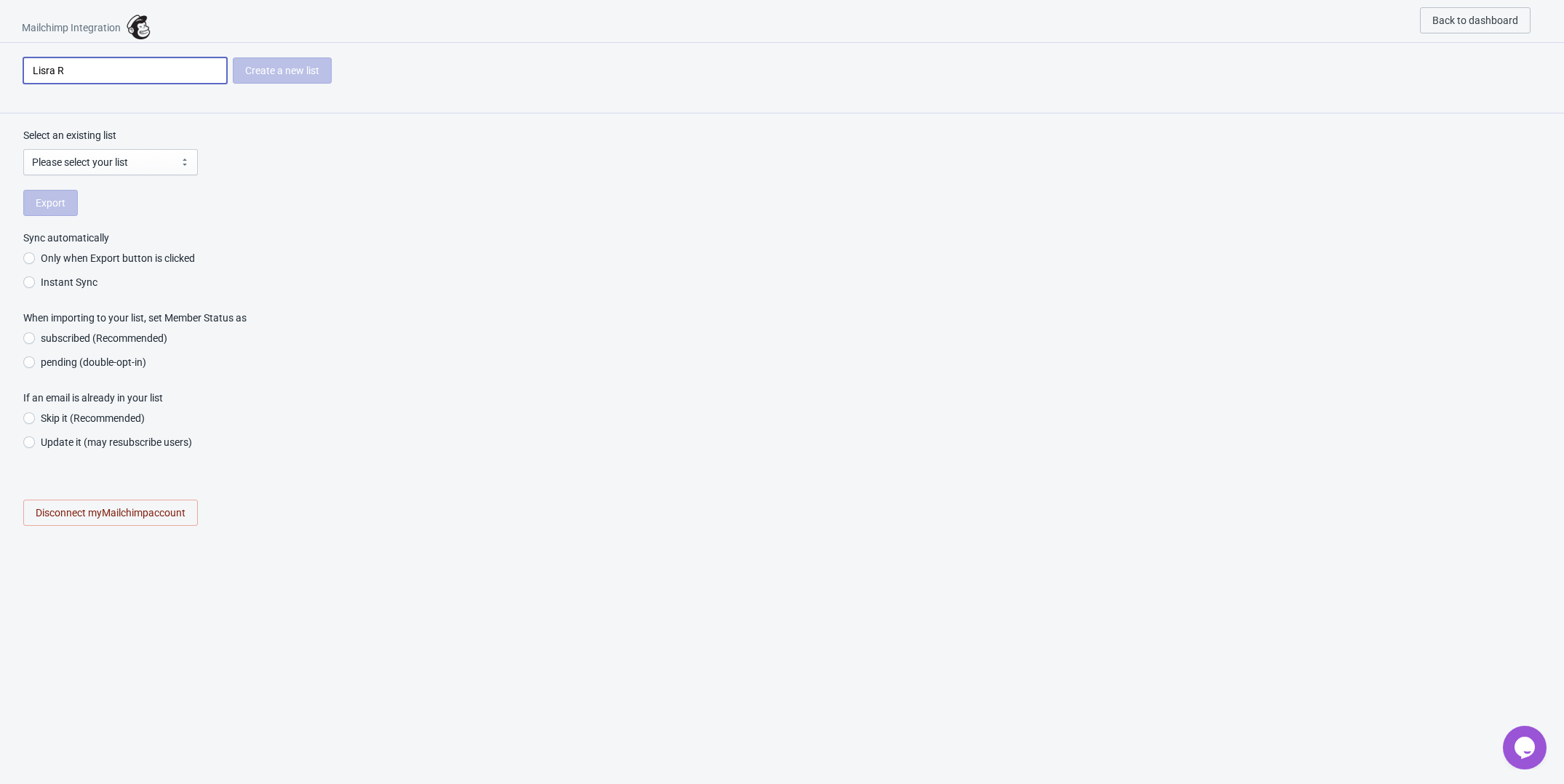
radio input "true"
type input "Lisra"
radio input "true"
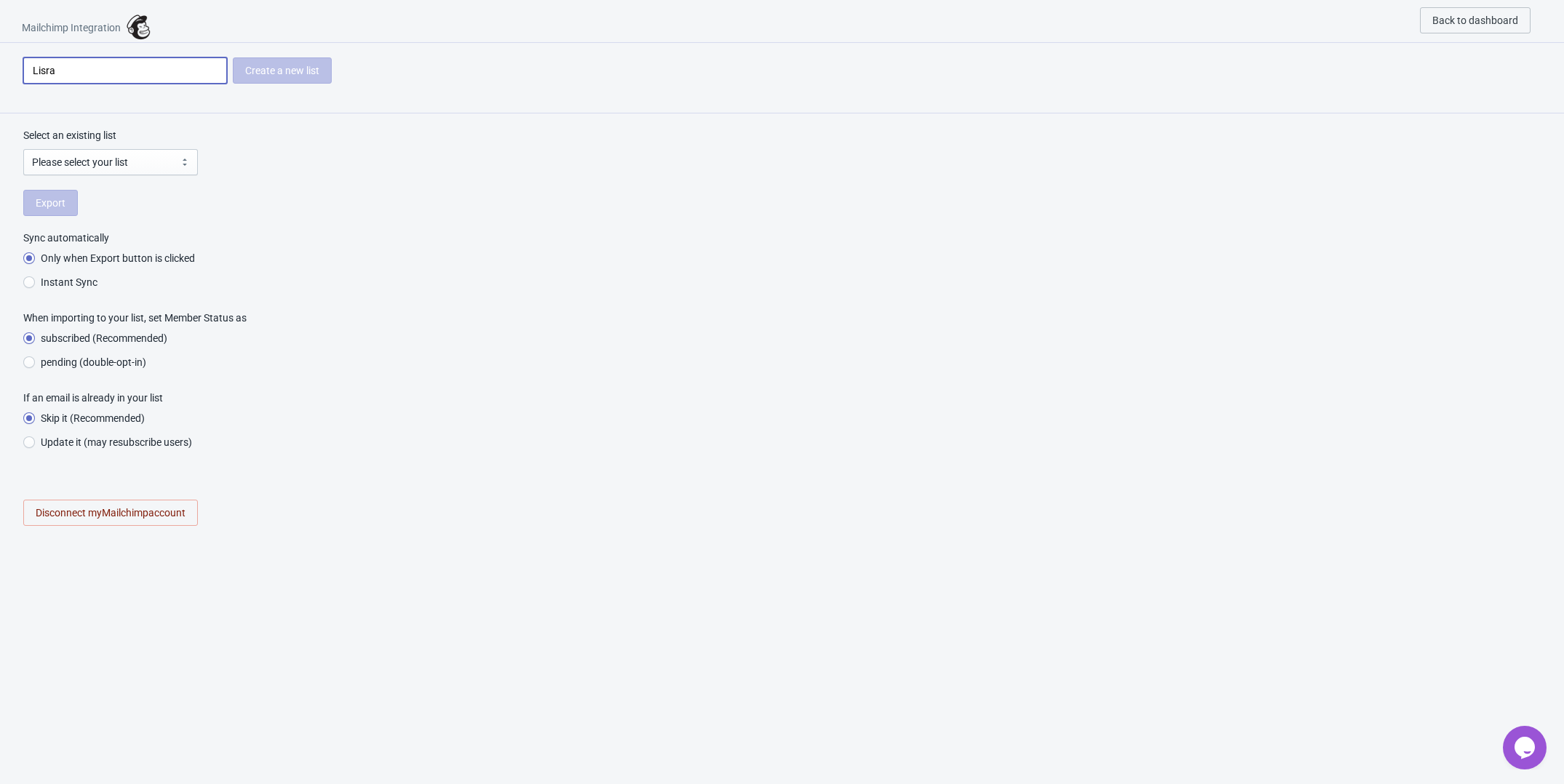
type input "Lisr"
radio input "true"
type input "Lis"
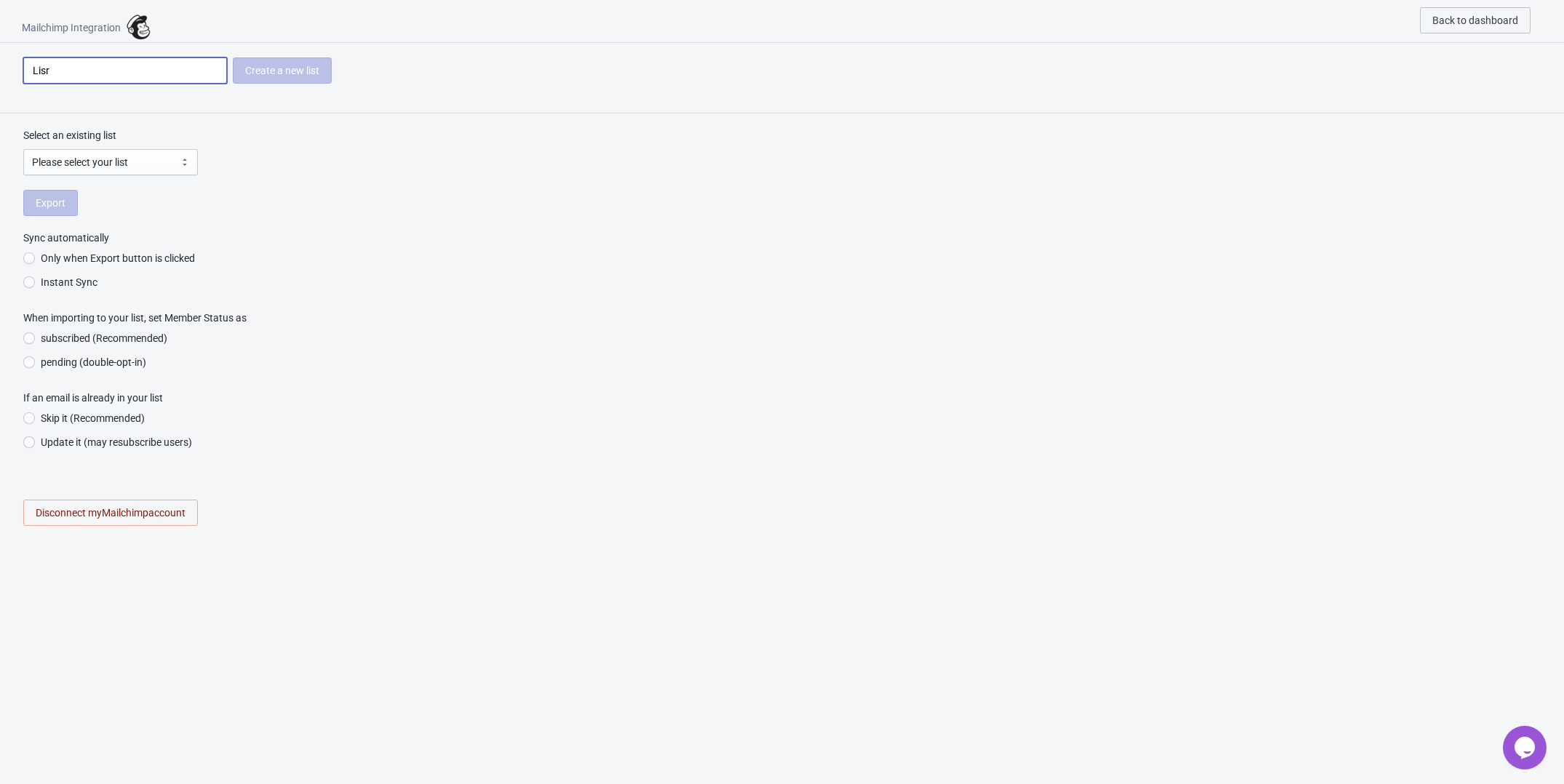
radio input "true"
type input "List"
radio input "true"
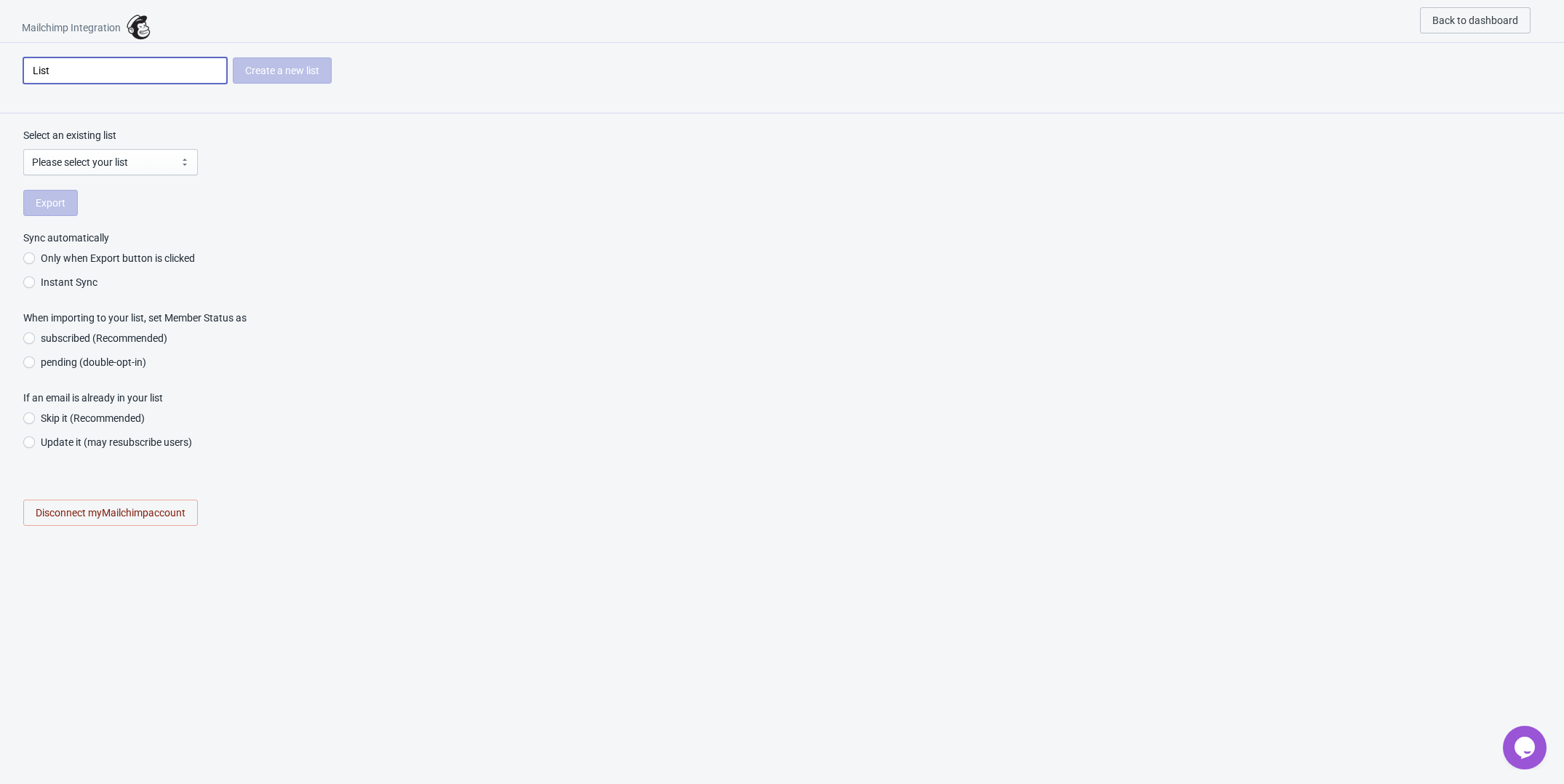
radio input "true"
type input "Lista"
radio input "true"
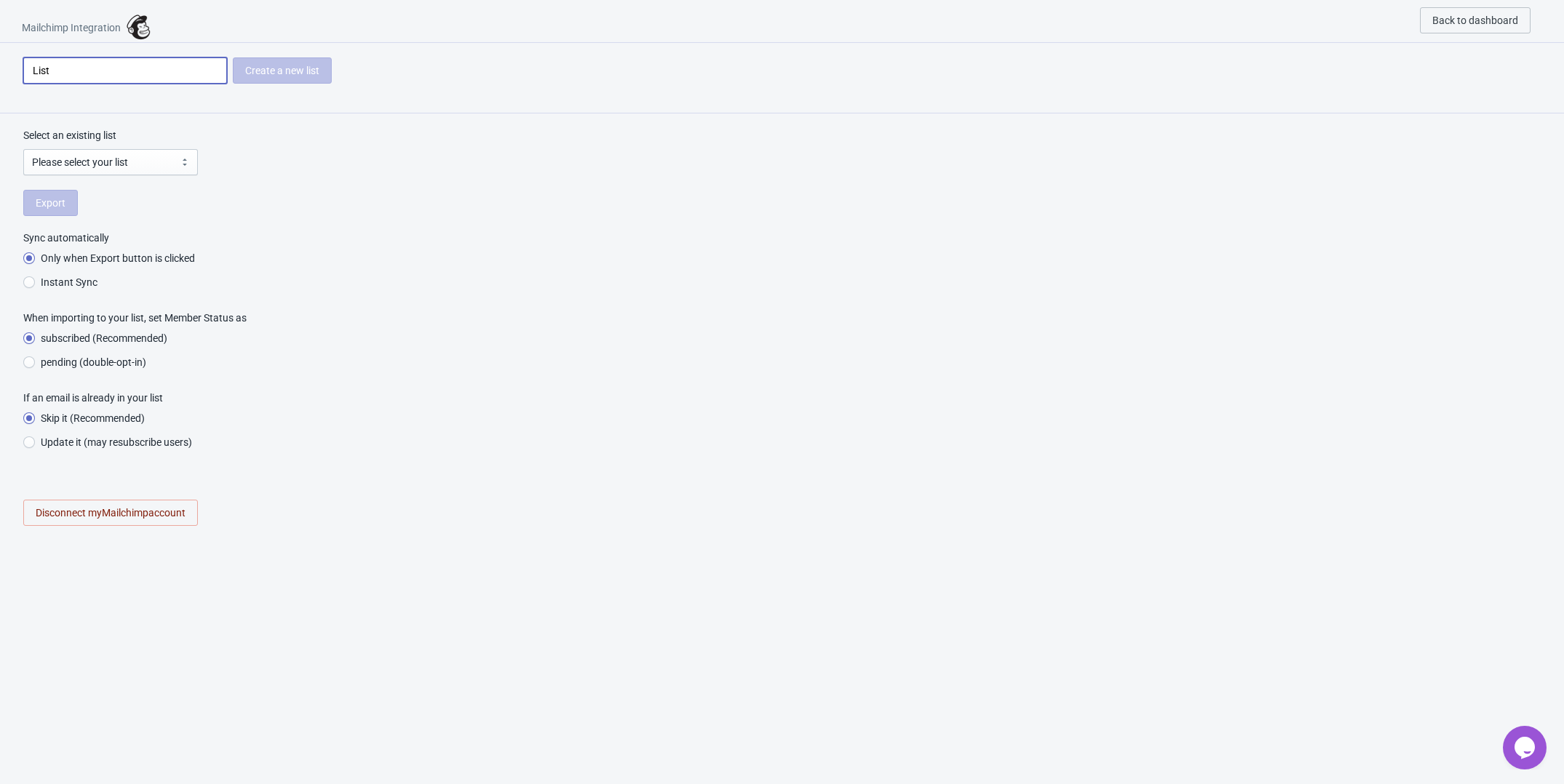
radio input "true"
type input "Lista"
radio input "true"
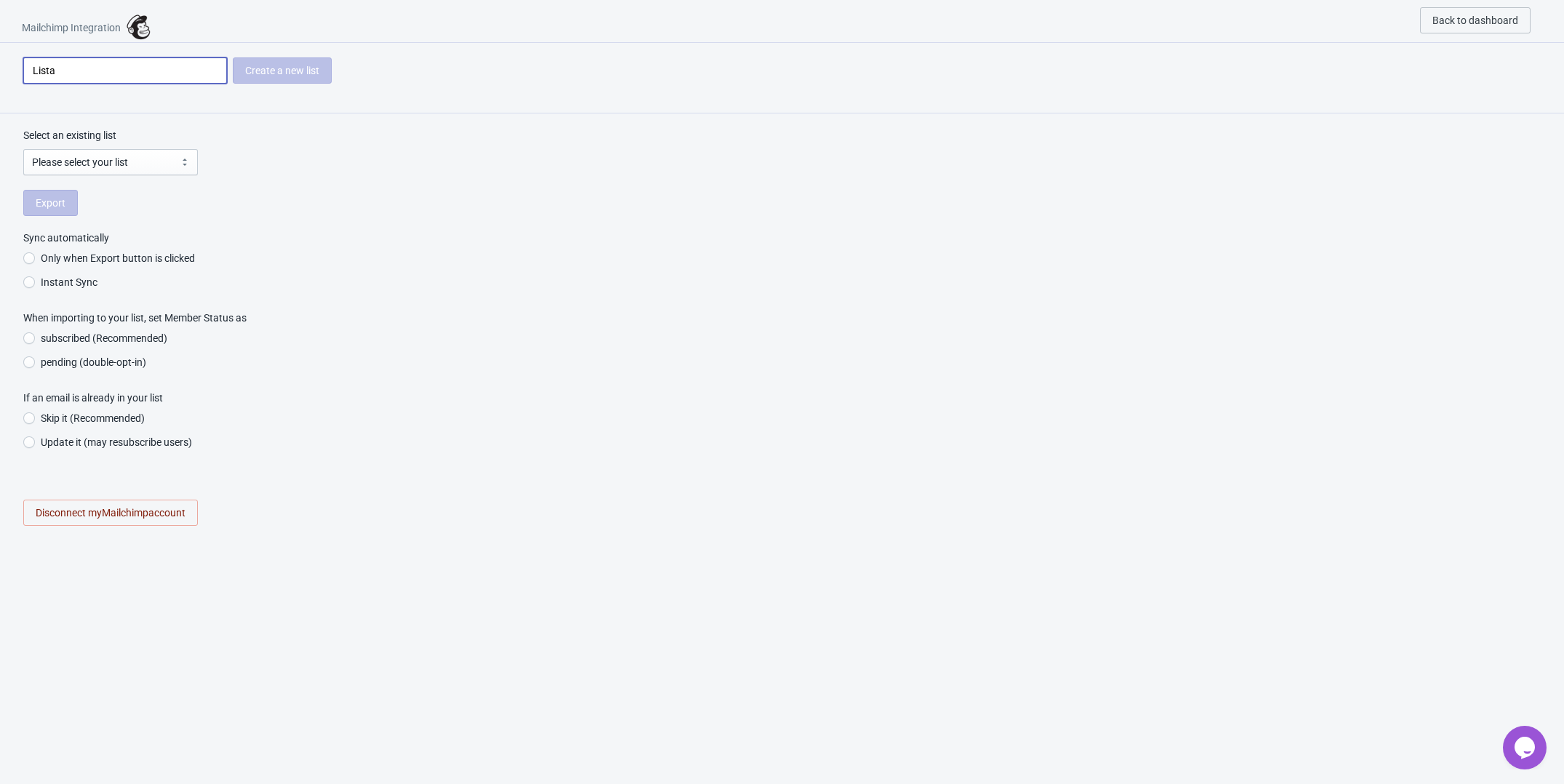
type input "Lista R"
radio input "true"
type input "Lista Ru"
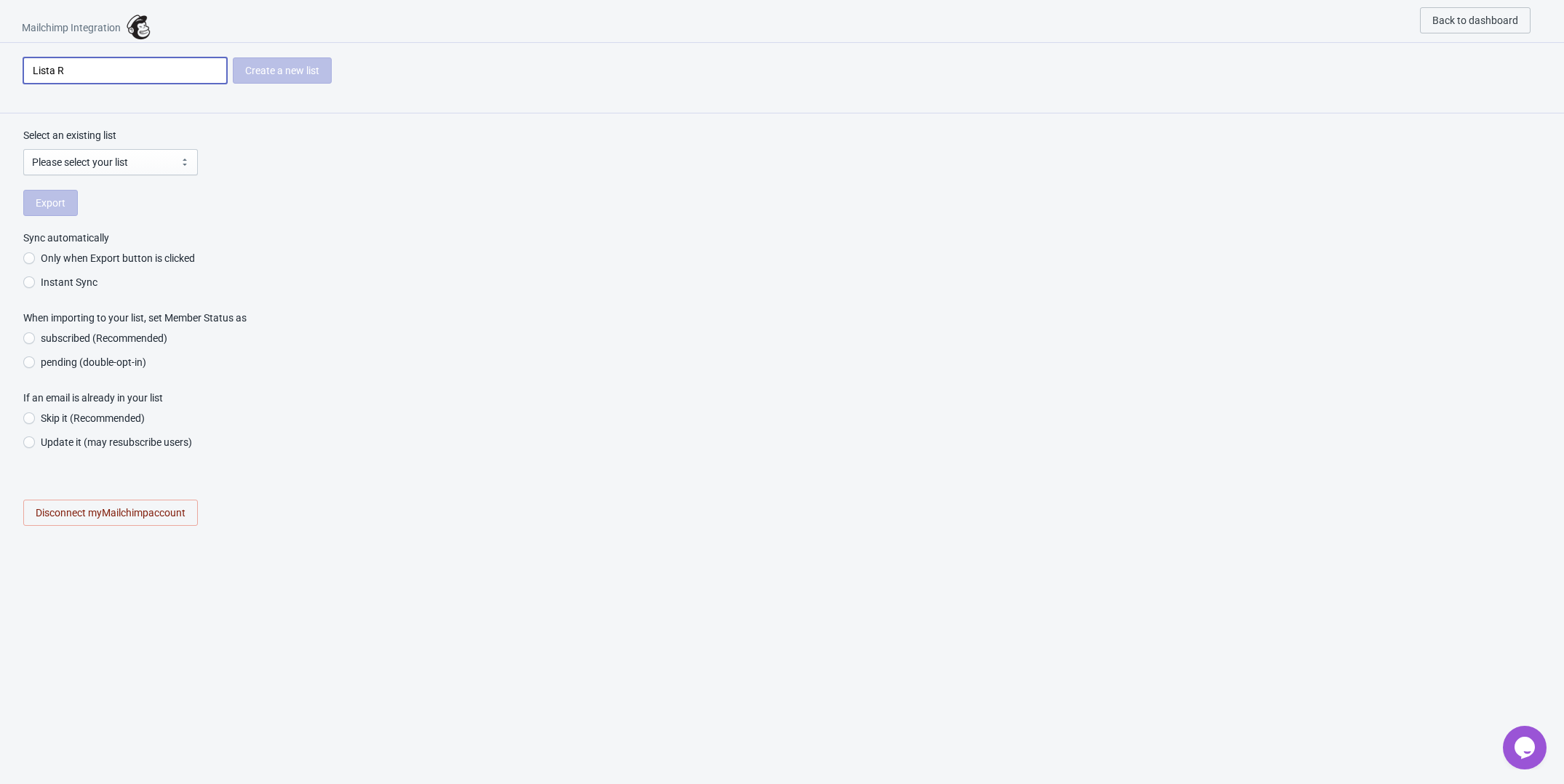
radio input "true"
type input "Lista Rul"
radio input "true"
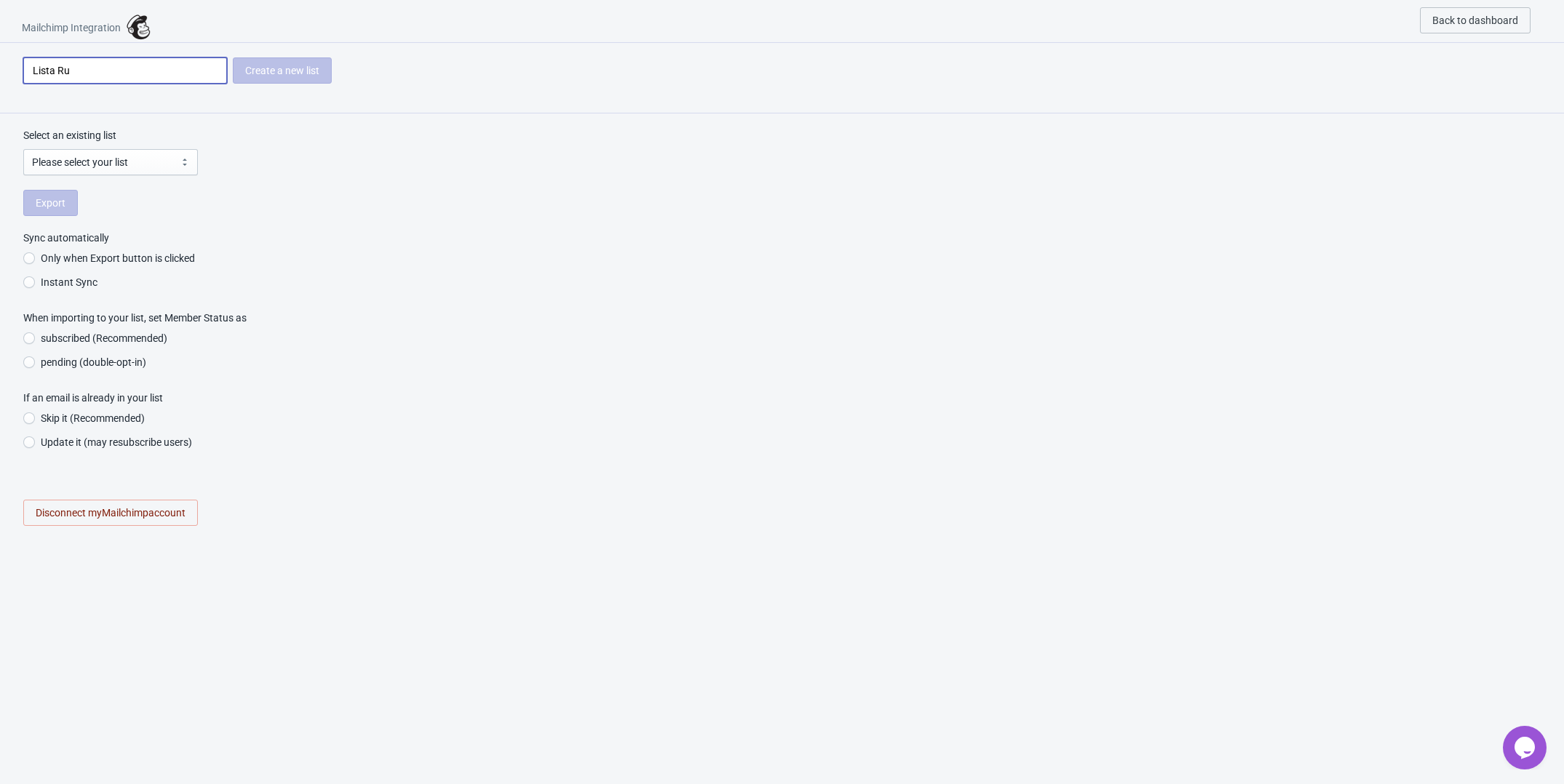
radio input "true"
type input "Lista Rule"
radio input "true"
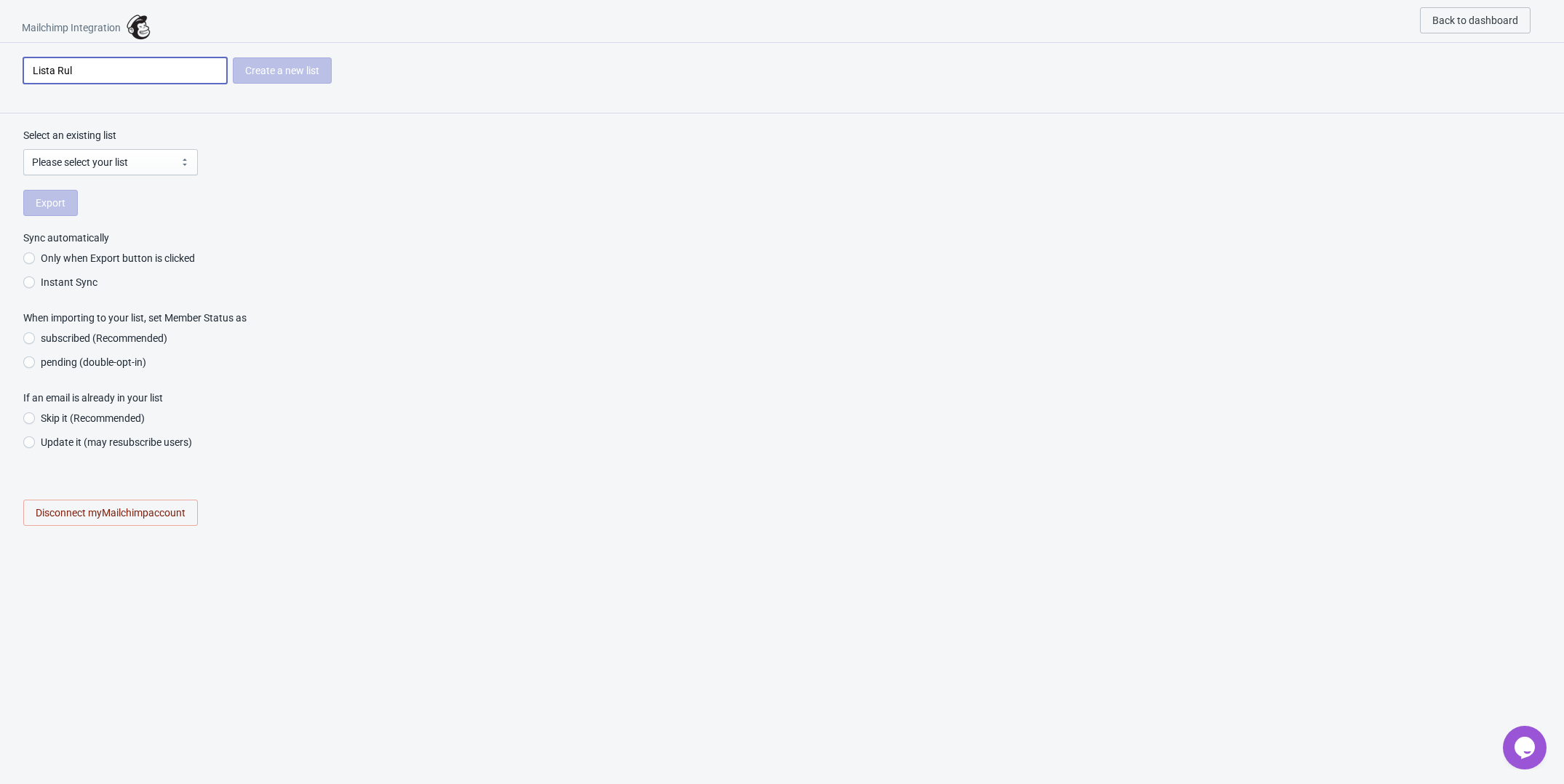
radio input "true"
type input "Lista Ruler"
radio input "true"
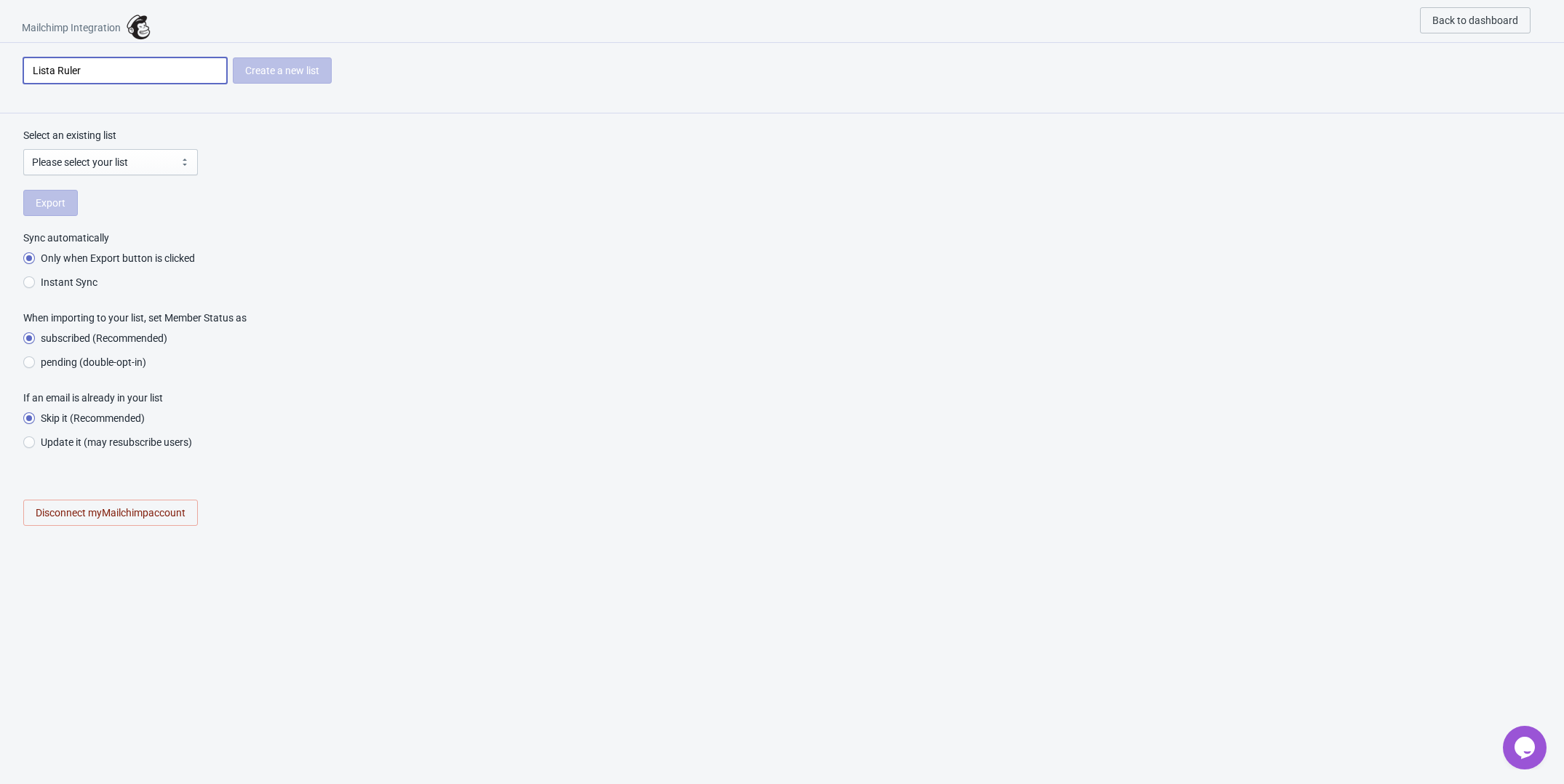
type input "Lista Rulera"
radio input "true"
type input "Lista Rulera"
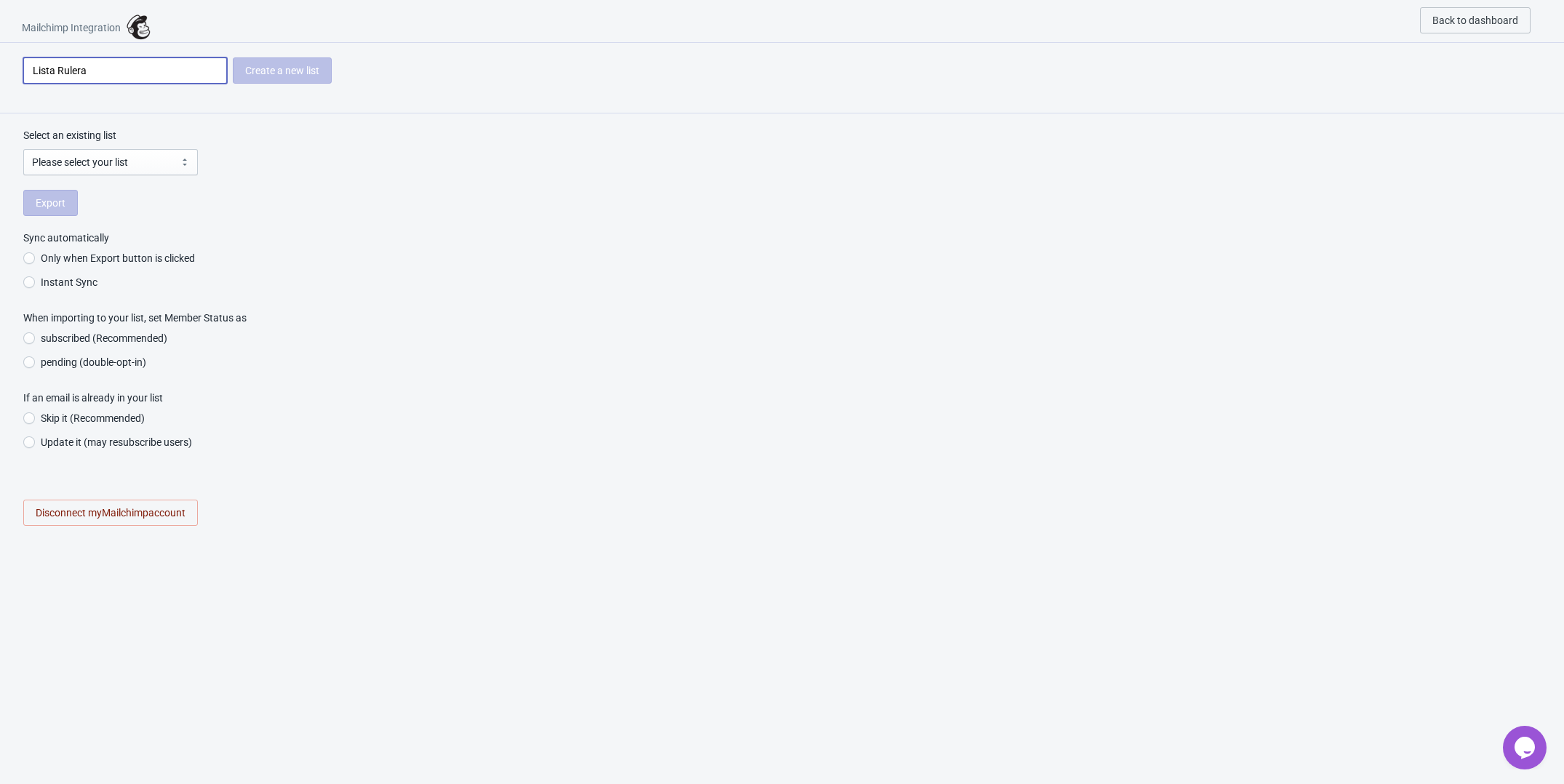
radio input "true"
type input "Lista Rulera"
radio input "true"
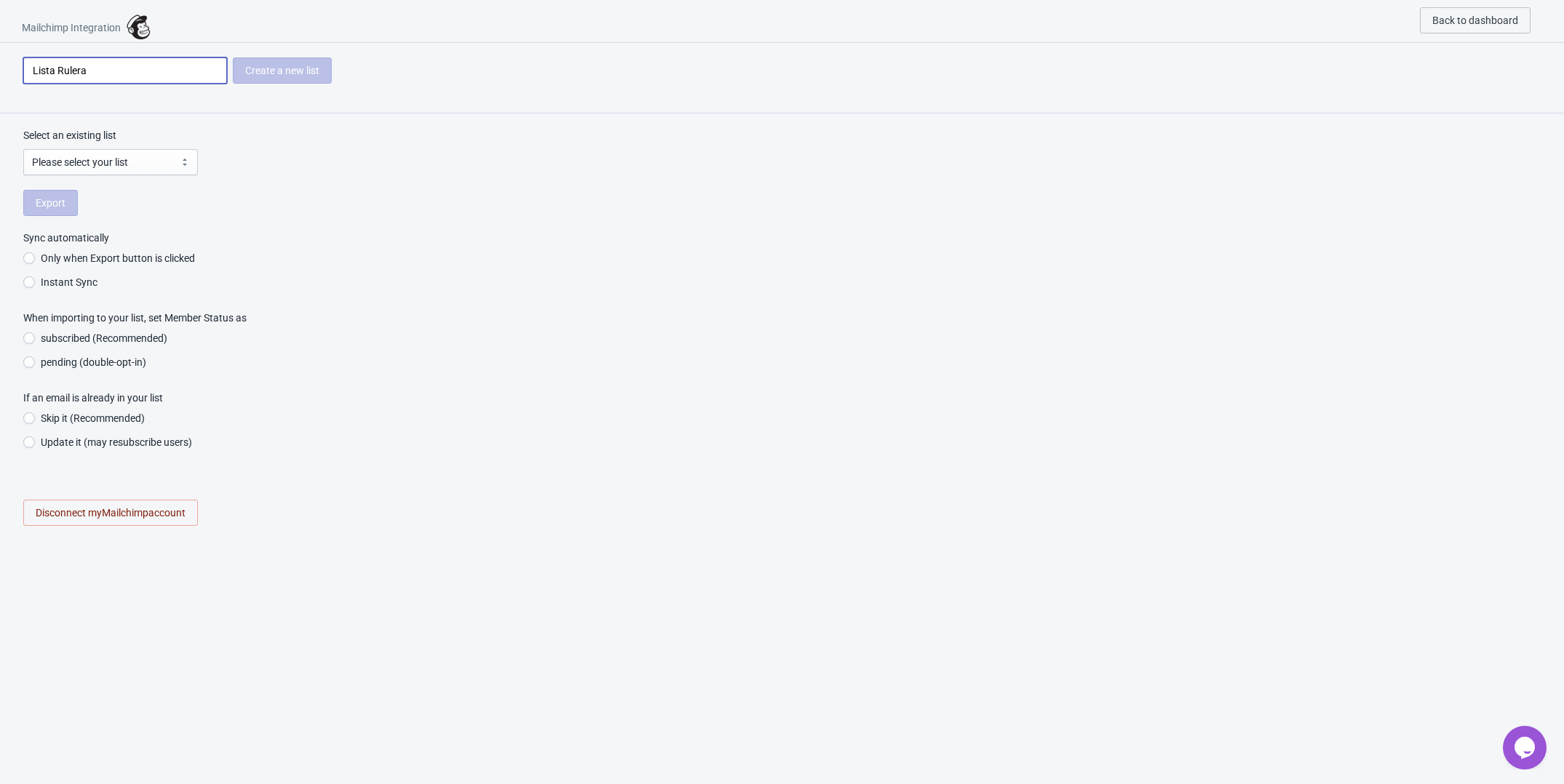
radio input "true"
type input "Lista Ruler"
radio input "true"
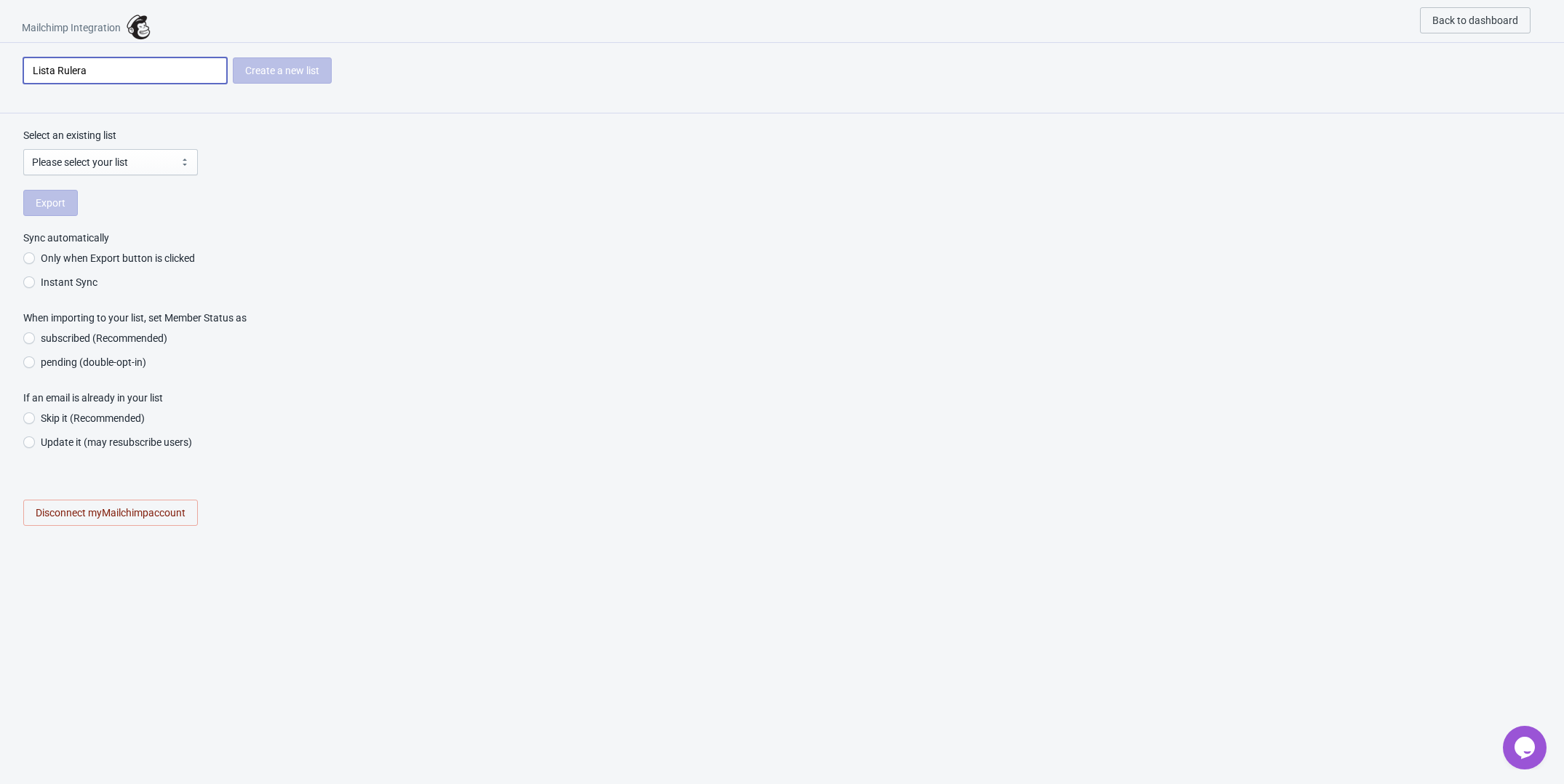
radio input "true"
type input "Lista Rule"
radio input "true"
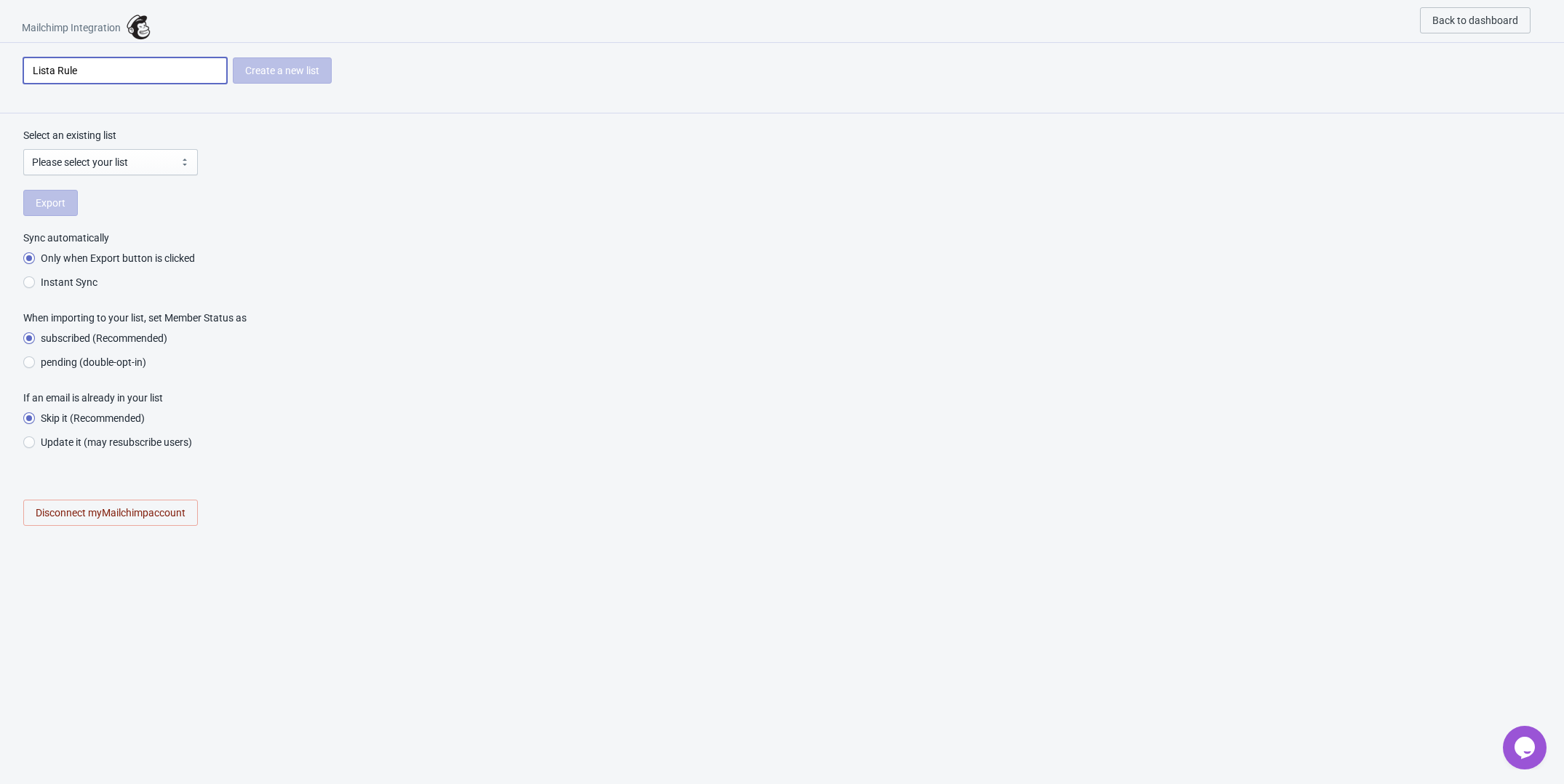
type input "Lista Rulet"
radio input "true"
type input "Lista Ruleta"
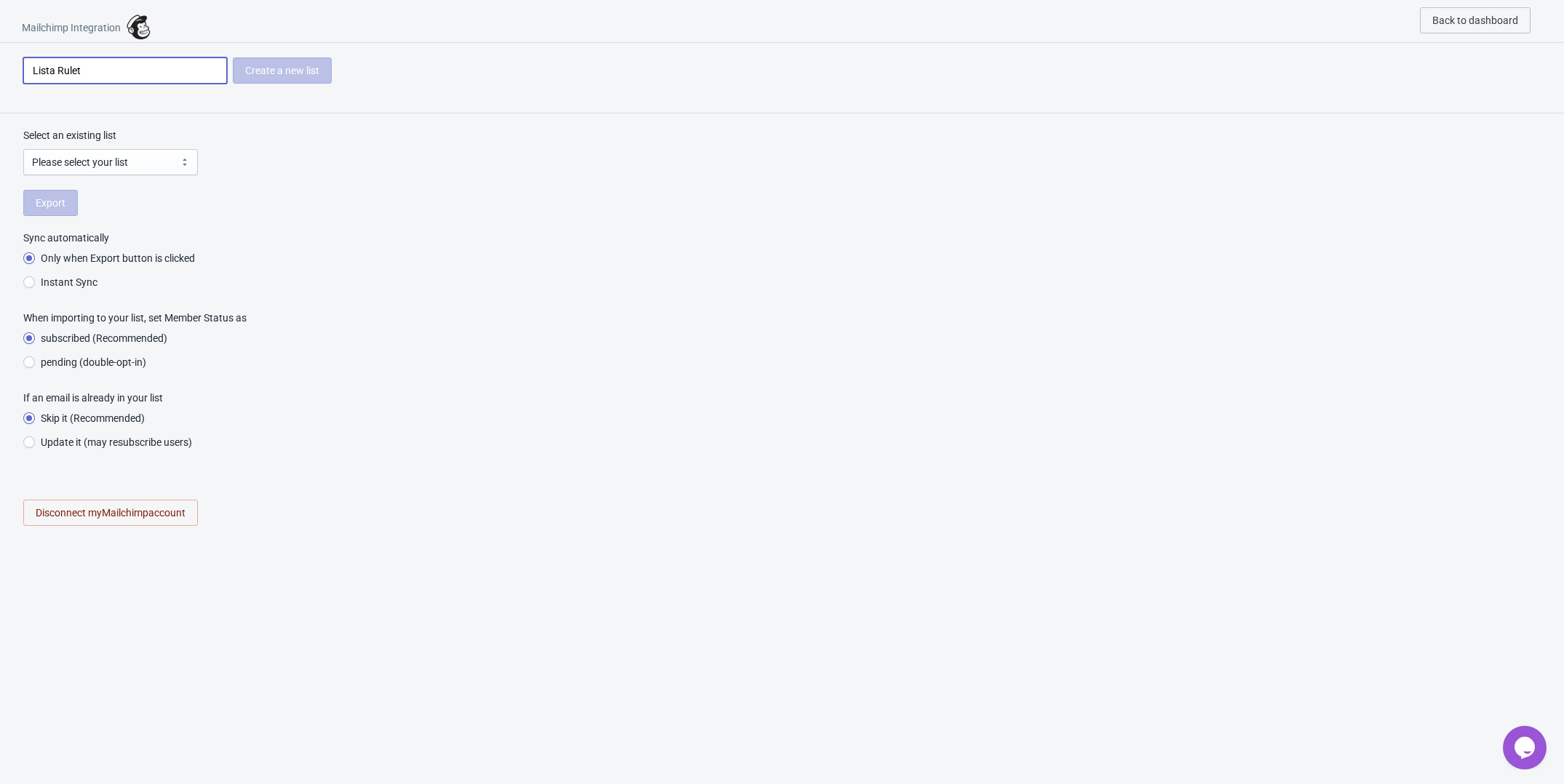
radio input "true"
type input "Lista Ruleta"
radio input "true"
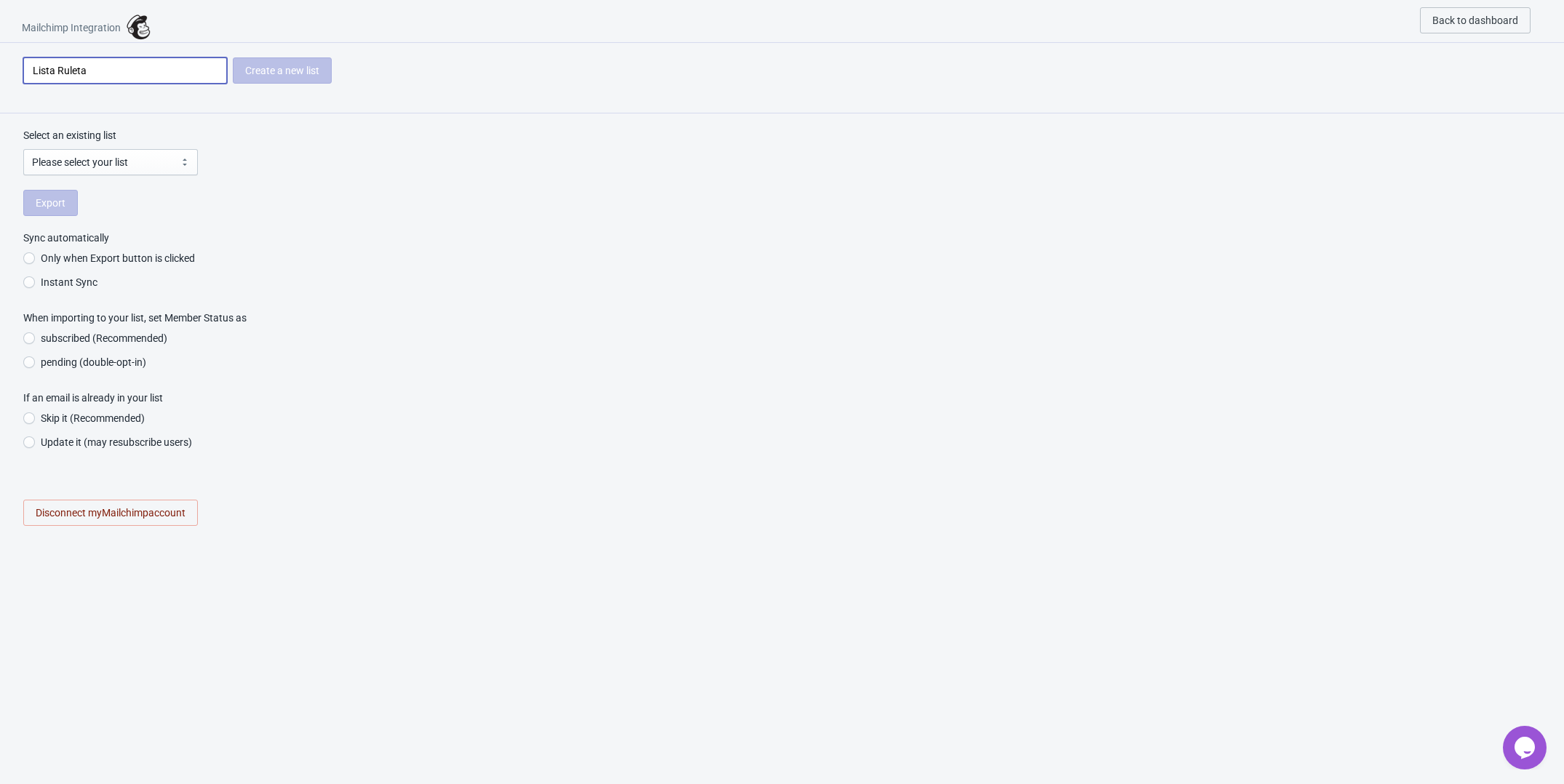
radio input "true"
type input "Lista Ruleta R"
radio input "true"
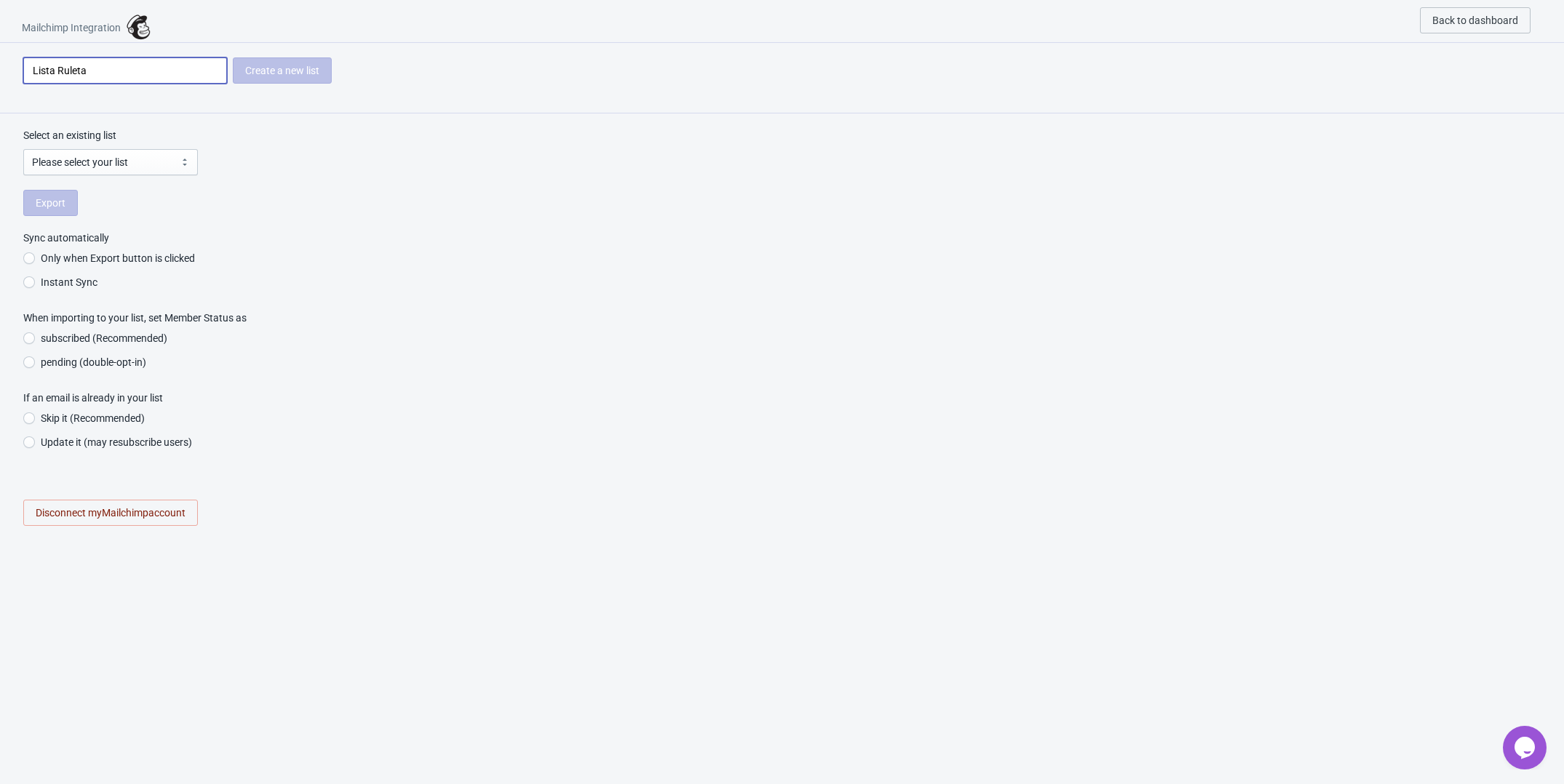
radio input "true"
type input "Lista Ruleta"
radio input "true"
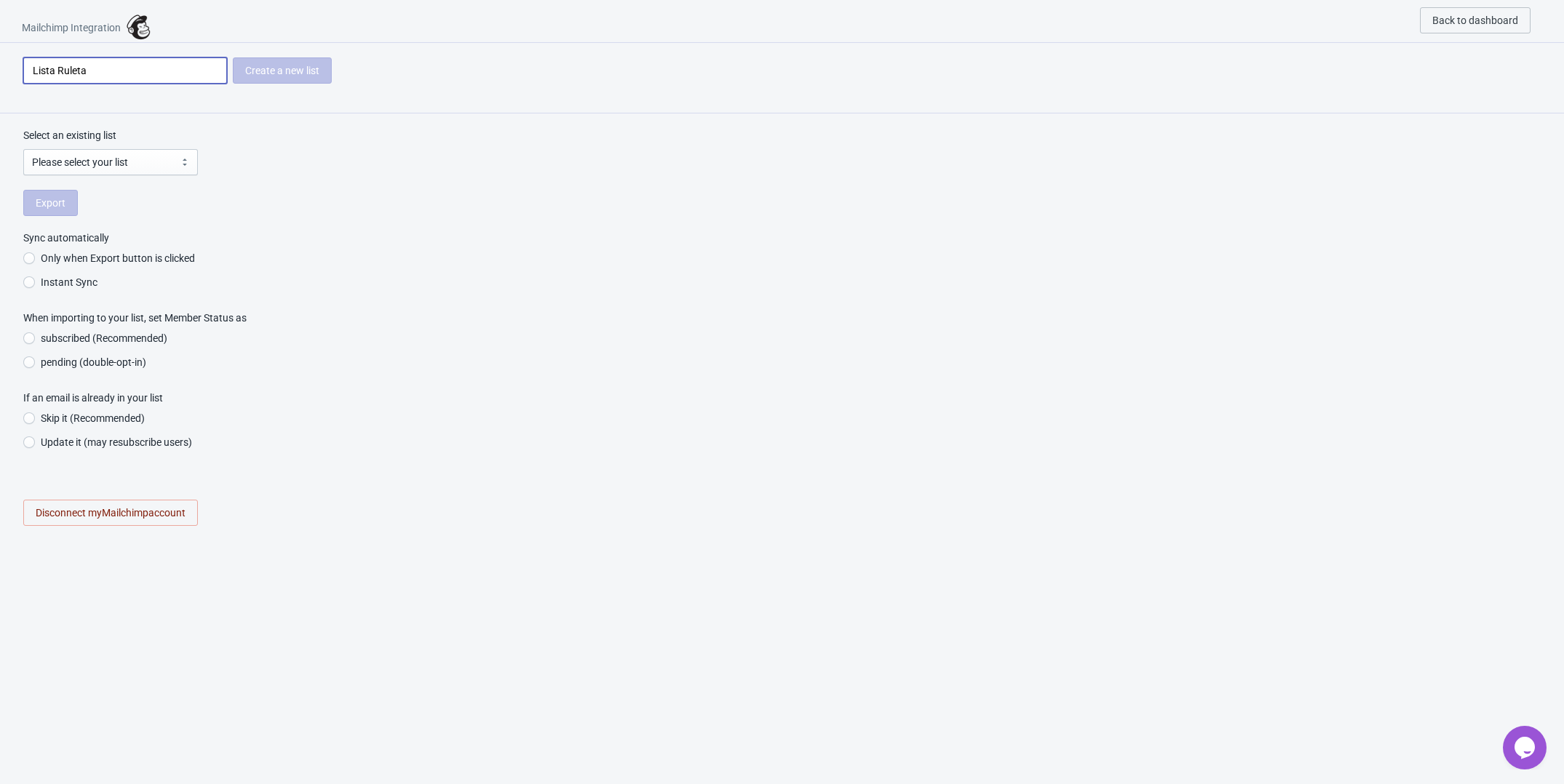
type input "Lista Ruleta T"
radio input "true"
type input "Lista Ruleta Ta"
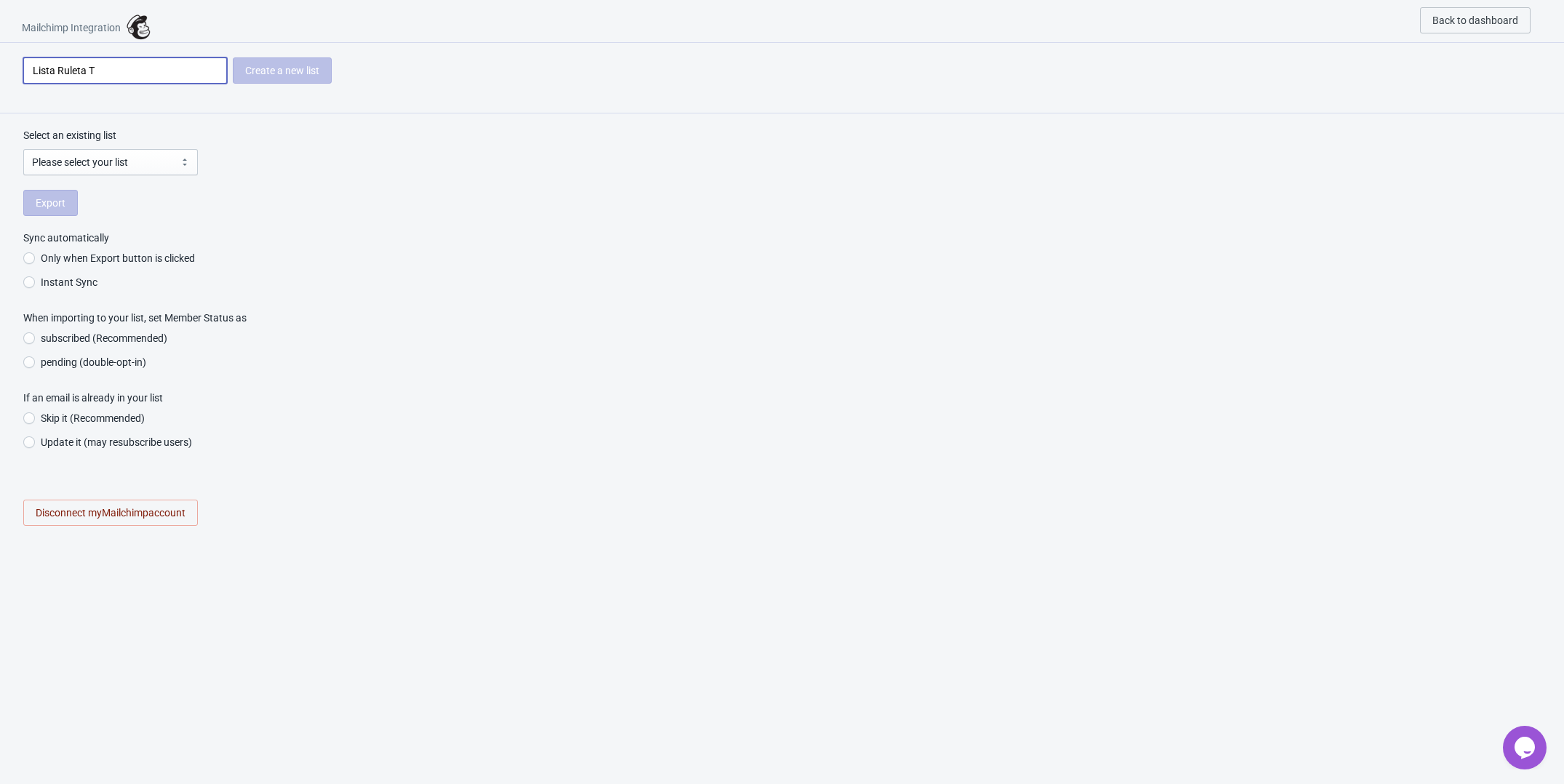
radio input "true"
type input "Lista Ruleta Tad"
radio input "true"
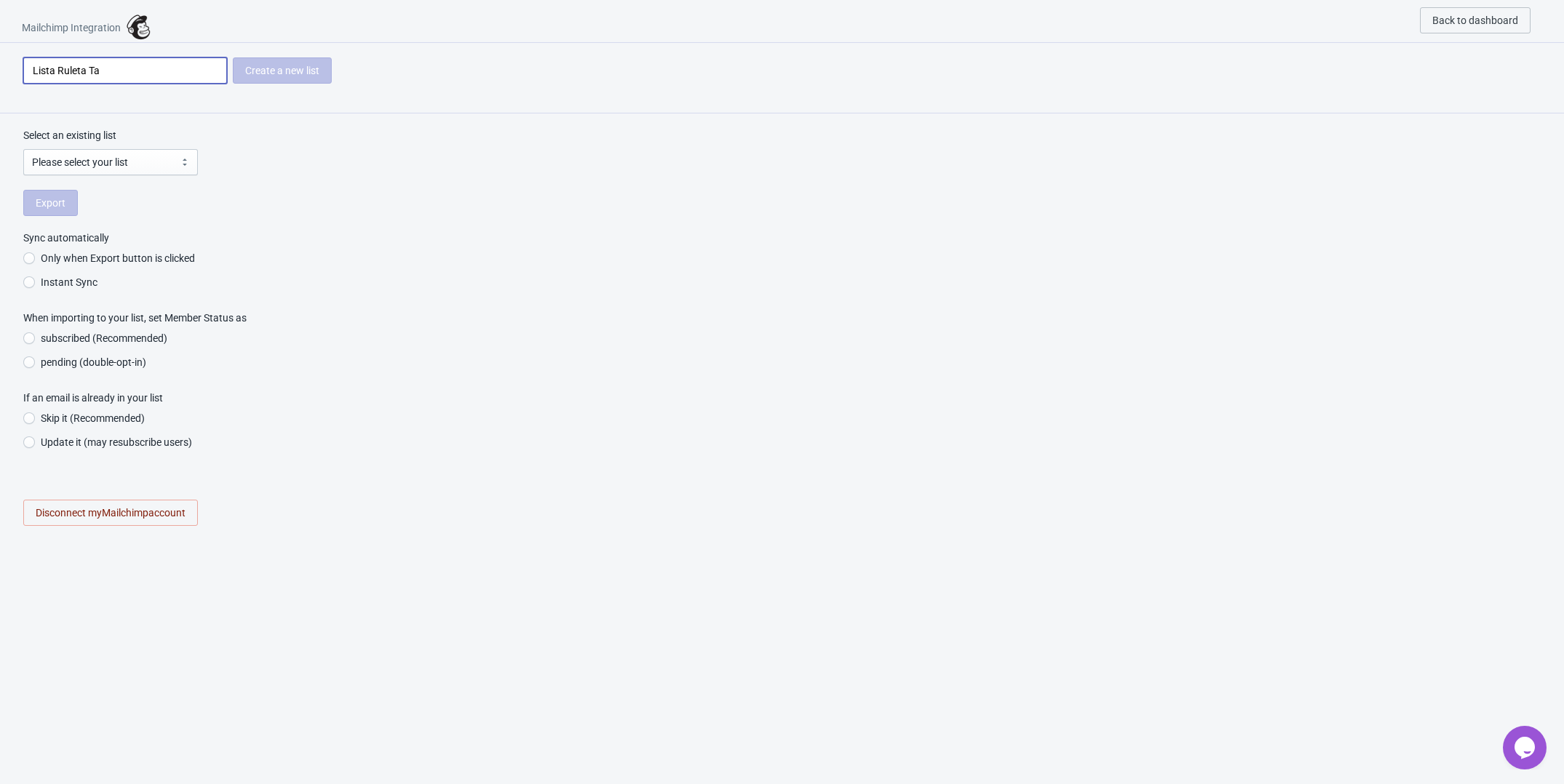
radio input "true"
type input "Lista Ruleta Tada"
radio input "true"
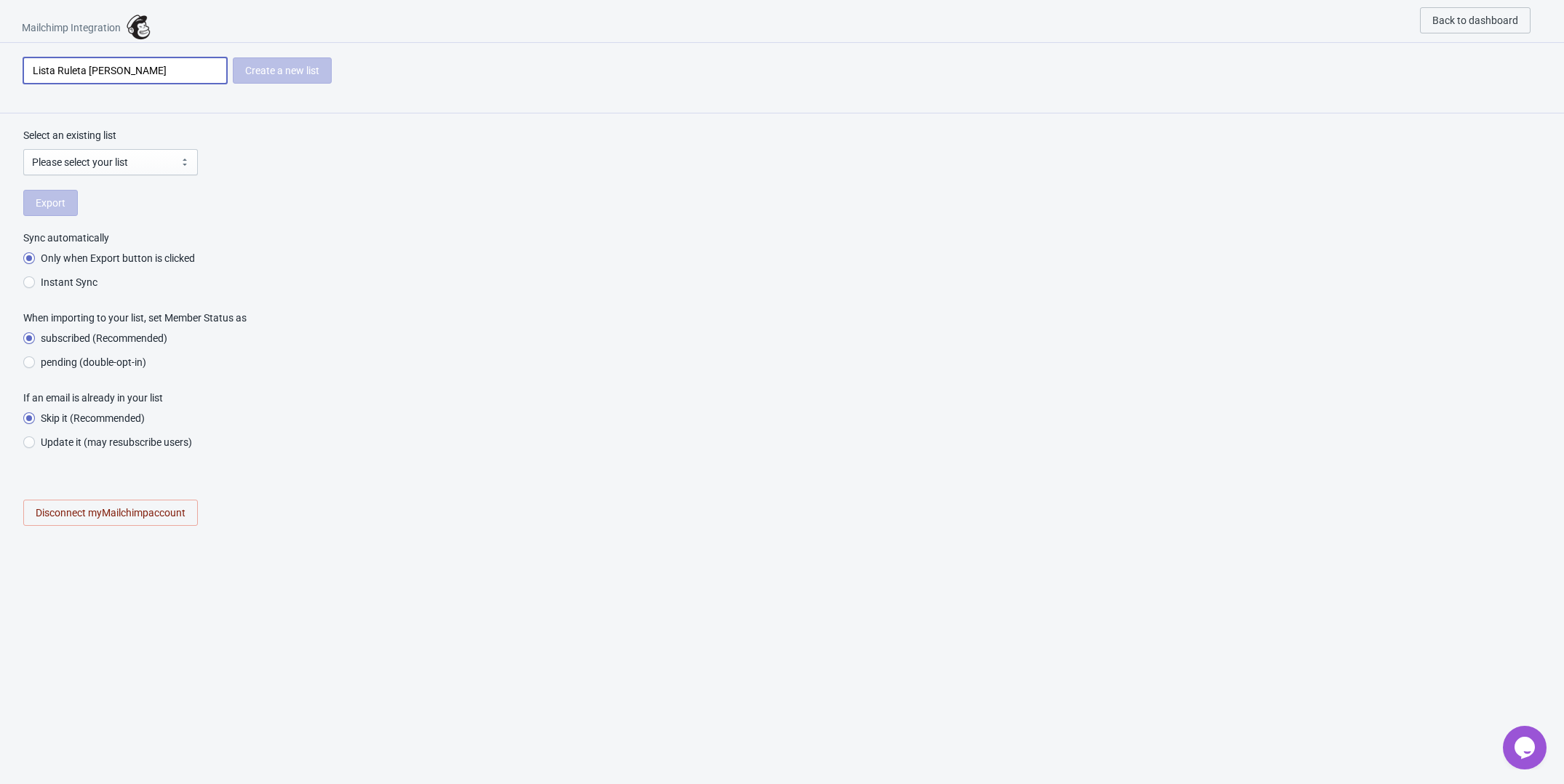
radio input "true"
type input "Lista Ruleta Tada"
click at [215, 112] on div "Lista Ruleta Tada Create a new list" at bounding box center [782, 78] width 1564 height 70
click at [263, 78] on div "Create a new list" at bounding box center [282, 70] width 99 height 26
drag, startPoint x: 131, startPoint y: 178, endPoint x: 124, endPoint y: 175, distance: 7.6
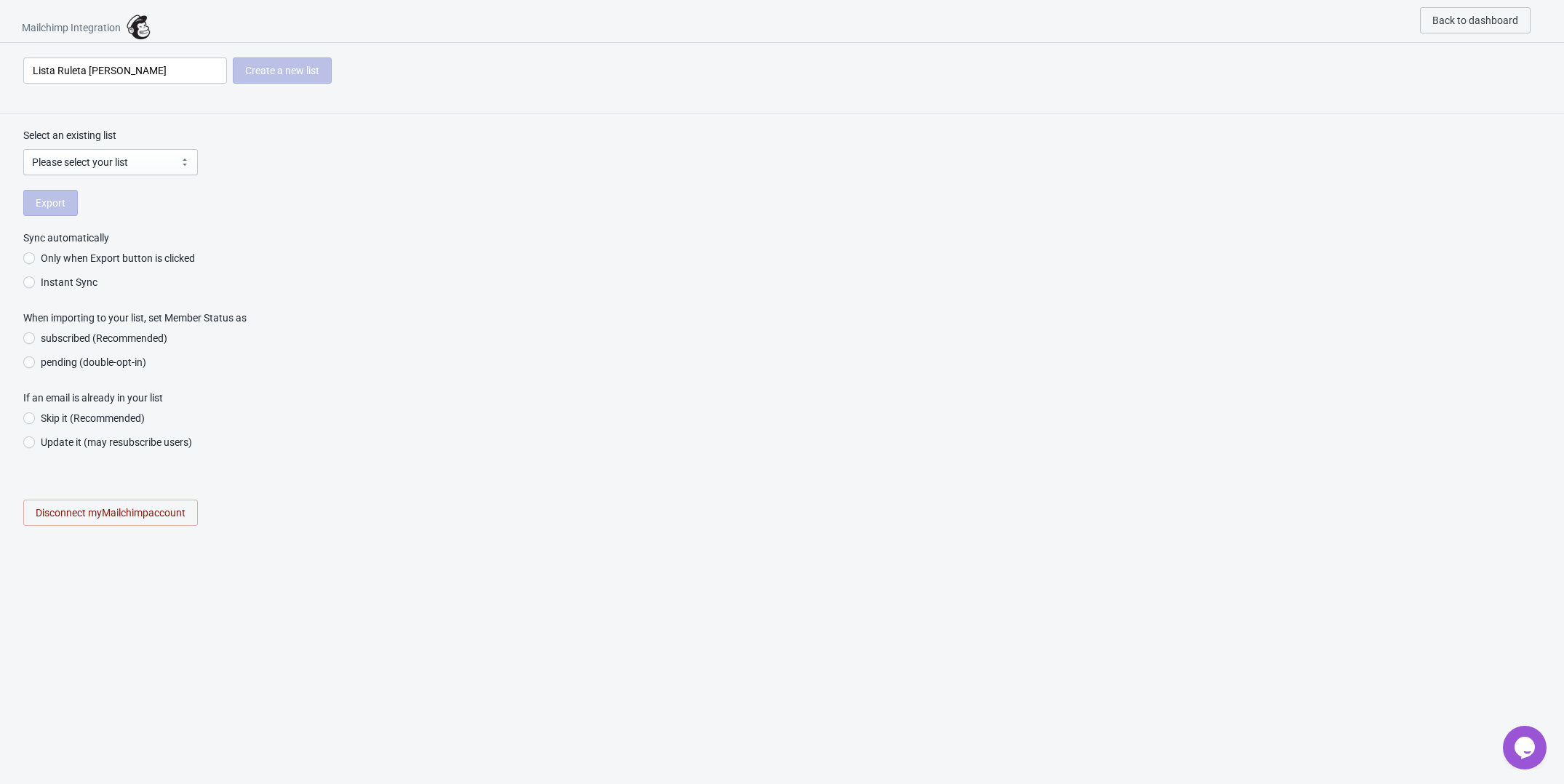
click at [124, 175] on div "Select an existing list Please select your list Please select your list Export …" at bounding box center [782, 334] width 1564 height 442
click at [124, 175] on select "Please select your list" at bounding box center [111, 162] width 175 height 26
click at [53, 212] on div "Export" at bounding box center [782, 203] width 1518 height 26
click at [102, 171] on select "Please select your list" at bounding box center [111, 162] width 175 height 26
click at [156, 163] on select "Please select your list" at bounding box center [111, 162] width 175 height 26
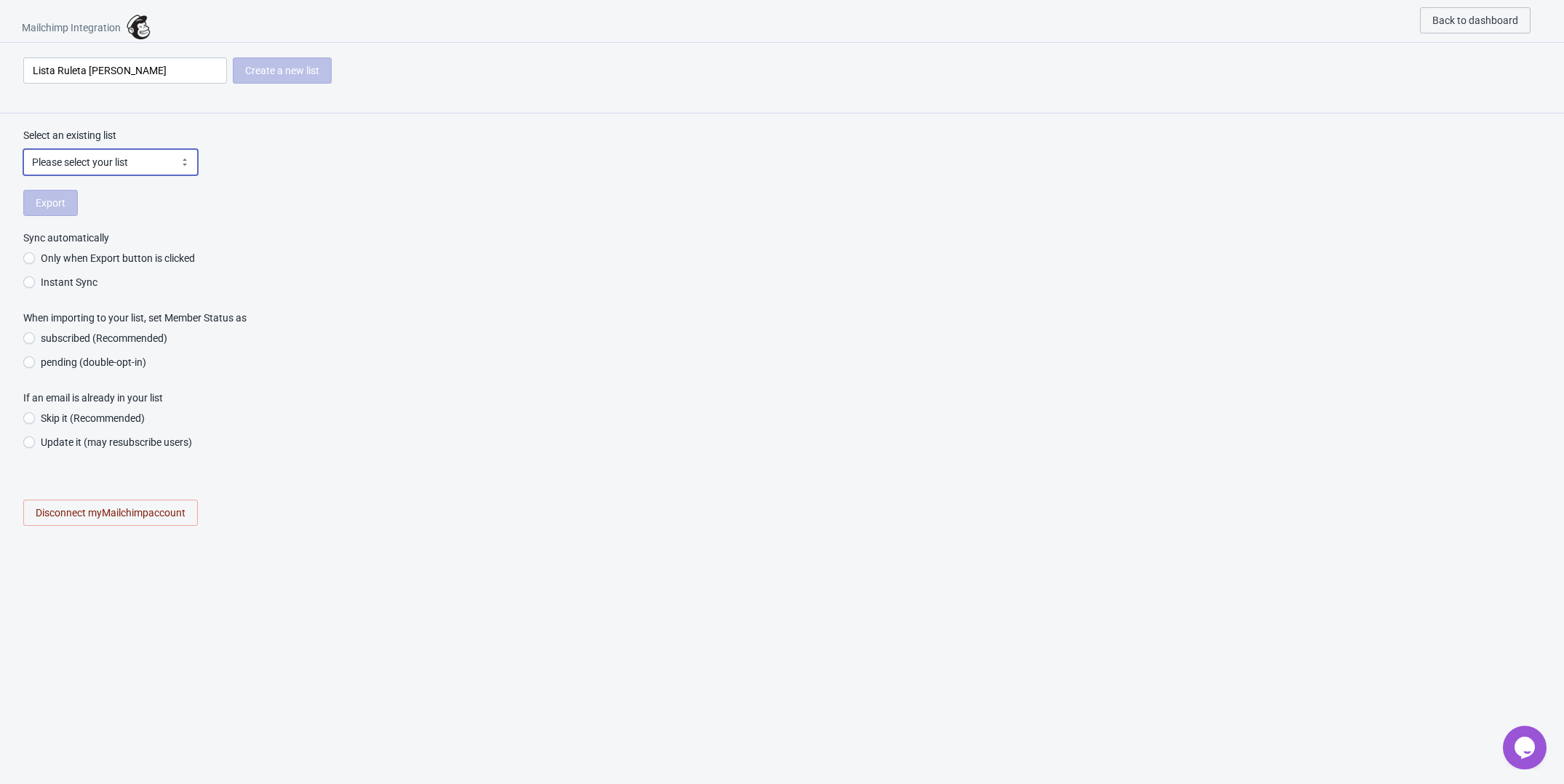
click at [156, 163] on select "Please select your list" at bounding box center [111, 162] width 175 height 26
click at [293, 149] on div "Select an existing list Please select your list Please select your list Export …" at bounding box center [782, 334] width 1564 height 442
click at [1471, 18] on span "Back to dashboard" at bounding box center [1475, 20] width 86 height 11
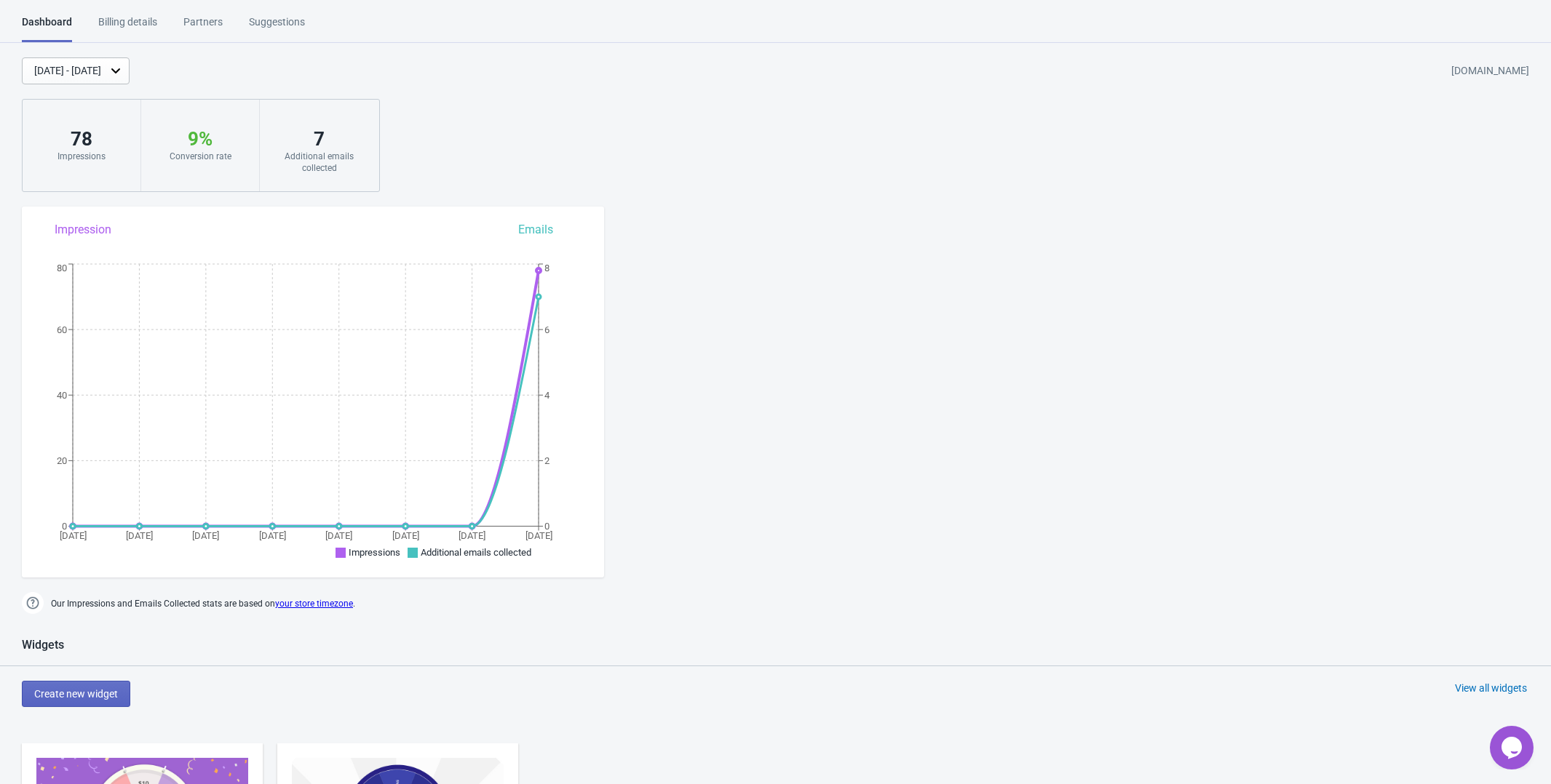
click at [599, 83] on div "Aug 19, 2025 - Aug 26, 2025 pulsorelojes.myshopify.com" at bounding box center [786, 70] width 1529 height 27
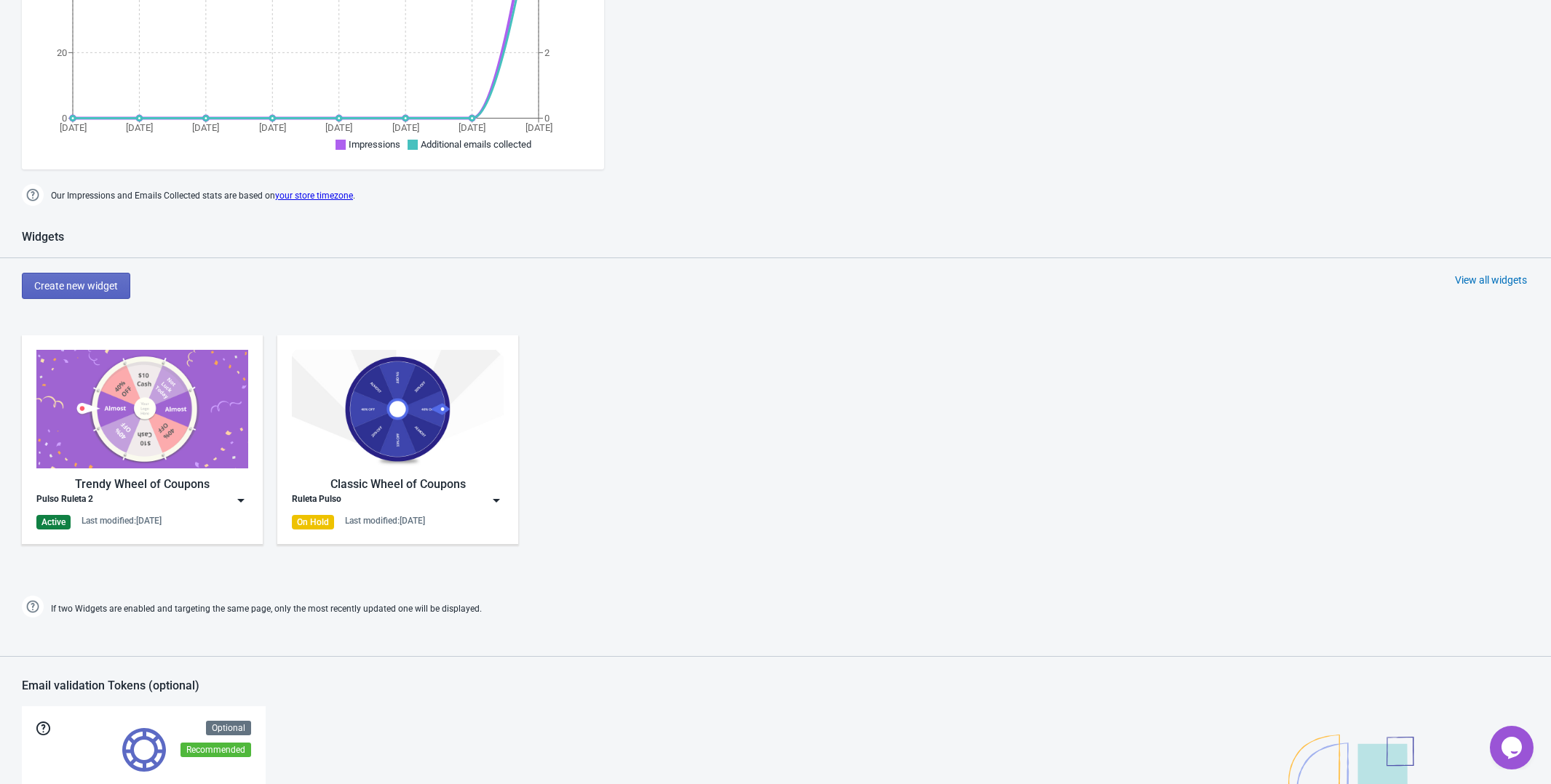
scroll to position [758, 0]
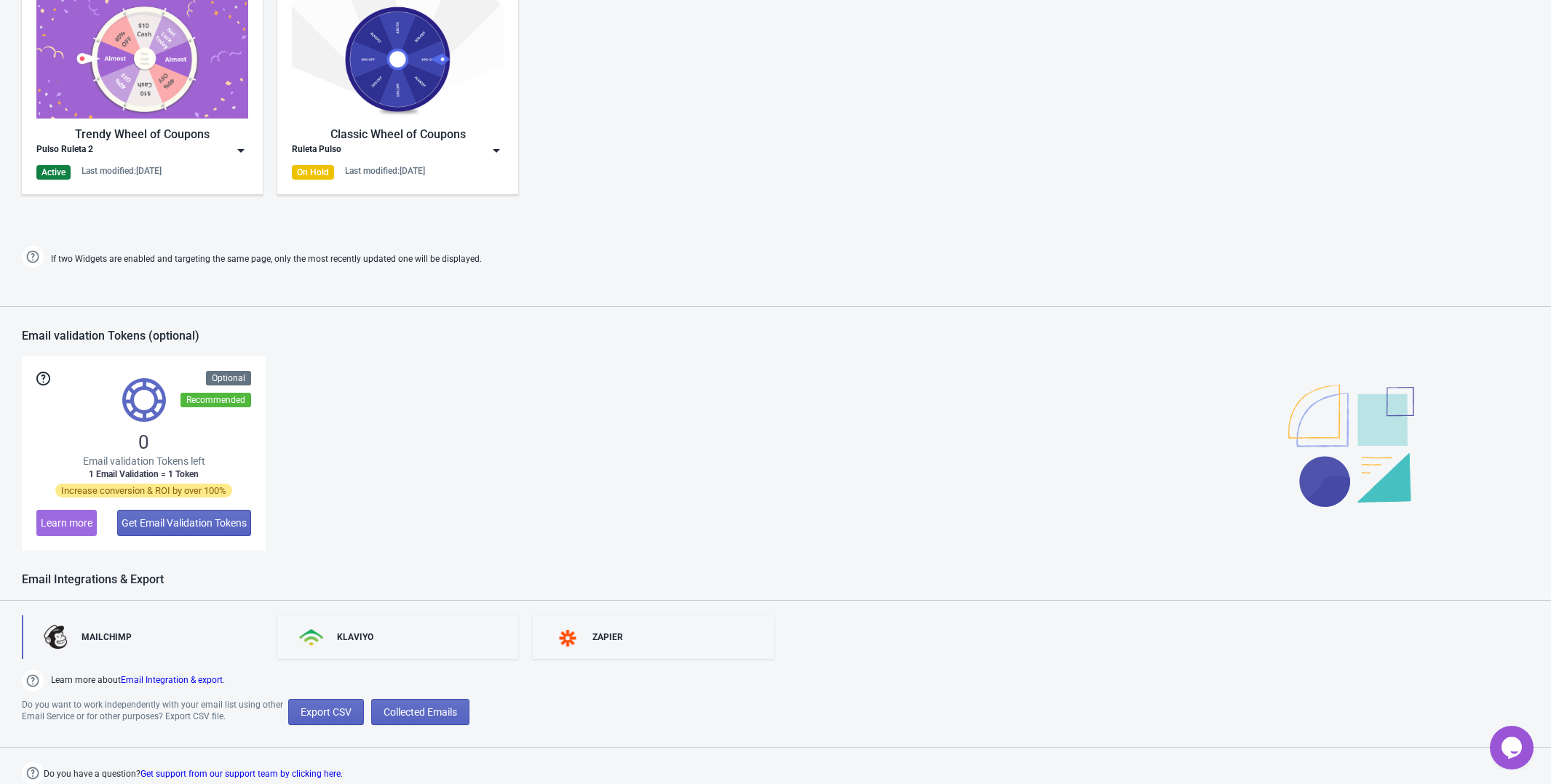
click at [211, 630] on link "MAILCHIMP" at bounding box center [142, 638] width 241 height 44
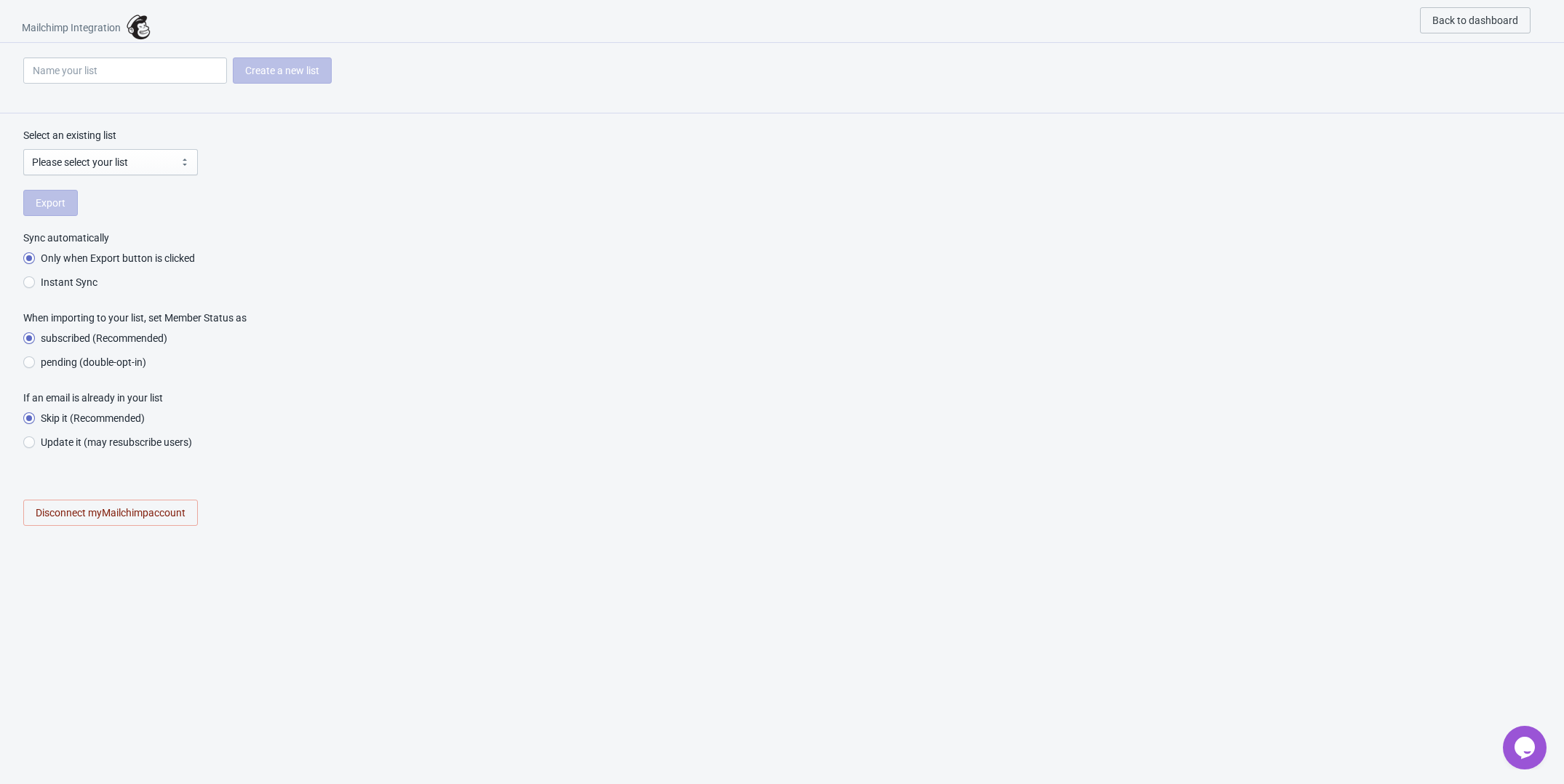
radio input "true"
click at [375, 244] on fieldset "Sync automatically Only when Export button is clicked Instant Sync" at bounding box center [782, 263] width 1518 height 66
click at [260, 71] on div "Create a new list" at bounding box center [282, 70] width 99 height 26
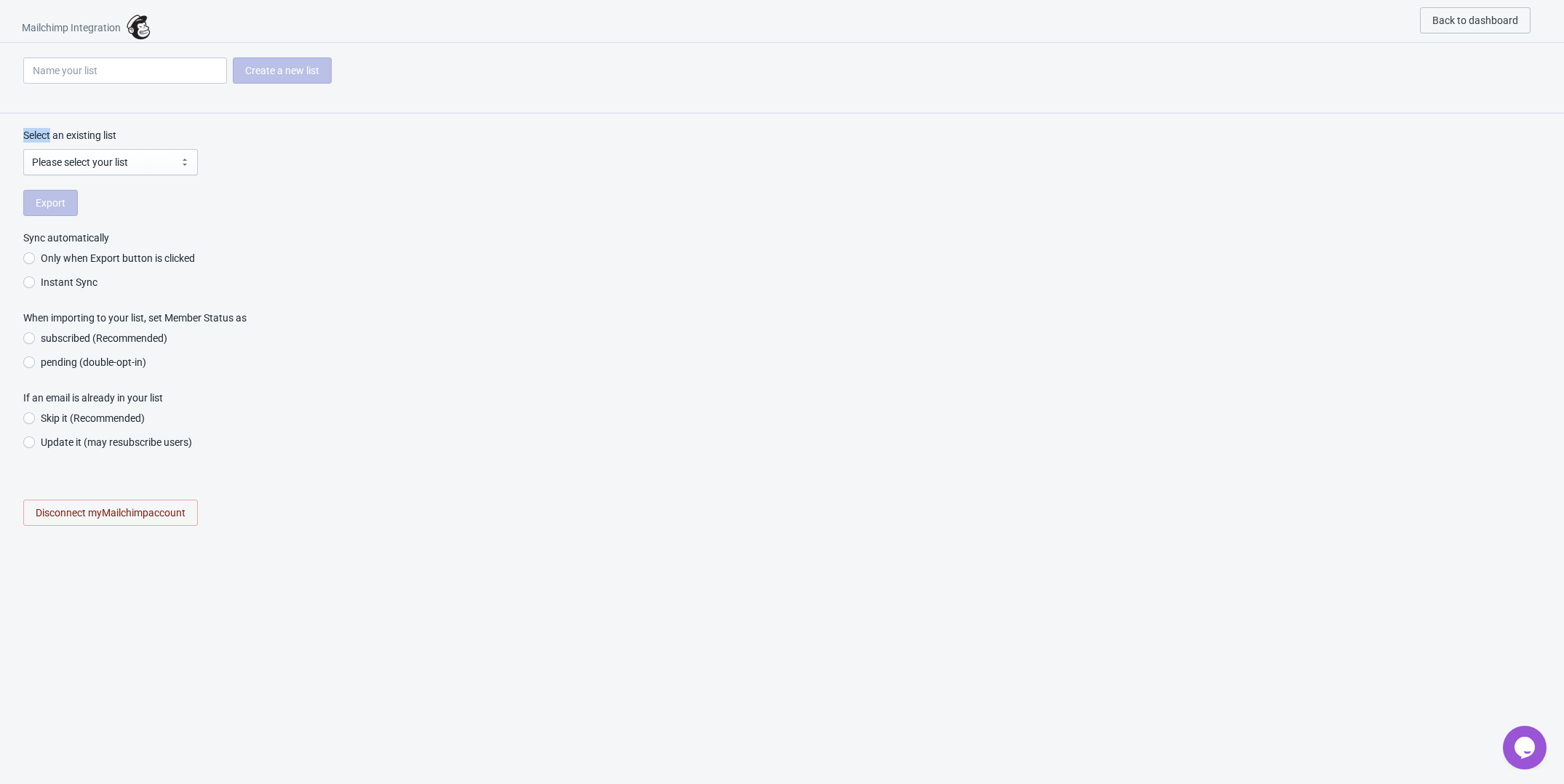
click at [260, 71] on div "Create a new list" at bounding box center [282, 70] width 99 height 26
click at [146, 65] on input at bounding box center [125, 70] width 204 height 26
type input "Ruleta Coqueta"
radio input "true"
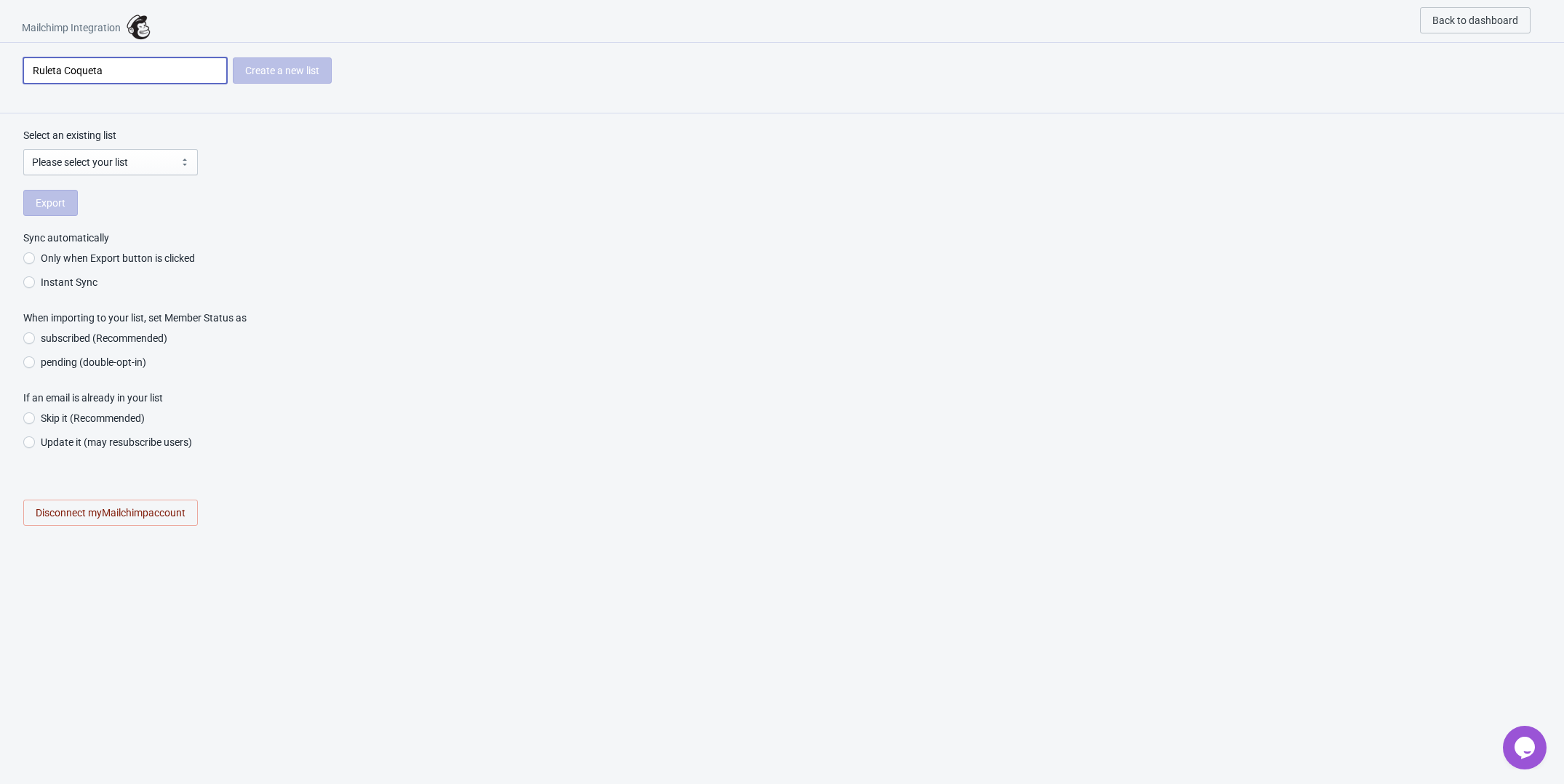
radio input "true"
click at [213, 64] on input "Ruleta Coqueta" at bounding box center [125, 70] width 204 height 26
type input "Ruleta Coqueta"
radio input "true"
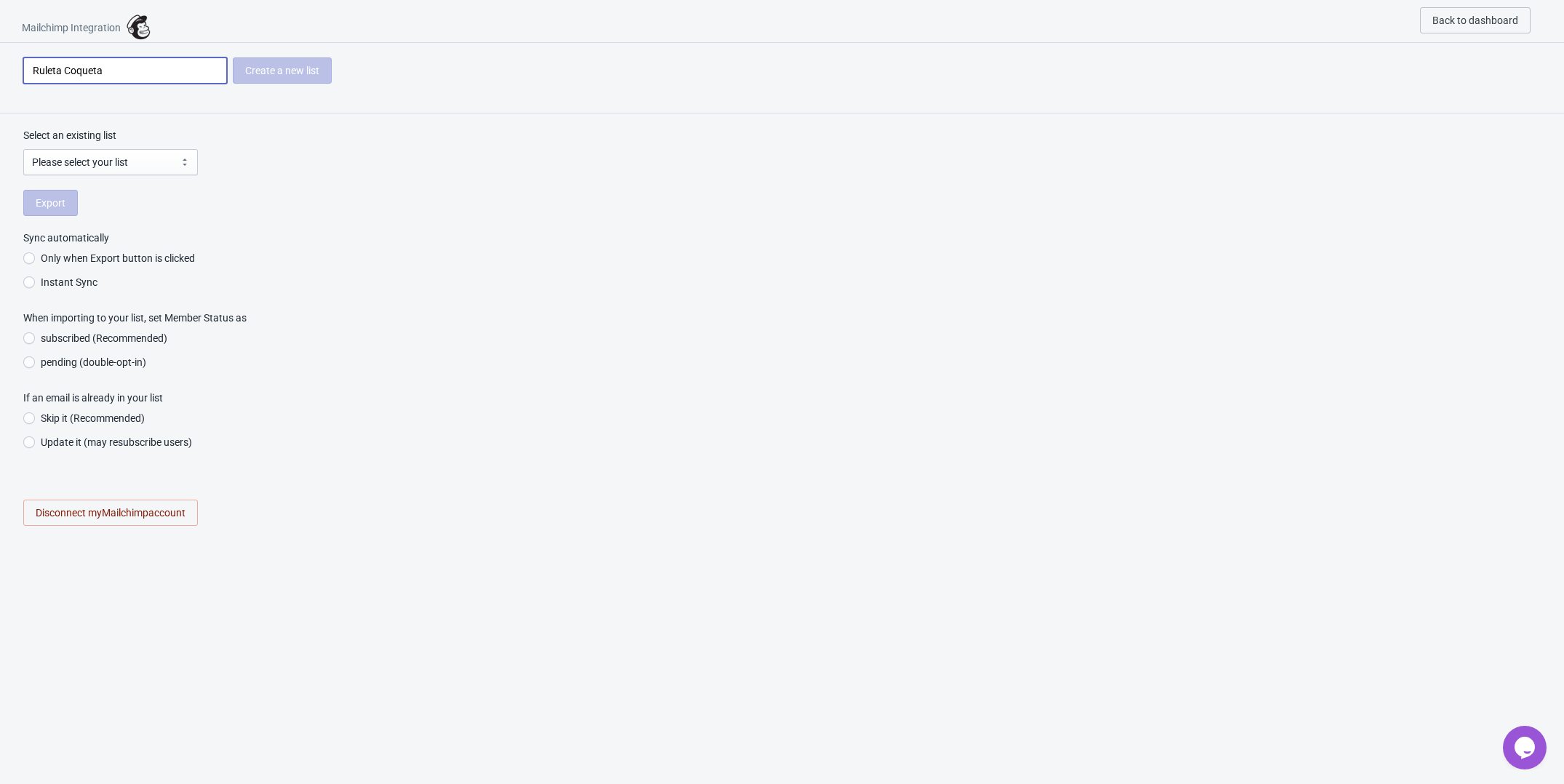
radio input "true"
type input "Ruleta Coqueta"
click at [103, 160] on select "Please select your list" at bounding box center [111, 162] width 175 height 26
click at [23, 149] on select "Please select your list" at bounding box center [111, 162] width 175 height 26
click at [49, 207] on div "Export" at bounding box center [782, 203] width 1518 height 26
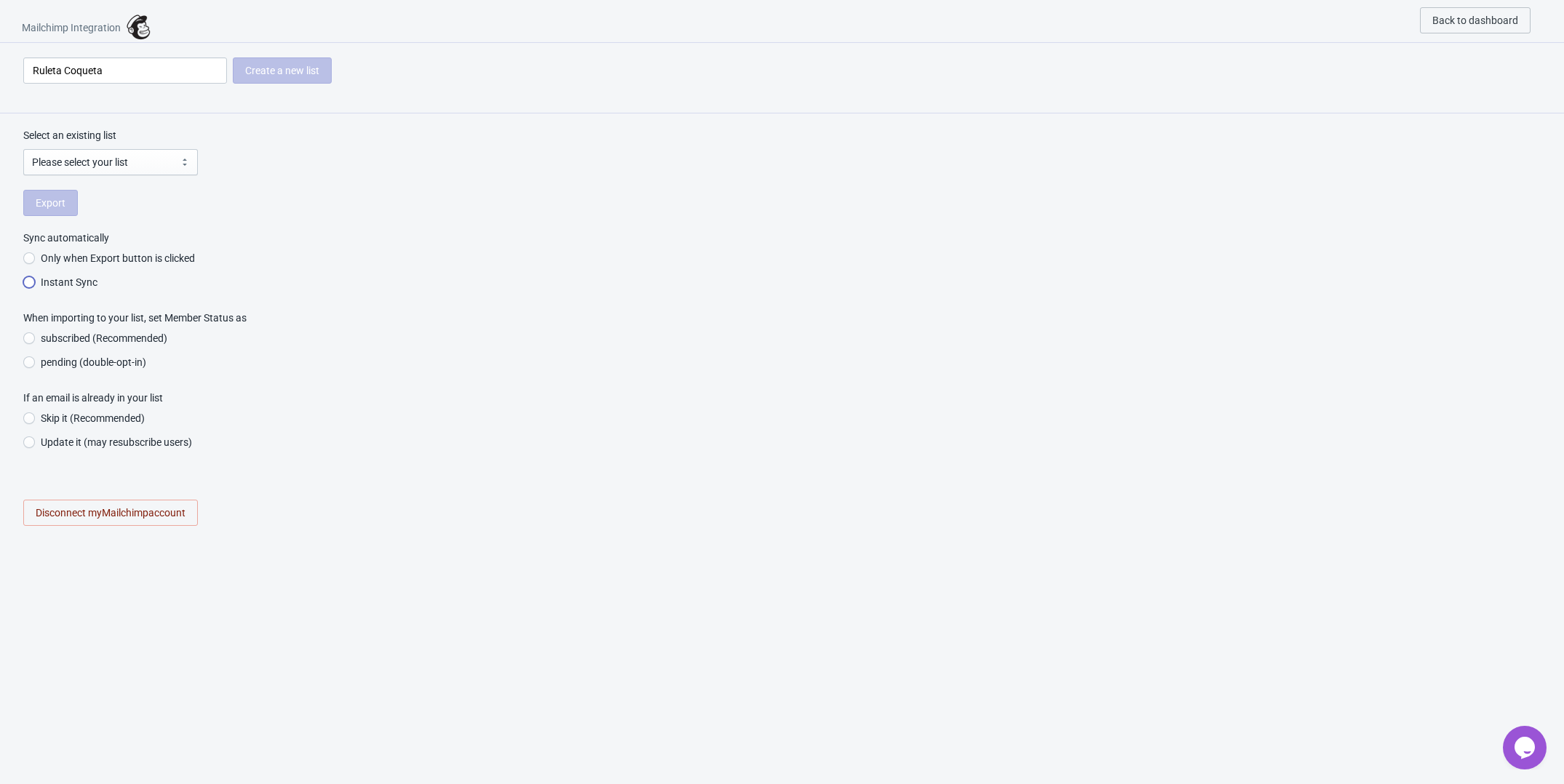
click at [34, 285] on input "Instant Sync" at bounding box center [29, 290] width 11 height 26
radio input "true"
click at [27, 261] on input "Only when Export button is clicked" at bounding box center [29, 265] width 11 height 26
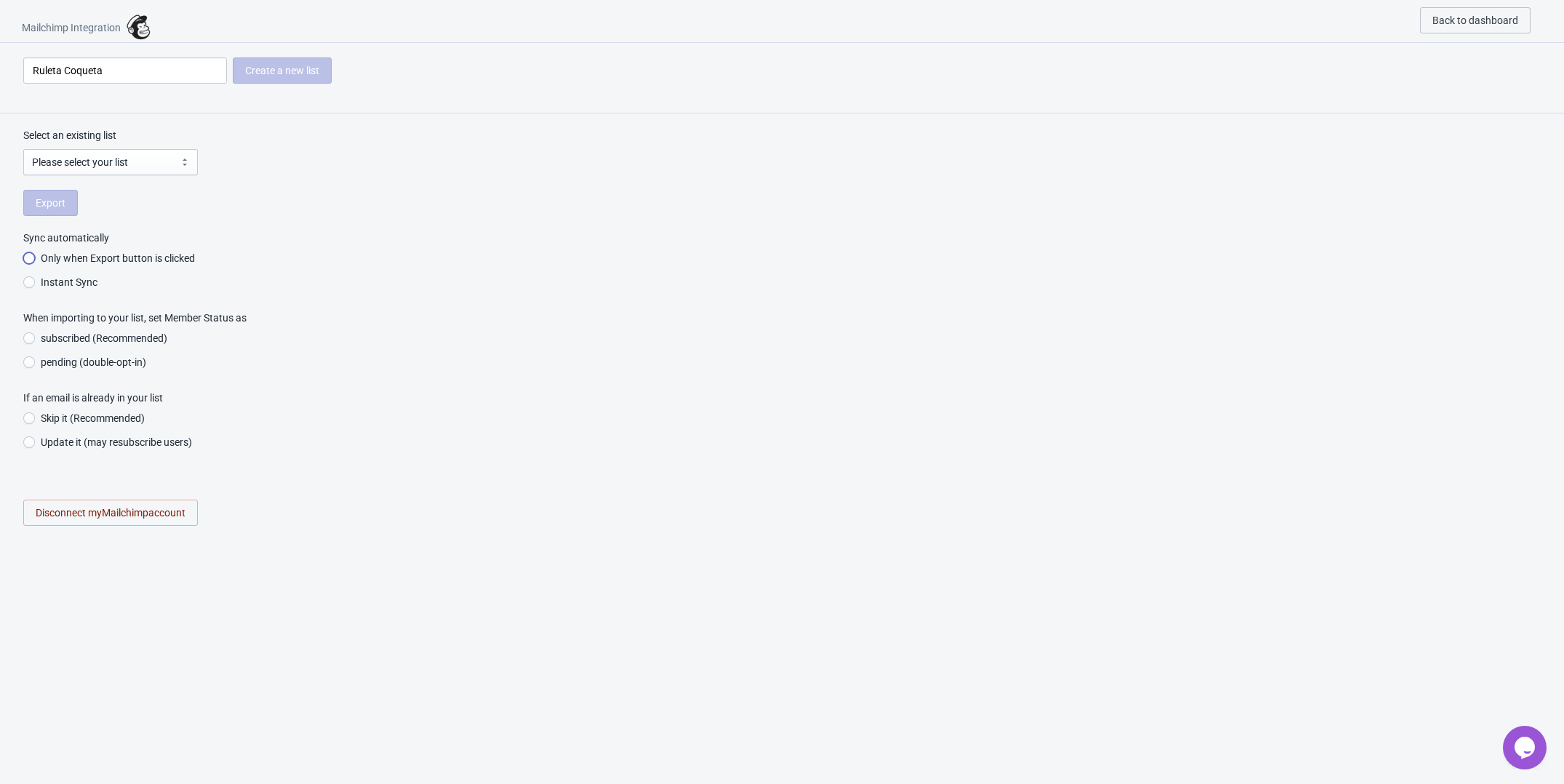
radio input "true"
click at [1477, 18] on span "Back to dashboard" at bounding box center [1475, 20] width 86 height 11
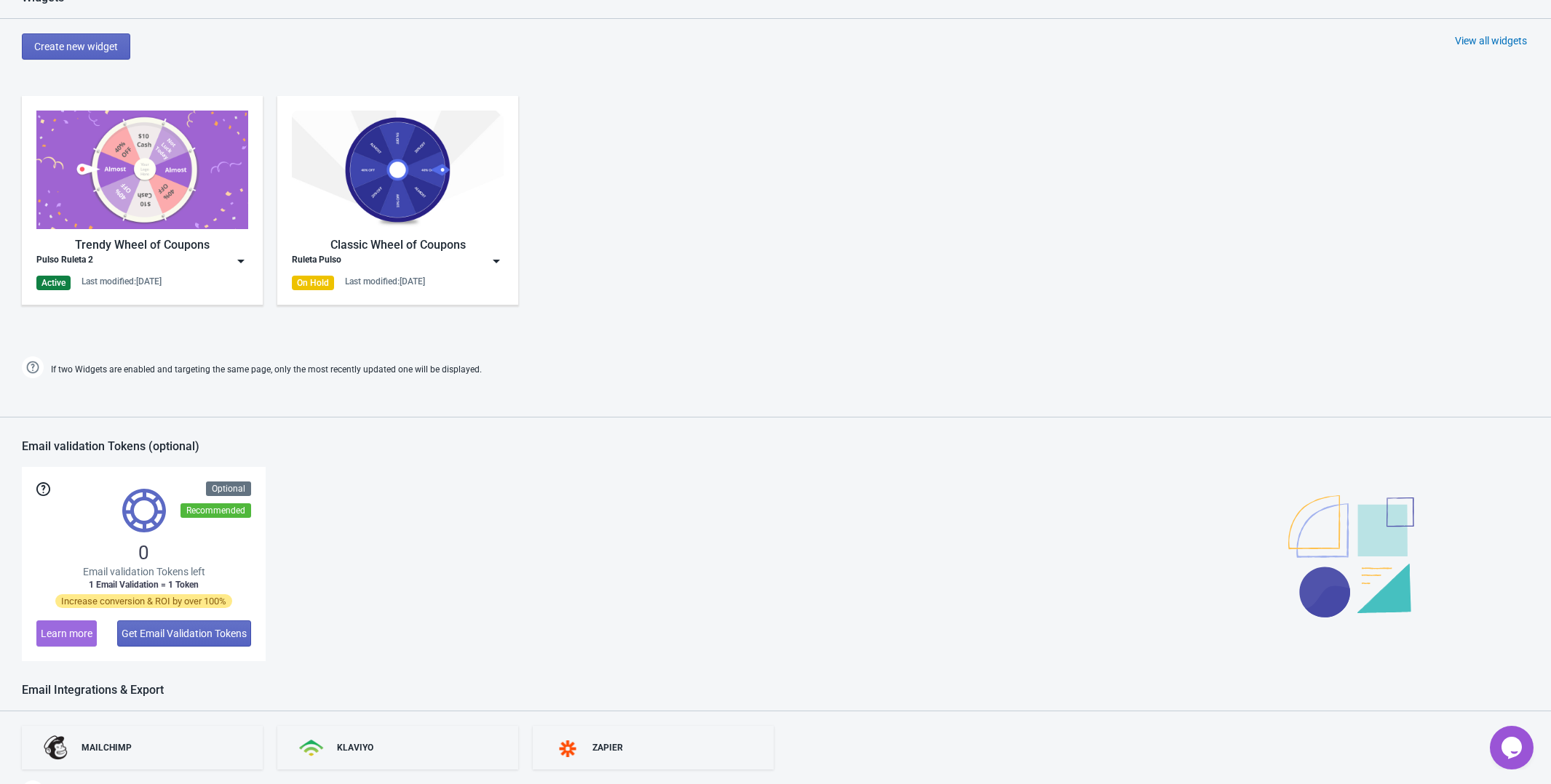
scroll to position [758, 0]
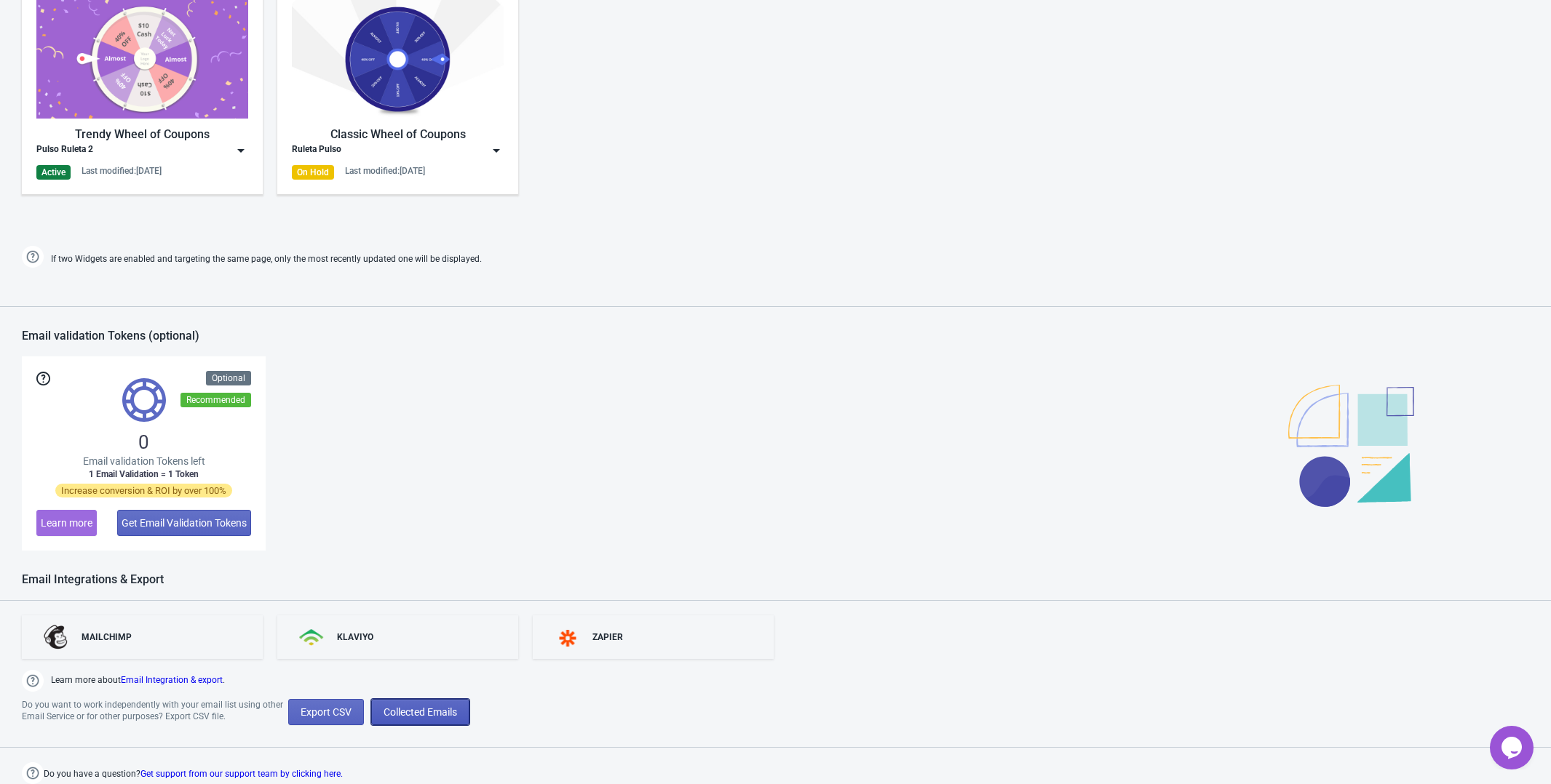
click at [442, 717] on span "Collected Emails" at bounding box center [420, 712] width 74 height 11
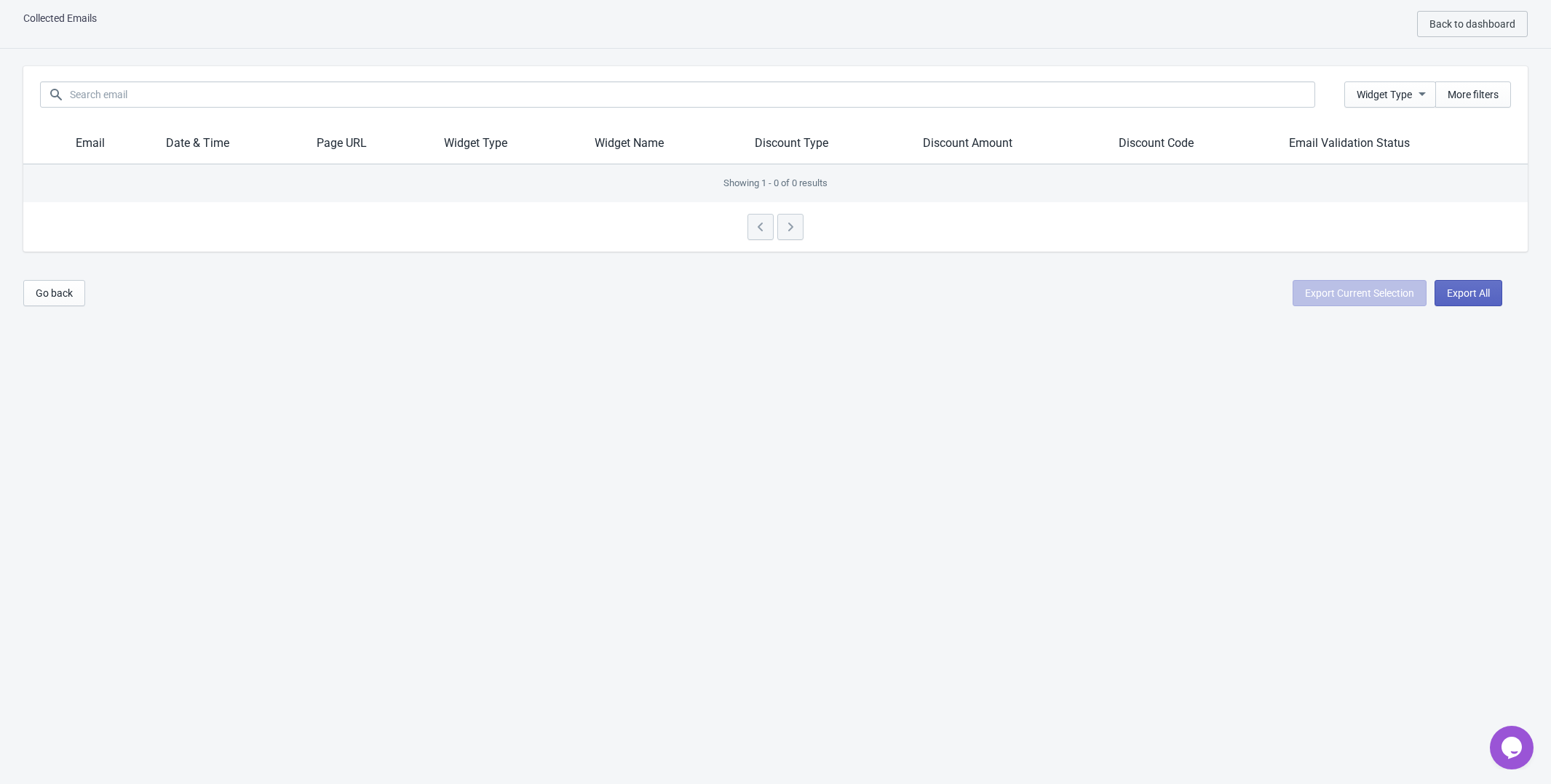
scroll to position [15, 0]
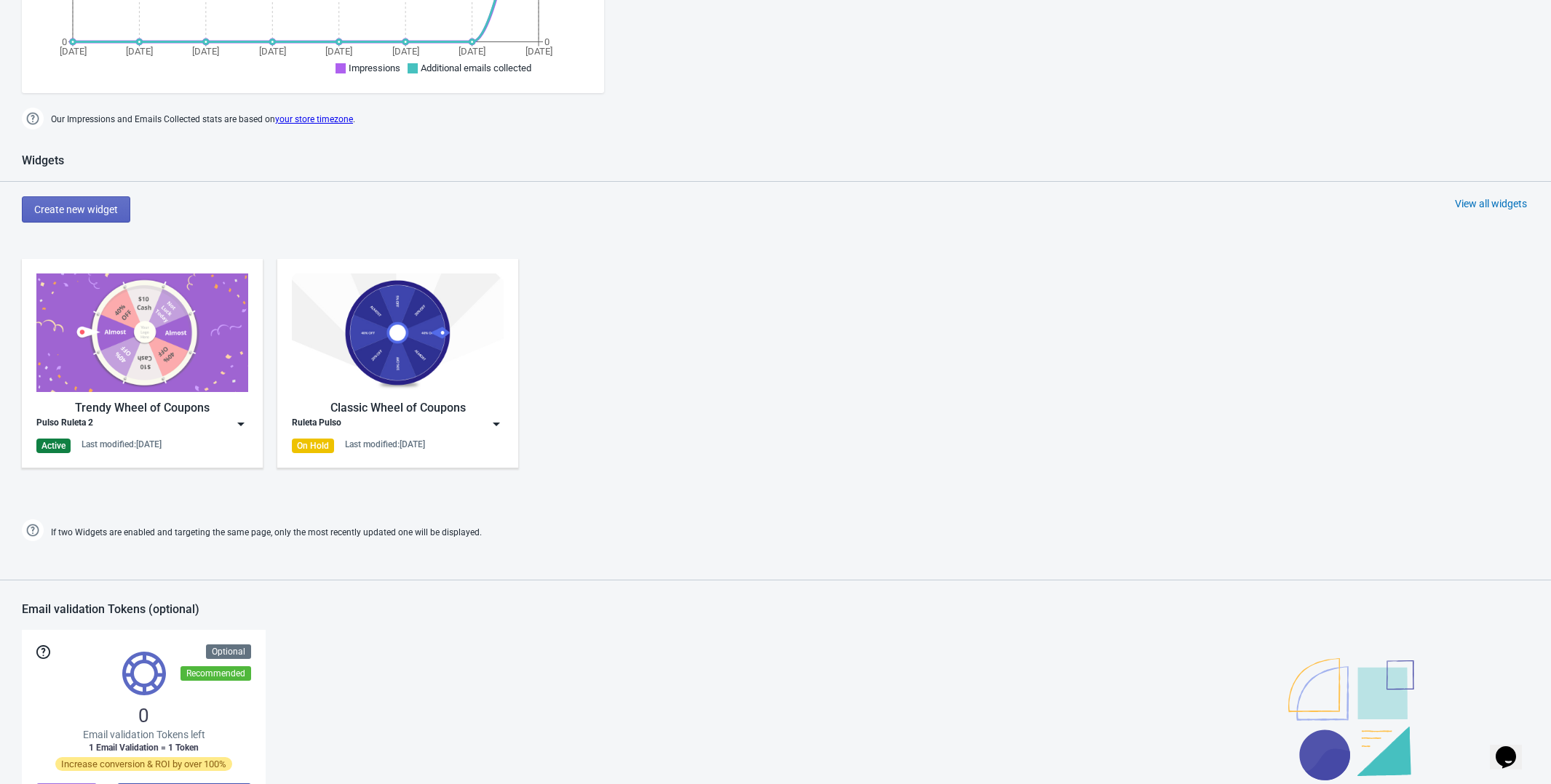
scroll to position [481, 0]
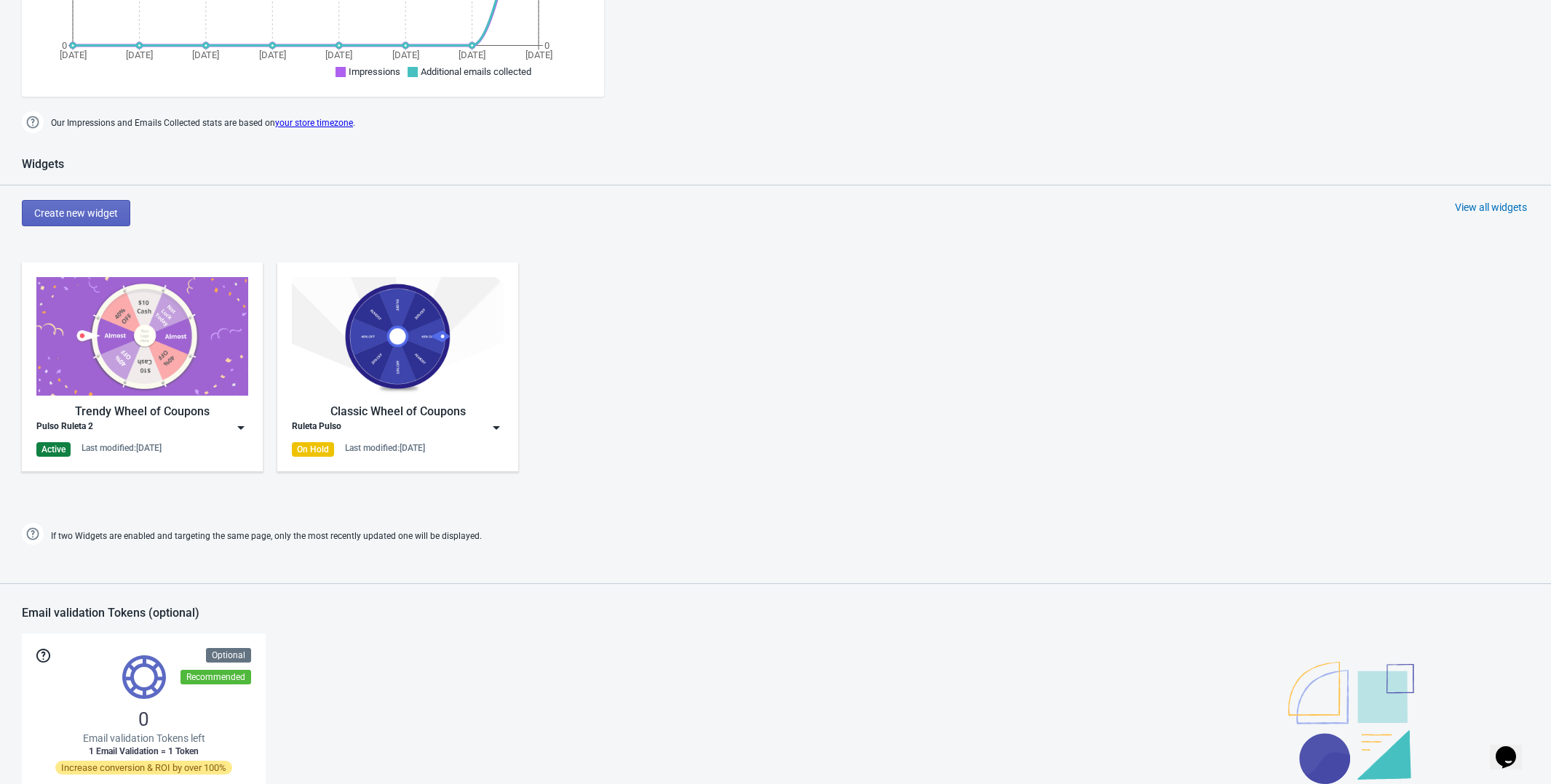
click at [223, 447] on div "Active Last modified: [DATE]" at bounding box center [142, 450] width 212 height 15
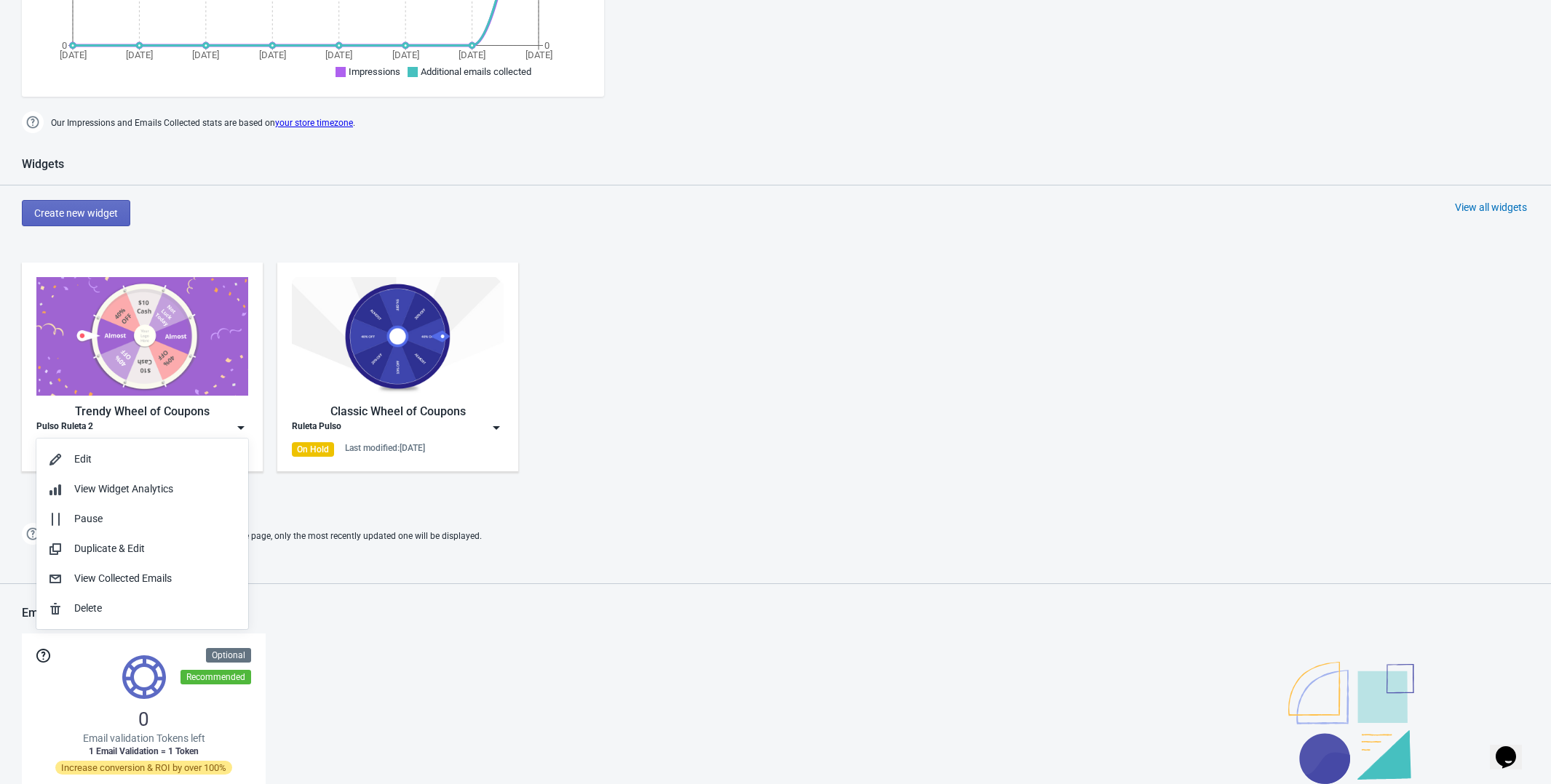
click at [200, 237] on div "Widgets Create new widget View all widgets Trendy Wheel of Coupons Pulso Ruleta…" at bounding box center [776, 353] width 1551 height 392
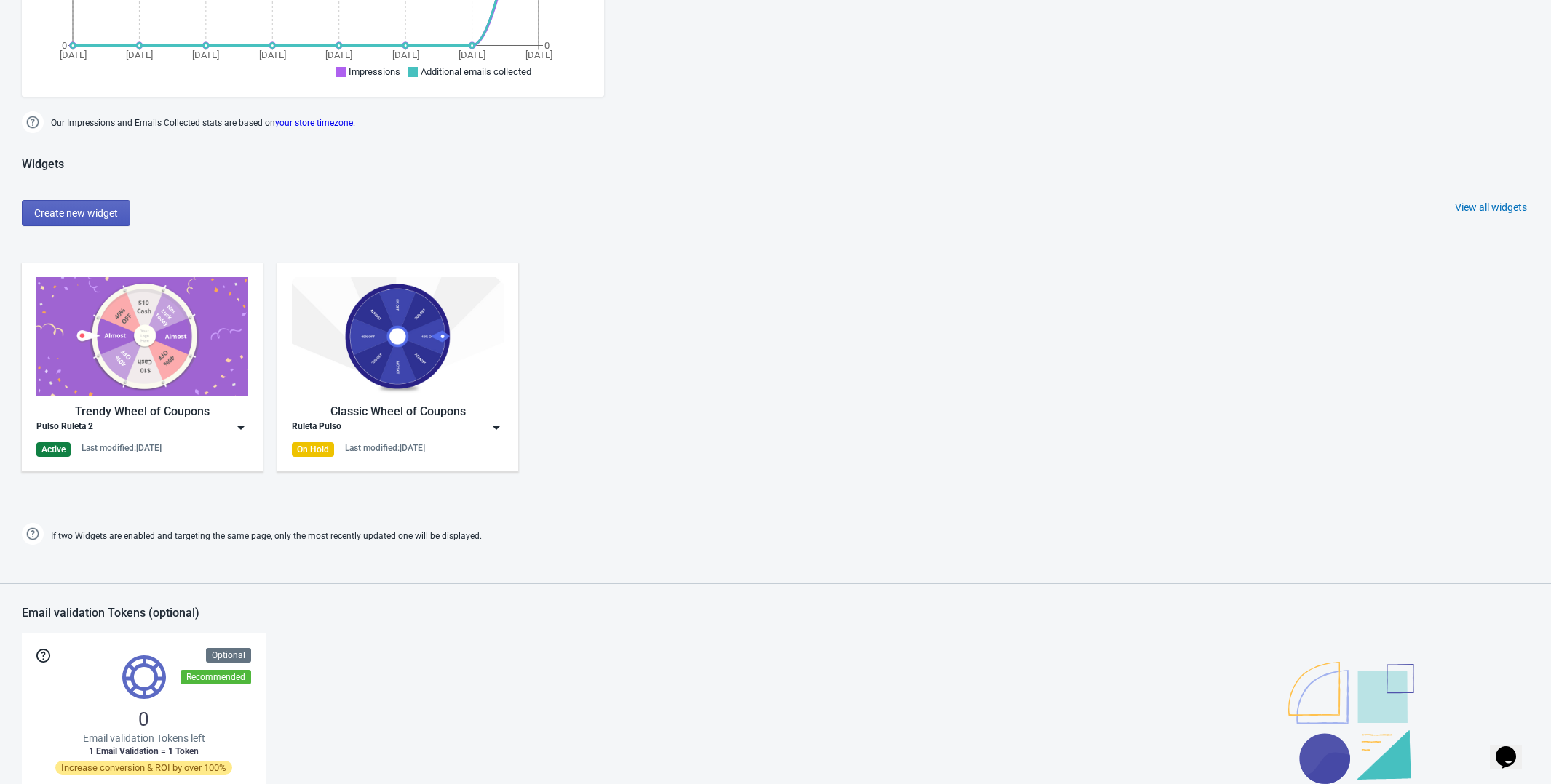
click at [110, 207] on span "Create new widget" at bounding box center [75, 213] width 83 height 11
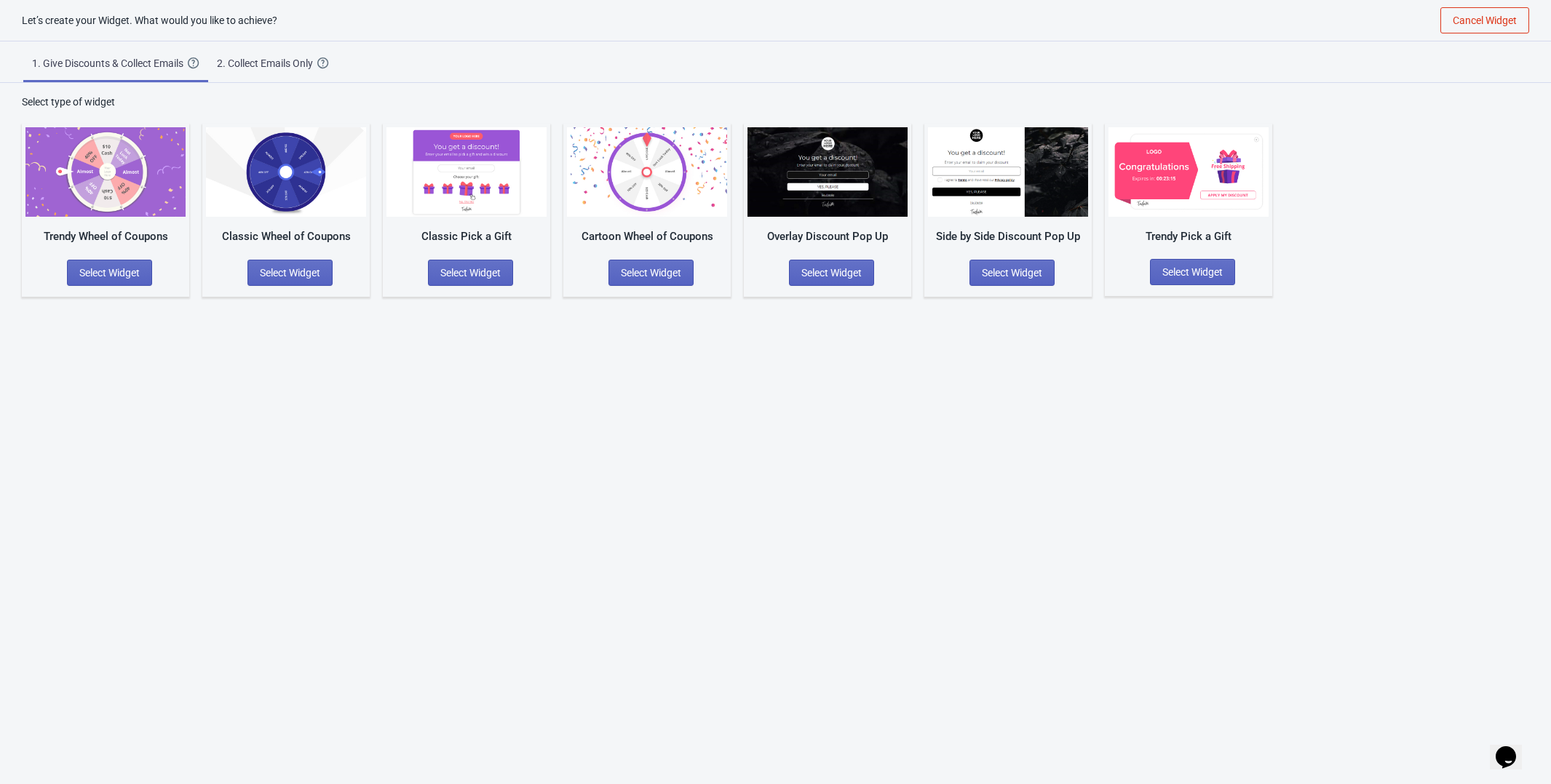
click at [281, 54] on span "2. Collect Emails Only Create a simple Widget that collects your visitors email…" at bounding box center [273, 61] width 130 height 39
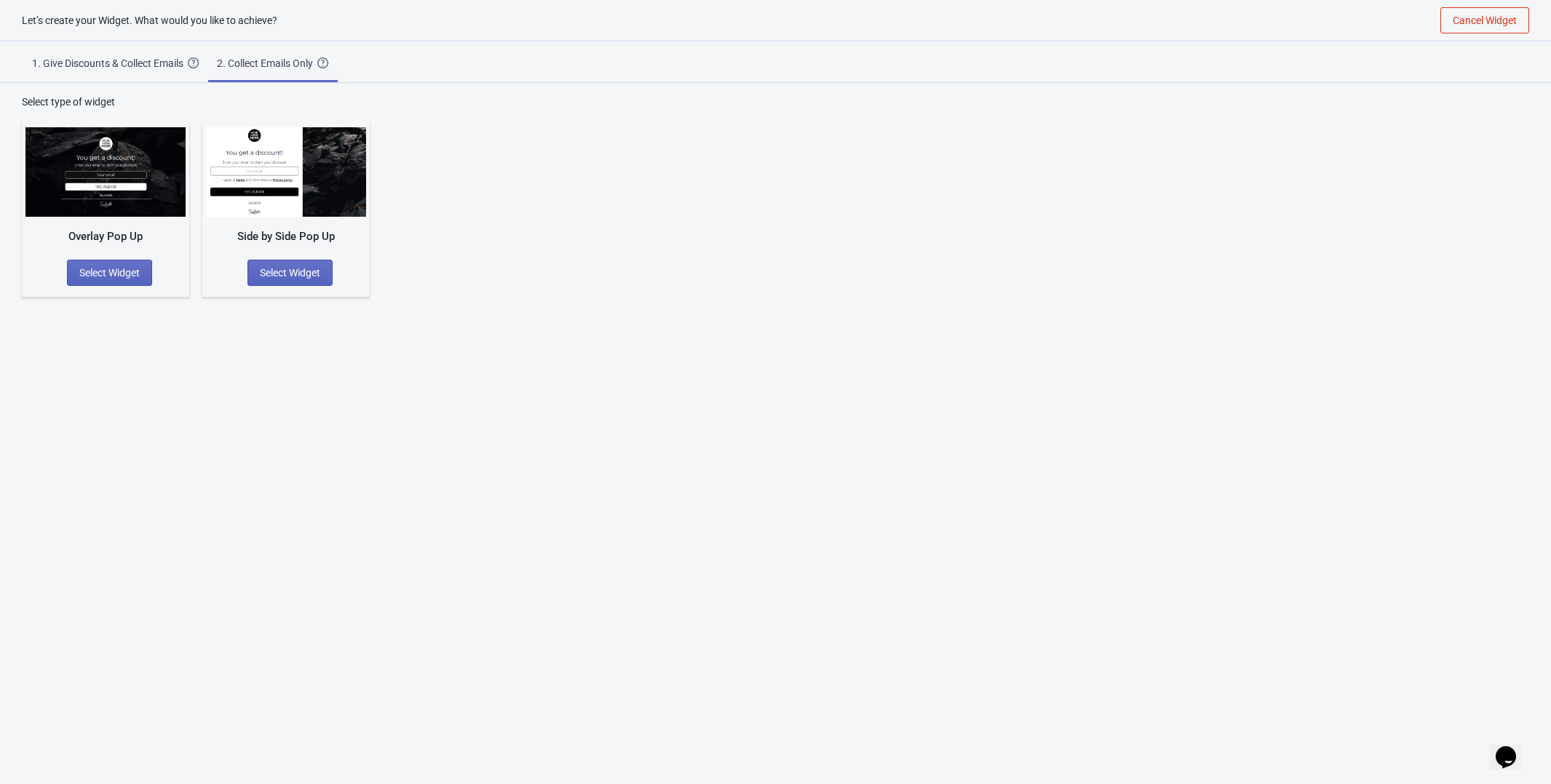
click at [154, 54] on span "1. Give Discounts & Collect Emails Create a Widget that will collect the email …" at bounding box center [116, 61] width 185 height 39
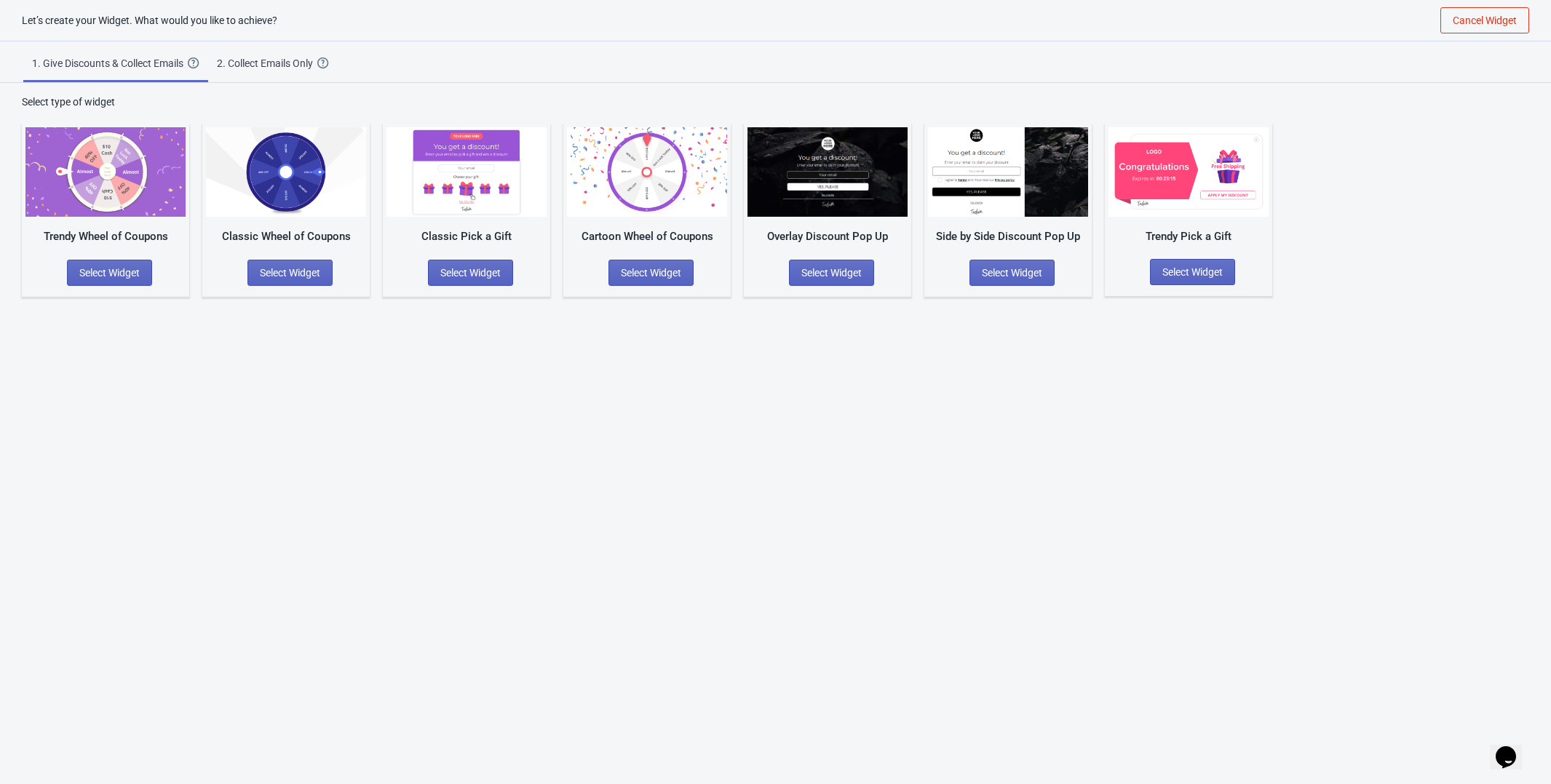
click at [274, 66] on div "2. Collect Emails Only" at bounding box center [267, 63] width 100 height 15
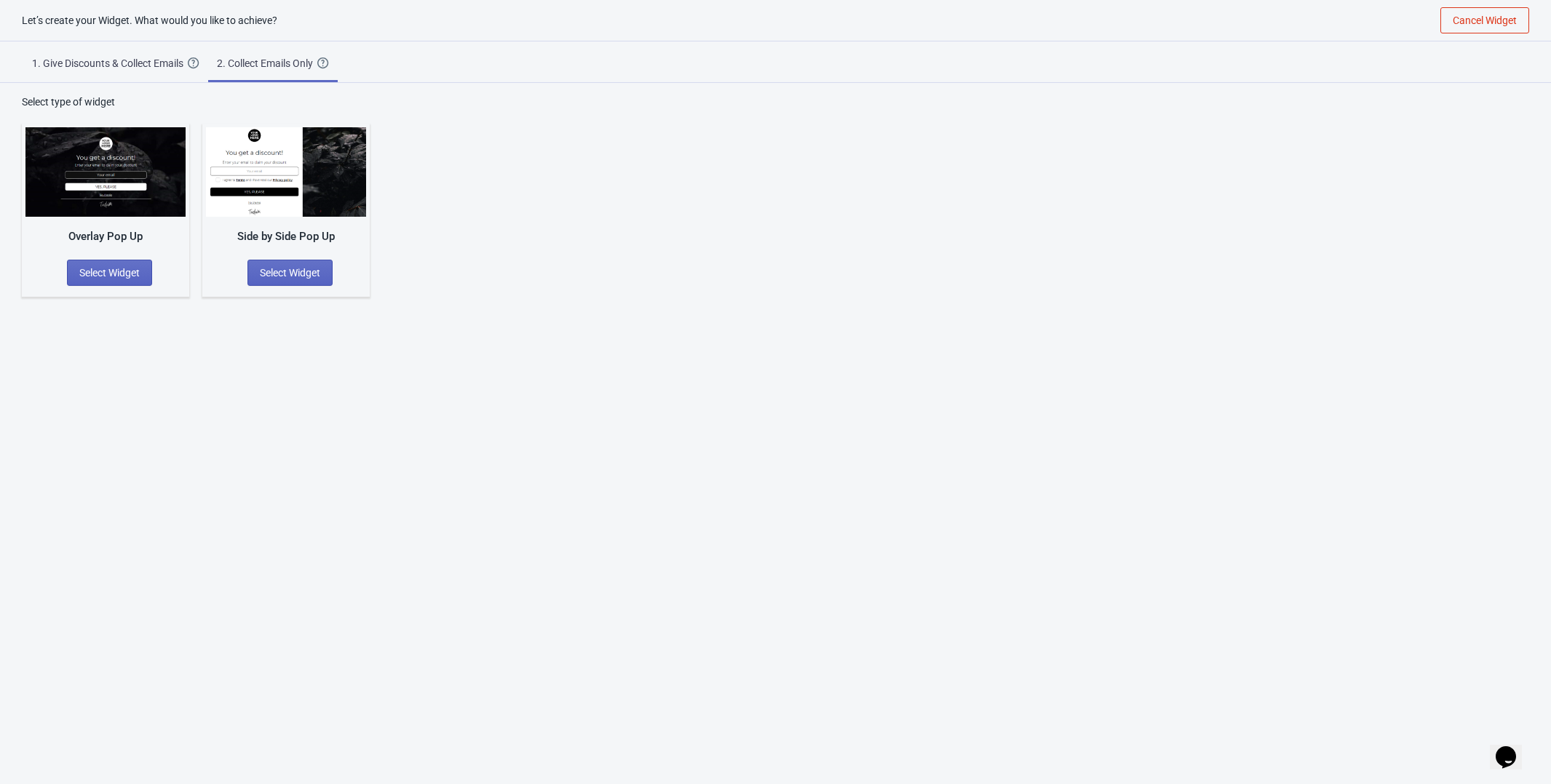
click at [159, 54] on span "1. Give Discounts & Collect Emails Create a Widget that will collect the email …" at bounding box center [116, 61] width 185 height 39
